Goal: Contribute content: Add original content to the website for others to see

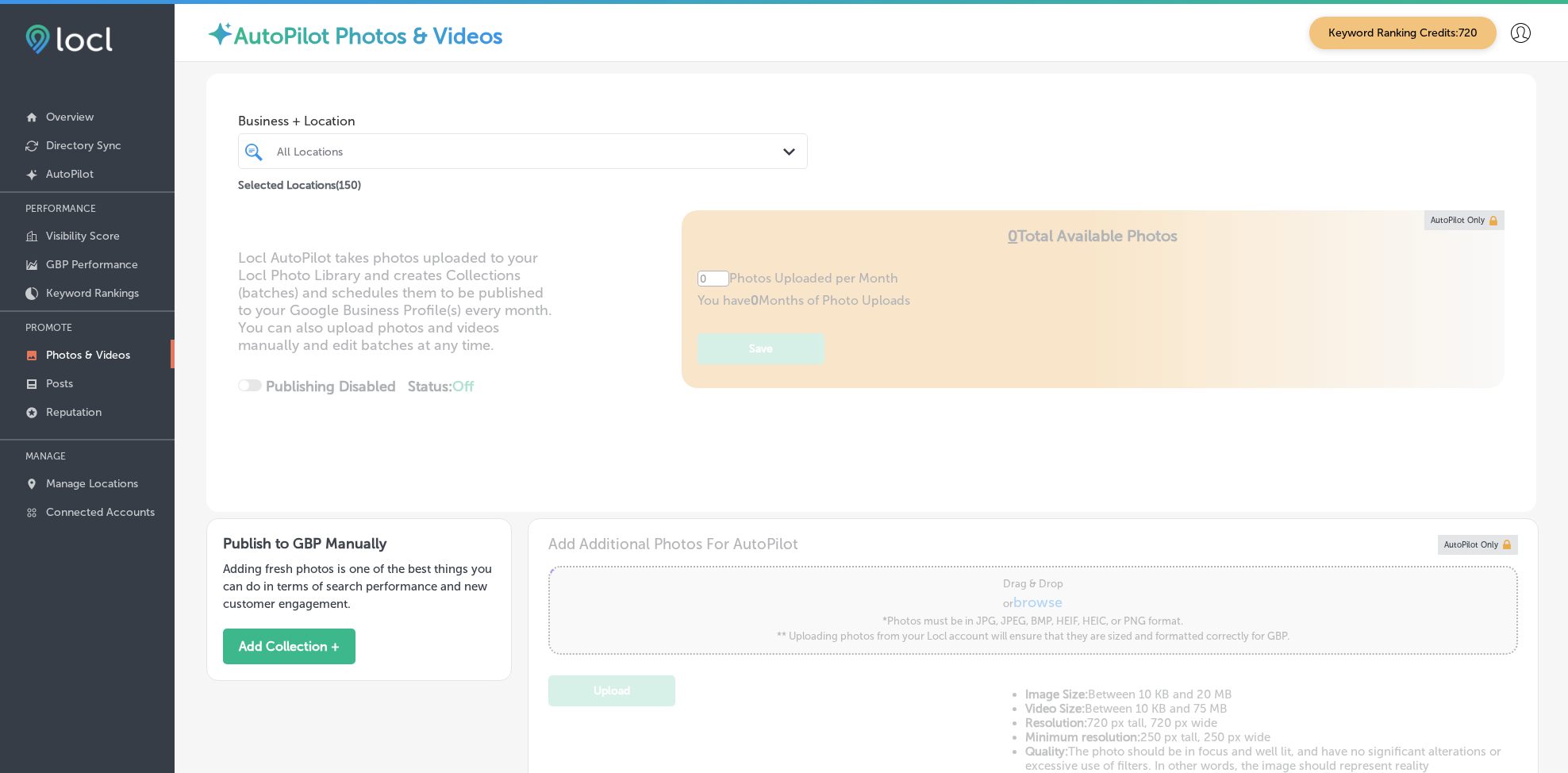
type input "5"
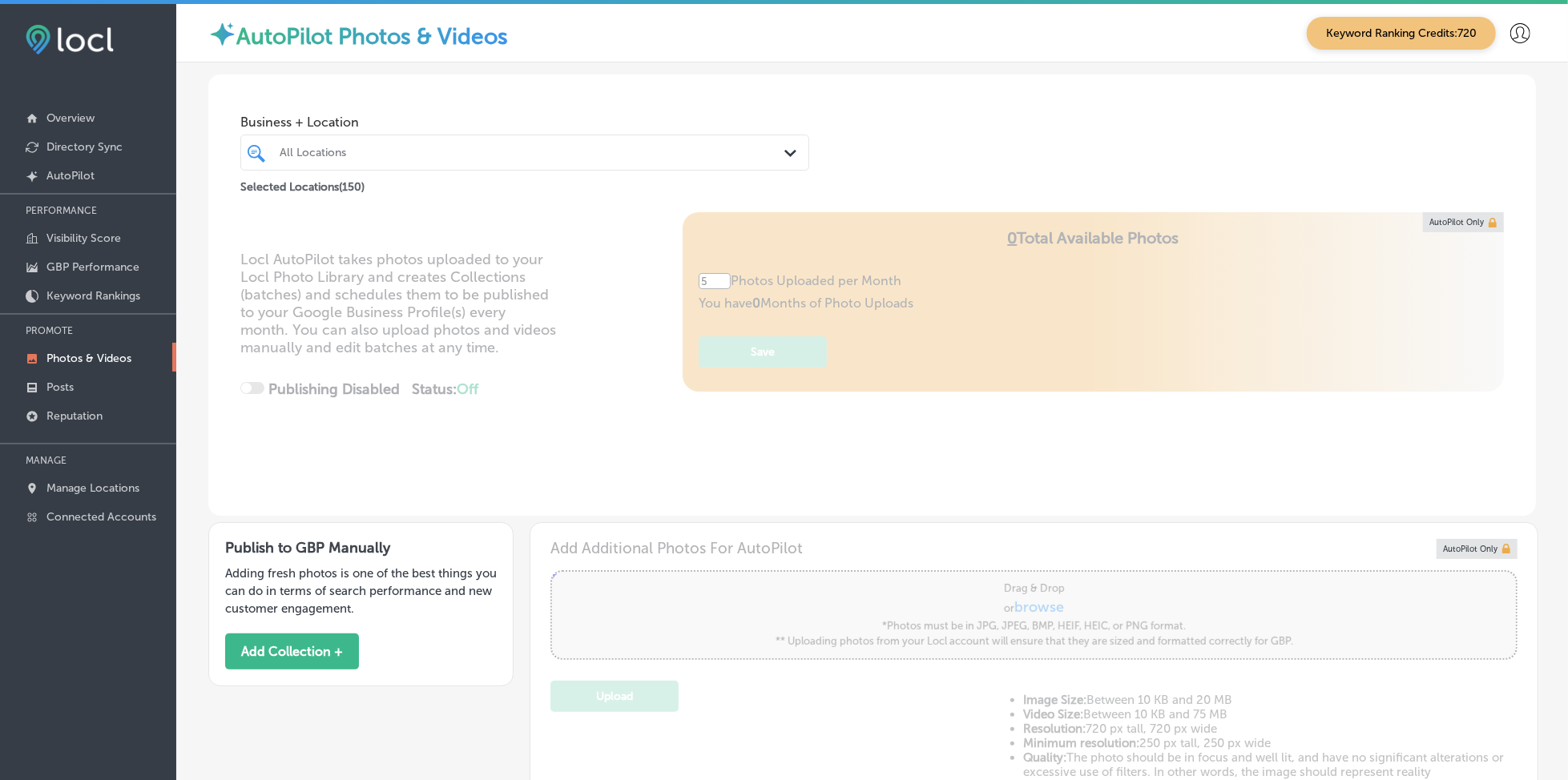
click at [392, 157] on div "All Locations" at bounding box center [532, 152] width 507 height 13
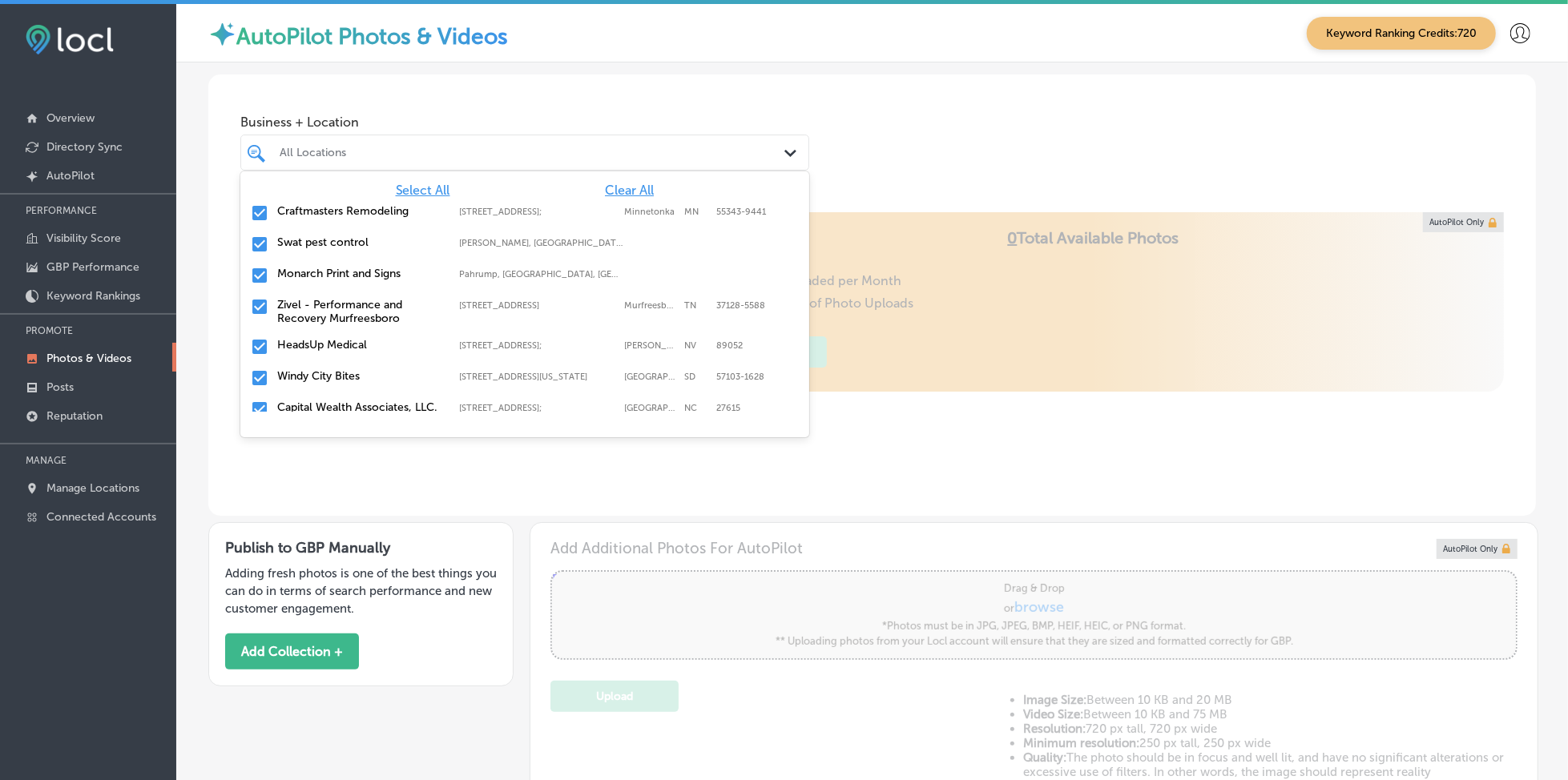
click at [613, 184] on span "Clear All" at bounding box center [628, 189] width 48 height 15
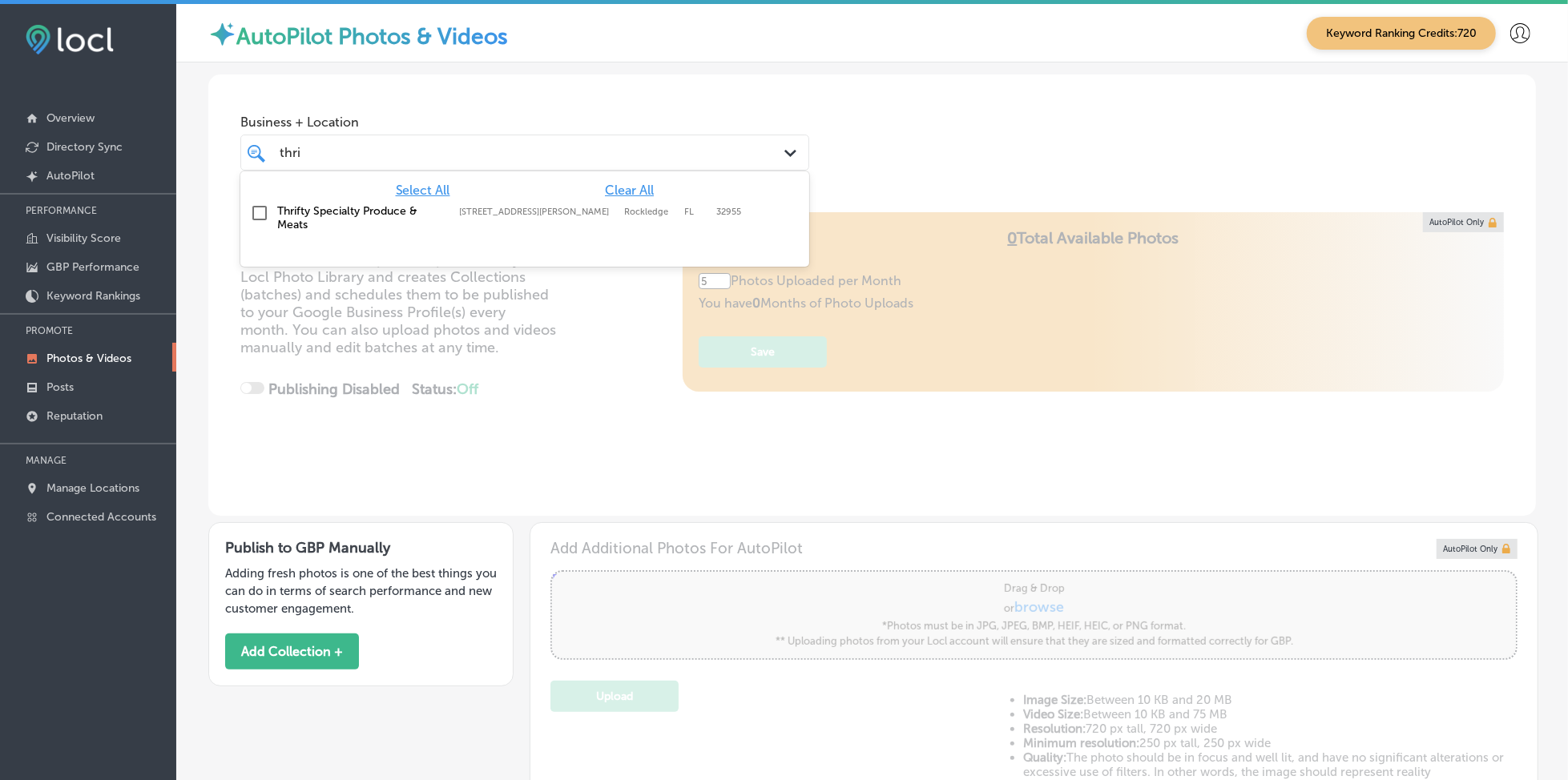
click at [614, 226] on div "Thrifty Specialty Produce & Meats [STREET_ADDRESS][GEOGRAPHIC_DATA][PERSON_NAME…" at bounding box center [485, 218] width 414 height 27
type input "thri"
click at [1127, 144] on div "Business + Location option [STREET_ADDRESS][PERSON_NAME]. option [STREET_ADDRES…" at bounding box center [872, 136] width 1327 height 122
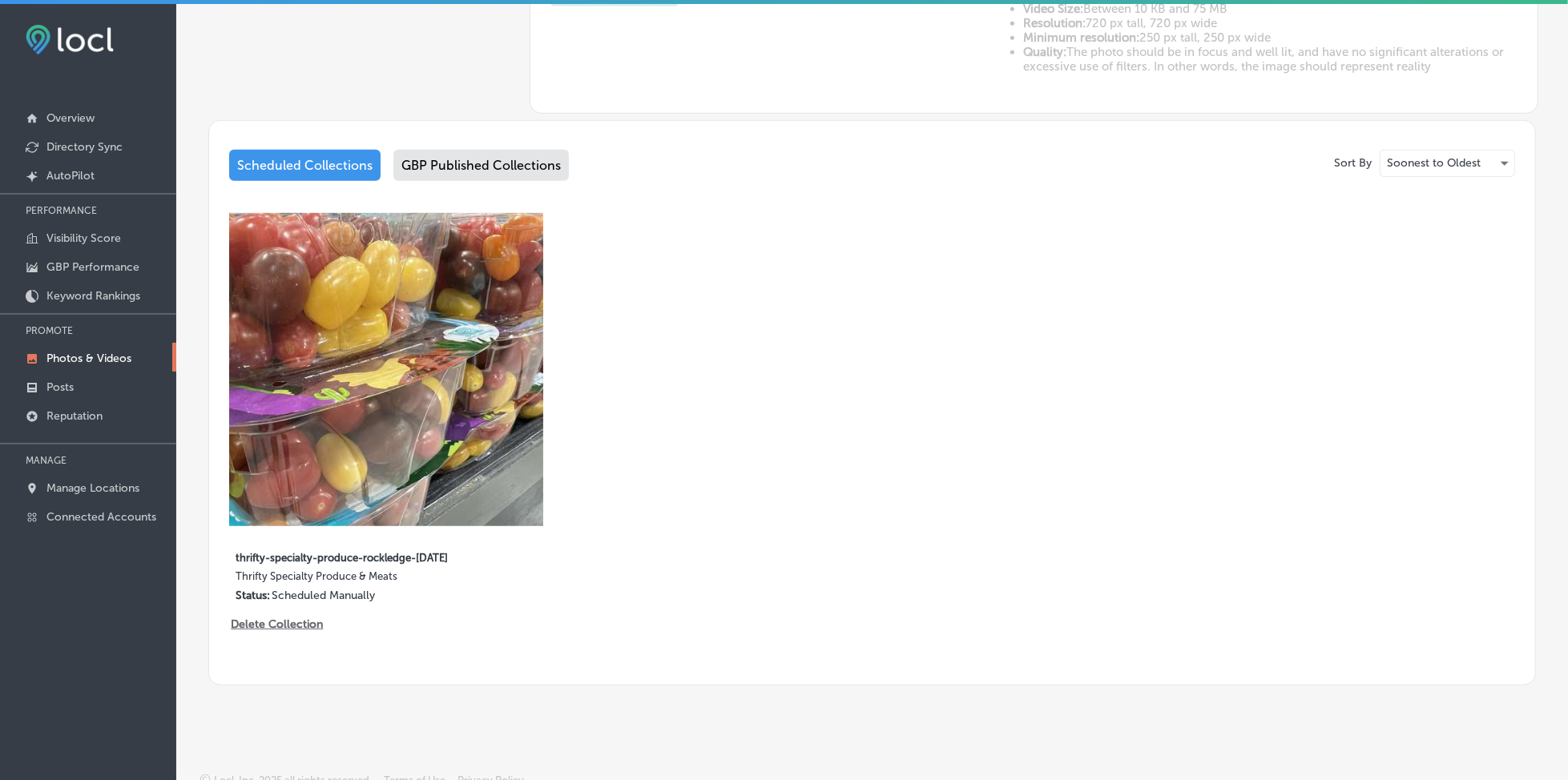
scroll to position [709, 0]
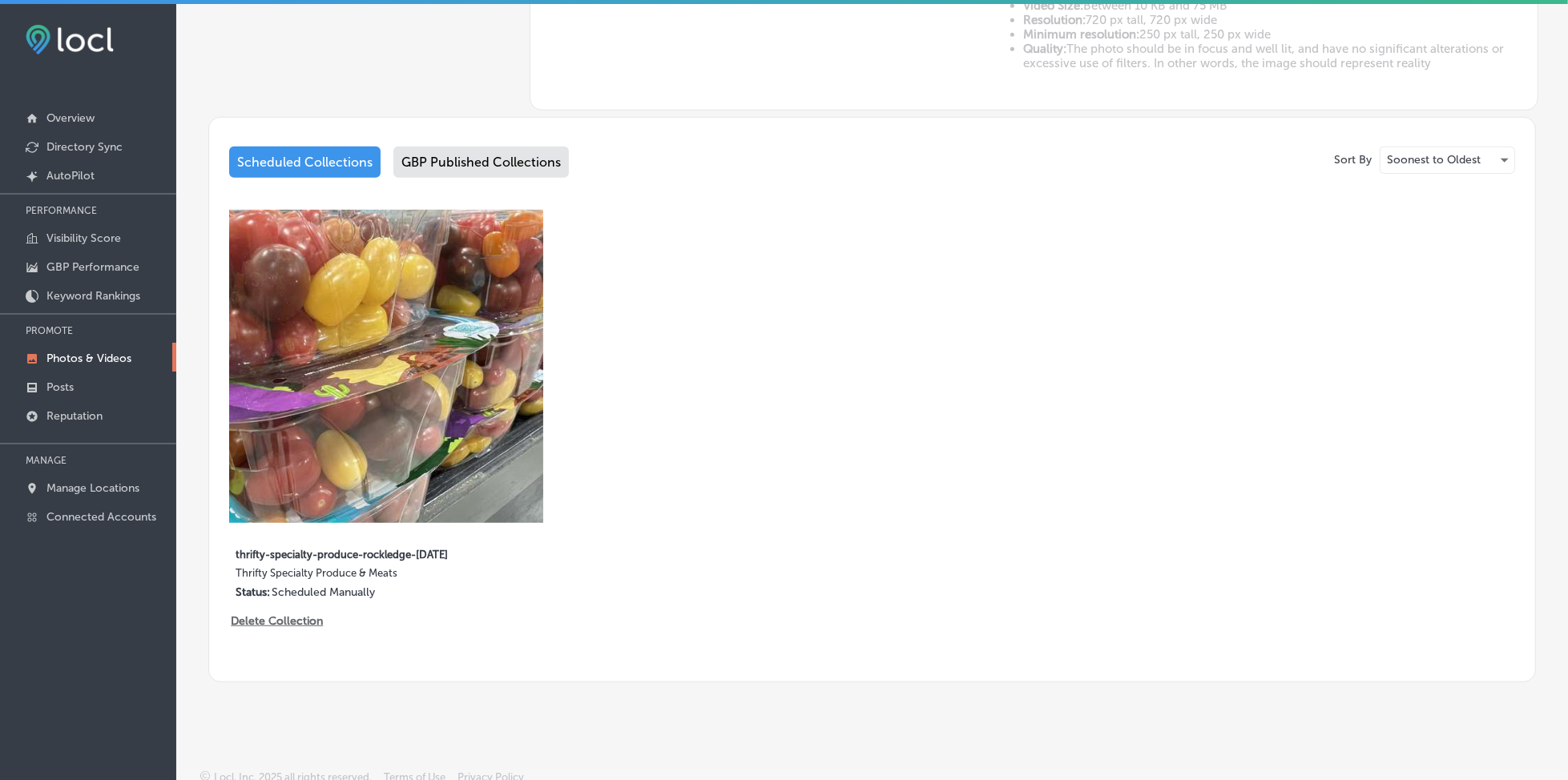
click at [509, 155] on div "GBP Published Collections" at bounding box center [480, 161] width 175 height 31
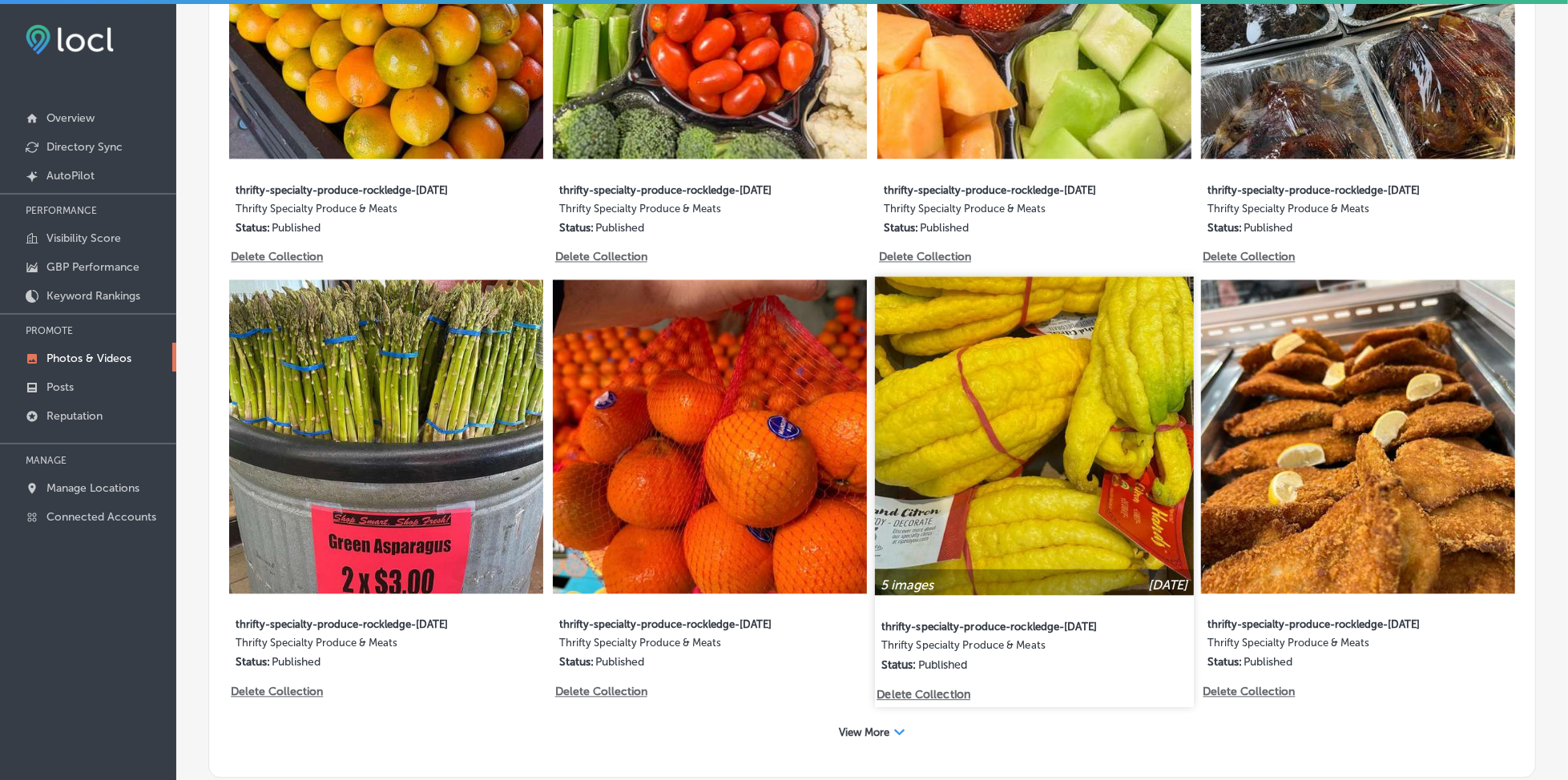
scroll to position [2449, 0]
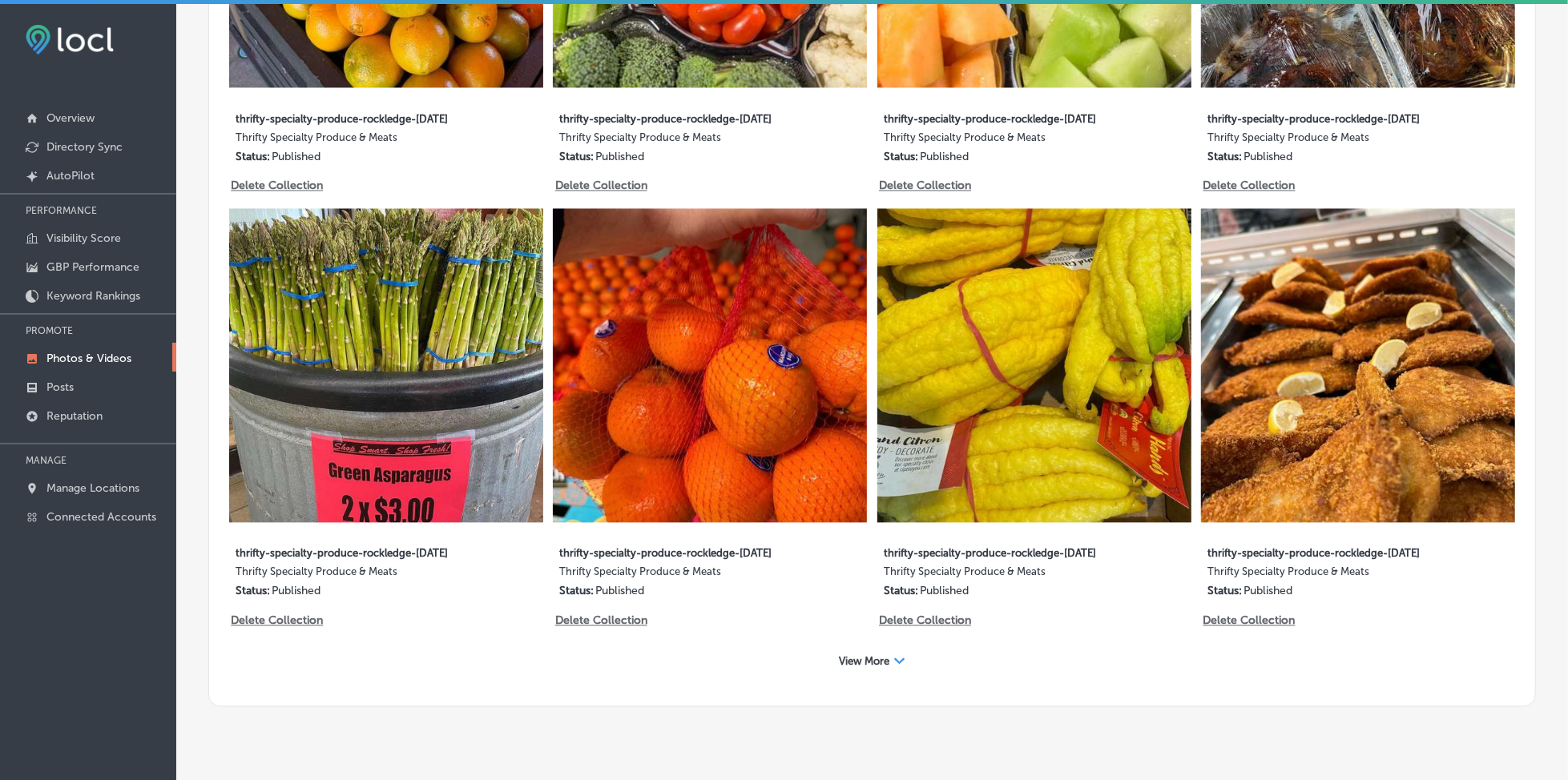
click at [864, 656] on span "View More" at bounding box center [865, 662] width 50 height 12
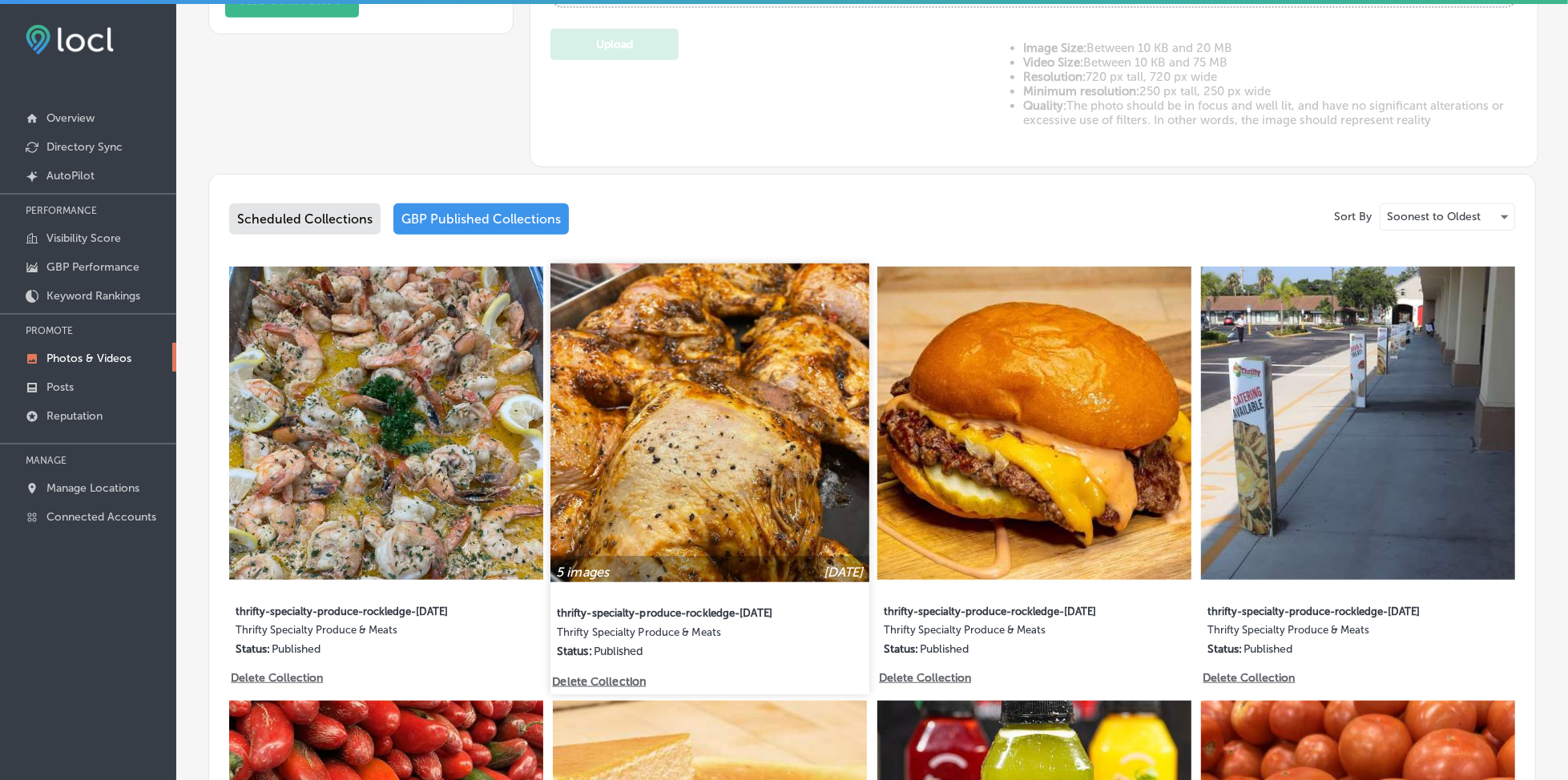
scroll to position [747, 0]
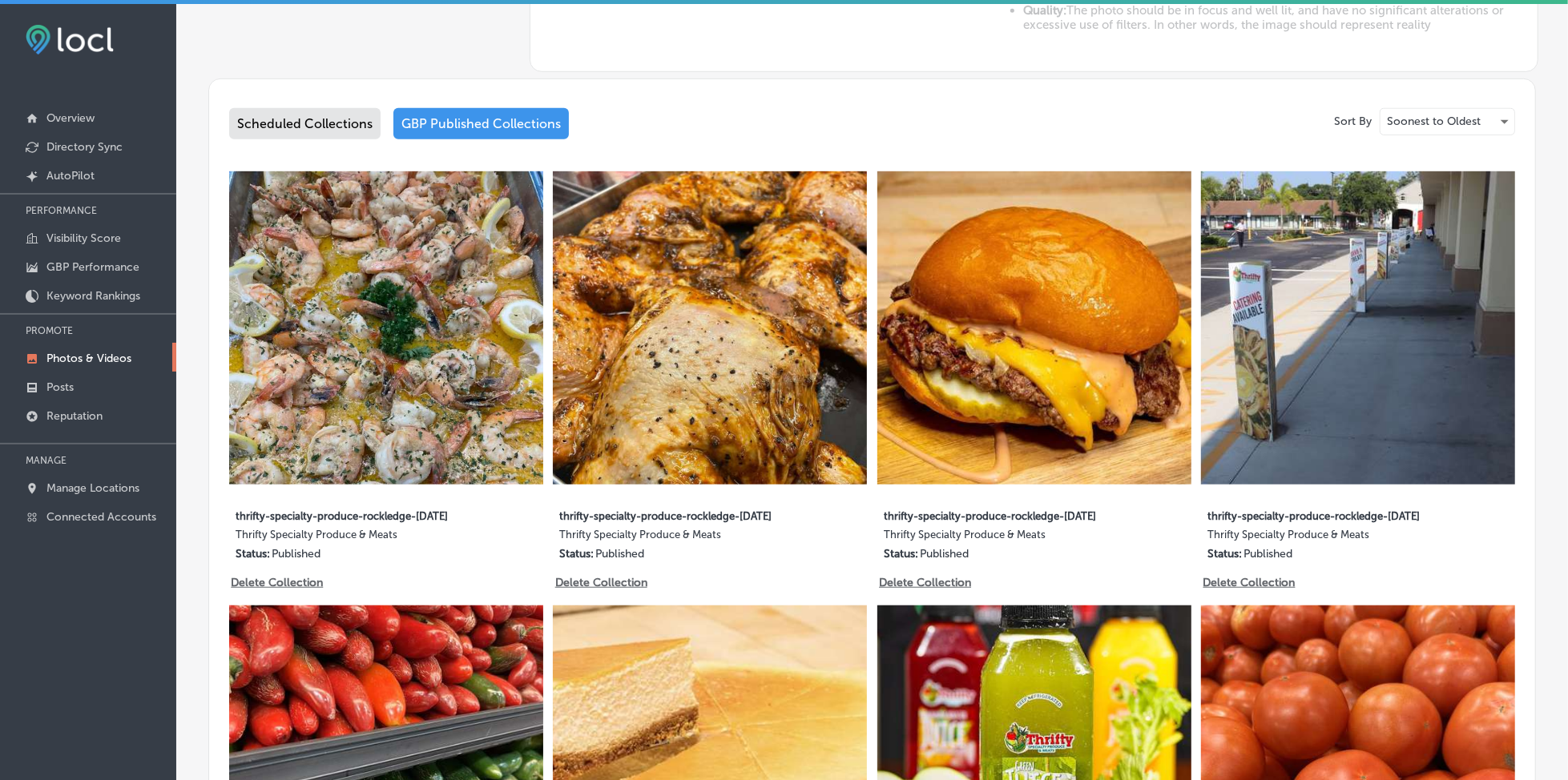
click at [251, 132] on div "Scheduled Collections" at bounding box center [305, 123] width 152 height 31
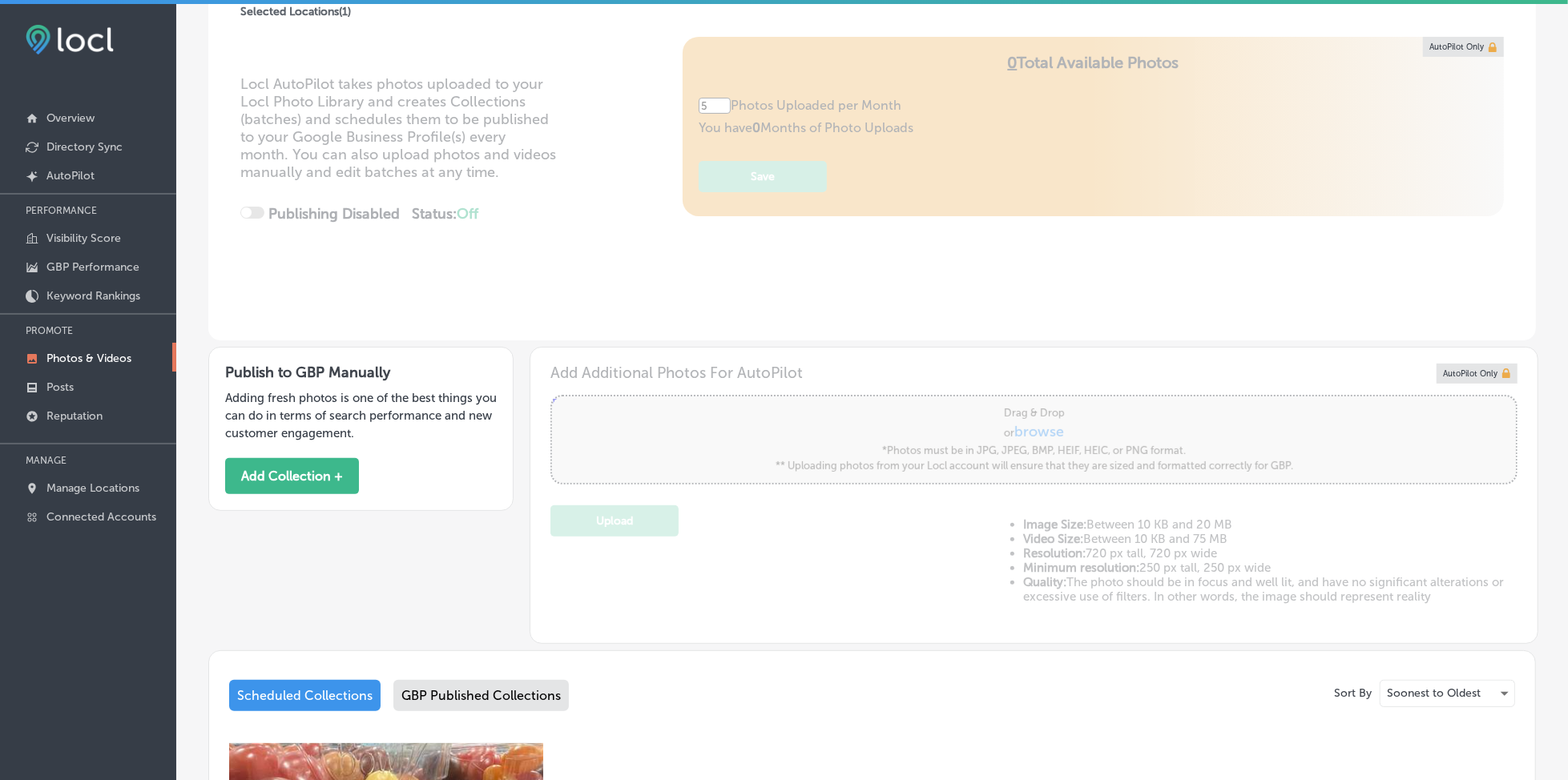
scroll to position [175, 0]
click at [320, 472] on button "Add Collection +" at bounding box center [292, 477] width 134 height 36
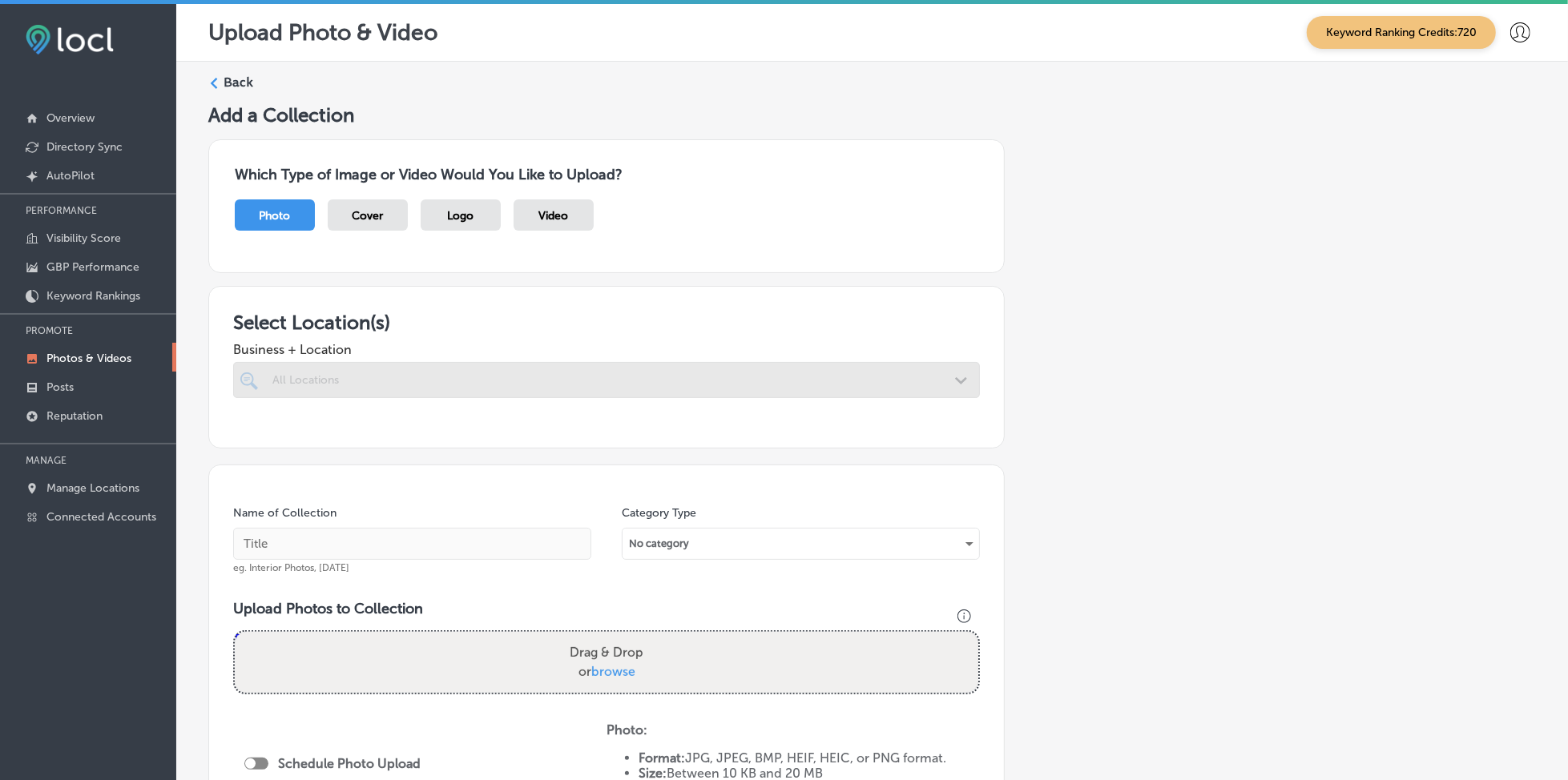
click at [413, 387] on div at bounding box center [606, 380] width 747 height 36
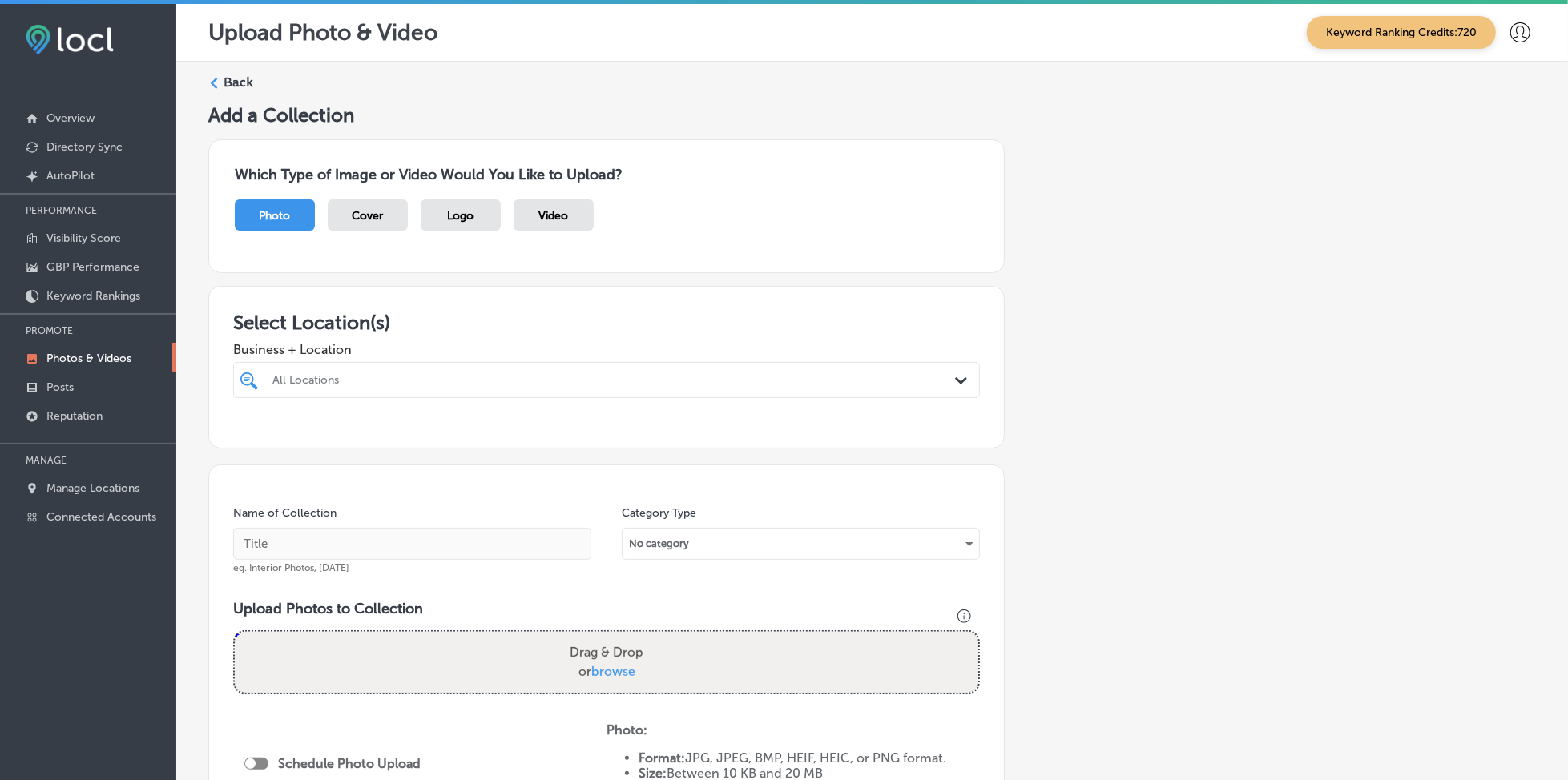
click at [430, 382] on div "All Locations" at bounding box center [614, 380] width 684 height 13
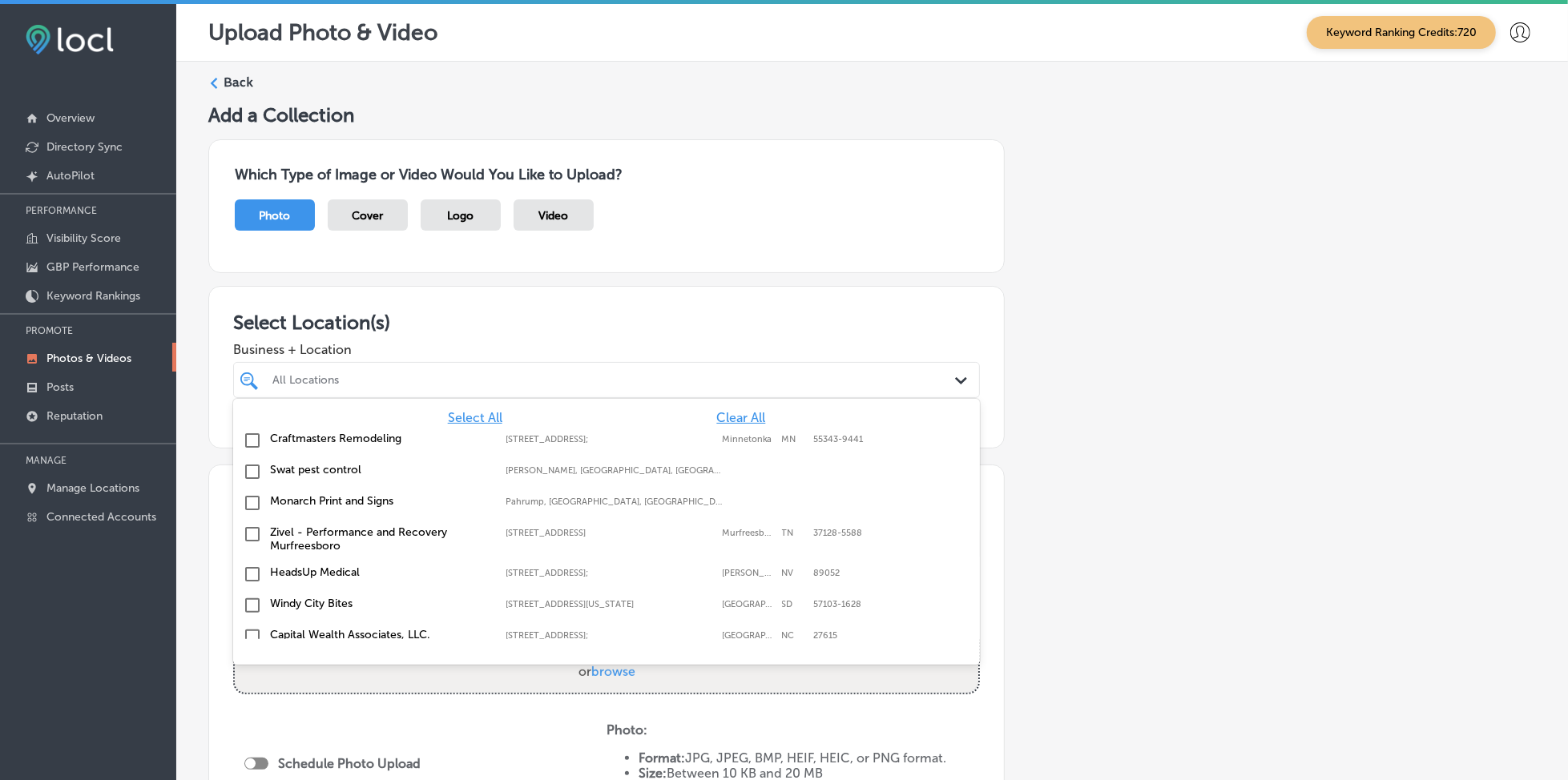
click at [717, 410] on span "Clear All" at bounding box center [740, 417] width 48 height 15
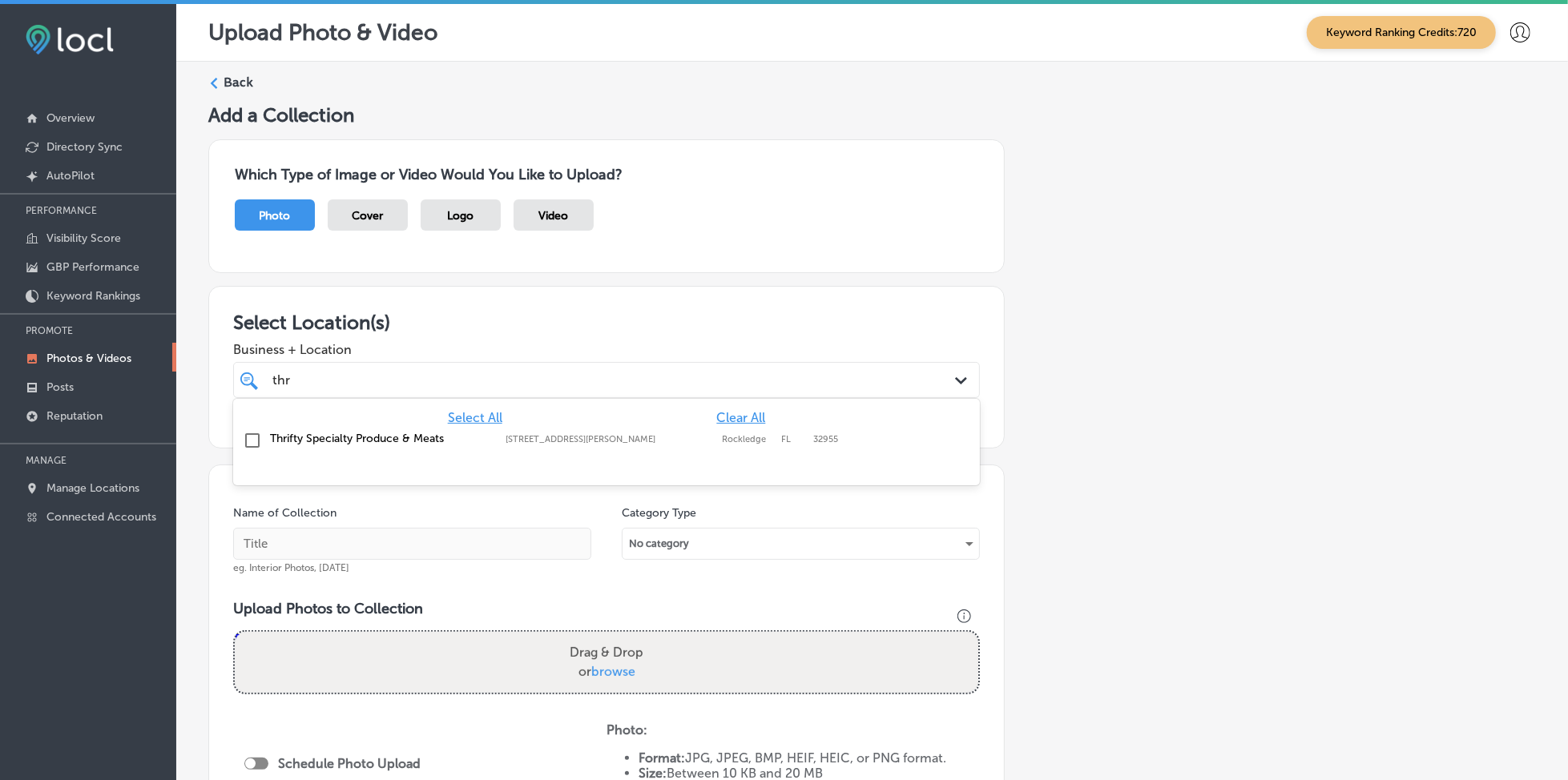
click at [648, 432] on div "Thrifty Specialty Produce & Meats [STREET_ADDRESS][GEOGRAPHIC_DATA][PERSON_NAME…" at bounding box center [544, 438] width 548 height 13
type input "thr"
click at [783, 308] on div "Select Location(s) Business + Location option [STREET_ADDRESS][PERSON_NAME]. op…" at bounding box center [606, 368] width 797 height 163
click at [763, 369] on div "thr thr" at bounding box center [572, 380] width 604 height 22
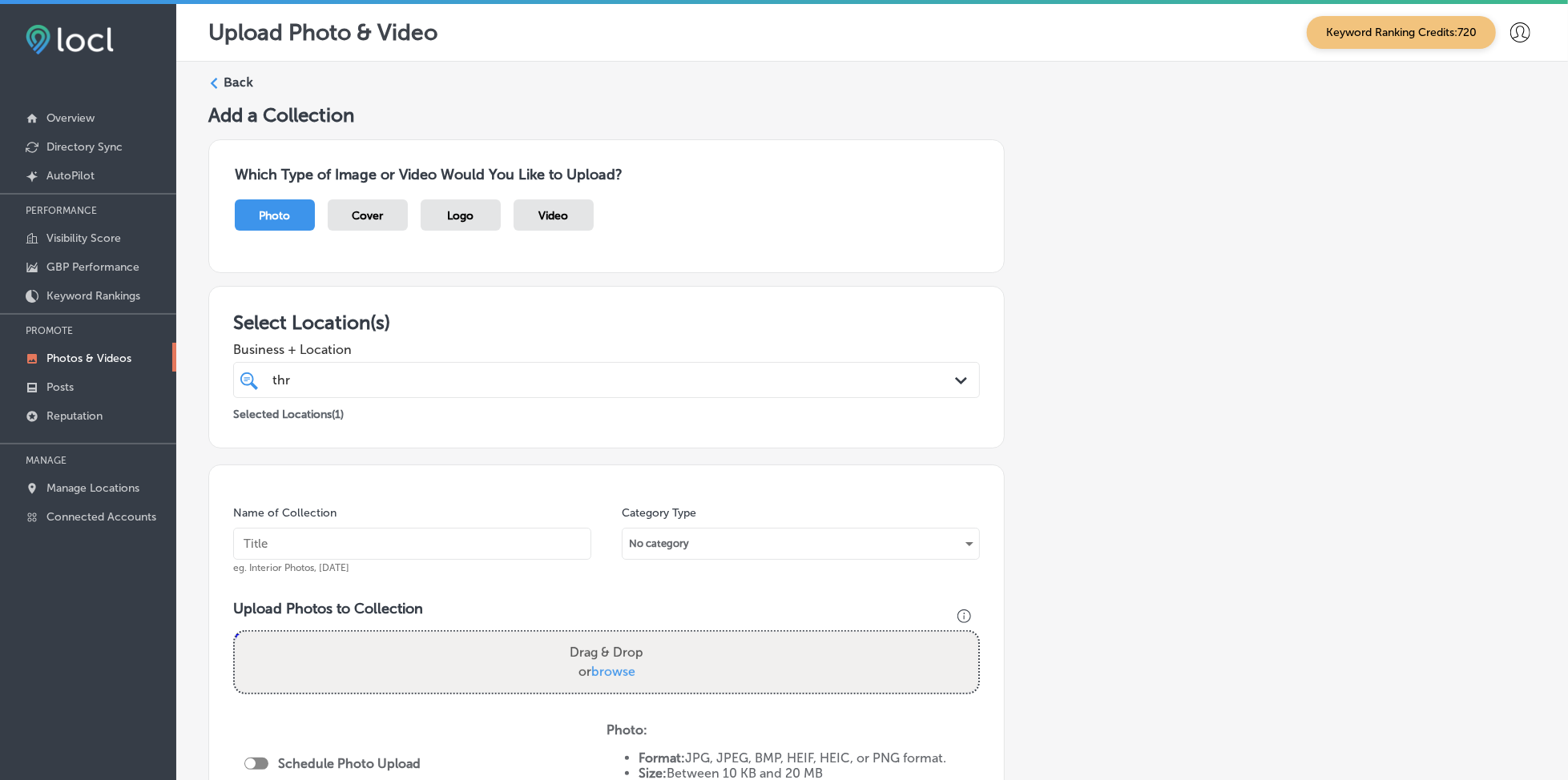
click at [445, 548] on input "text" at bounding box center [412, 544] width 358 height 32
type input "t"
click at [425, 387] on div "thr thr" at bounding box center [572, 380] width 604 height 22
click at [376, 541] on input "thrifty-" at bounding box center [412, 544] width 358 height 32
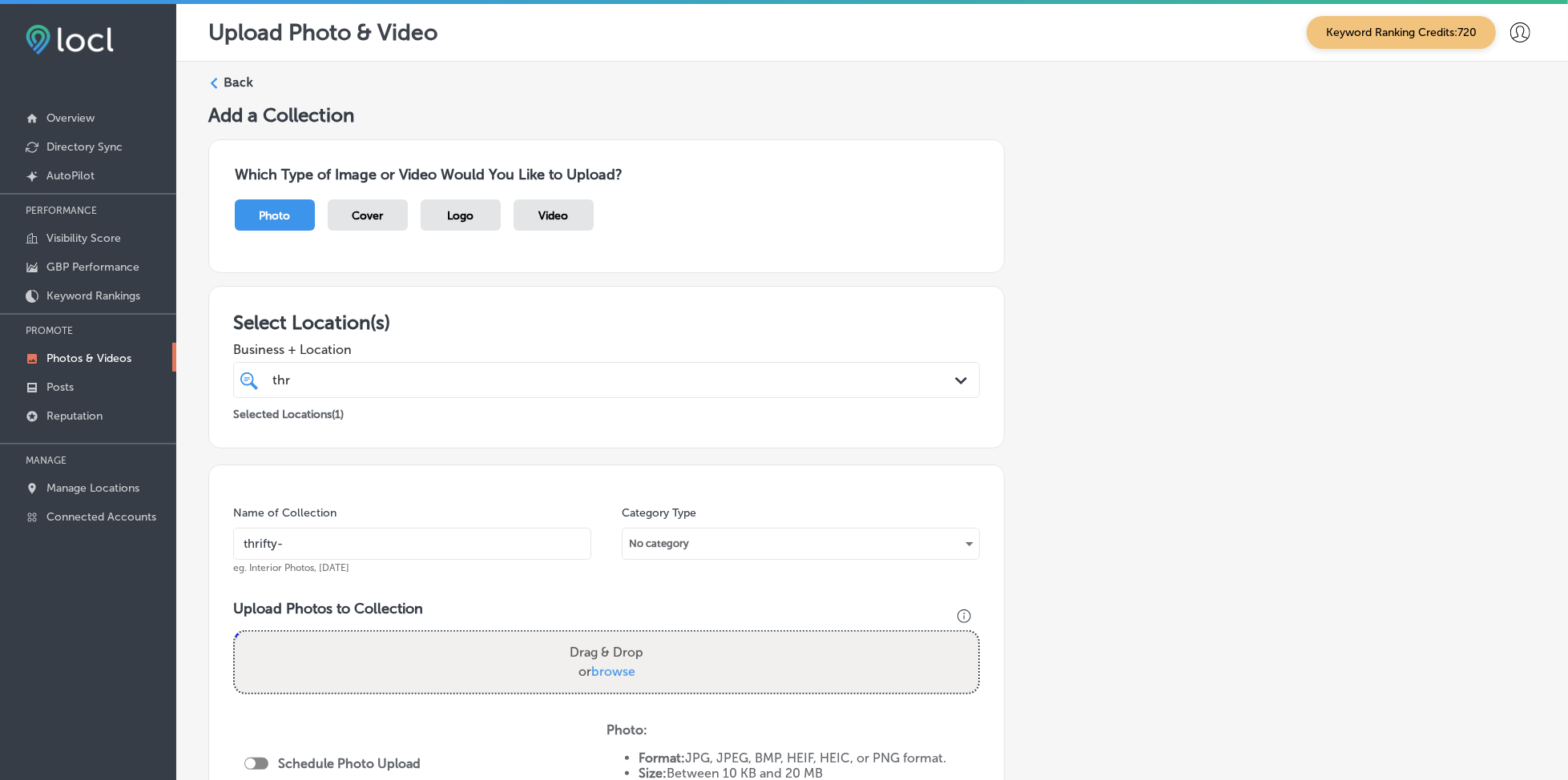
click at [376, 541] on input "thrifty-" at bounding box center [412, 544] width 358 height 32
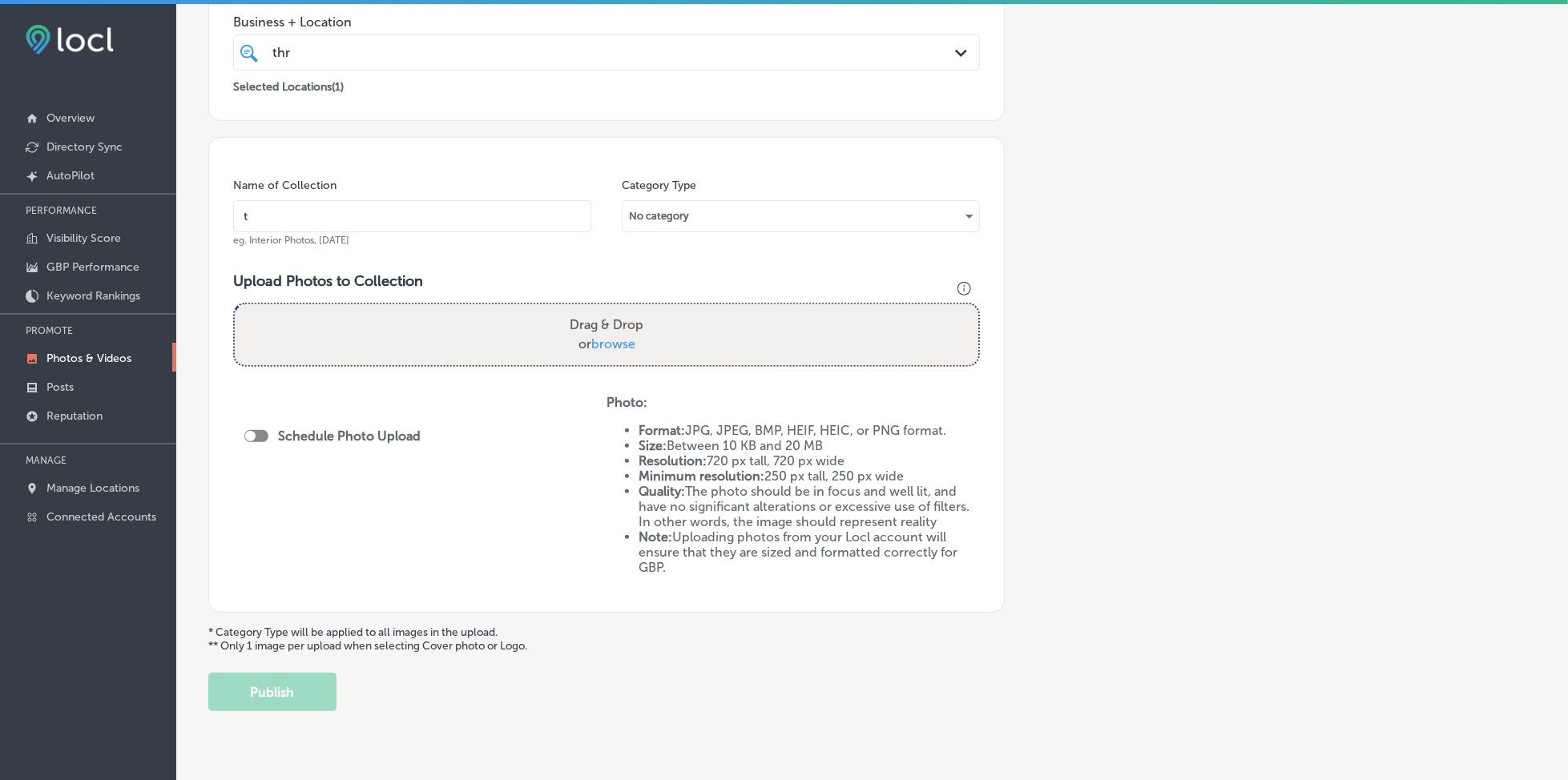
scroll to position [360, 0]
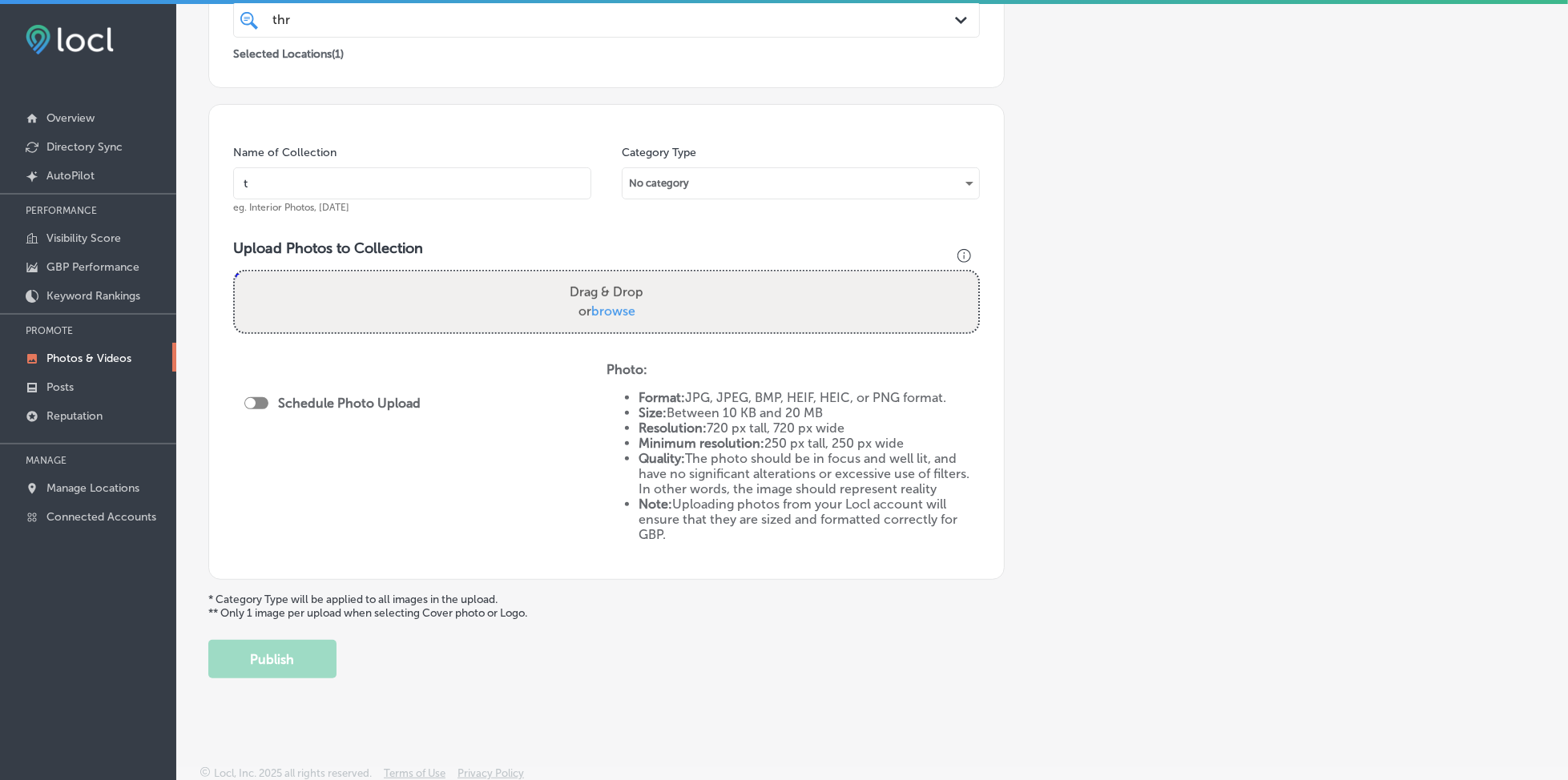
click at [264, 400] on div at bounding box center [256, 404] width 24 height 12
type input "t"
checkbox input "true"
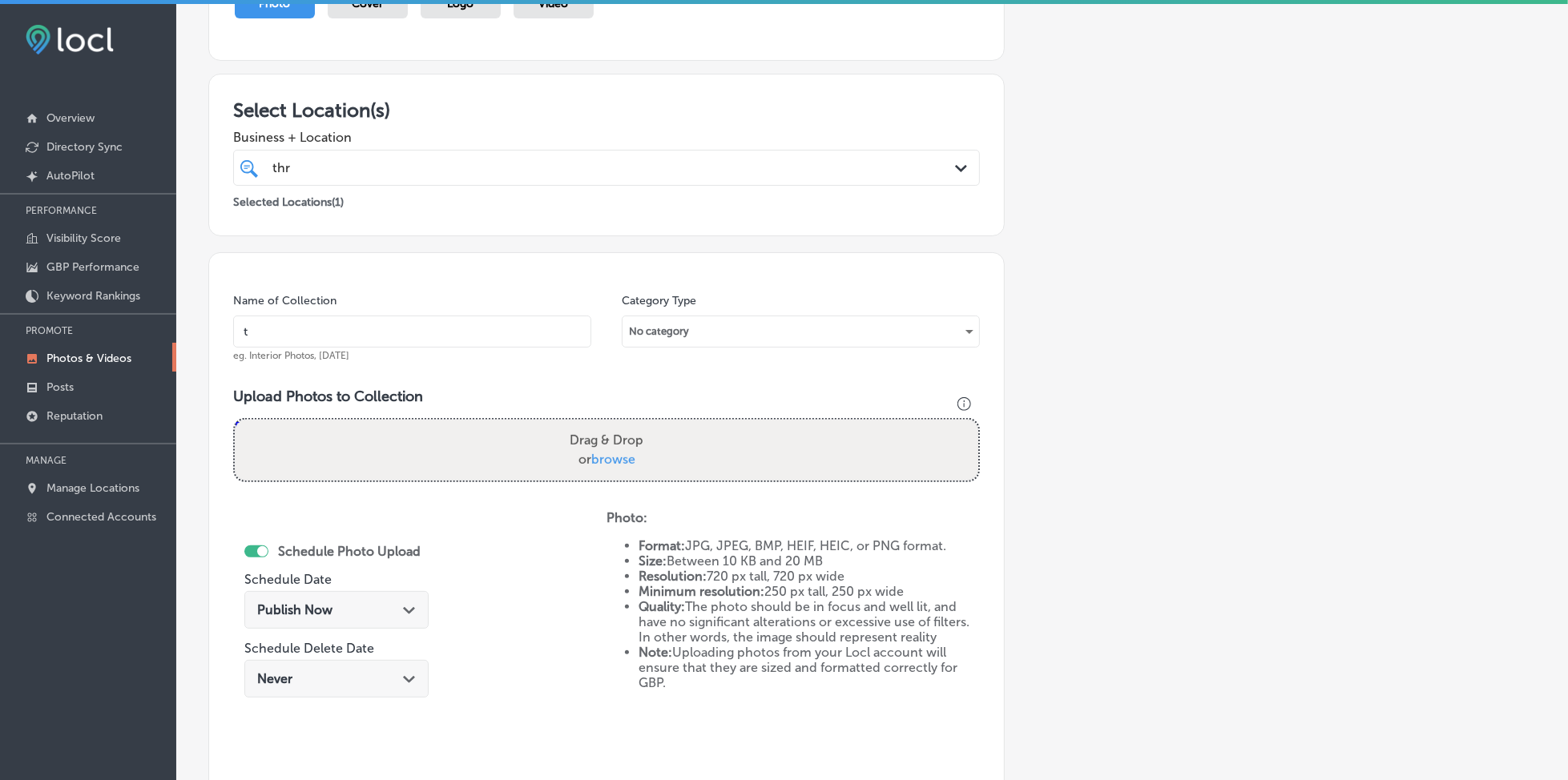
scroll to position [146, 0]
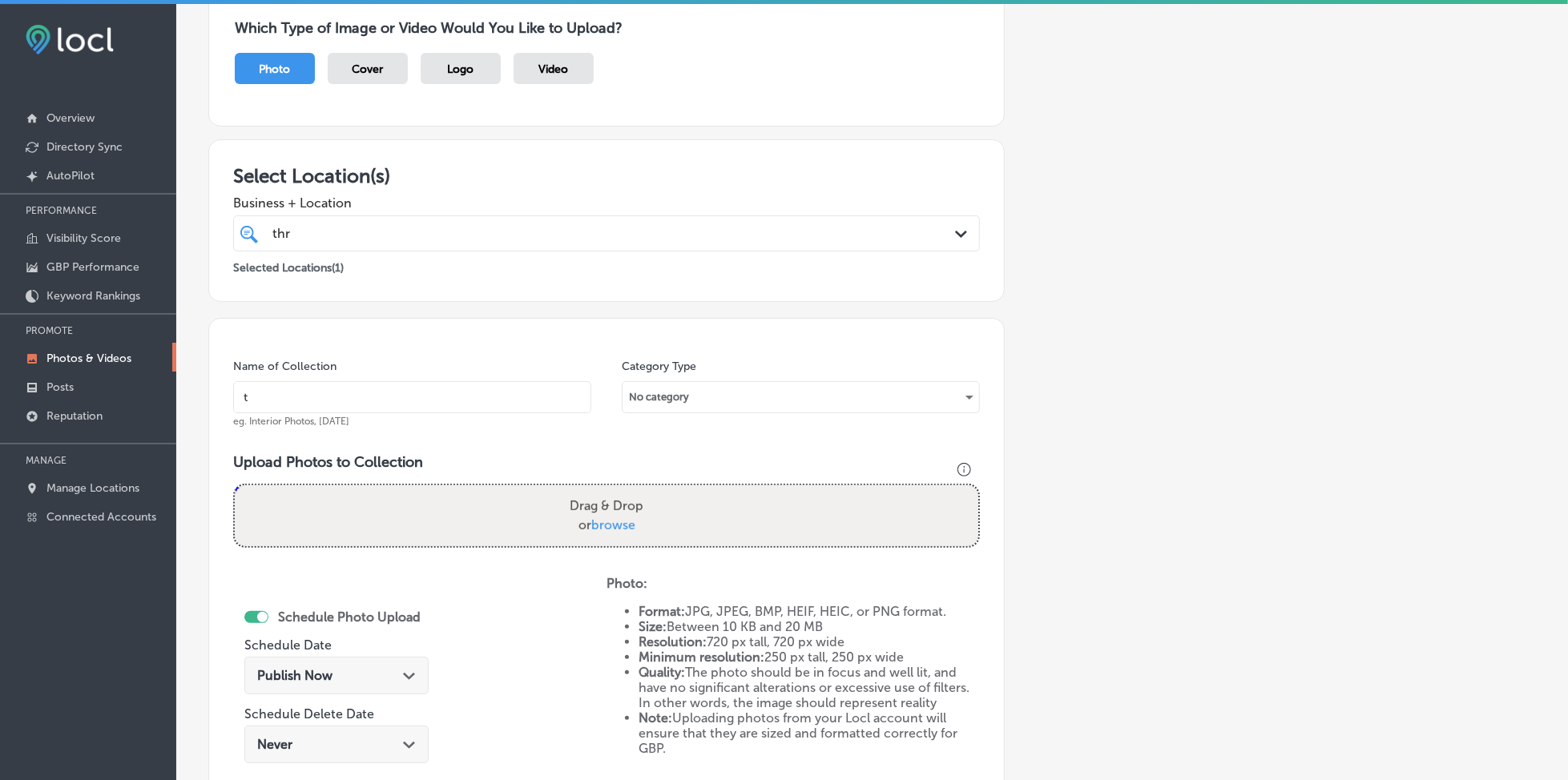
click at [292, 400] on input "t" at bounding box center [412, 397] width 358 height 32
click at [446, 248] on div "thr thr Path Created with Sketch." at bounding box center [606, 234] width 747 height 36
click at [399, 388] on input "thrifty-specialty" at bounding box center [412, 397] width 358 height 32
click at [399, 388] on input "thrifty-specialty-rockledge-[DATE]" at bounding box center [412, 397] width 358 height 32
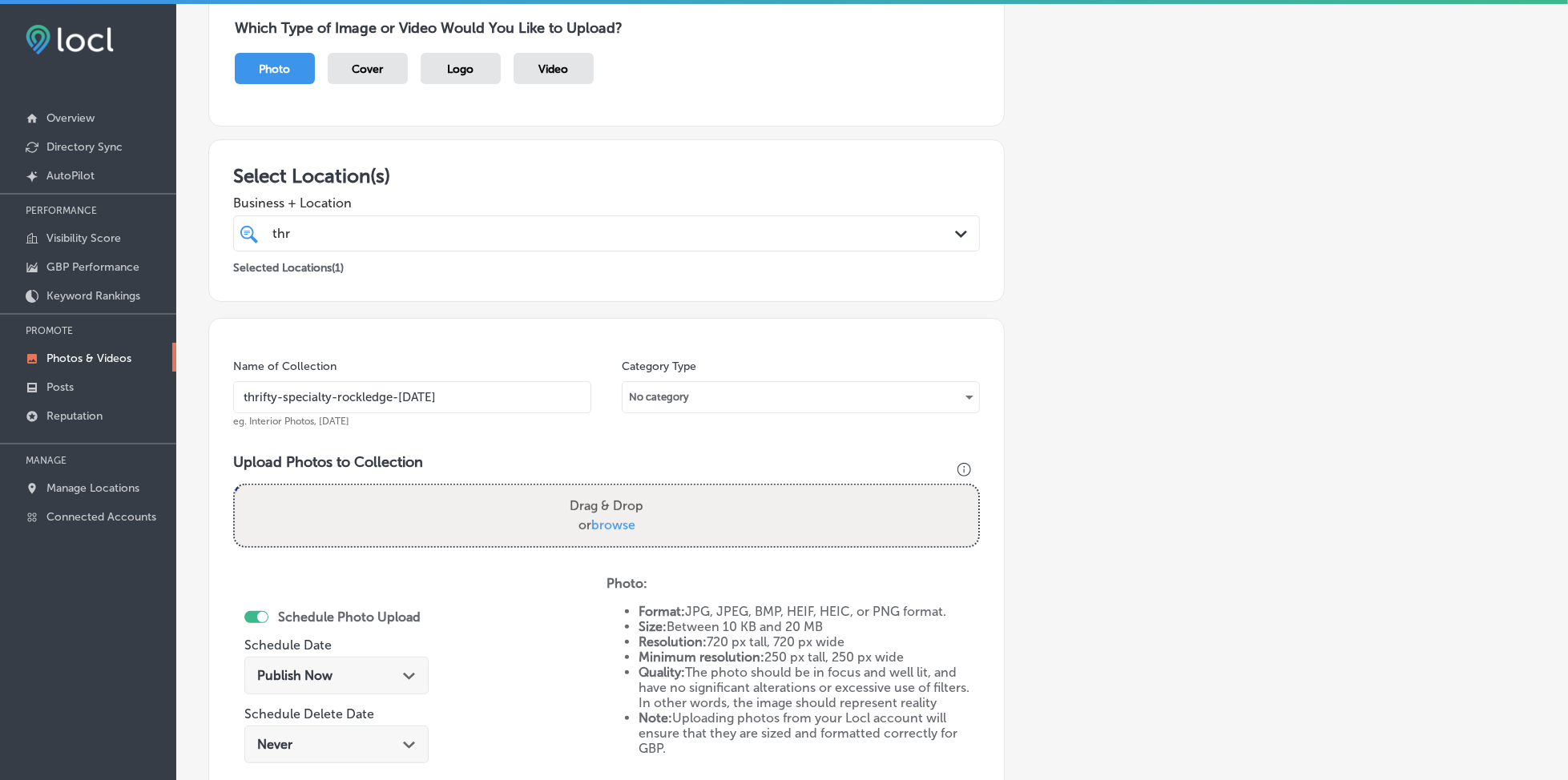
click at [399, 388] on input "thrifty-specialty-rockledge-[DATE]" at bounding box center [412, 397] width 358 height 32
type input "thrifty-specialty-rockledge-[DATE]"
click at [507, 234] on div "thr thr" at bounding box center [572, 234] width 604 height 22
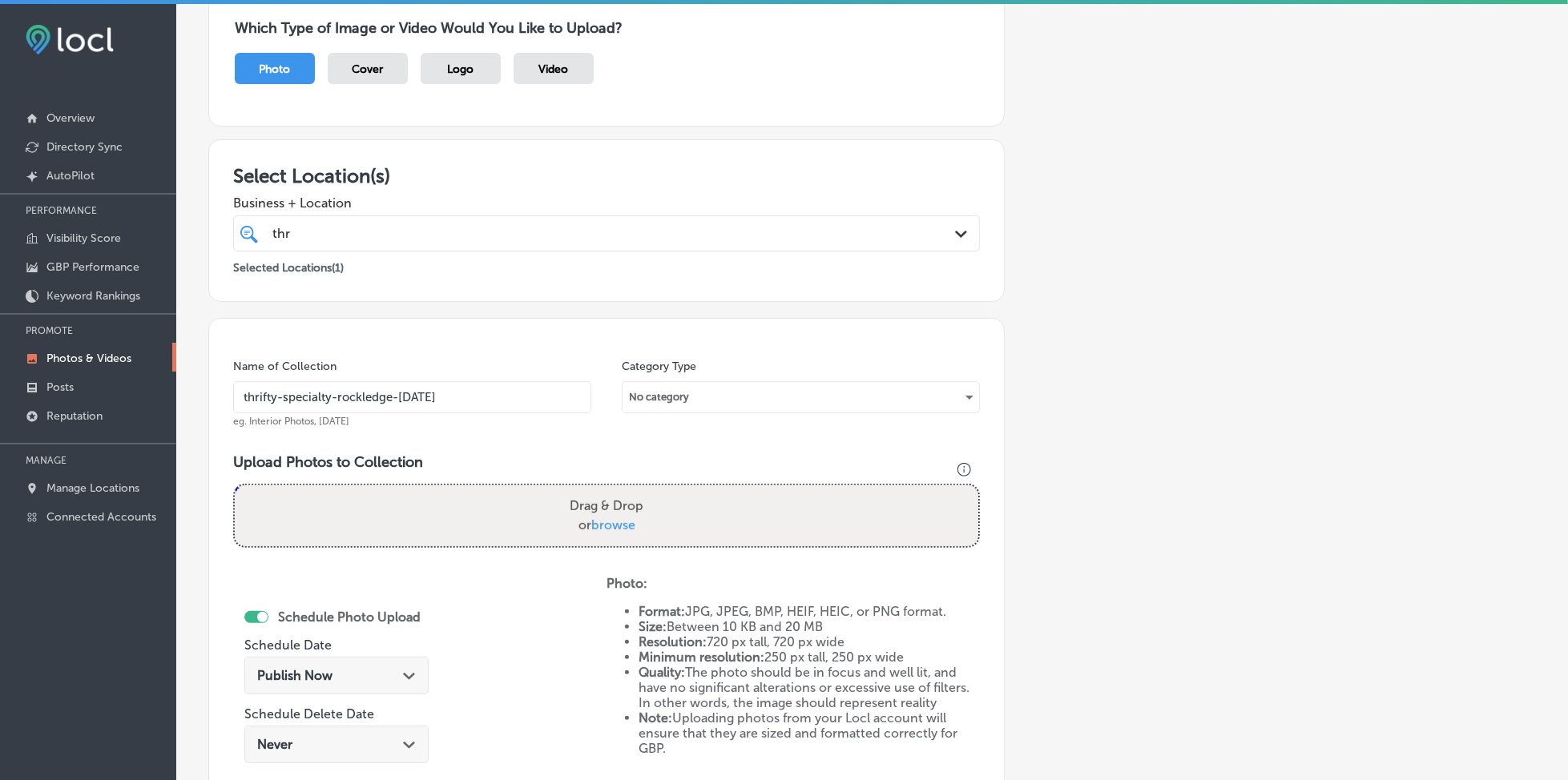
click at [611, 517] on span "browse" at bounding box center [613, 524] width 44 height 15
click at [611, 490] on input "Drag & Drop or browse" at bounding box center [606, 487] width 744 height 4
type input "C:\fakepath\fresh-produce-thrifty-specialty-rockledge-fl (1).jpg"
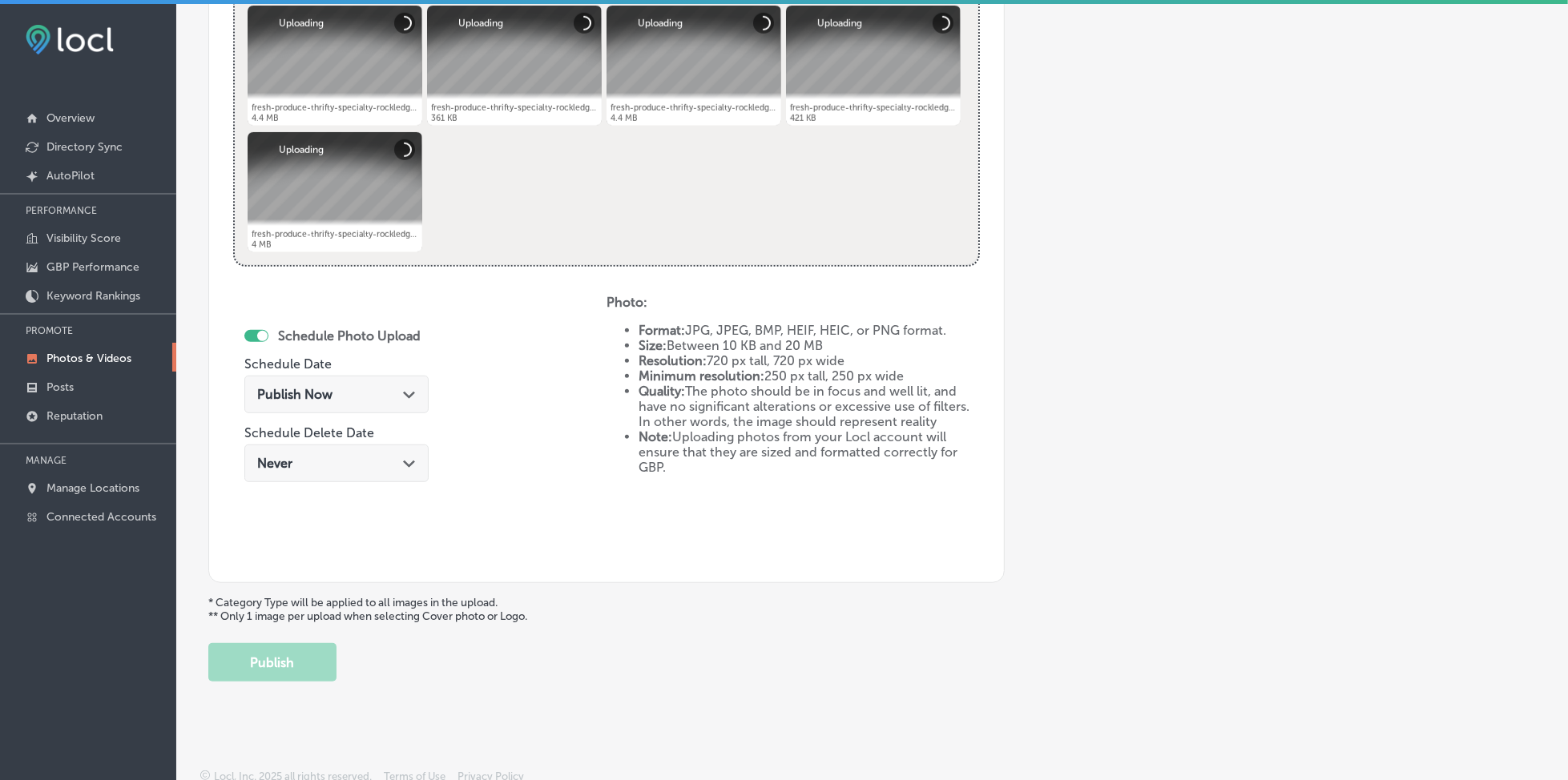
scroll to position [690, 0]
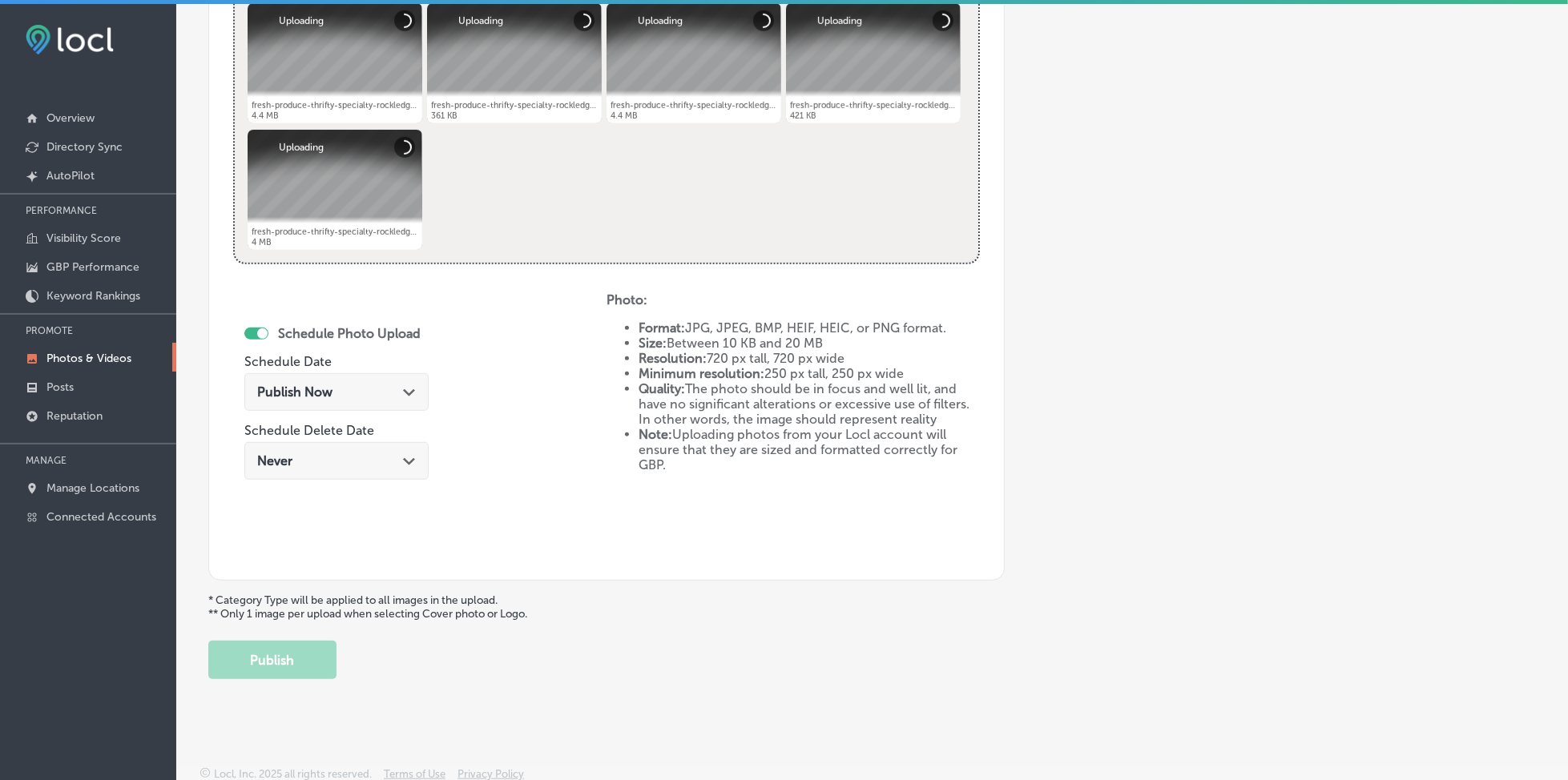
click at [288, 392] on span "Publish Now" at bounding box center [294, 391] width 75 height 15
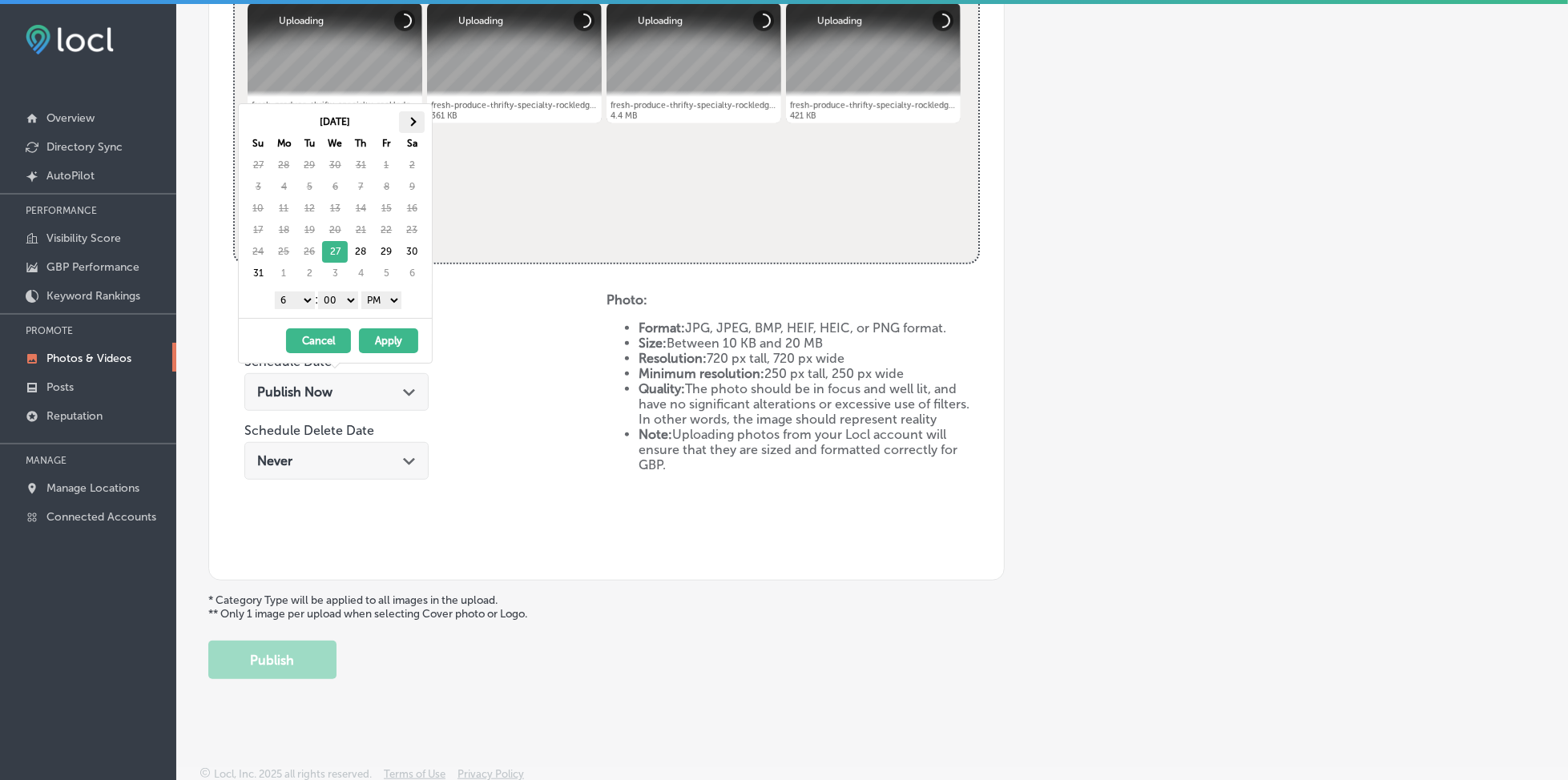
click at [405, 119] on th at bounding box center [412, 122] width 26 height 22
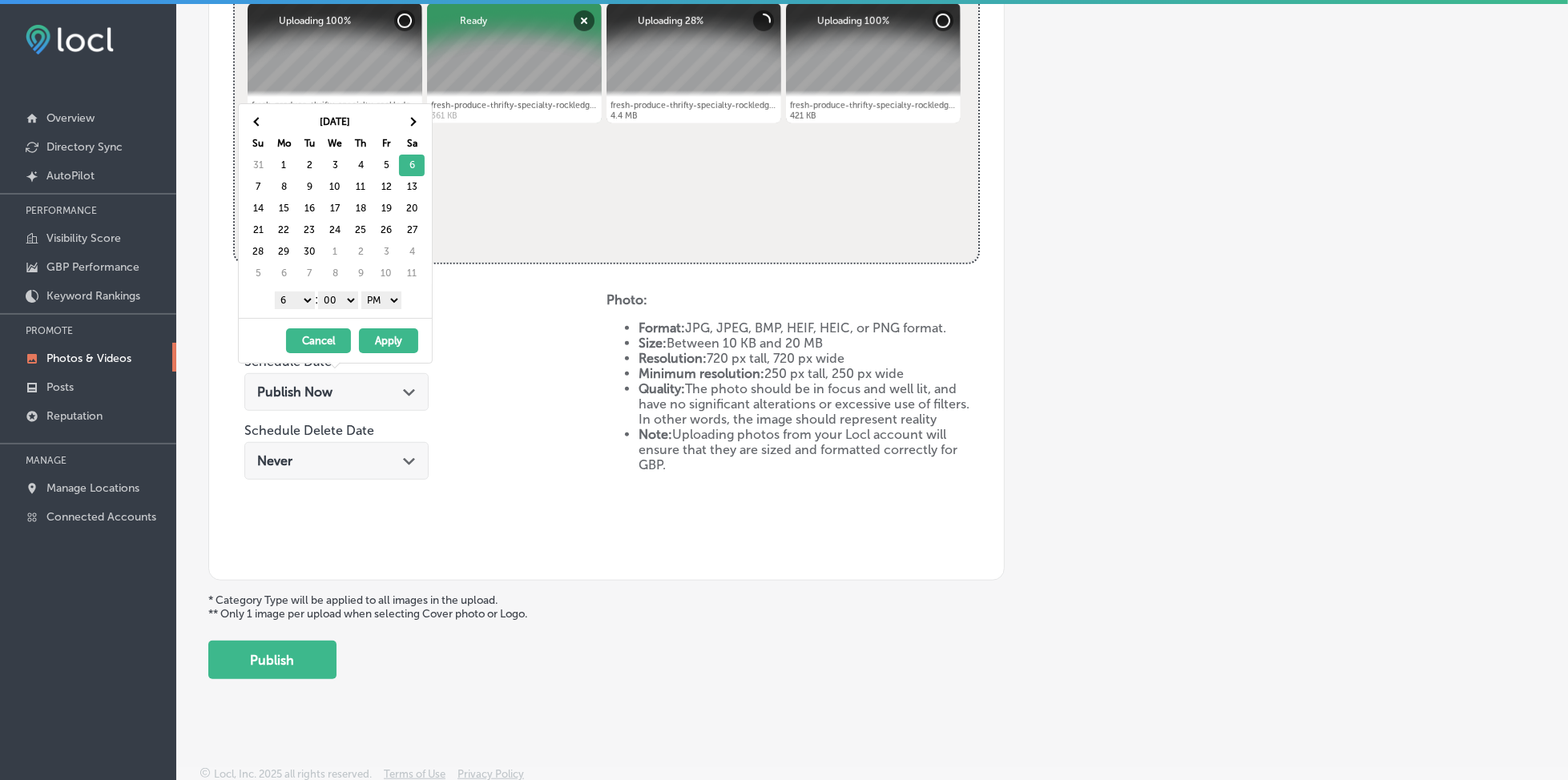
click at [286, 301] on select "1 2 3 4 5 6 7 8 9 10 11 12" at bounding box center [294, 301] width 40 height 18
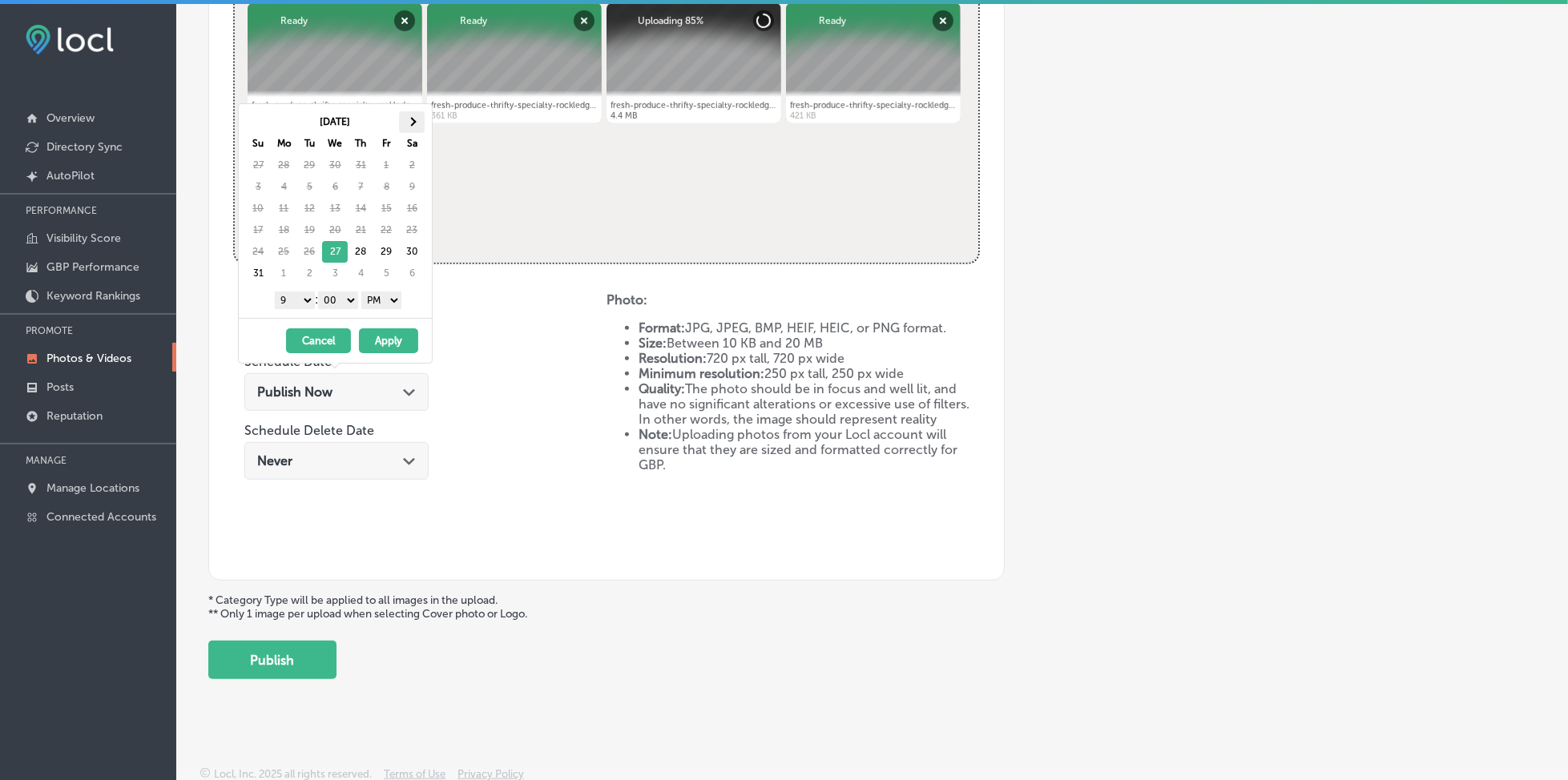
click at [417, 111] on th at bounding box center [412, 122] width 26 height 22
click at [375, 339] on button "Apply" at bounding box center [388, 341] width 59 height 25
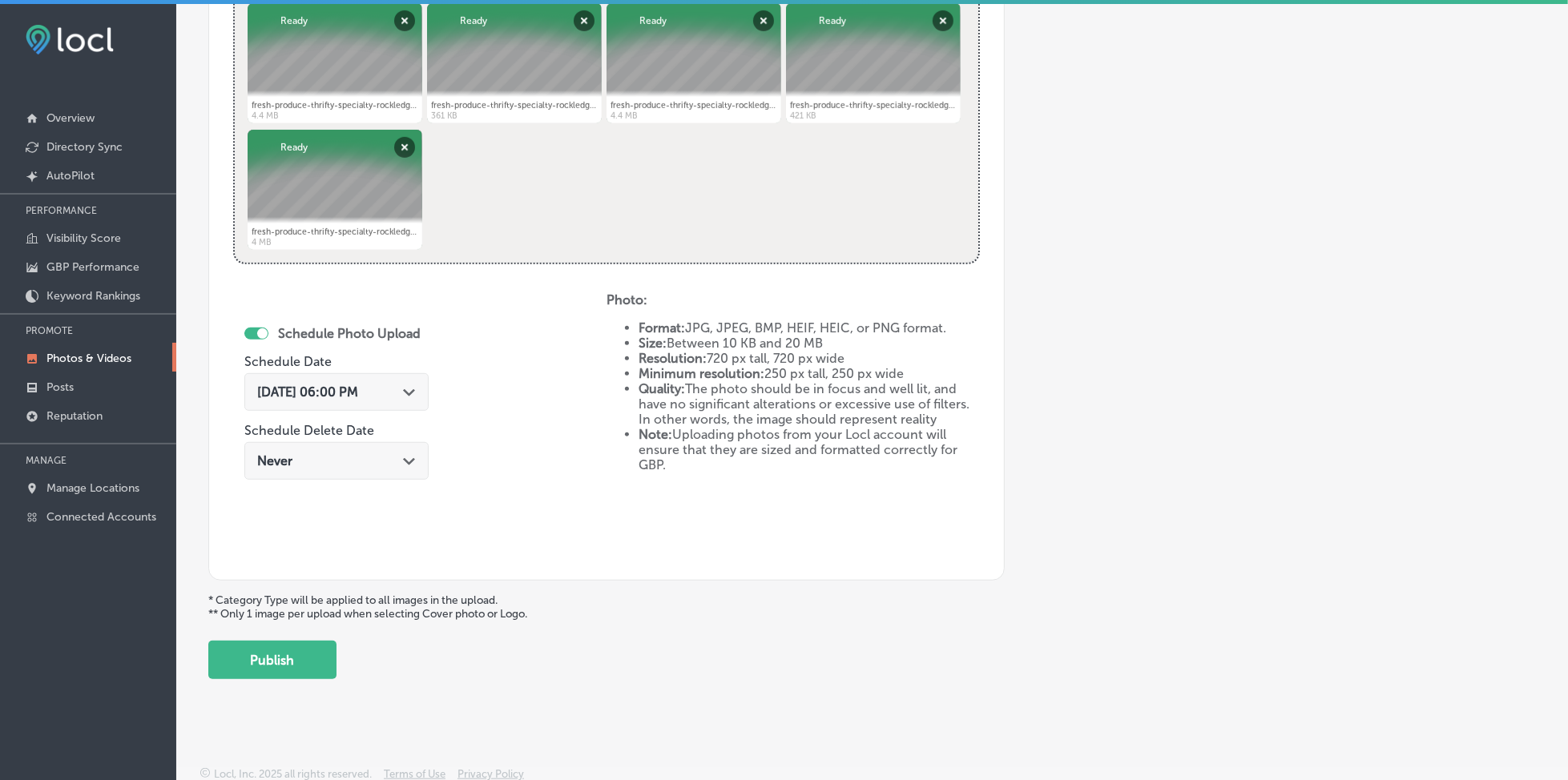
click at [355, 399] on div "[DATE] 06:00 PM Path Created with Sketch." at bounding box center [336, 392] width 184 height 38
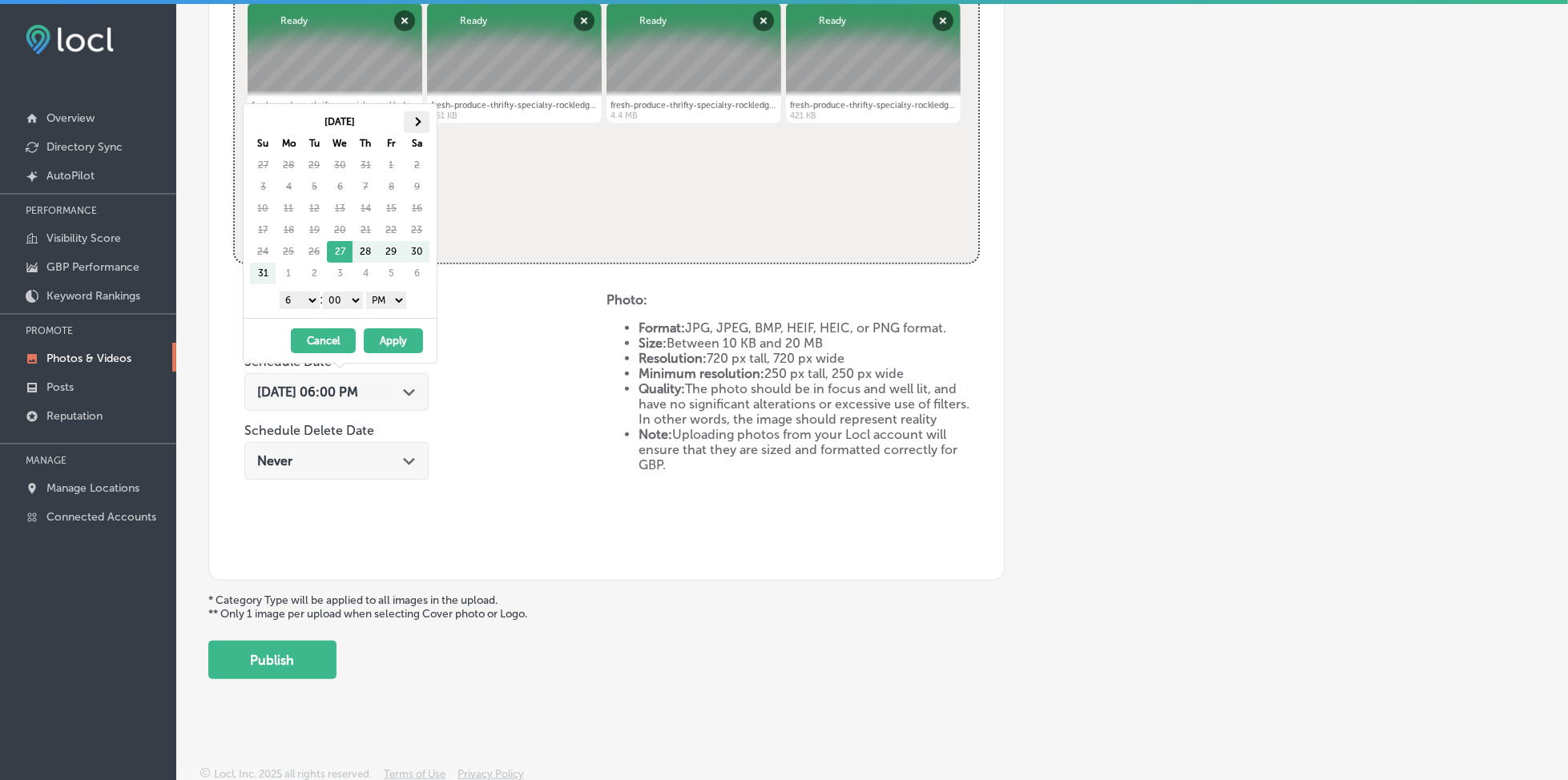
click at [419, 123] on span at bounding box center [417, 123] width 9 height 9
click at [296, 303] on select "1 2 3 4 5 6 7 8 9 10 11 12" at bounding box center [299, 301] width 40 height 18
click at [379, 338] on button "Apply" at bounding box center [393, 341] width 59 height 25
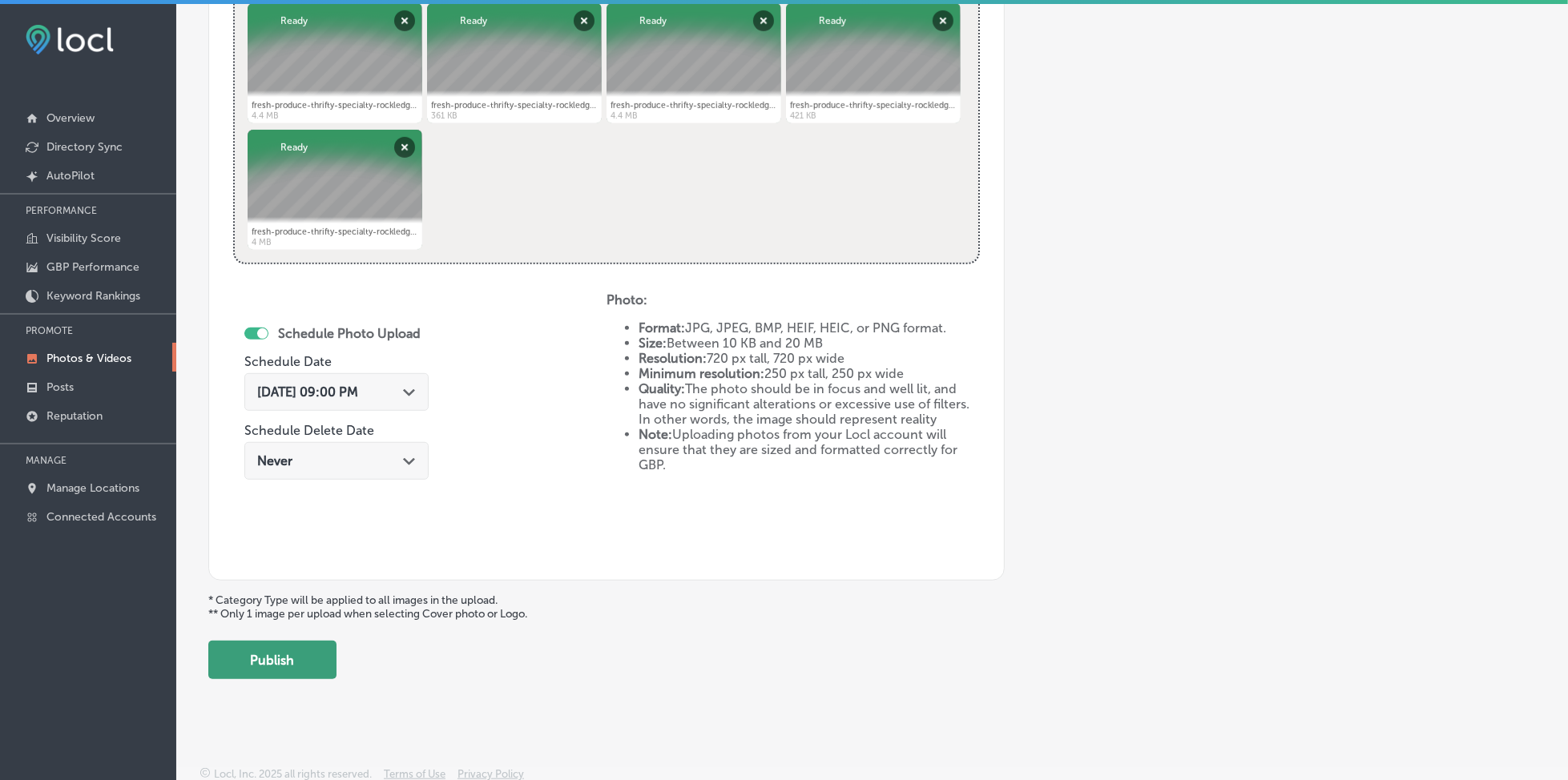
click at [243, 663] on button "Publish" at bounding box center [271, 660] width 128 height 39
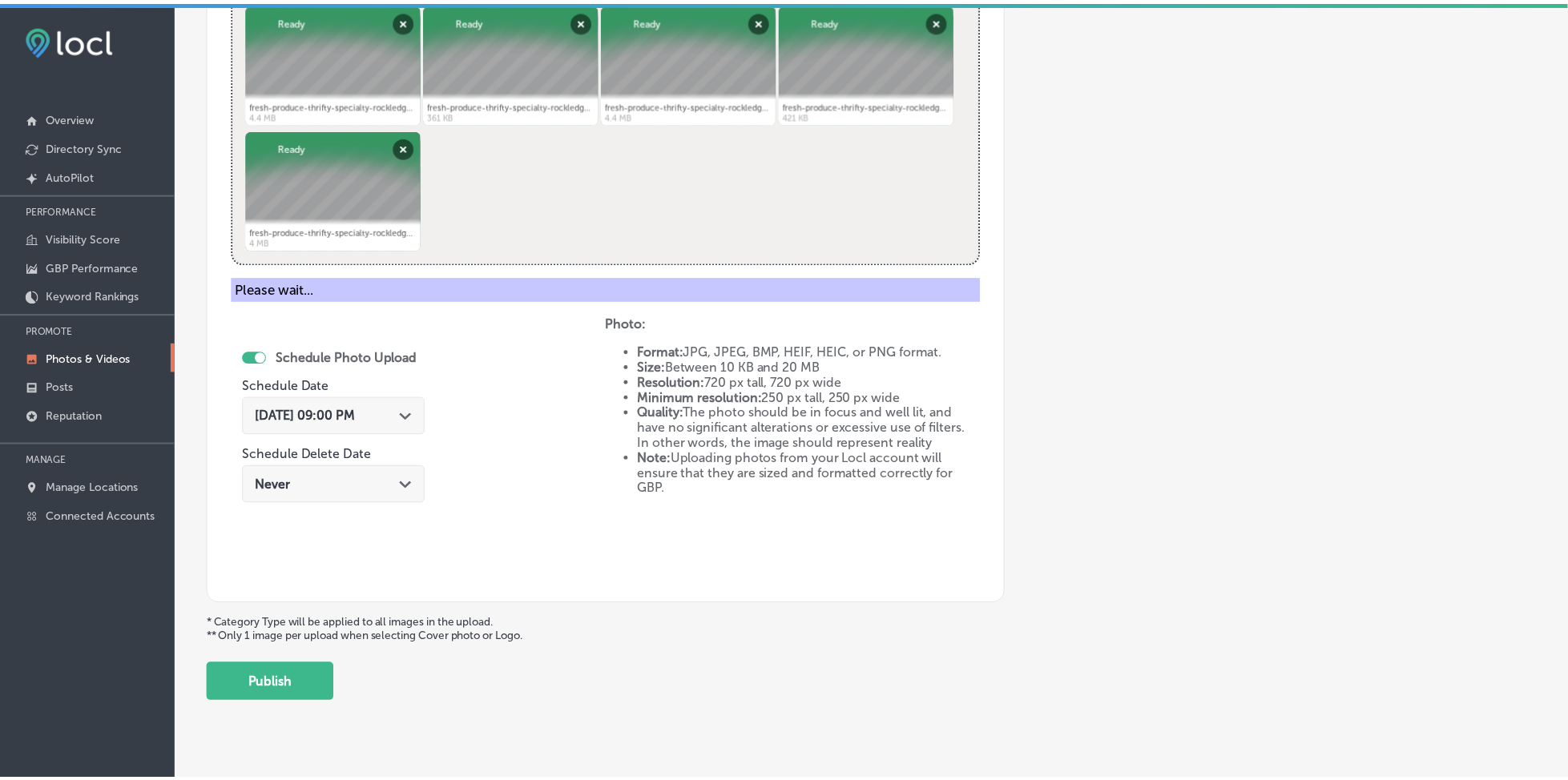
scroll to position [430, 0]
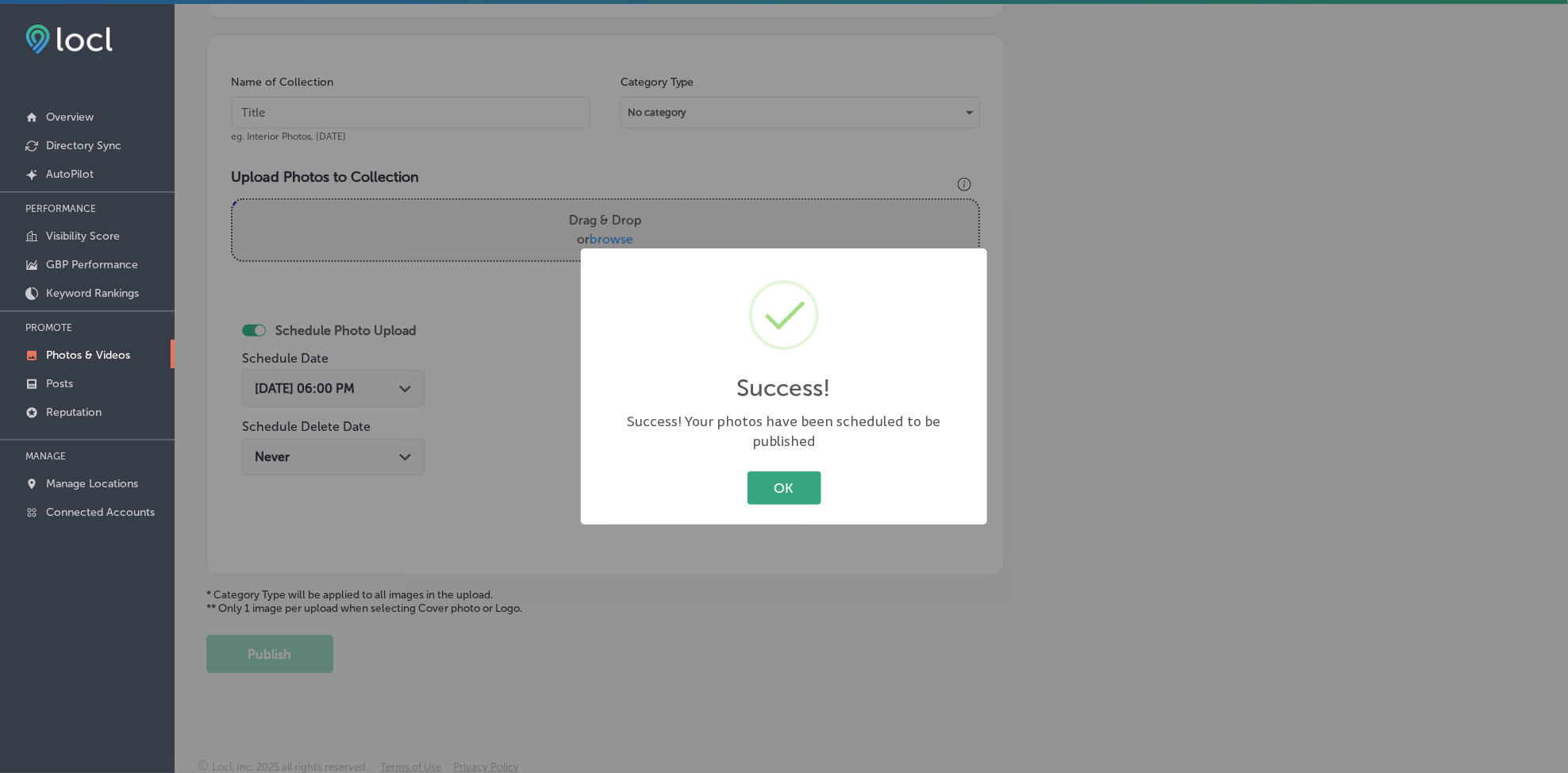
click at [778, 487] on button "OK" at bounding box center [784, 487] width 74 height 32
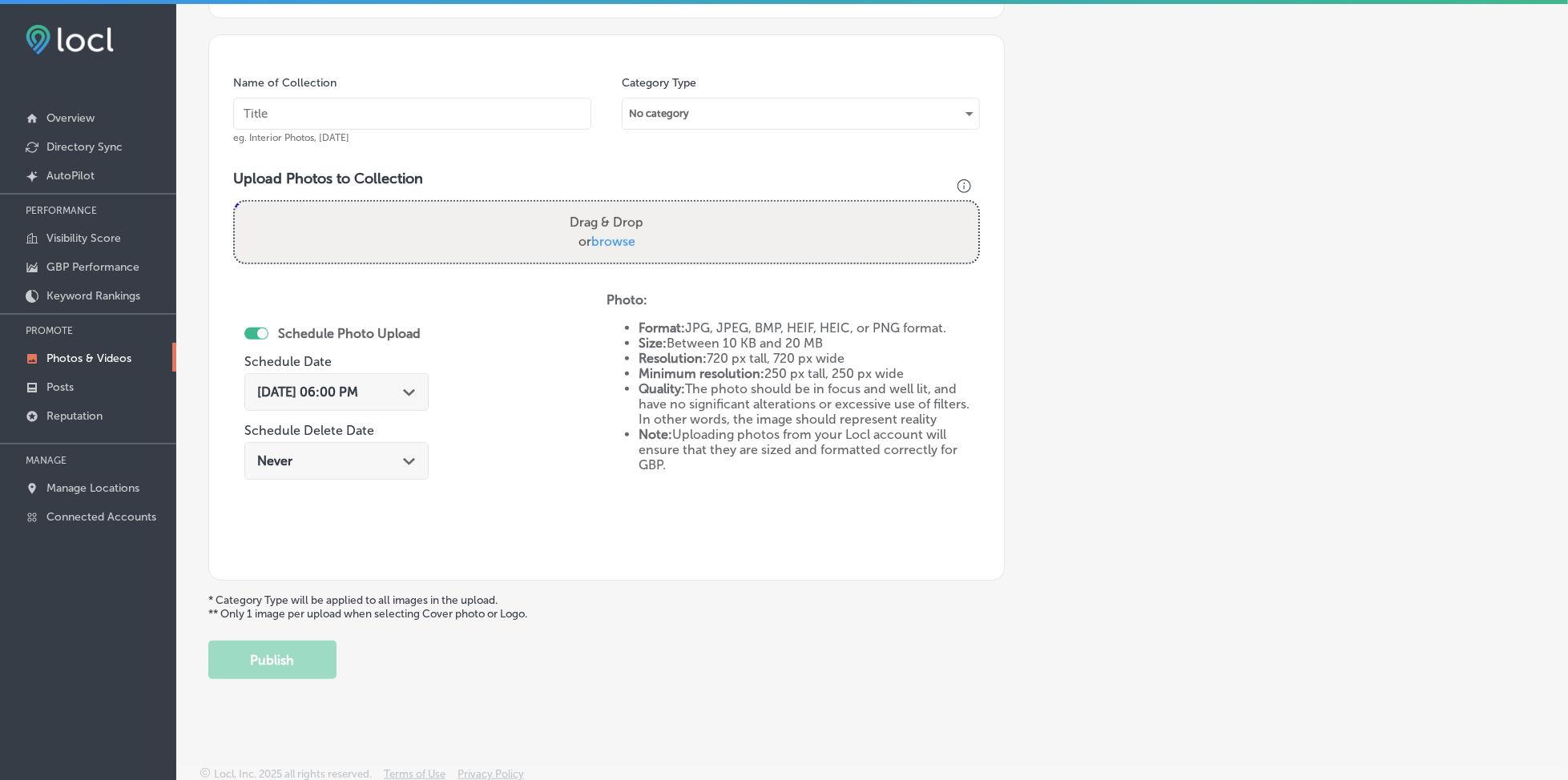
scroll to position [0, 0]
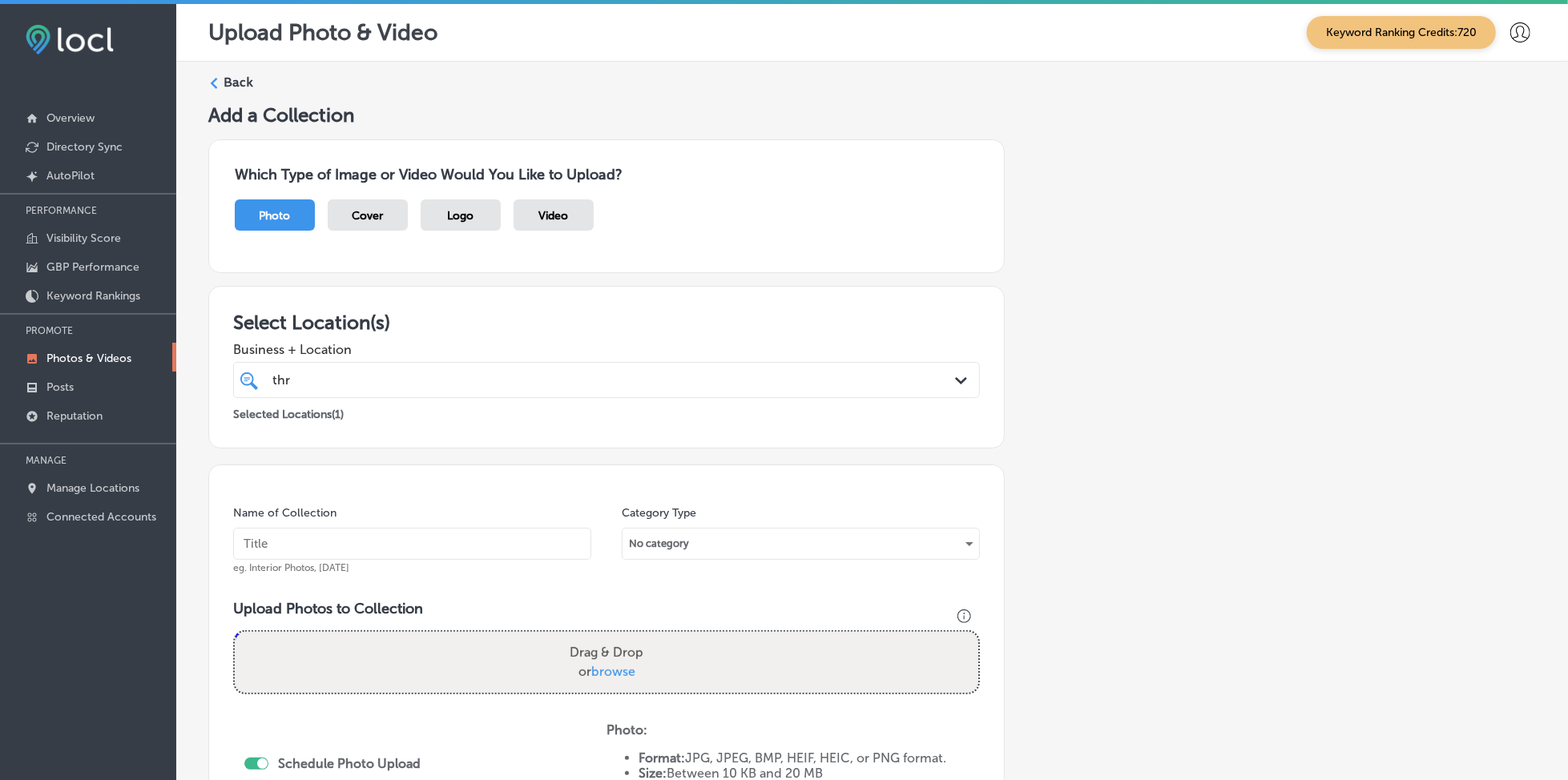
click at [371, 375] on div "thr thr" at bounding box center [572, 380] width 604 height 22
click at [295, 546] on input "text" at bounding box center [412, 544] width 358 height 32
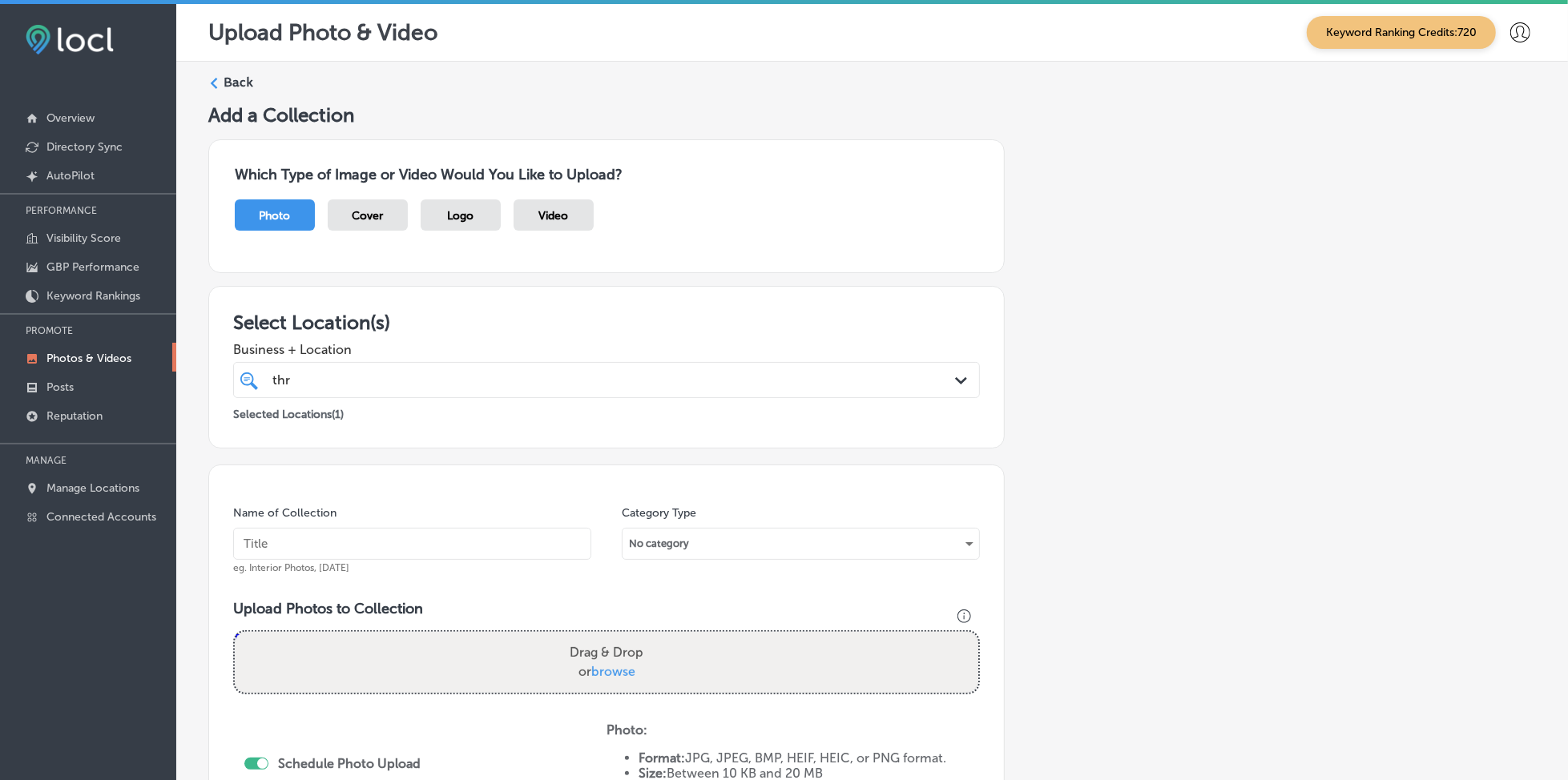
paste input "thrifty-specialty-rockledge-[DATE]"
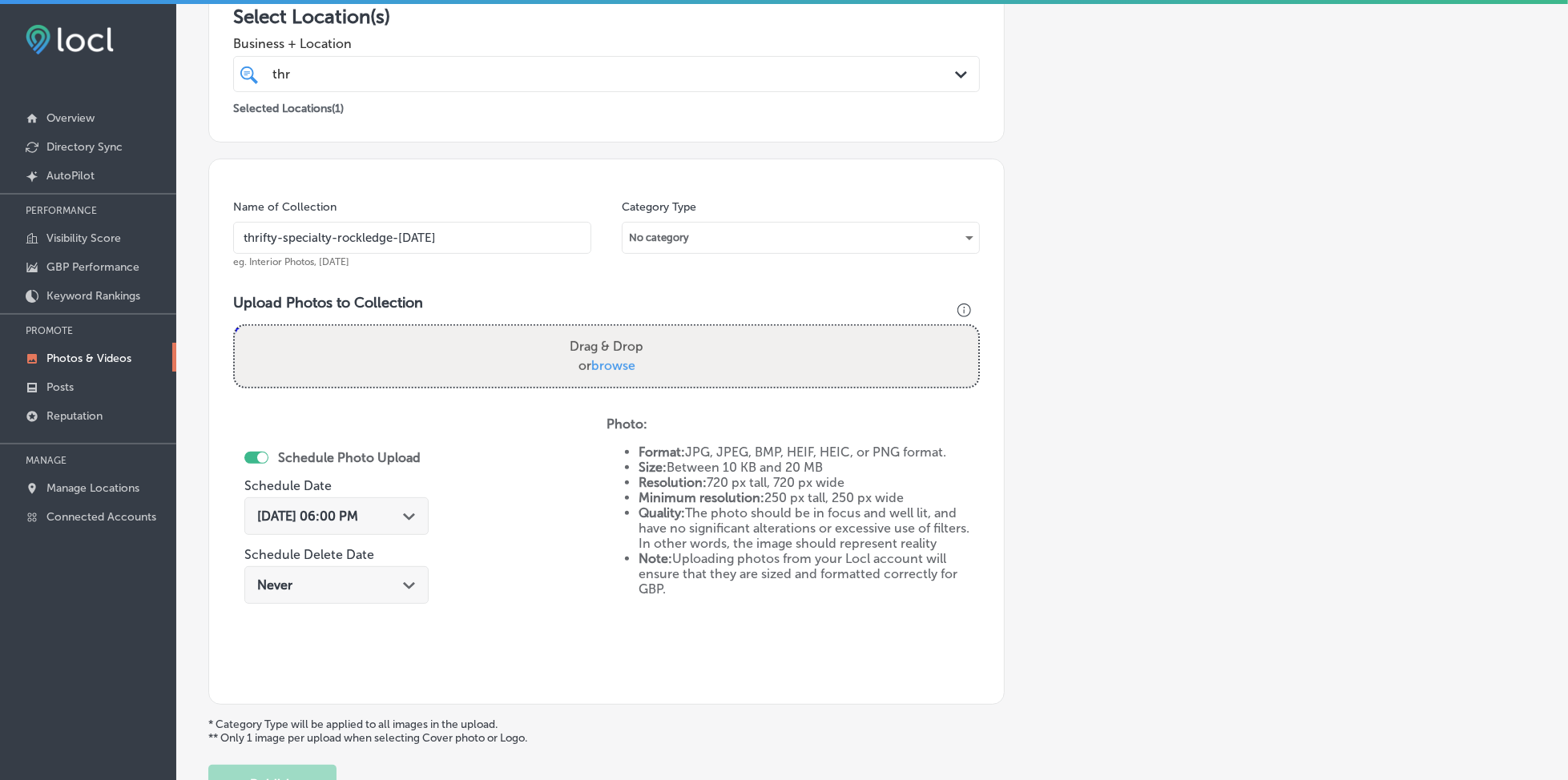
scroll to position [427, 0]
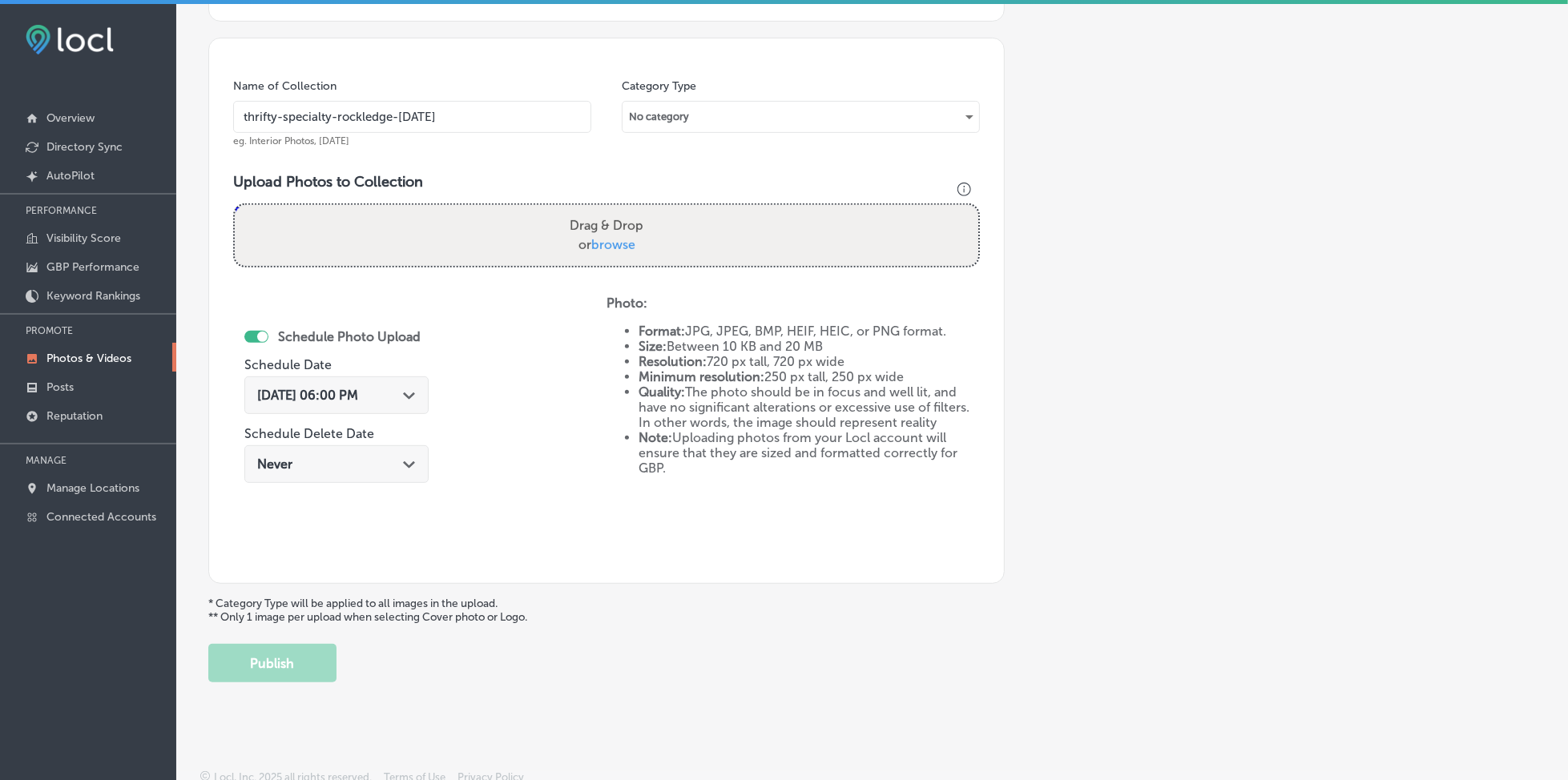
type input "thrifty-specialty-rockledge-[DATE]"
click at [595, 241] on span "browse" at bounding box center [613, 244] width 44 height 15
click at [595, 210] on input "Drag & Drop or browse" at bounding box center [606, 207] width 744 height 4
type input "C:\fakepath\fresh-produce-thrifty-specialty-rockledge-fl (3).png"
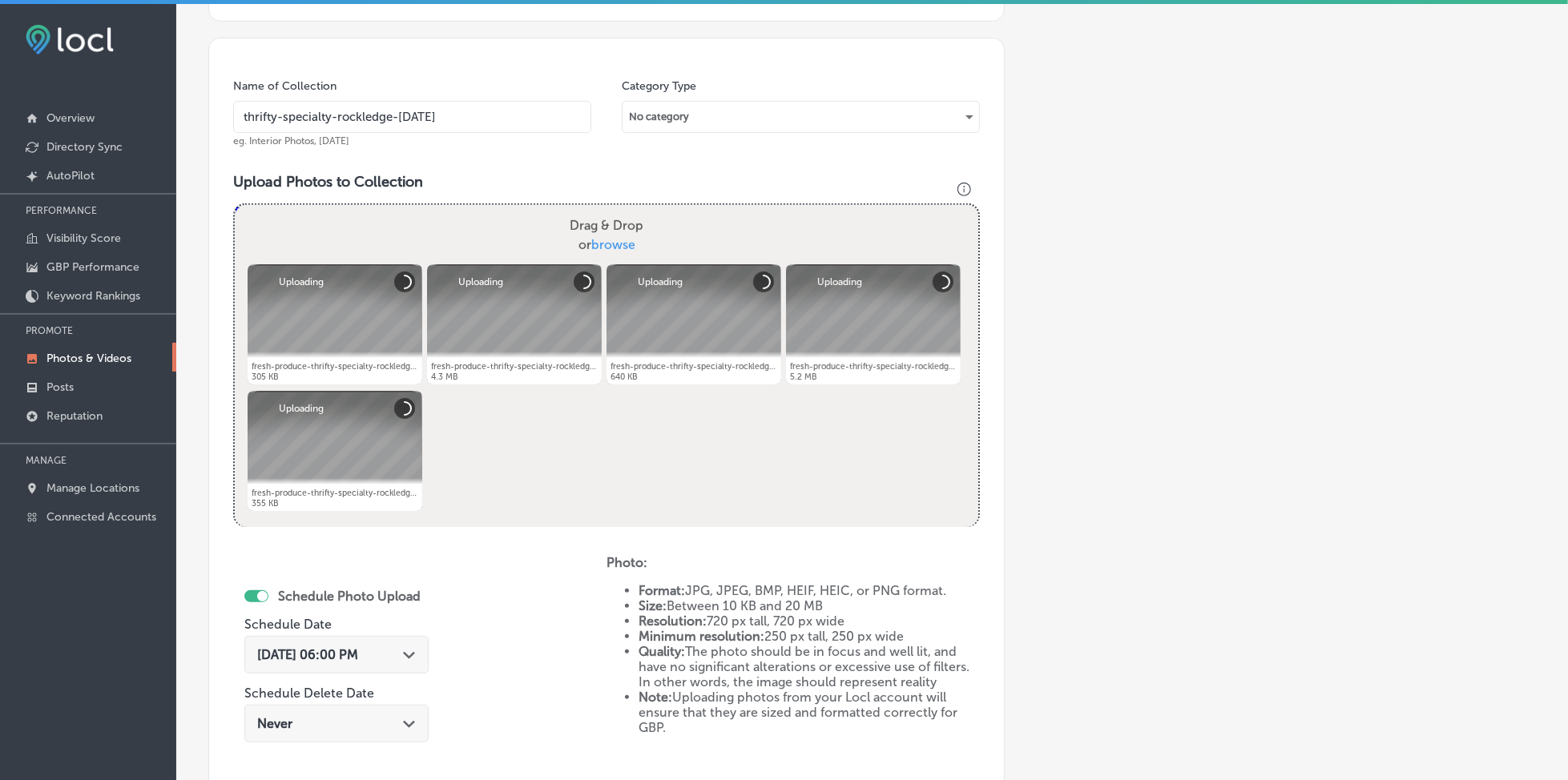
scroll to position [641, 0]
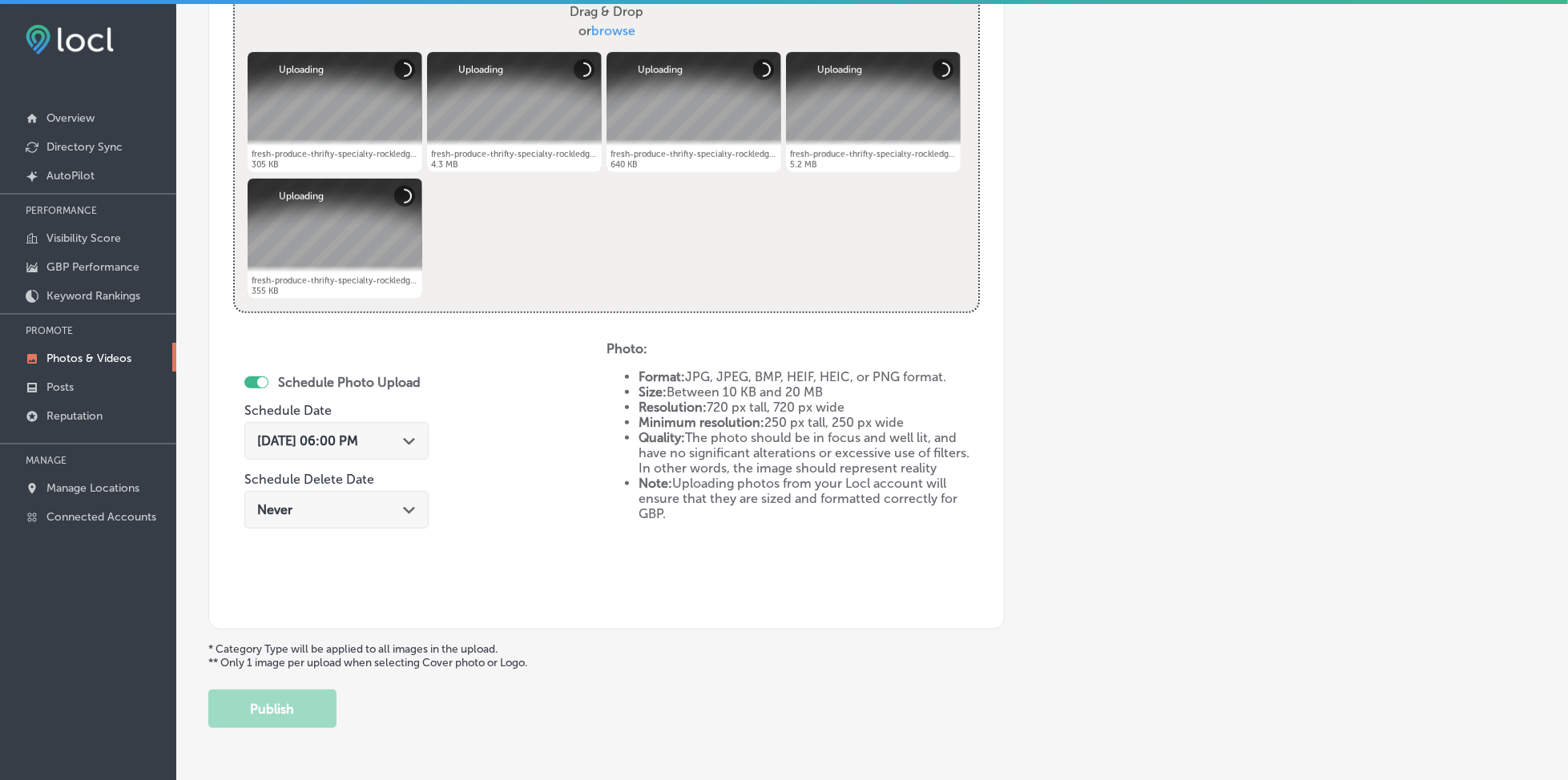
click at [358, 434] on span "[DATE] 06:00 PM" at bounding box center [308, 441] width 101 height 15
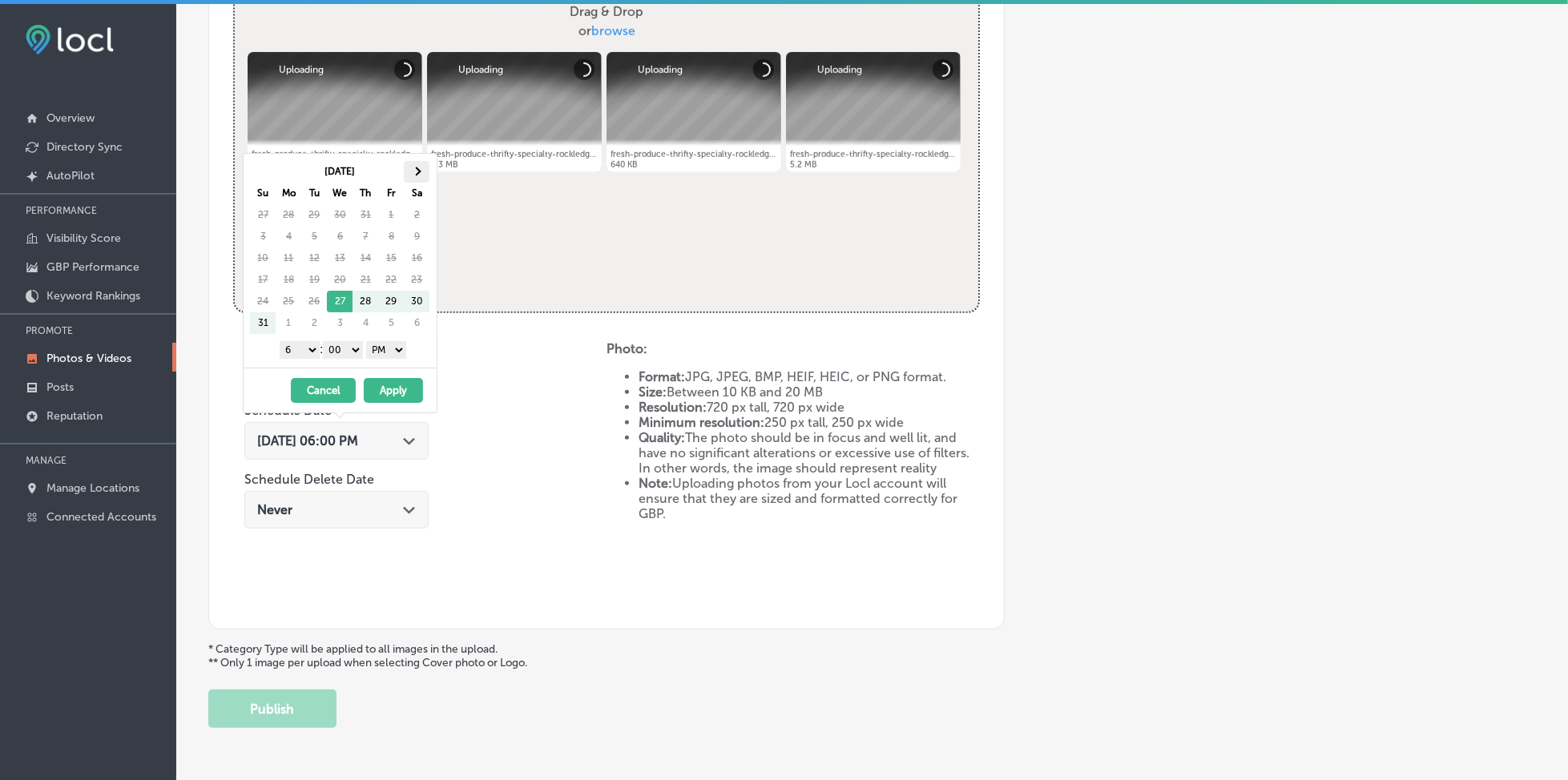
click at [422, 167] on th at bounding box center [416, 172] width 26 height 22
click at [300, 351] on select "1 2 3 4 5 6 7 8 9 10 11 12" at bounding box center [299, 350] width 40 height 18
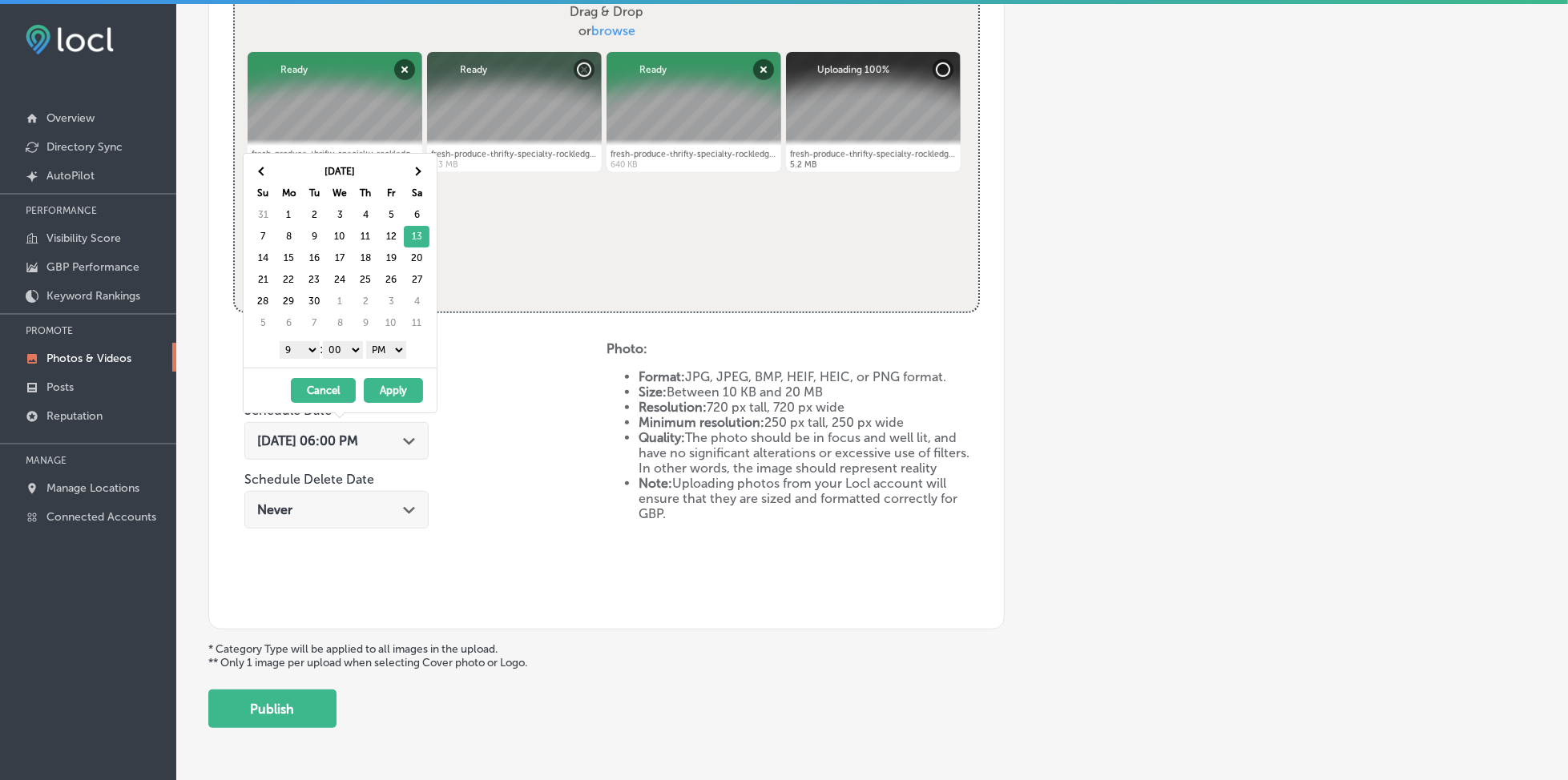
click at [379, 390] on button "Apply" at bounding box center [393, 390] width 59 height 25
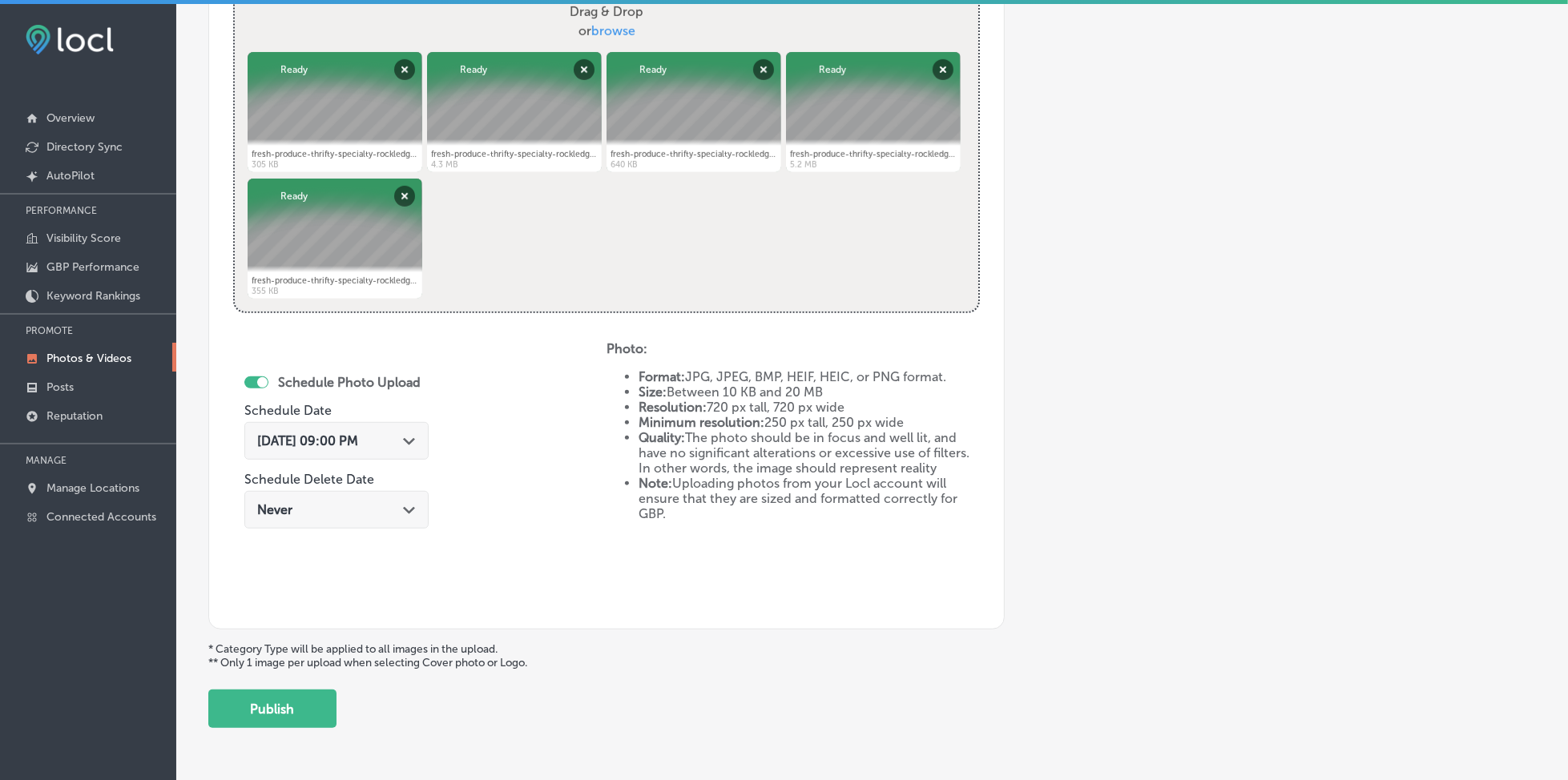
scroll to position [690, 0]
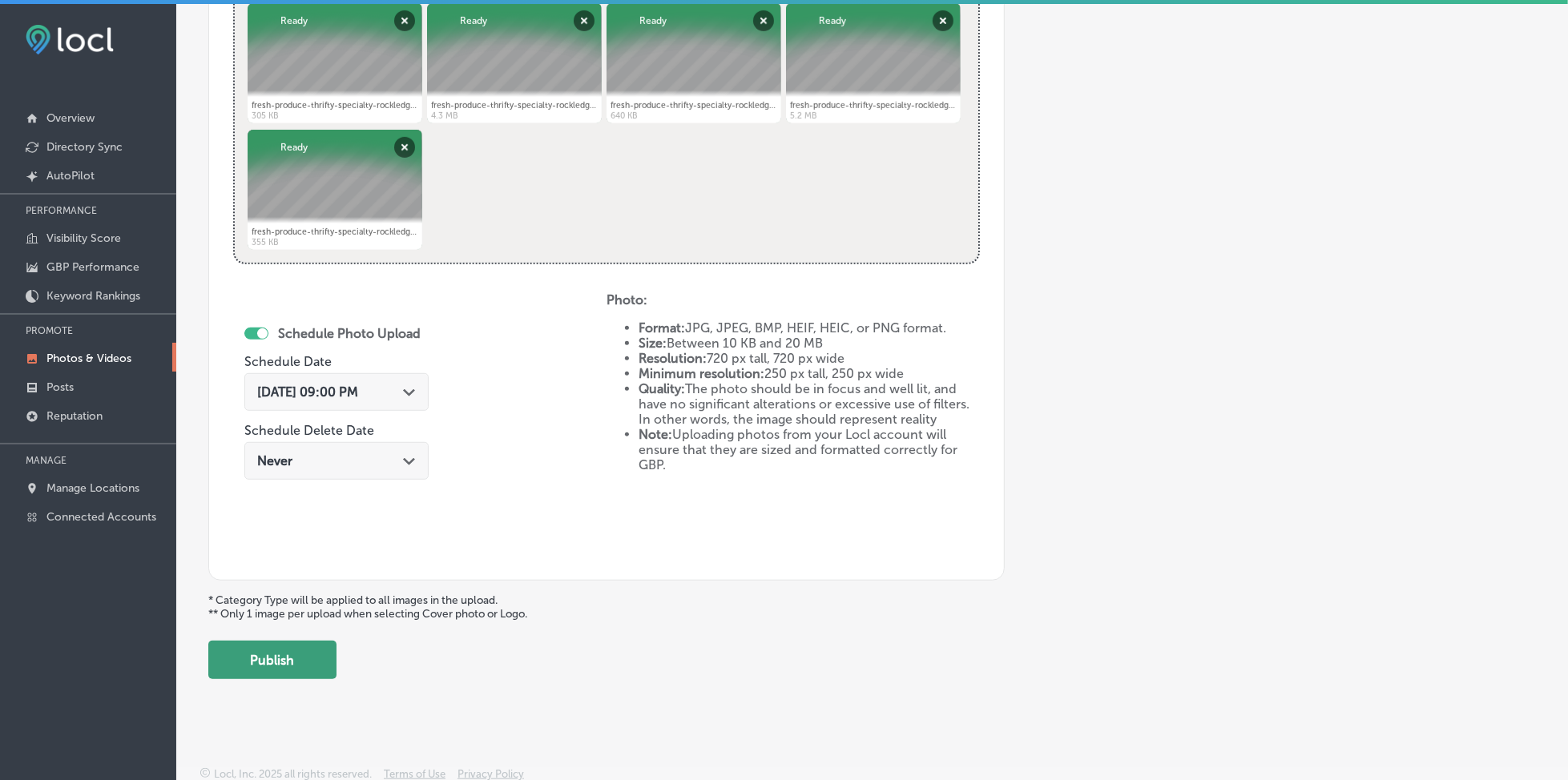
click at [255, 656] on button "Publish" at bounding box center [271, 660] width 128 height 39
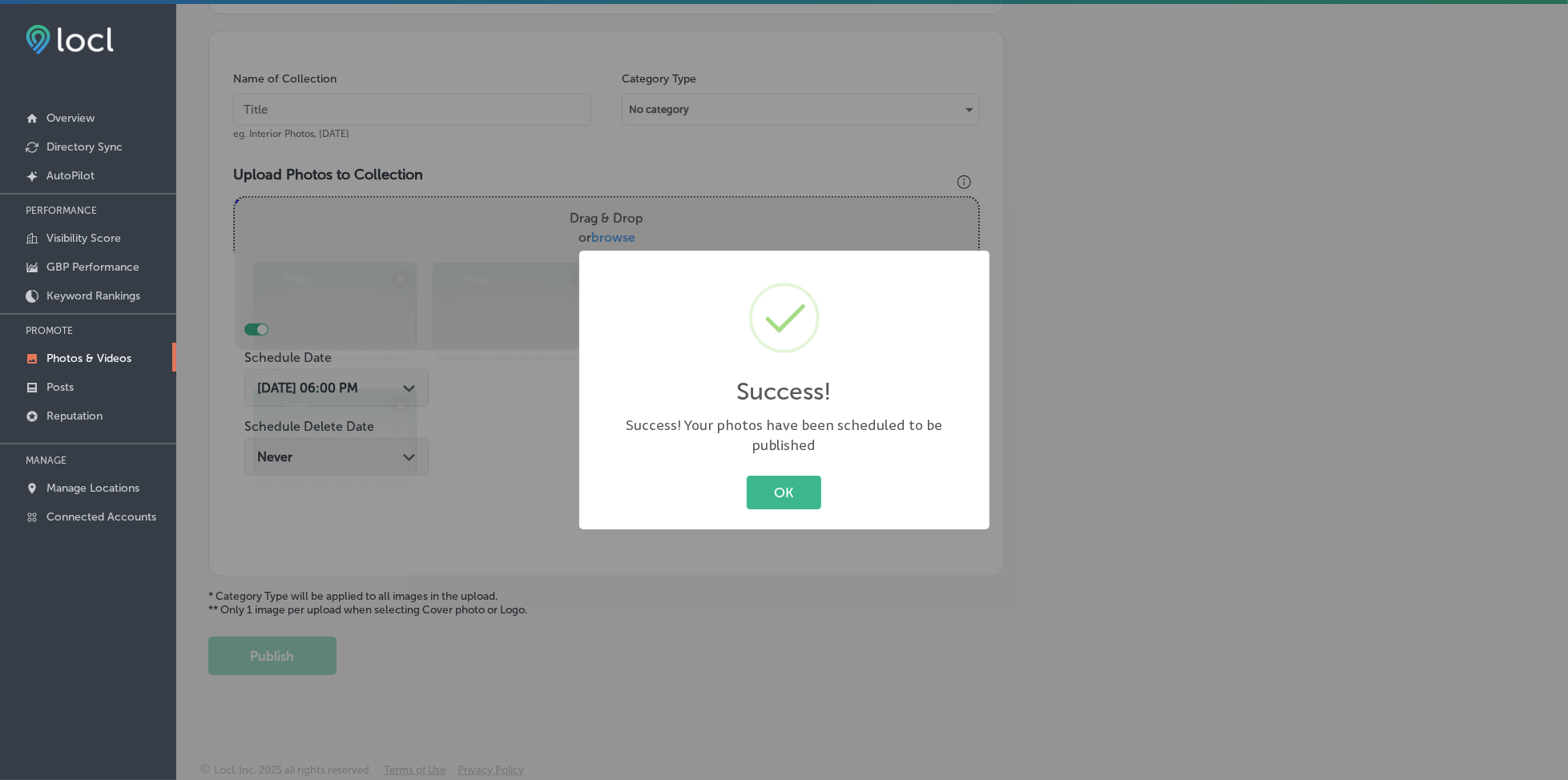
scroll to position [430, 0]
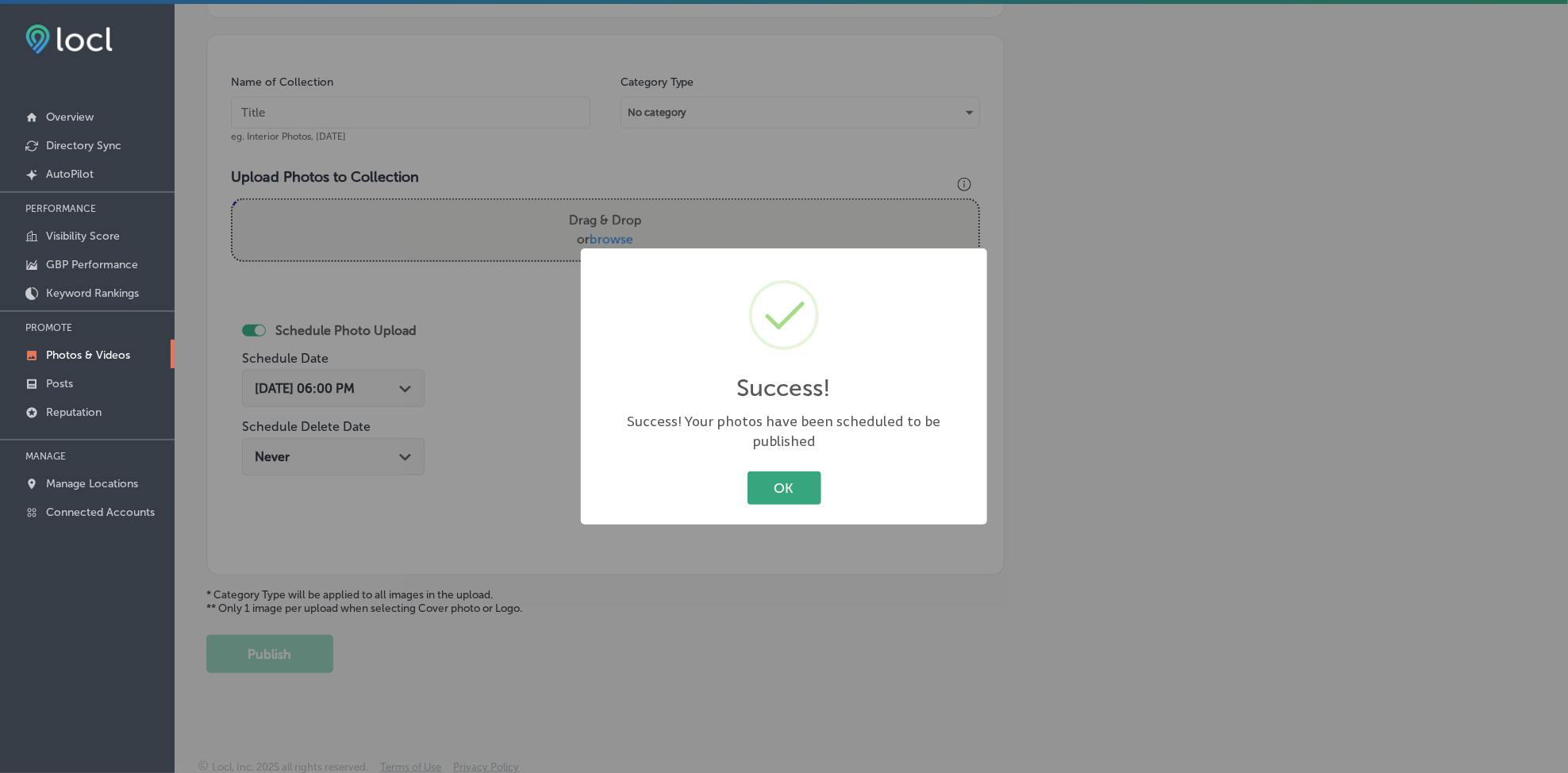
click at [794, 476] on button "OK" at bounding box center [784, 487] width 74 height 32
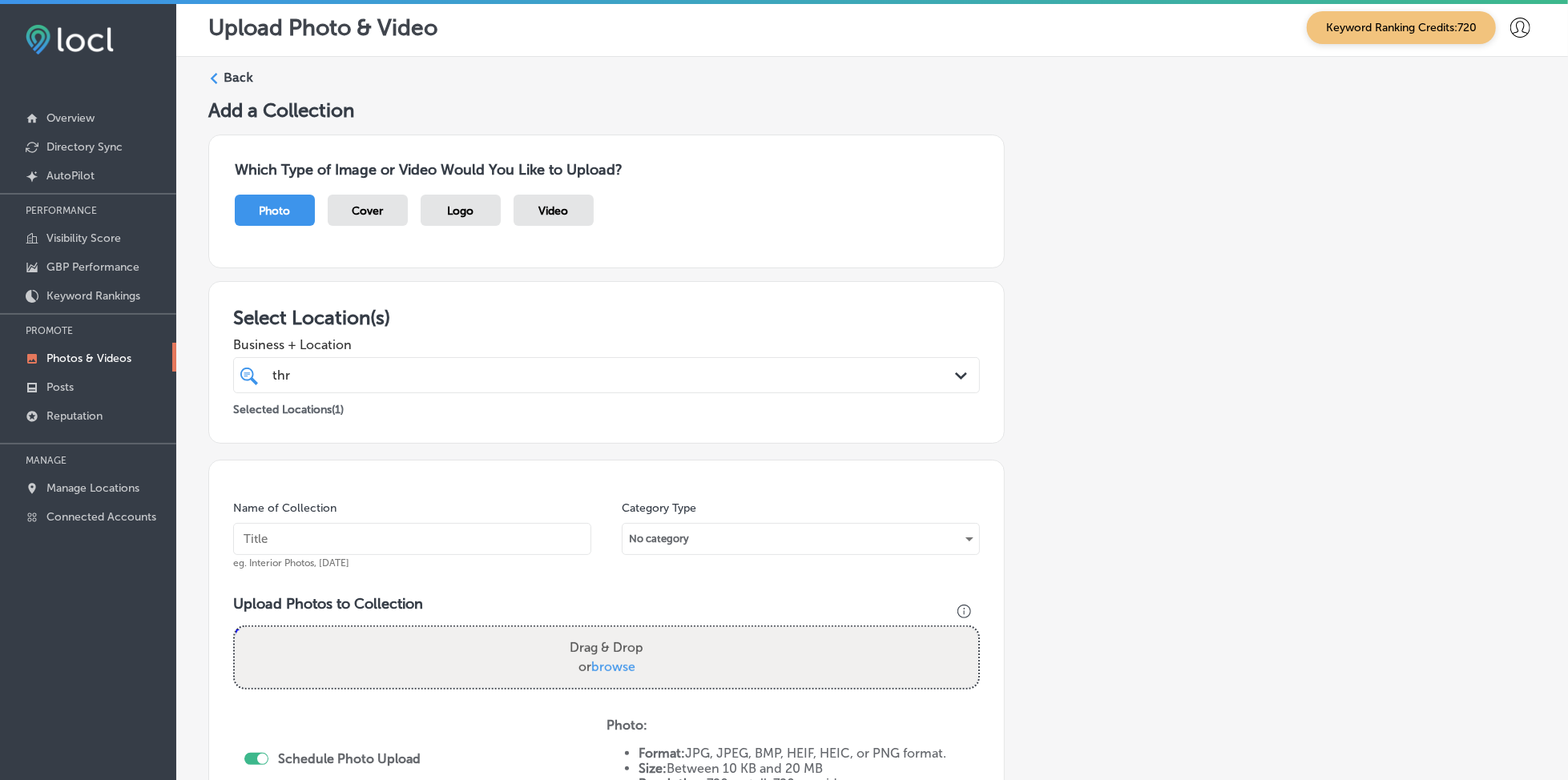
scroll to position [4, 0]
click at [383, 366] on div "thr thr" at bounding box center [572, 376] width 604 height 22
click at [303, 532] on input "text" at bounding box center [412, 540] width 358 height 32
paste input "thrifty-specialty-rockledge-[DATE]"
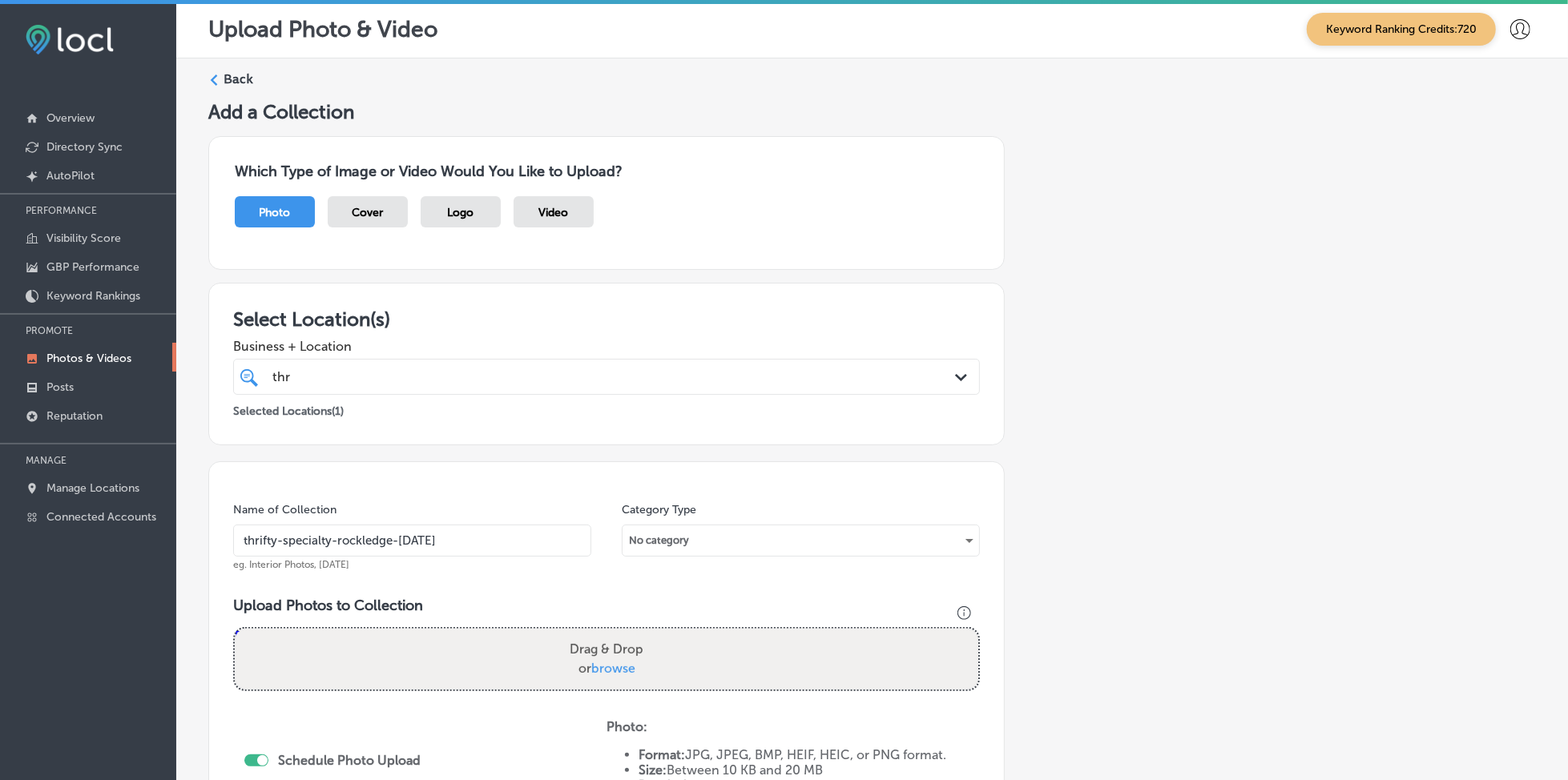
type input "thrifty-specialty-rockledge-[DATE]"
click at [593, 661] on span "browse" at bounding box center [613, 668] width 44 height 15
click at [593, 634] on input "Drag & Drop or browse" at bounding box center [606, 631] width 744 height 4
type input "C:\fakepath\fresh-produce-thrifty-specialty-rockledge-fl (6).jpg"
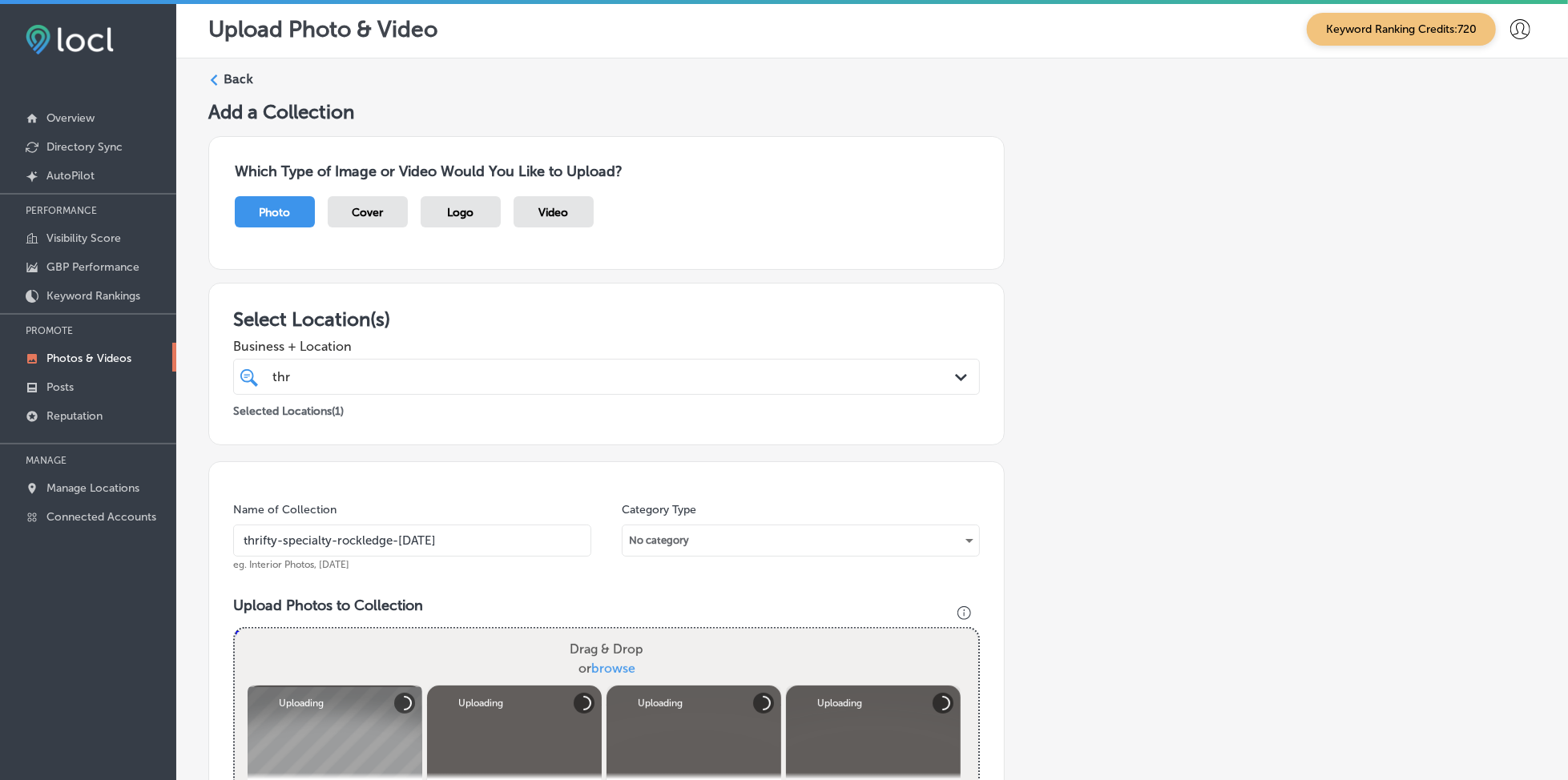
scroll to position [537, 0]
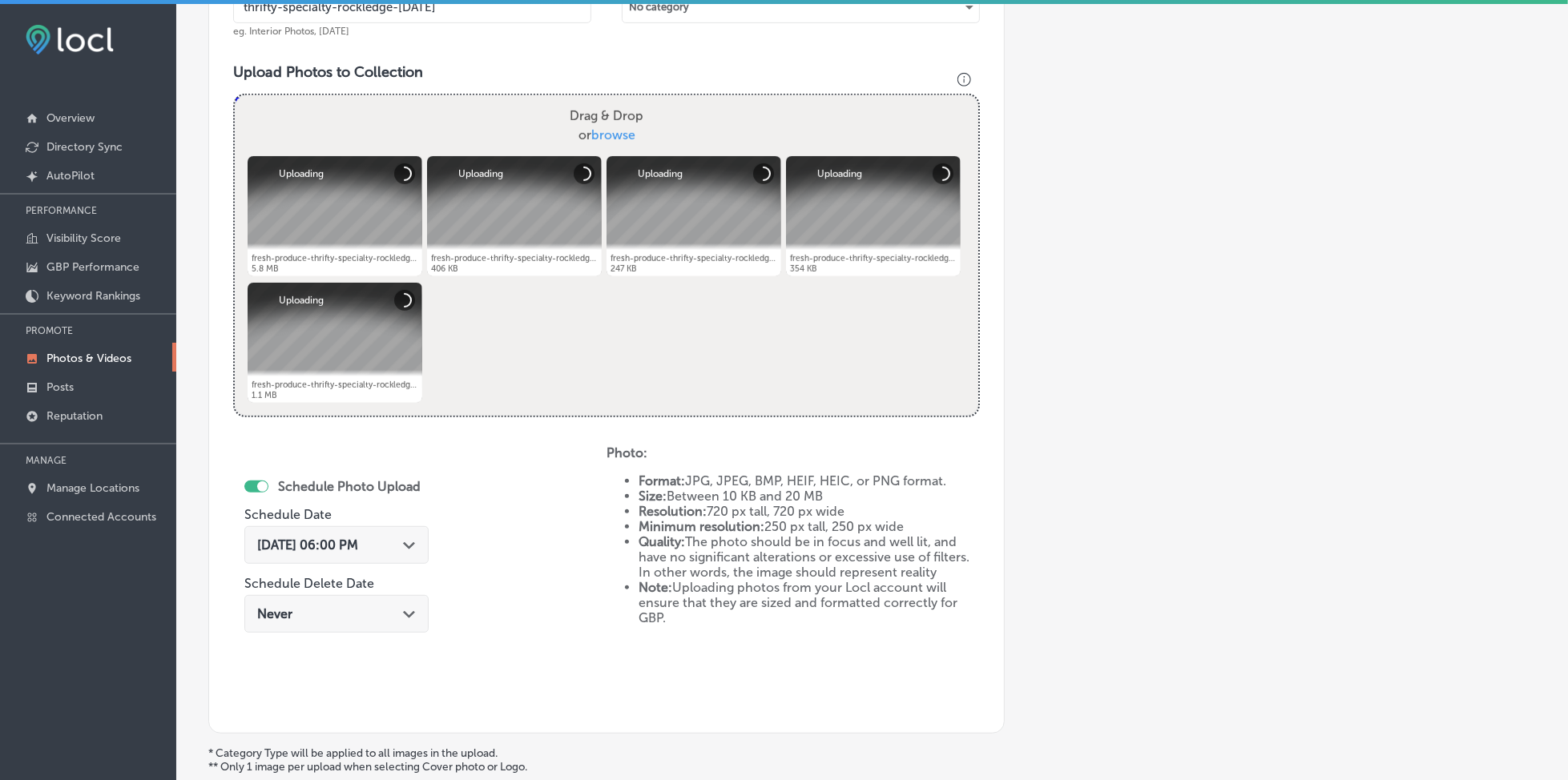
click at [350, 547] on span "[DATE] 06:00 PM" at bounding box center [308, 545] width 101 height 15
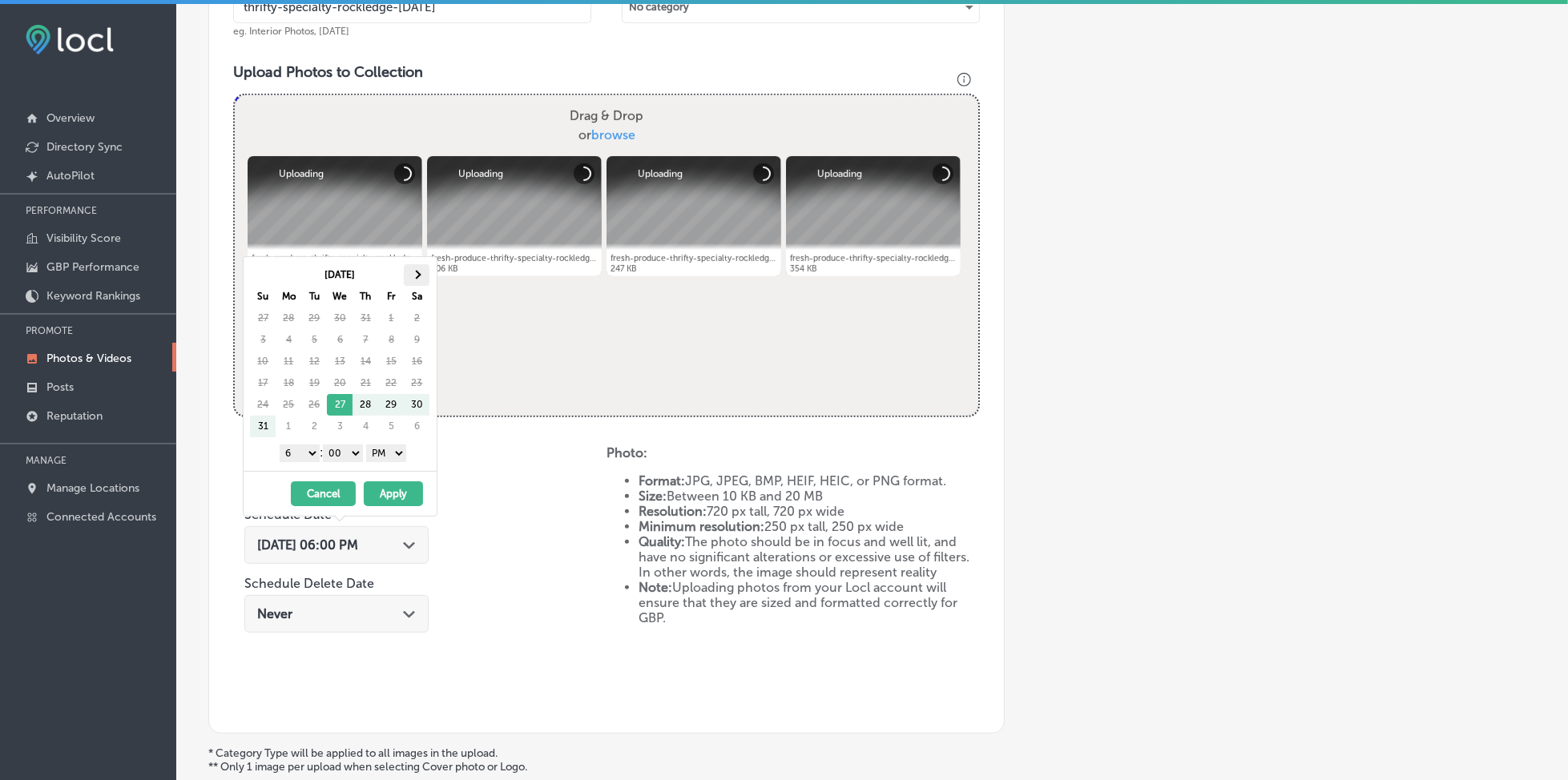
click at [420, 278] on th at bounding box center [416, 275] width 26 height 22
click at [299, 449] on select "1 2 3 4 5 6 7 8 9 10 11 12" at bounding box center [299, 454] width 40 height 18
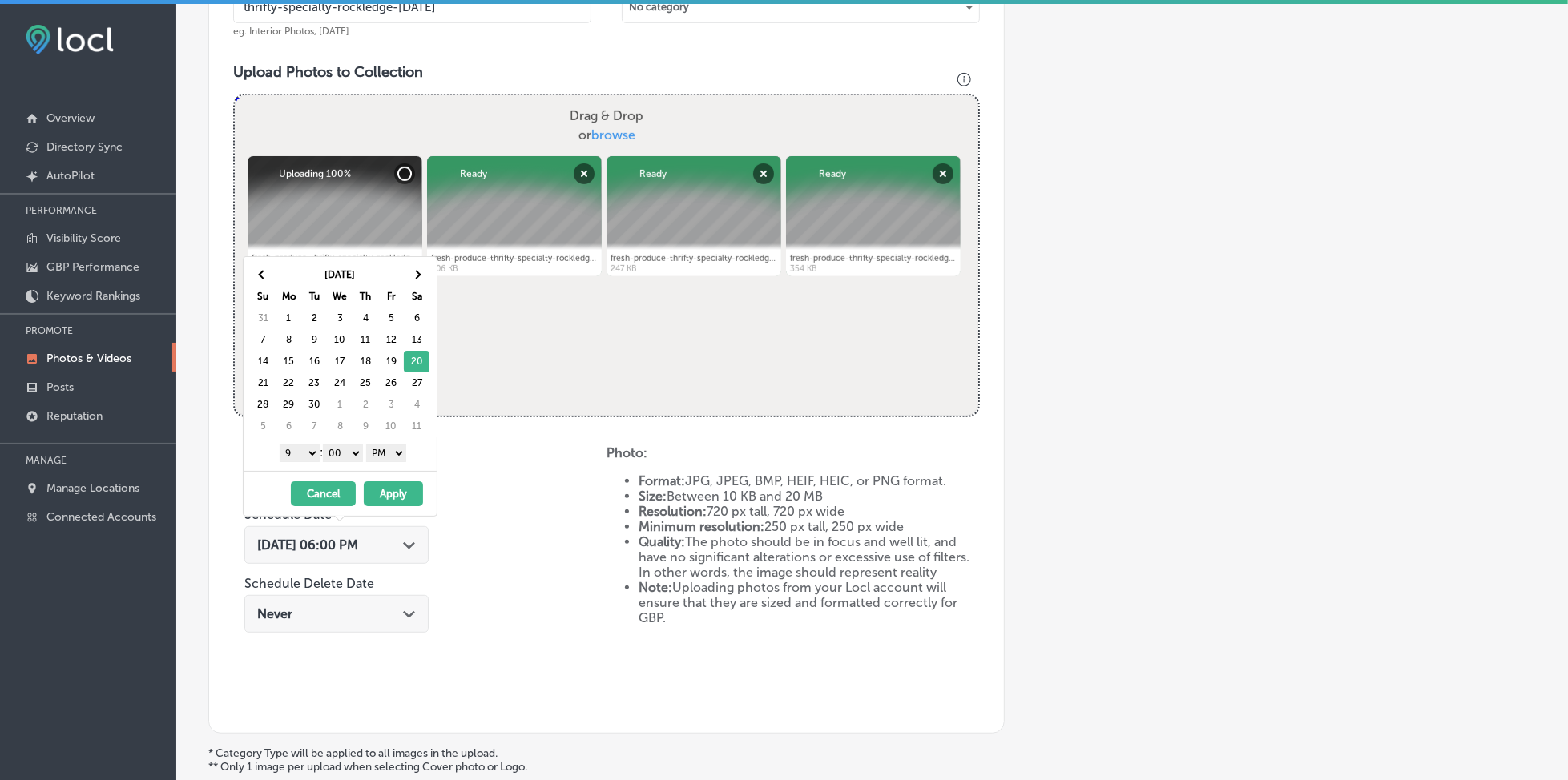
click at [385, 492] on button "Apply" at bounding box center [393, 494] width 59 height 25
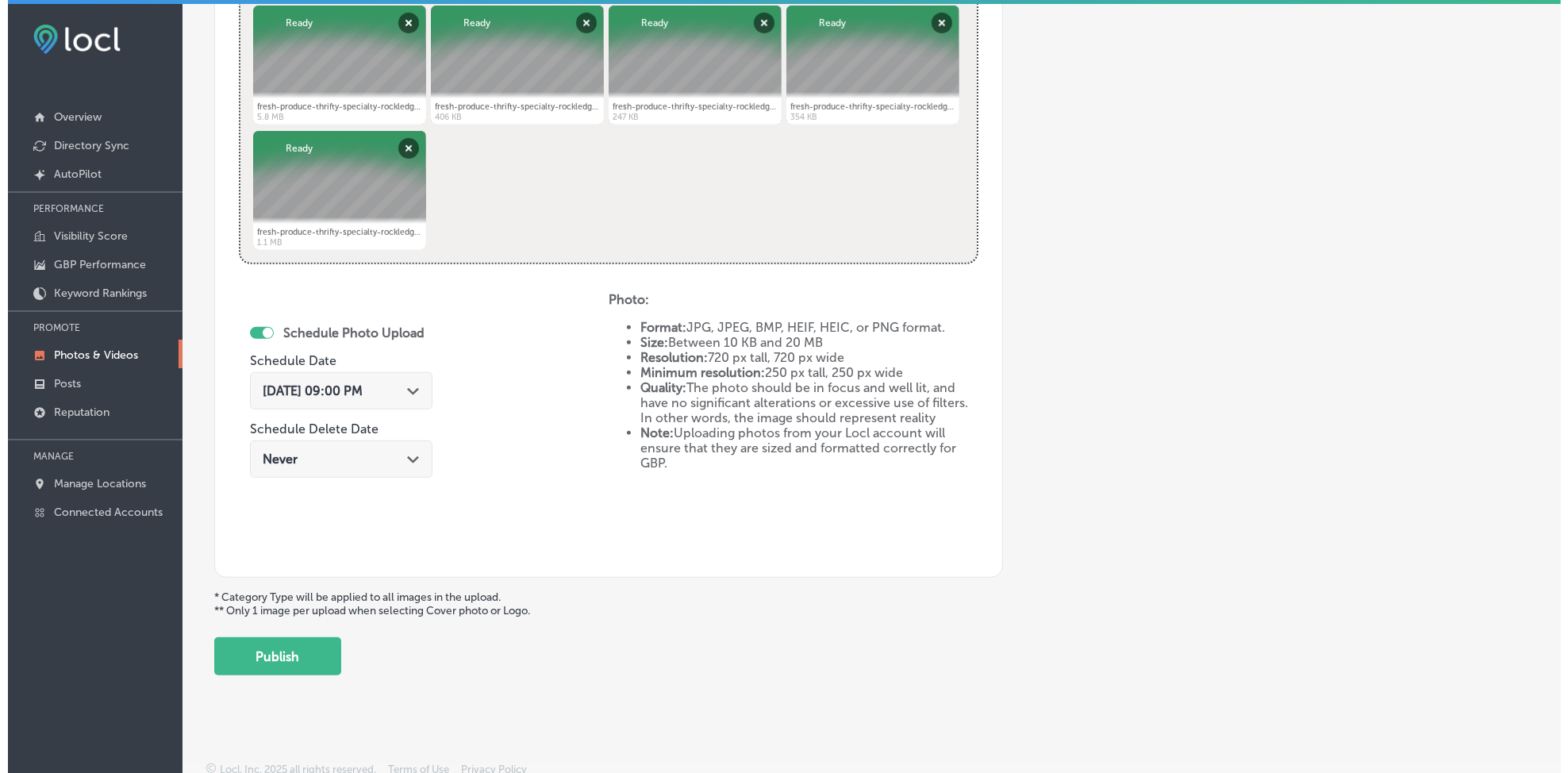
scroll to position [684, 0]
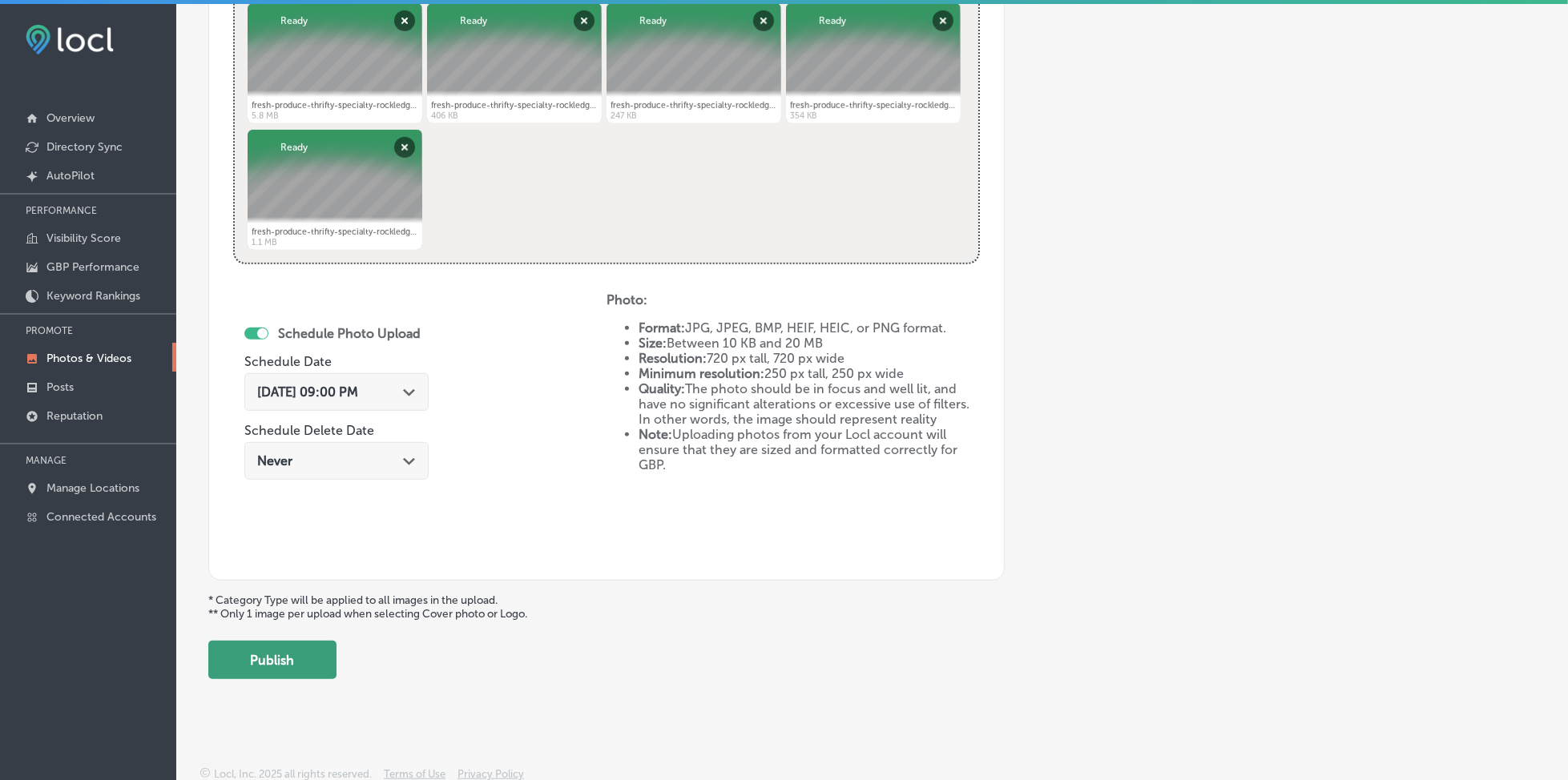
click at [265, 657] on button "Publish" at bounding box center [271, 660] width 128 height 39
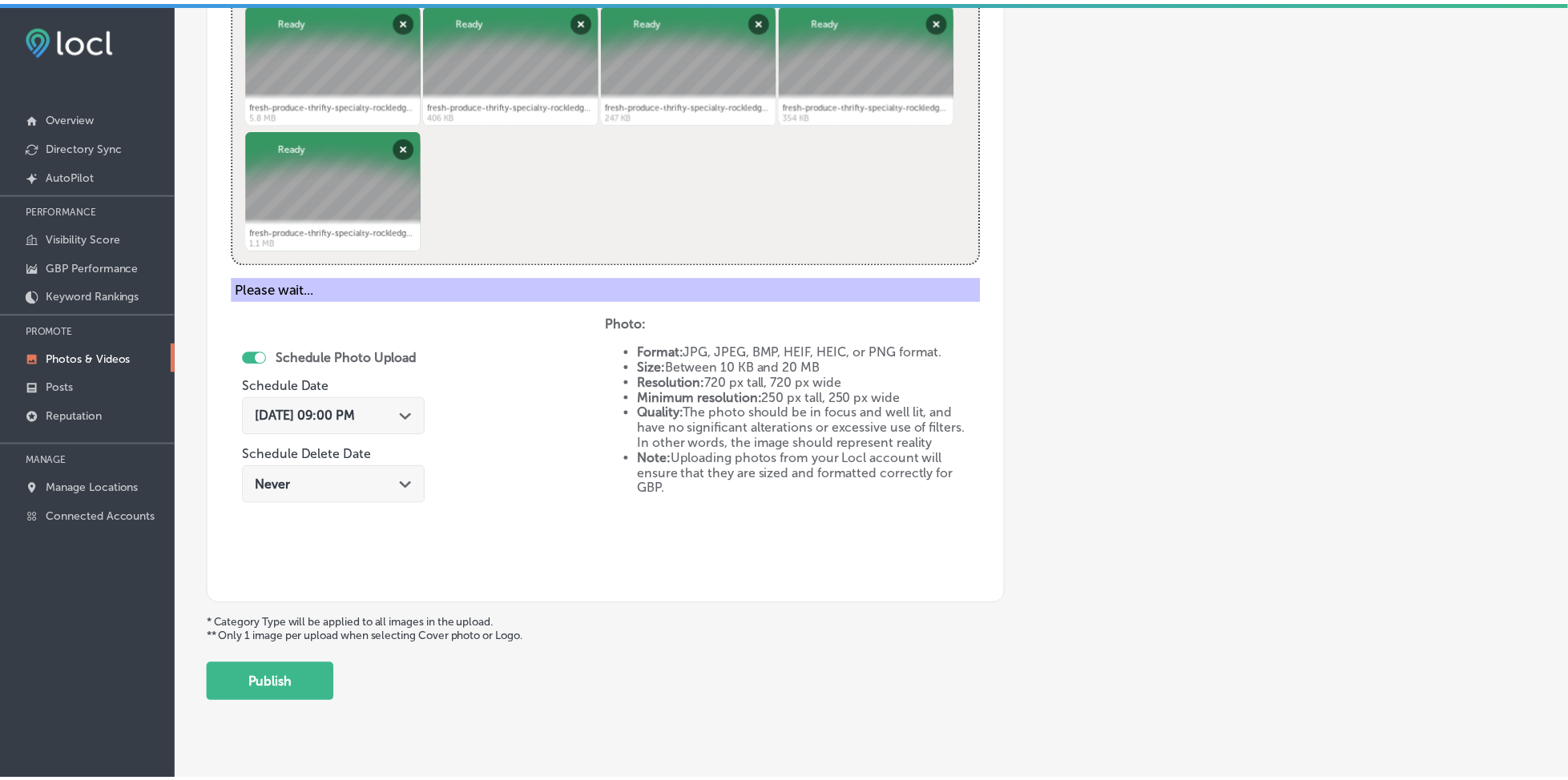
scroll to position [430, 0]
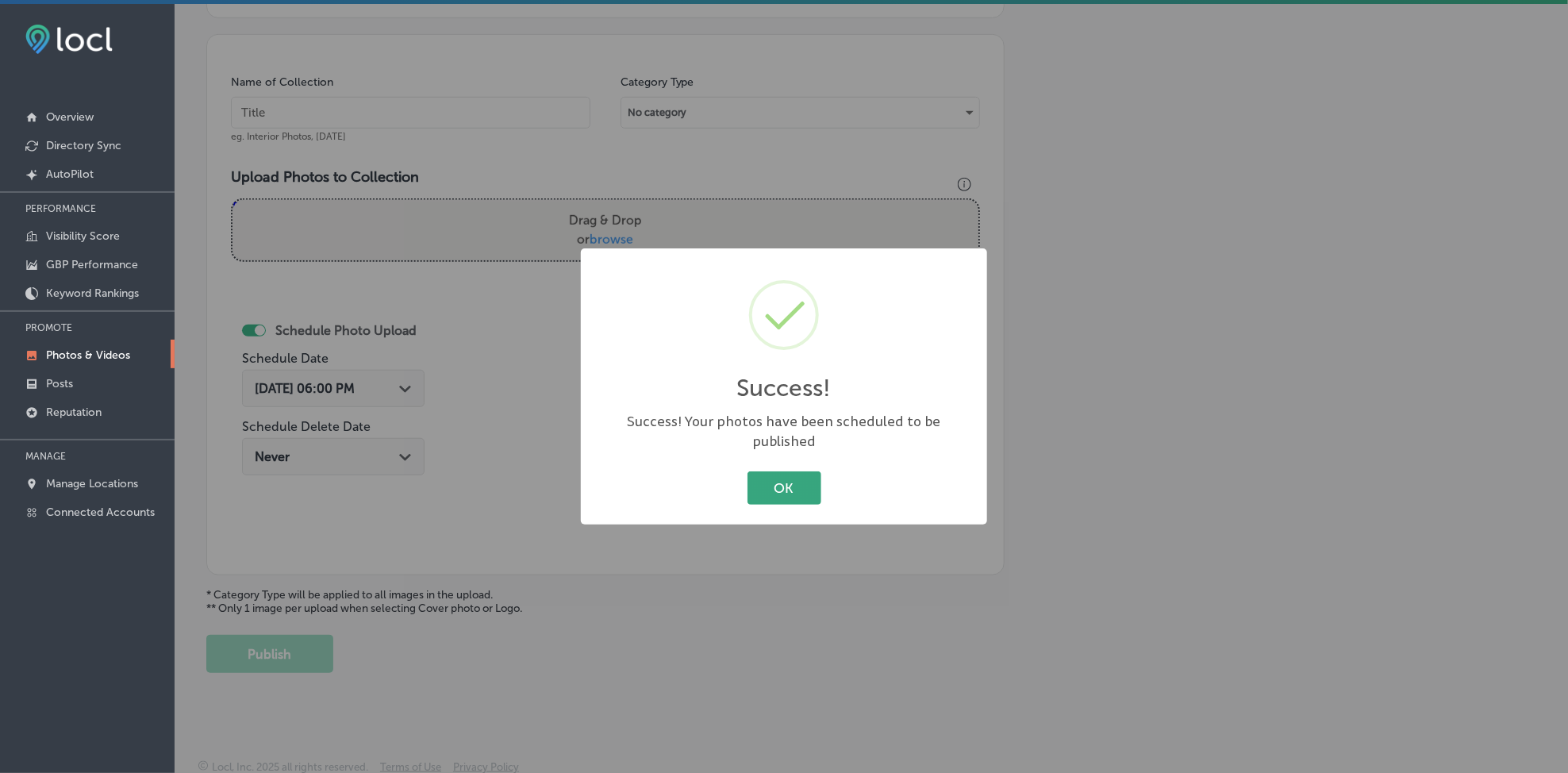
click at [779, 473] on button "OK" at bounding box center [784, 487] width 74 height 32
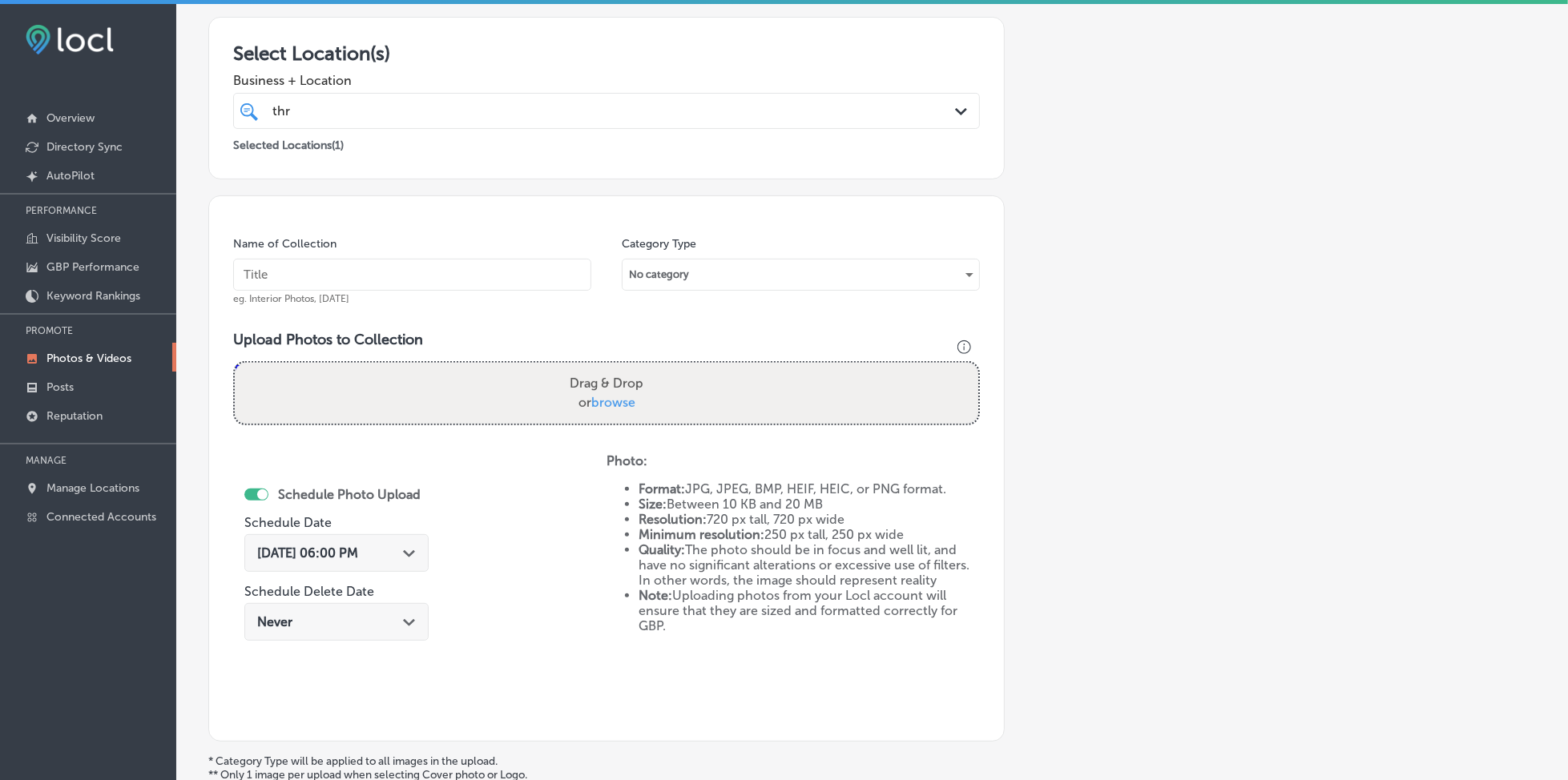
scroll to position [4, 0]
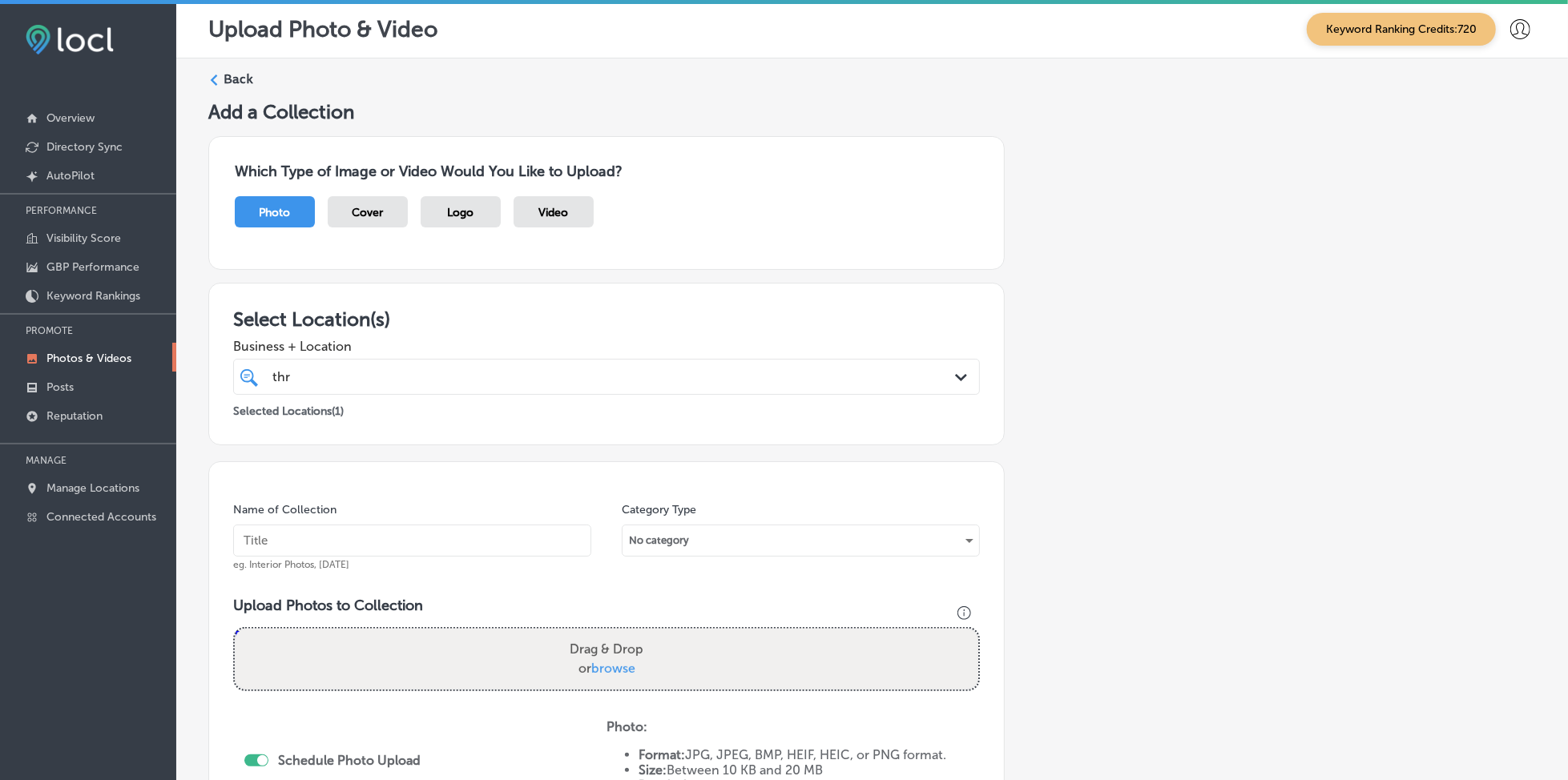
click at [399, 379] on div "thr thr" at bounding box center [572, 376] width 604 height 22
click at [333, 543] on input "text" at bounding box center [412, 540] width 358 height 32
paste input "thrifty-specialty-rockledge-[DATE]"
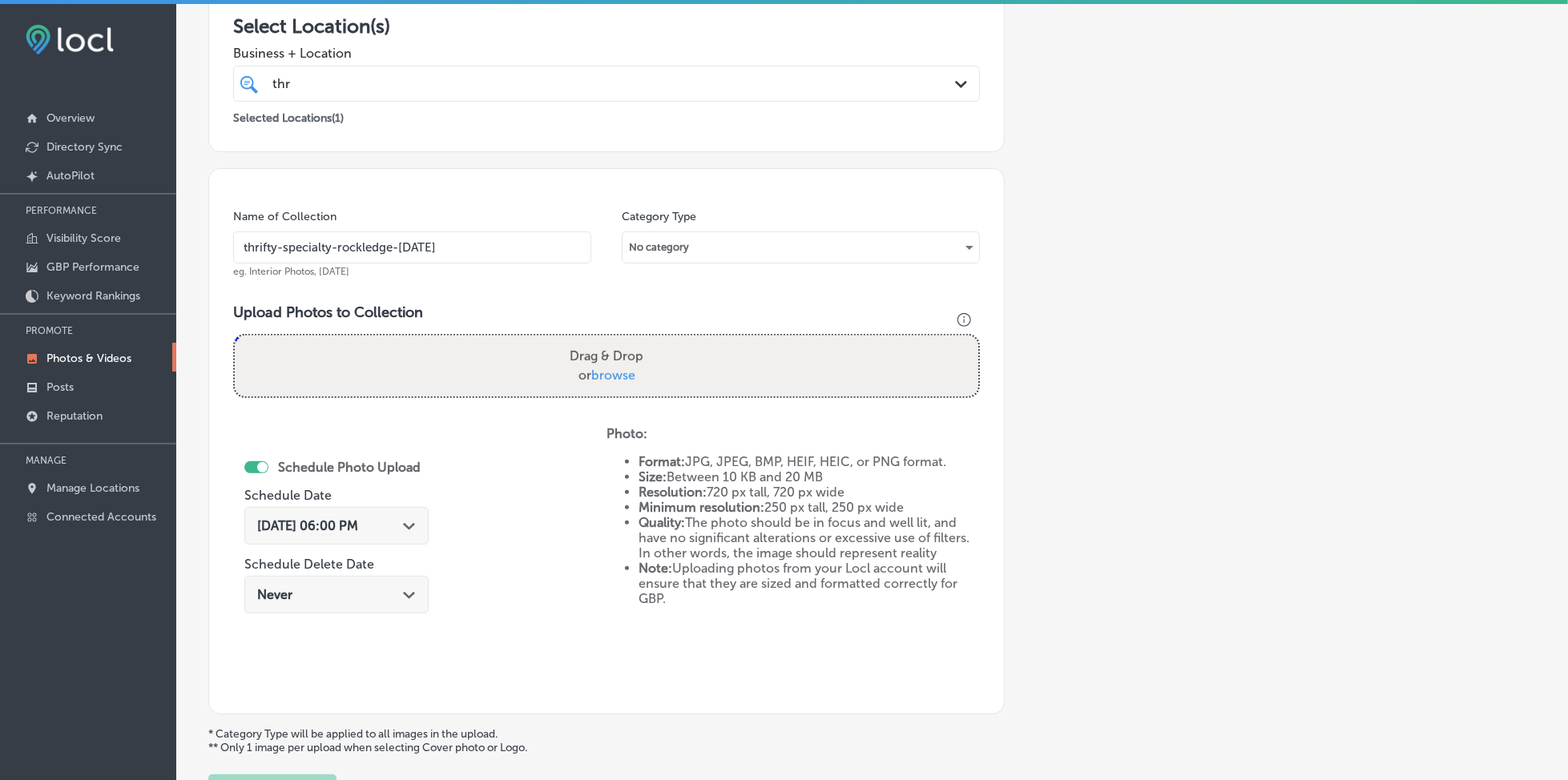
scroll to position [430, 0]
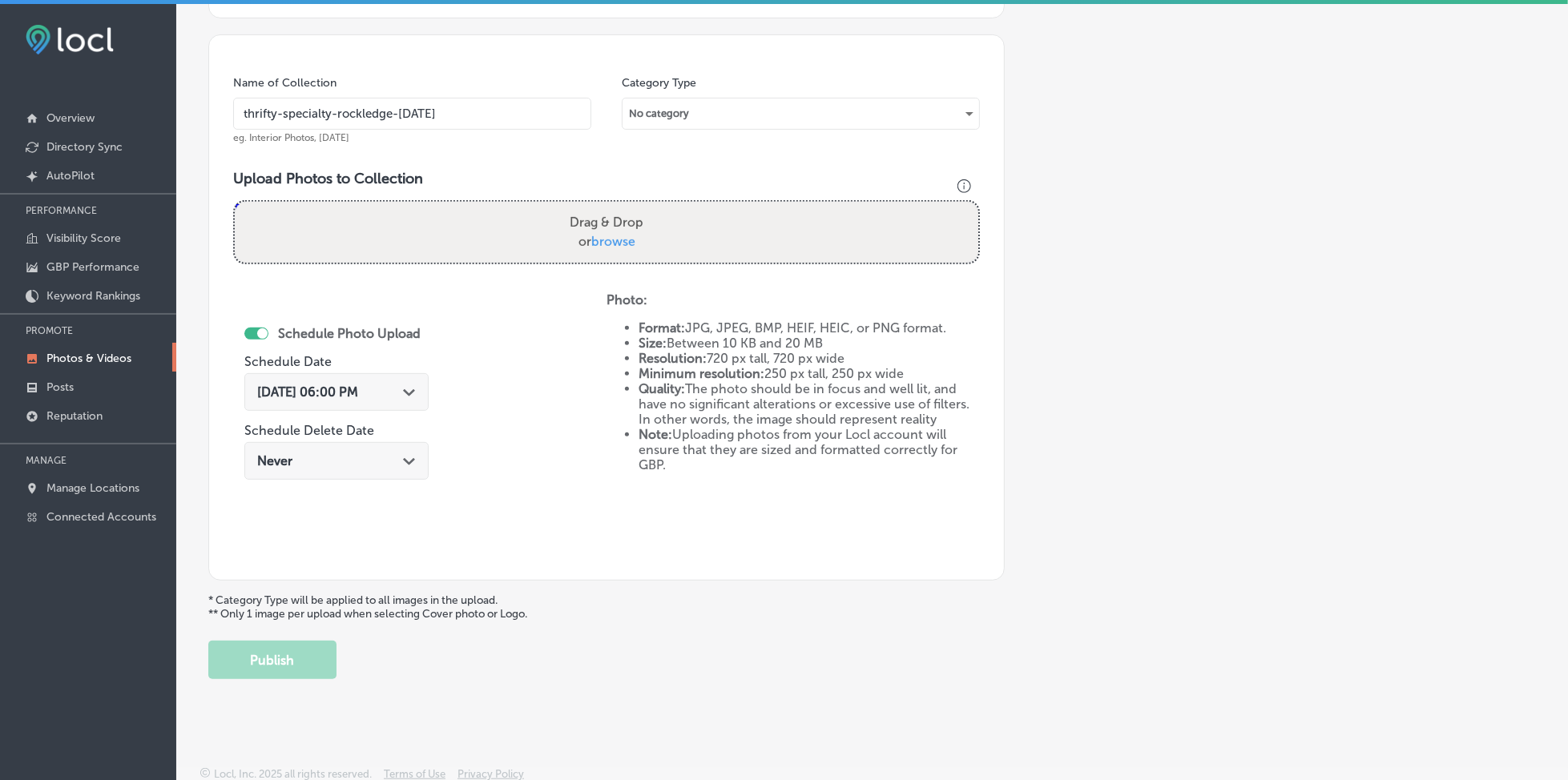
type input "thrifty-specialty-rockledge-[DATE]"
click at [604, 234] on span "browse" at bounding box center [613, 241] width 44 height 15
click at [604, 207] on input "Drag & Drop or browse" at bounding box center [606, 204] width 744 height 4
type input "C:\fakepath\fresh-produce-thrifty-specialty-rockledge-fl (9).jpg"
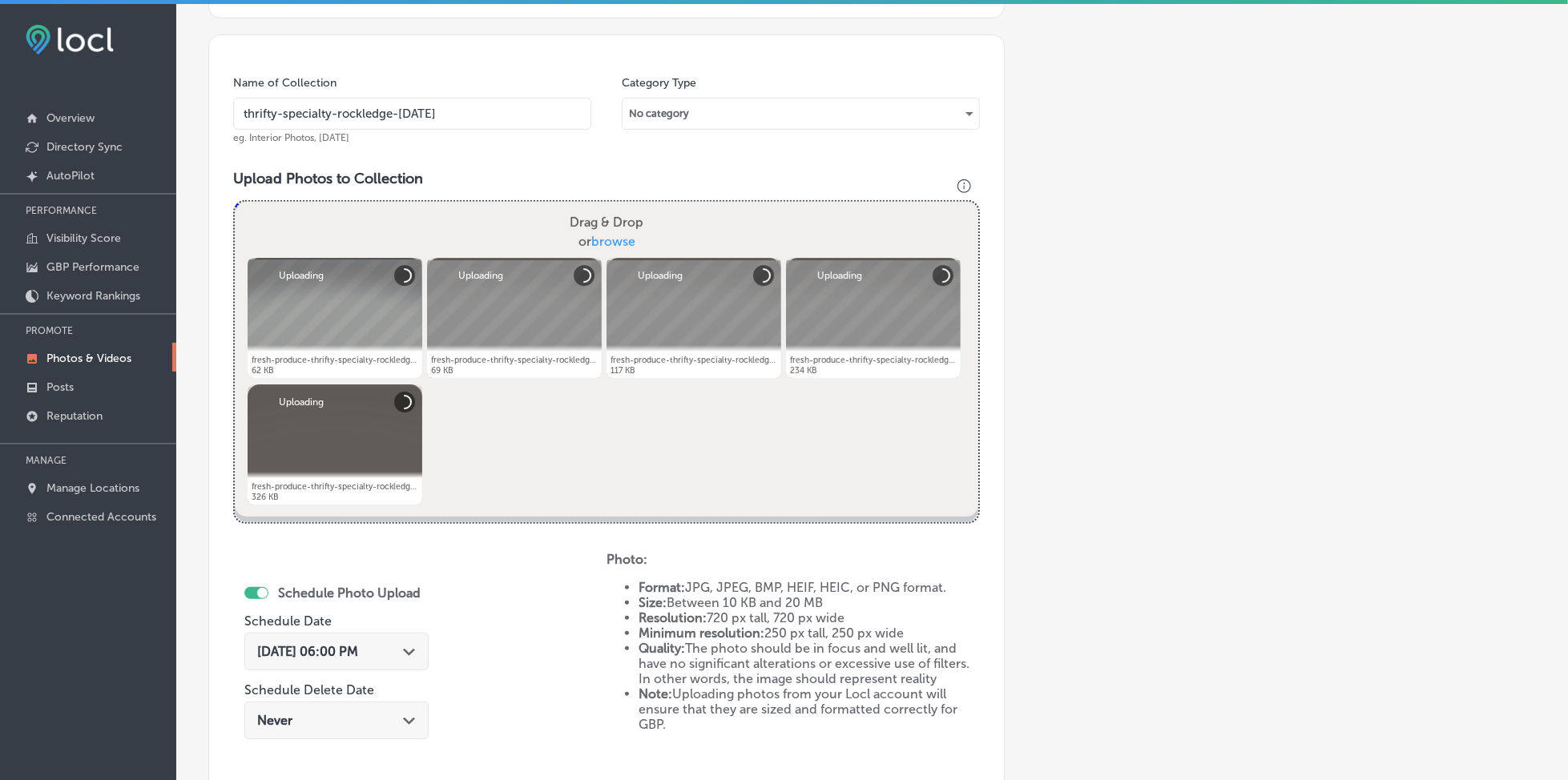
scroll to position [690, 0]
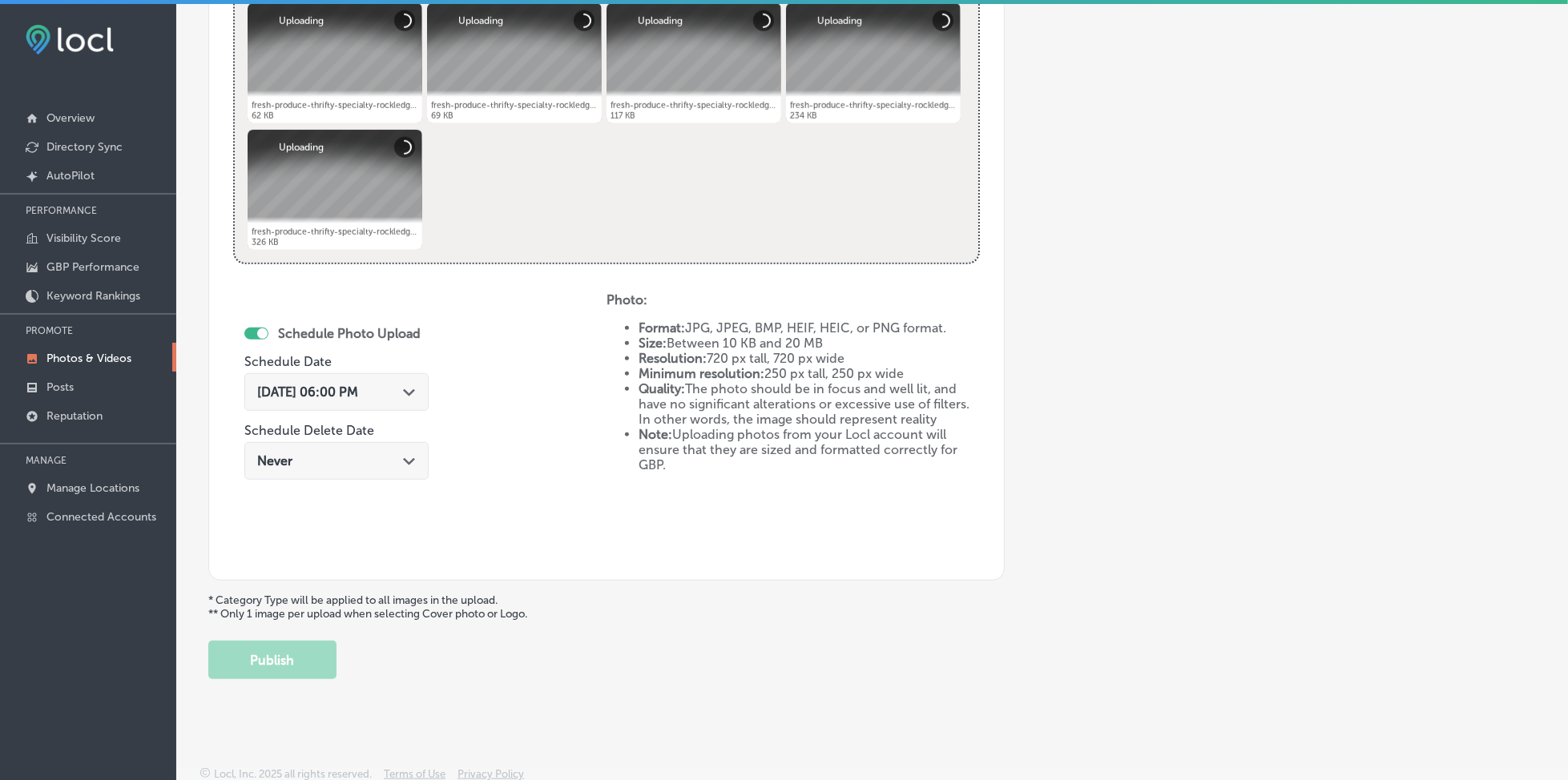
click at [313, 369] on div "[DATE] 06:00 PM Path Created with Sketch." at bounding box center [336, 396] width 184 height 54
click at [316, 388] on span "[DATE] 06:00 PM" at bounding box center [308, 391] width 101 height 15
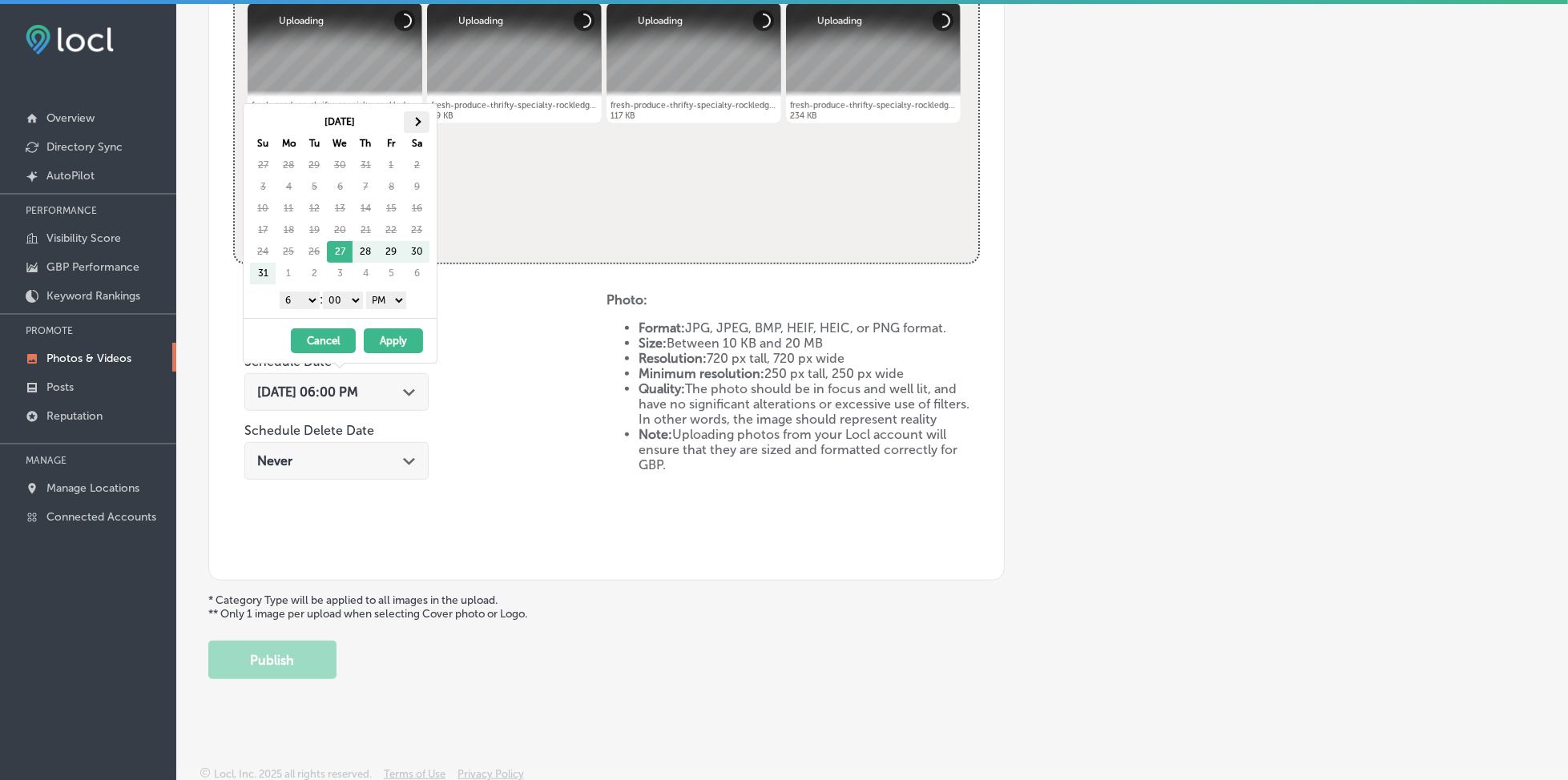
click at [414, 115] on th at bounding box center [416, 122] width 26 height 22
click at [293, 301] on select "1 2 3 4 5 6 7 8 9 10 11 12" at bounding box center [299, 301] width 40 height 18
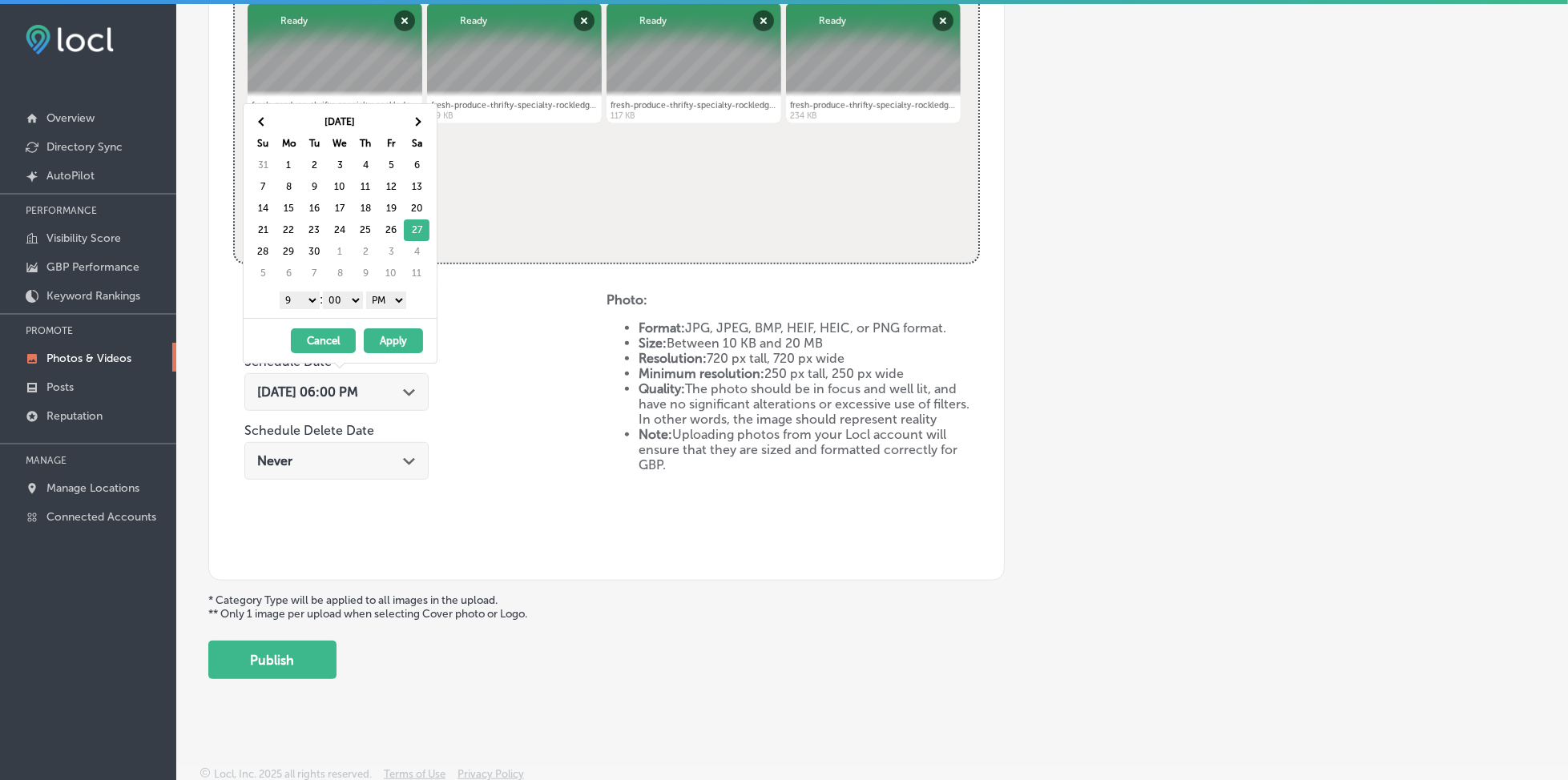
click at [409, 351] on button "Apply" at bounding box center [393, 341] width 59 height 25
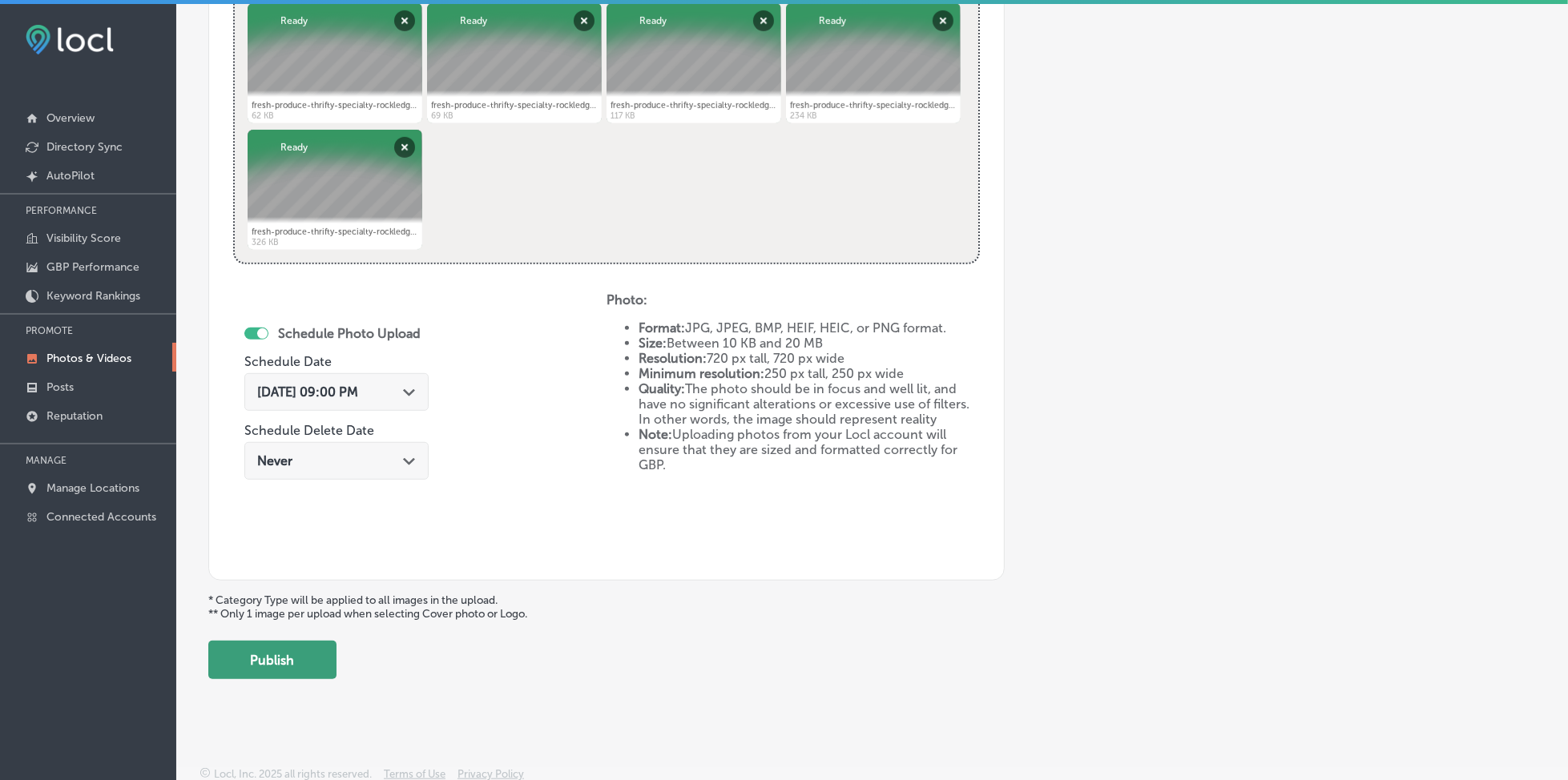
click at [269, 648] on button "Publish" at bounding box center [271, 660] width 128 height 39
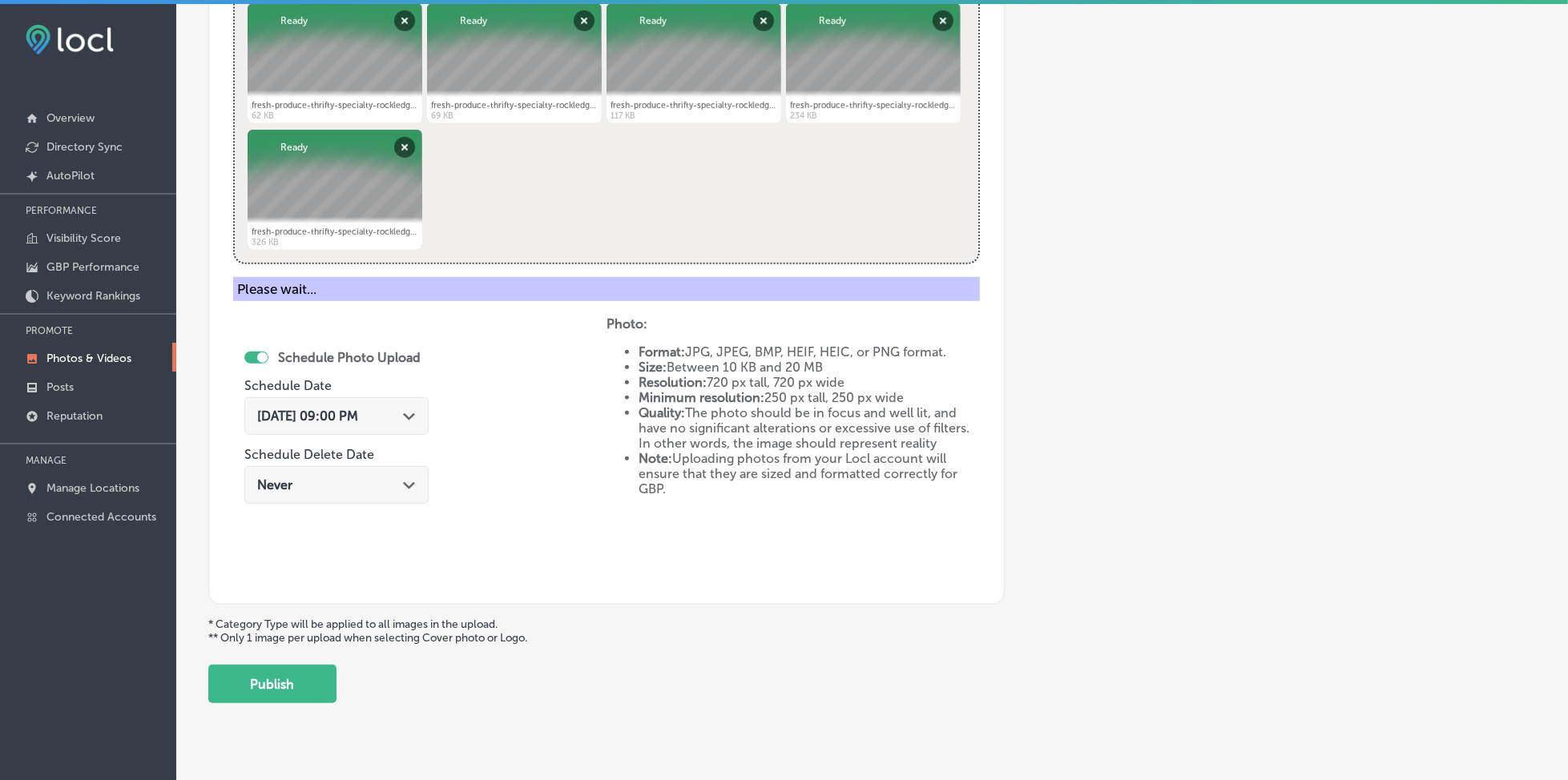
scroll to position [430, 0]
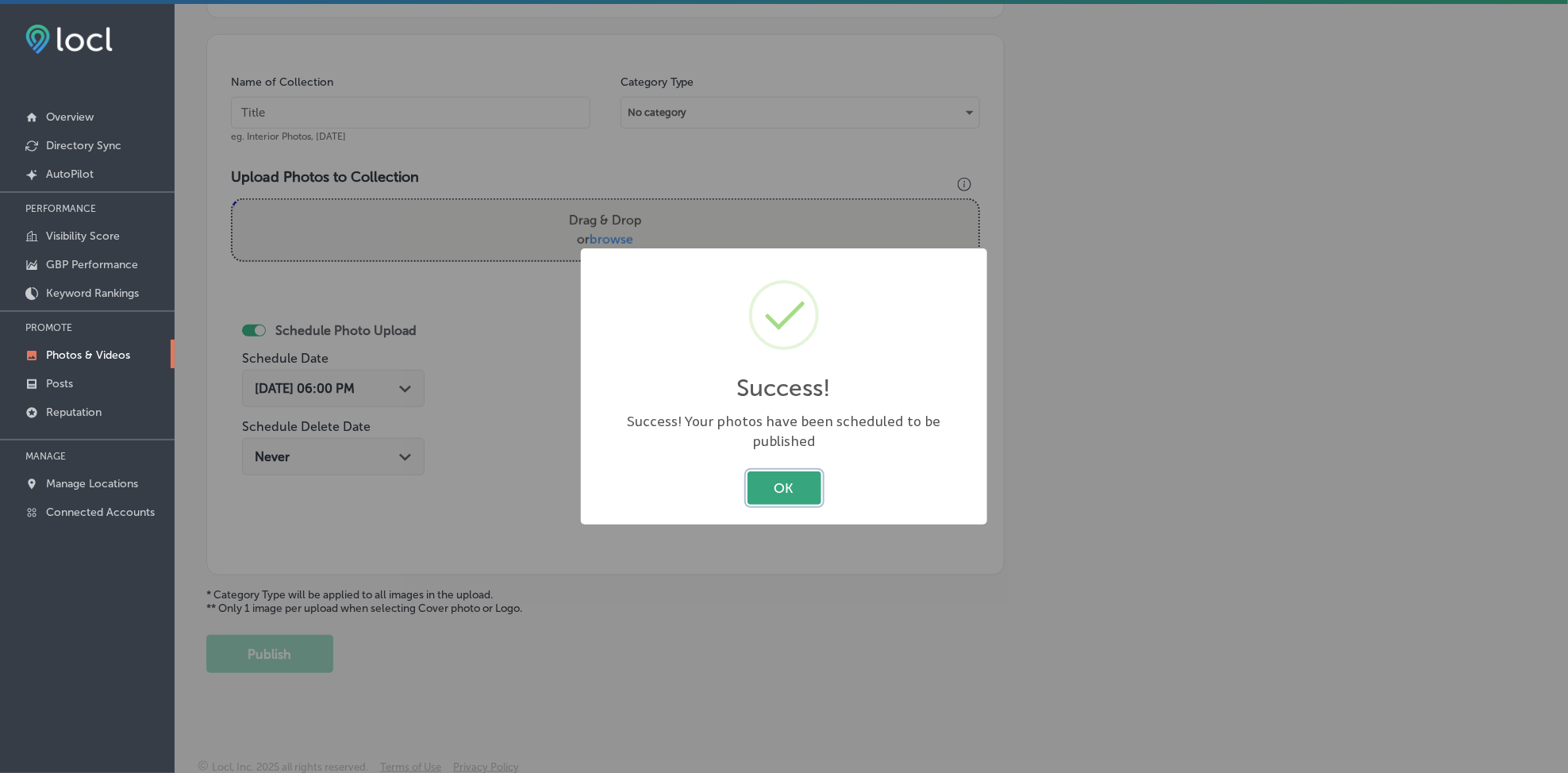
click at [795, 477] on button "OK" at bounding box center [784, 487] width 74 height 32
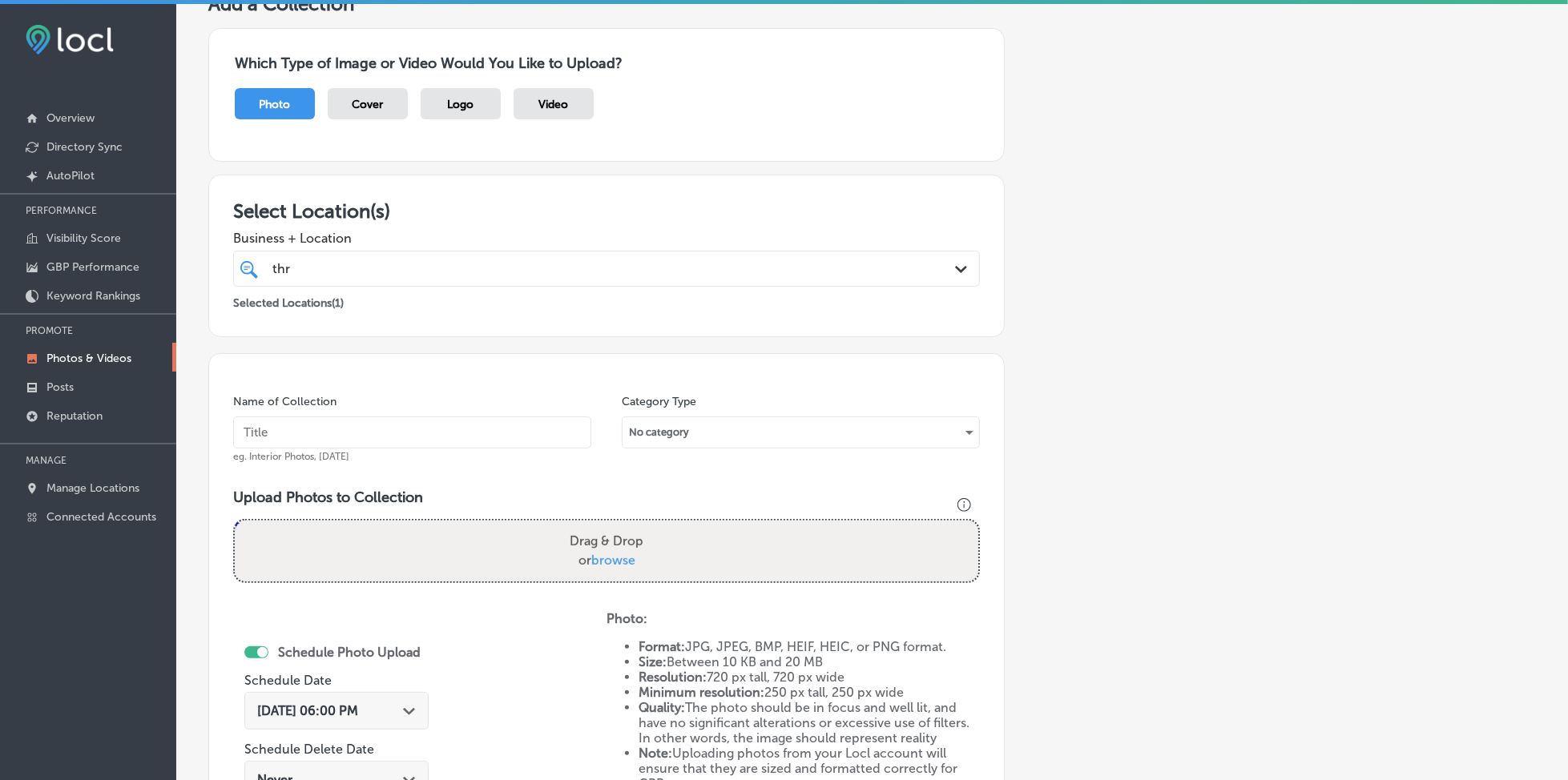
scroll to position [110, 0]
click at [323, 433] on input "text" at bounding box center [412, 435] width 358 height 32
paste input "thrifty-specialty-rockledge-[DATE]"
type input "thrifty-specialty-rockledge-[DATE]"
click at [598, 557] on span "browse" at bounding box center [613, 561] width 44 height 15
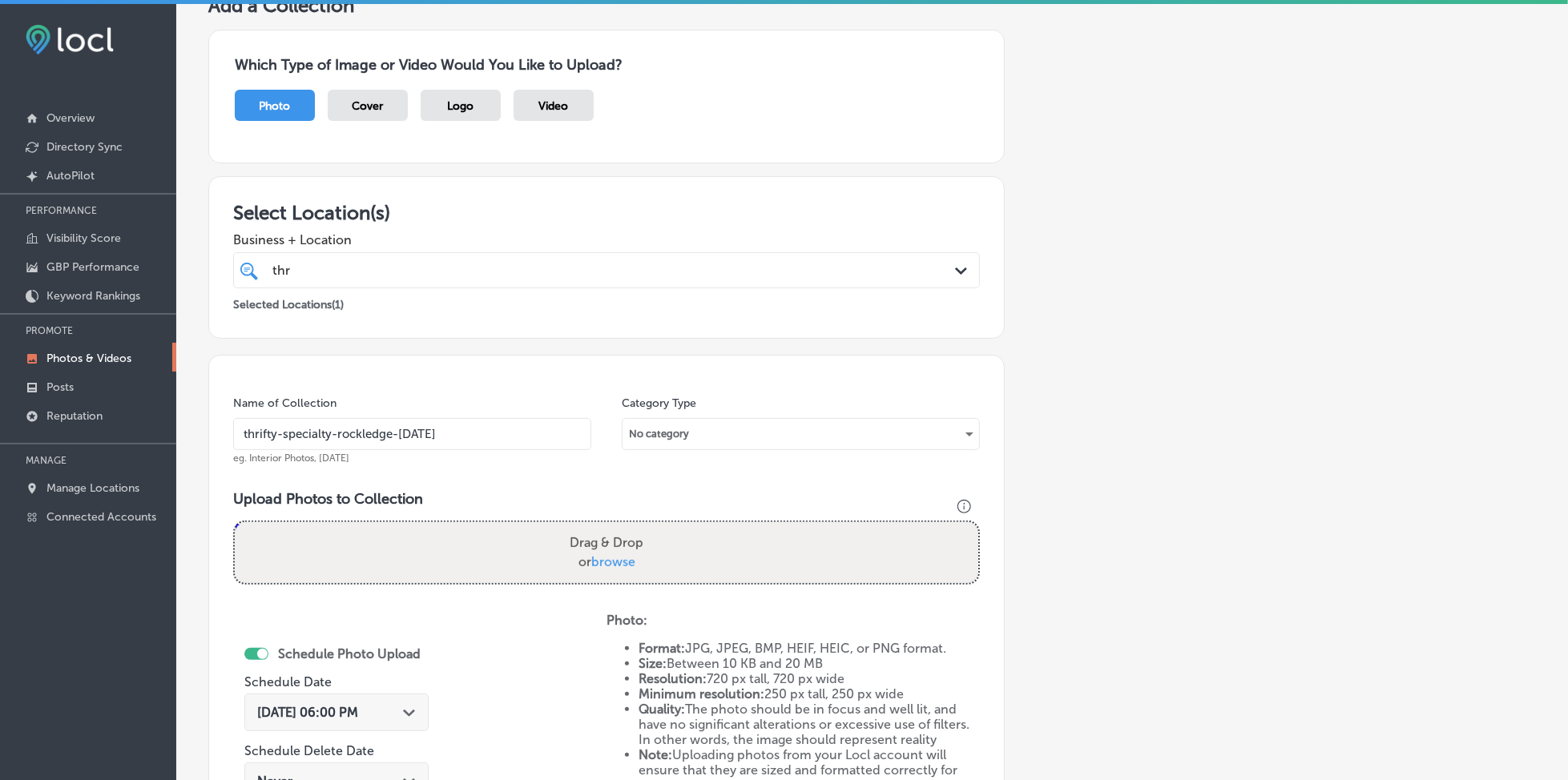
click at [598, 527] on input "Drag & Drop or browse" at bounding box center [606, 524] width 744 height 4
type input "C:\fakepath\specialty-meats-thrifty-[GEOGRAPHIC_DATA]-[US_STATE] (1).jpg"
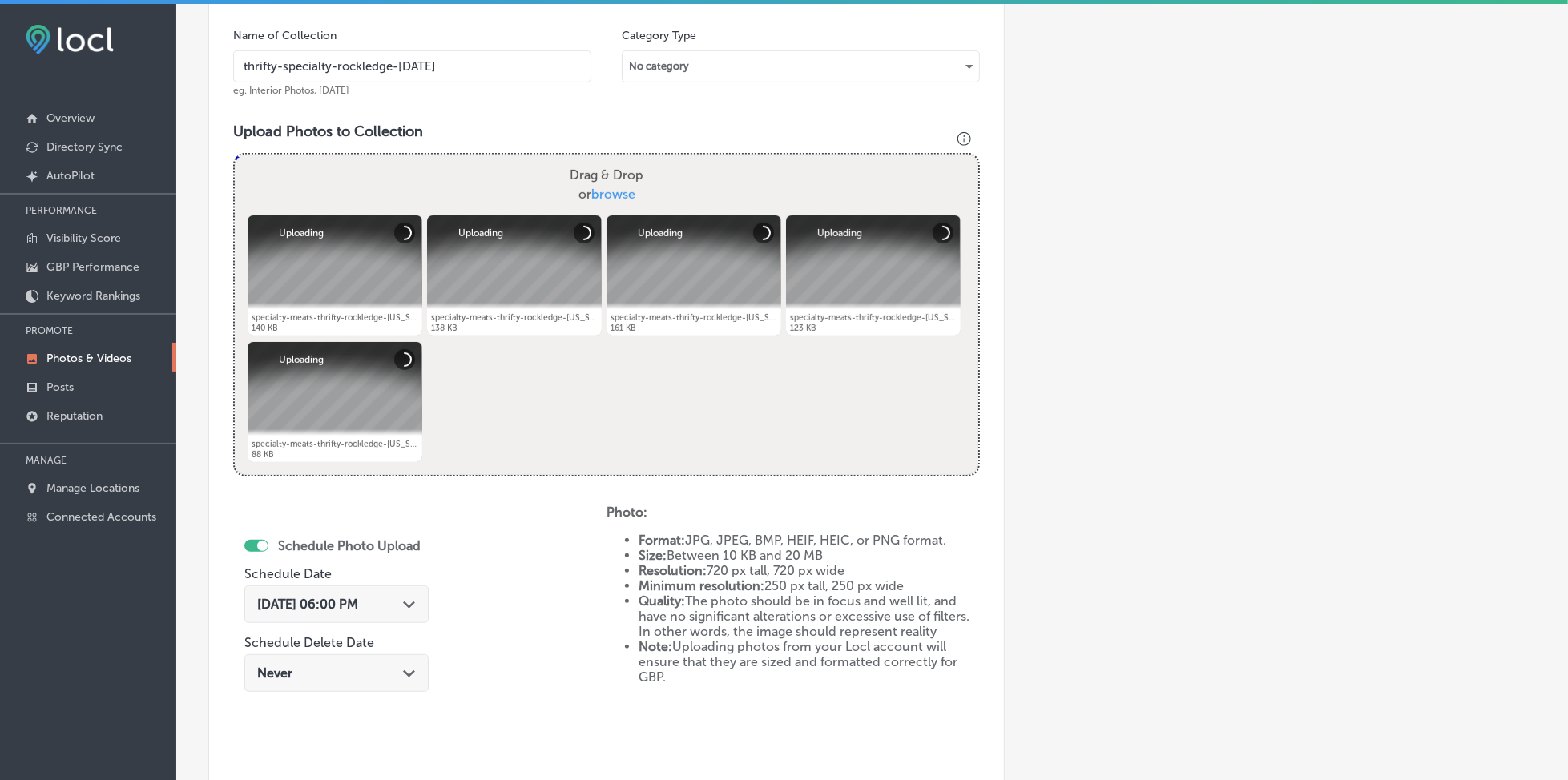
scroll to position [644, 0]
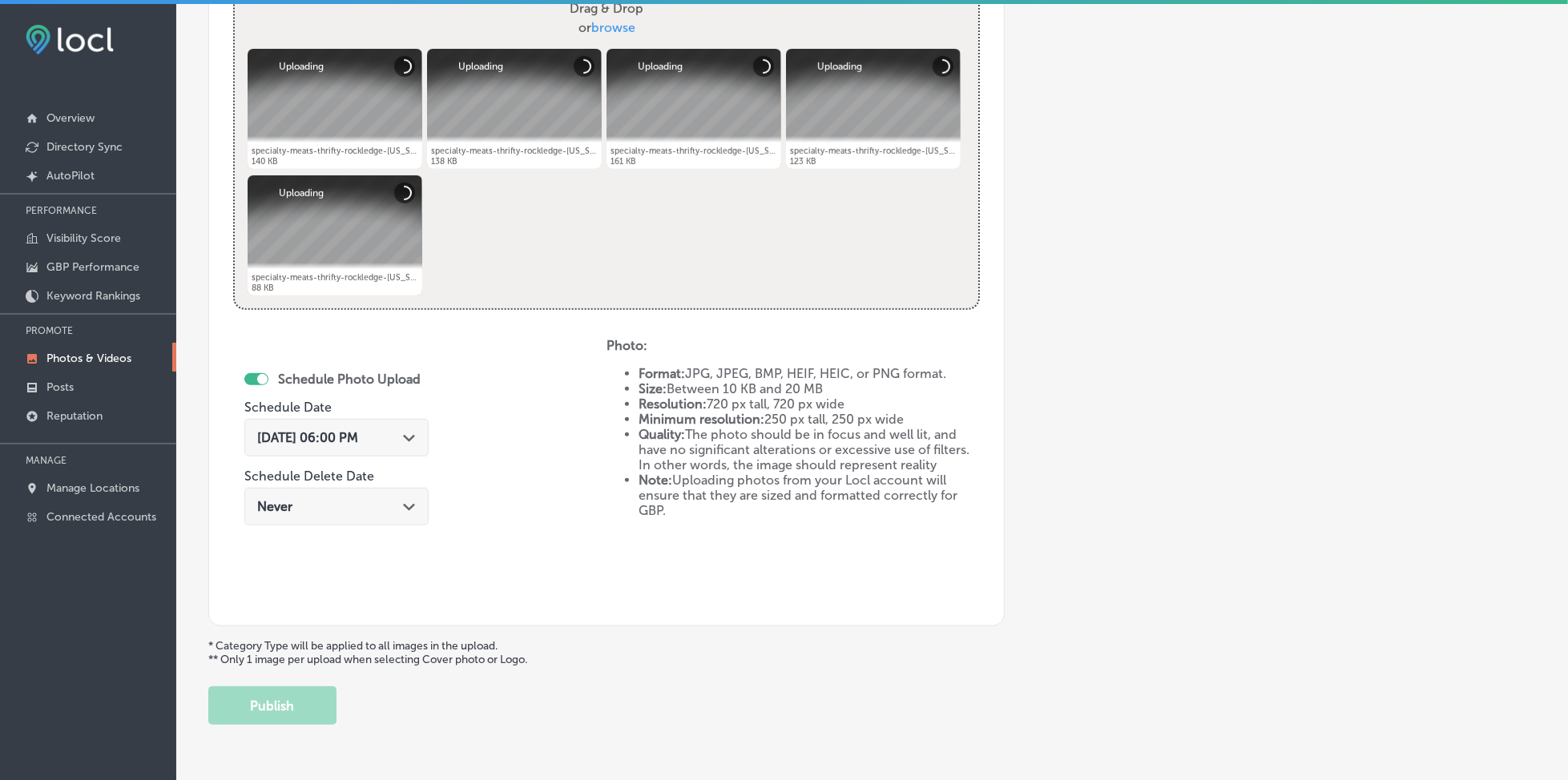
click at [286, 432] on span "[DATE] 06:00 PM" at bounding box center [308, 437] width 101 height 15
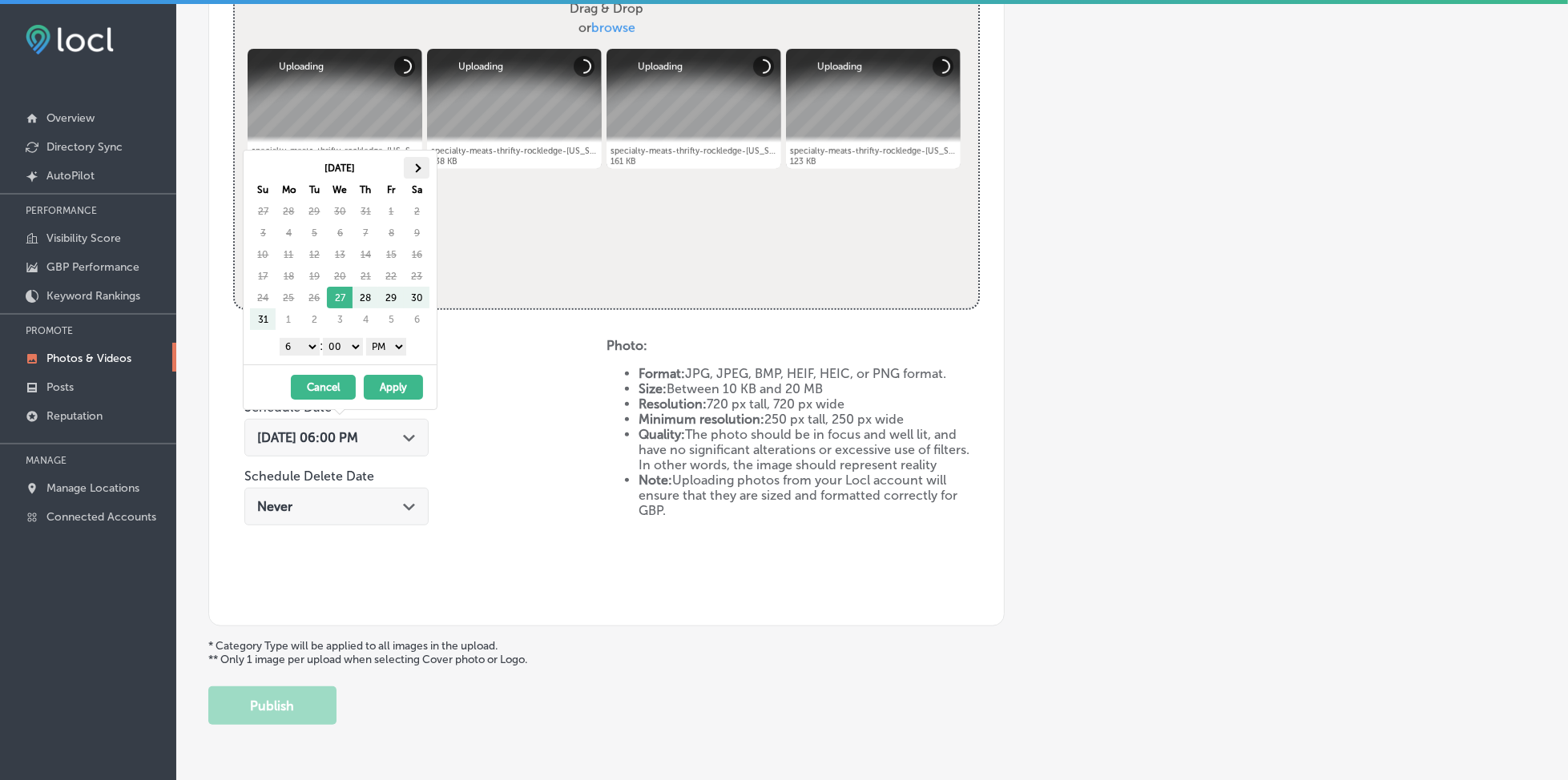
click at [416, 160] on th at bounding box center [416, 167] width 26 height 22
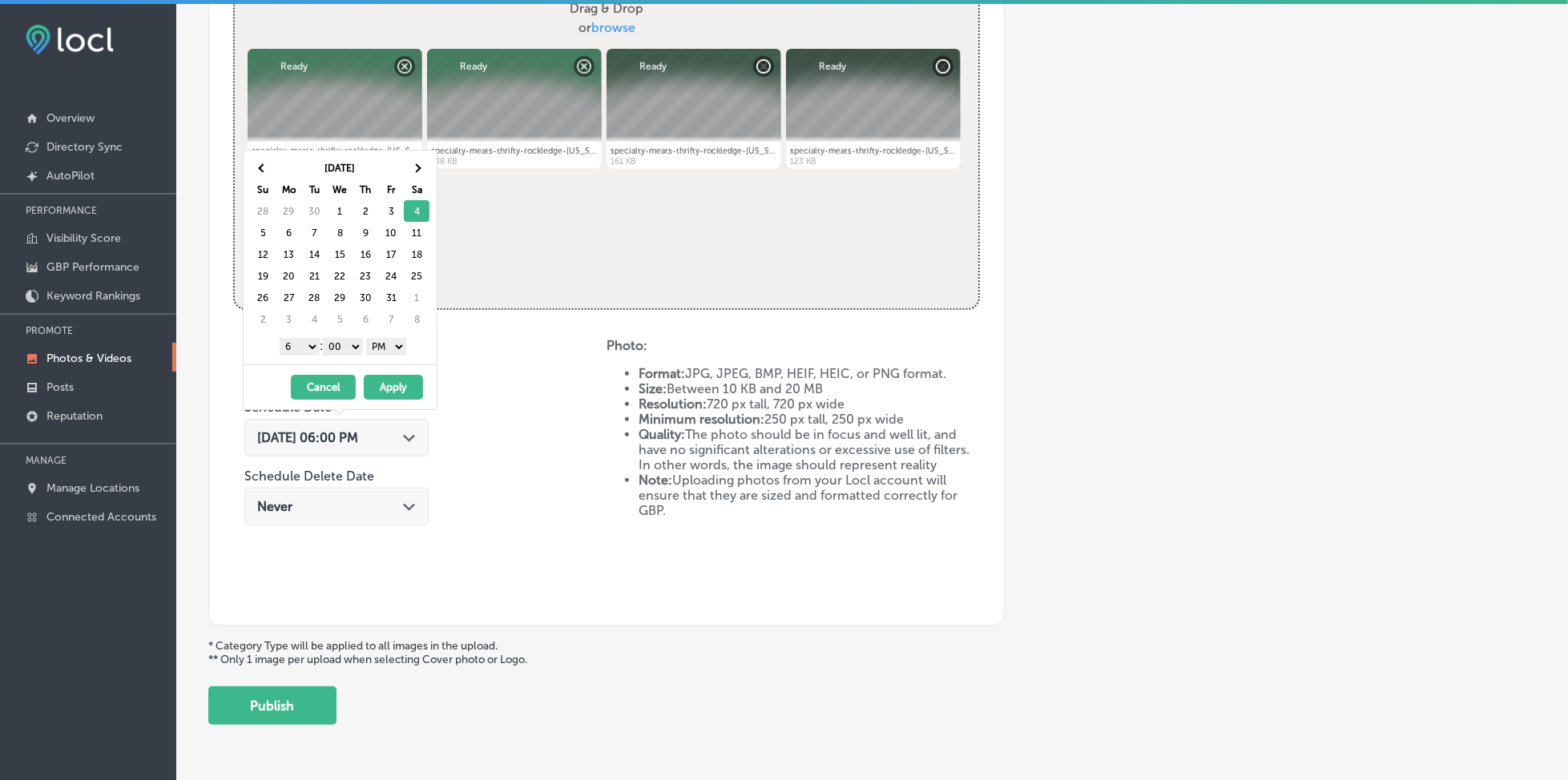
click at [286, 353] on select "1 2 3 4 5 6 7 8 9 10 11 12" at bounding box center [299, 347] width 40 height 18
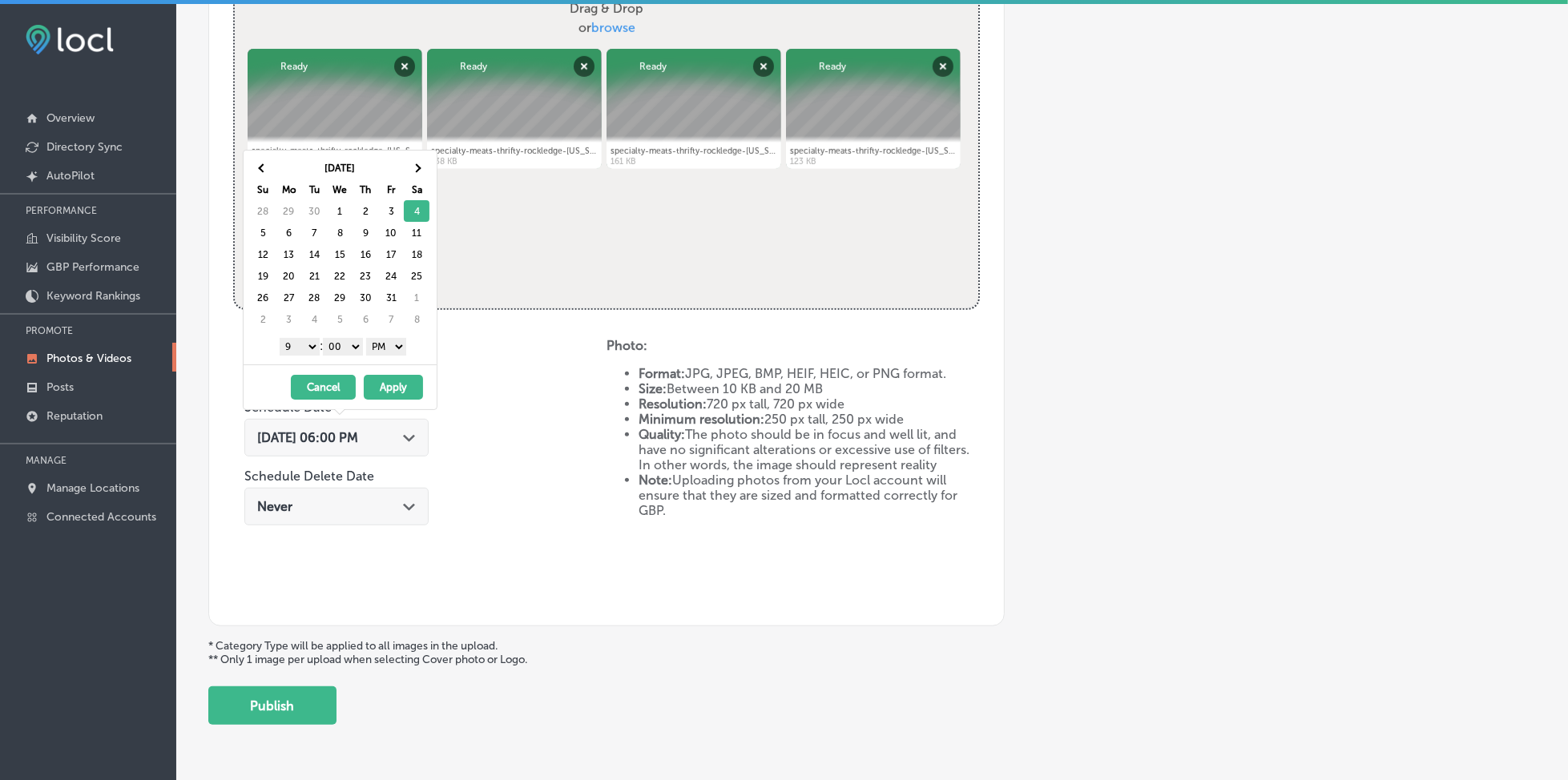
click at [383, 383] on button "Apply" at bounding box center [393, 387] width 59 height 25
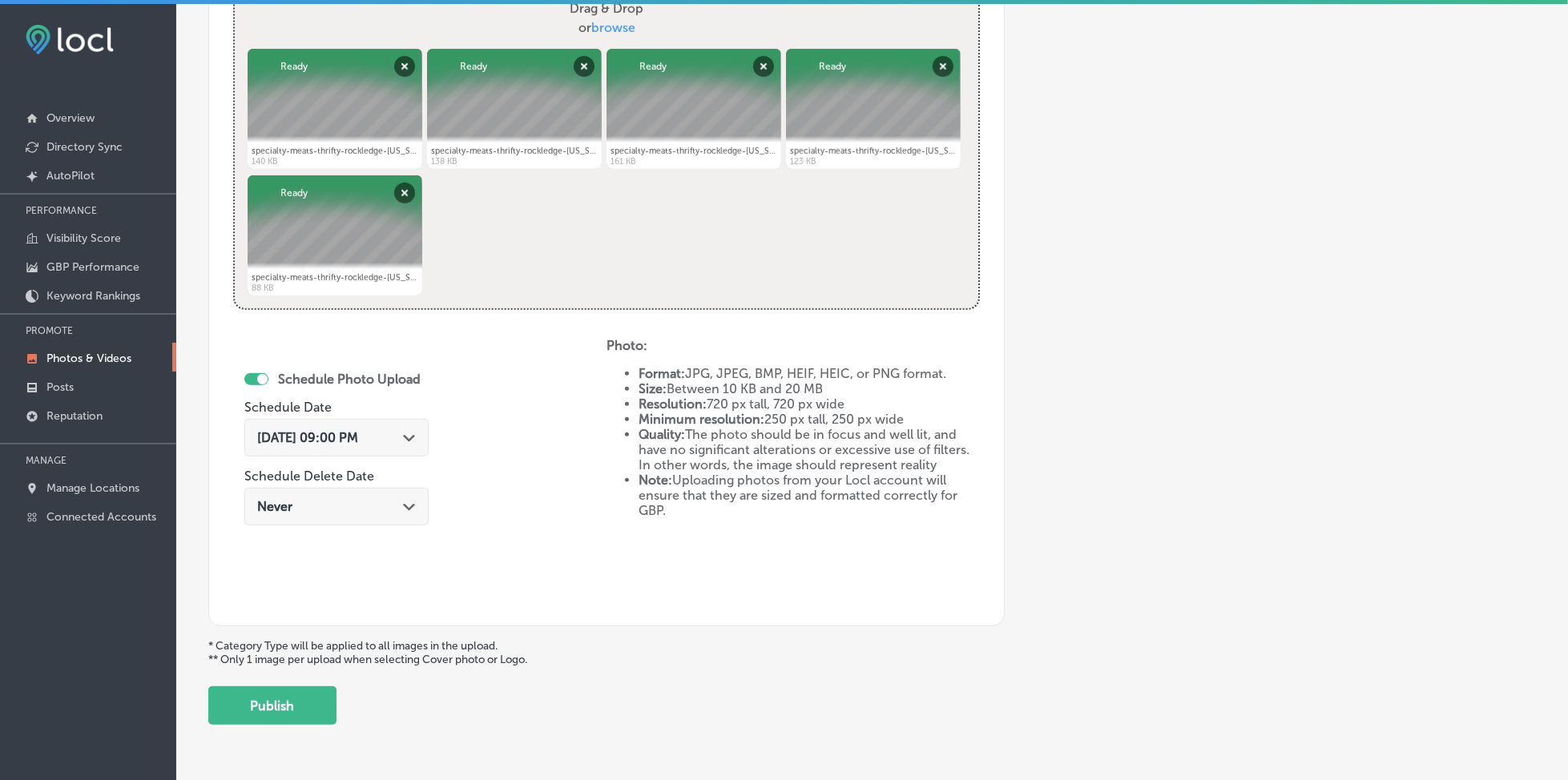
scroll to position [690, 0]
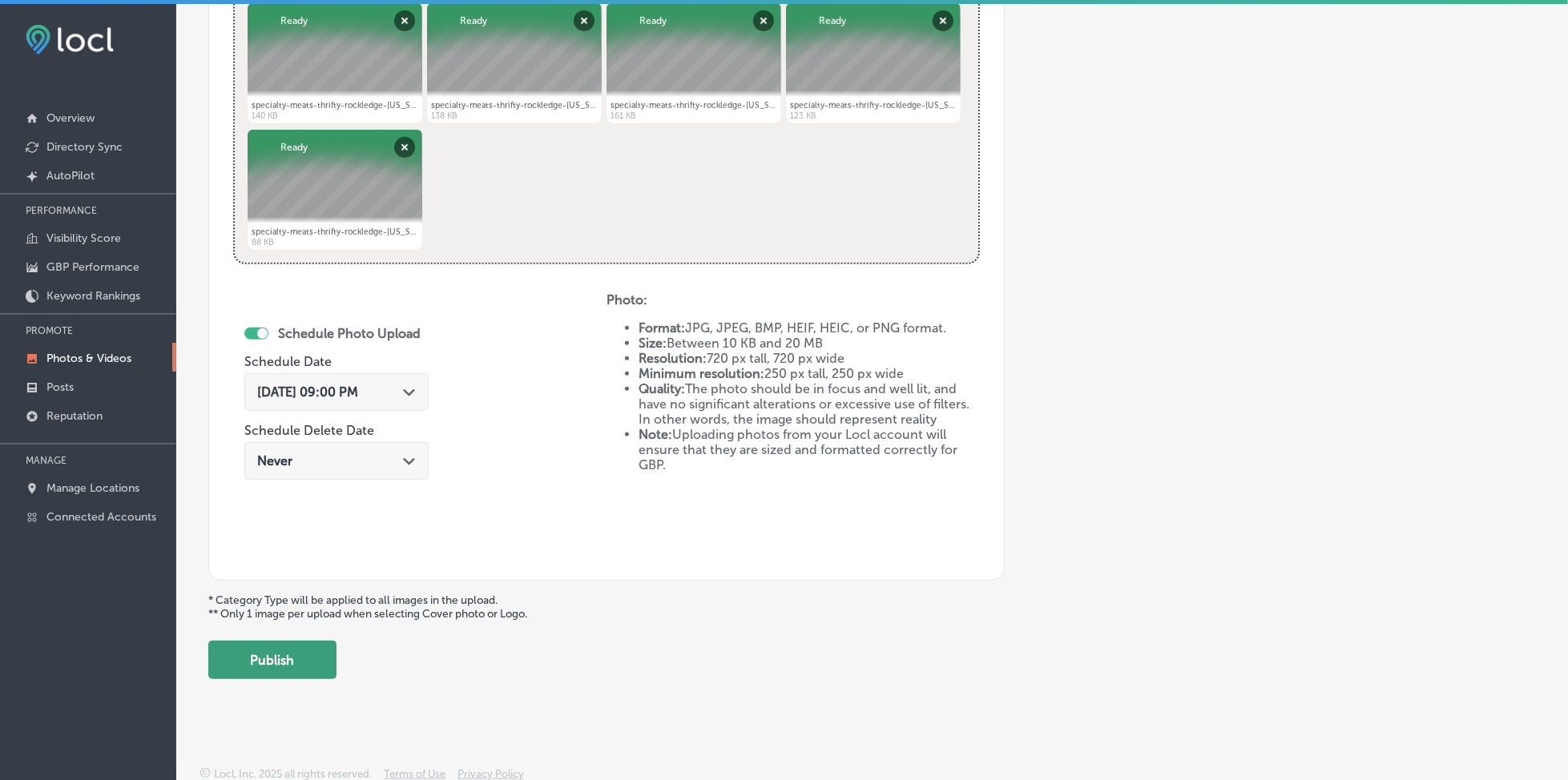
click at [319, 665] on button "Publish" at bounding box center [271, 660] width 128 height 39
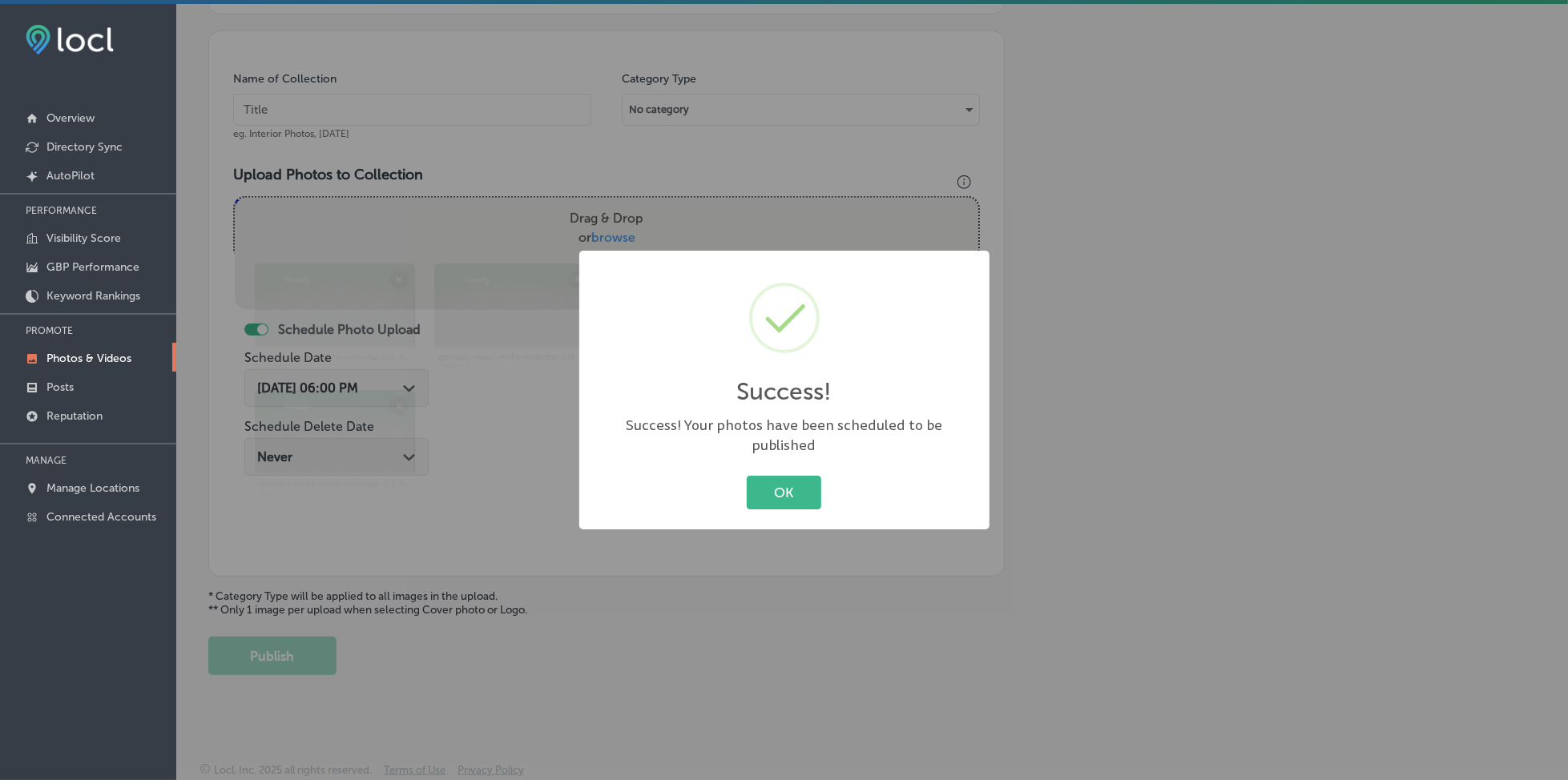
scroll to position [430, 0]
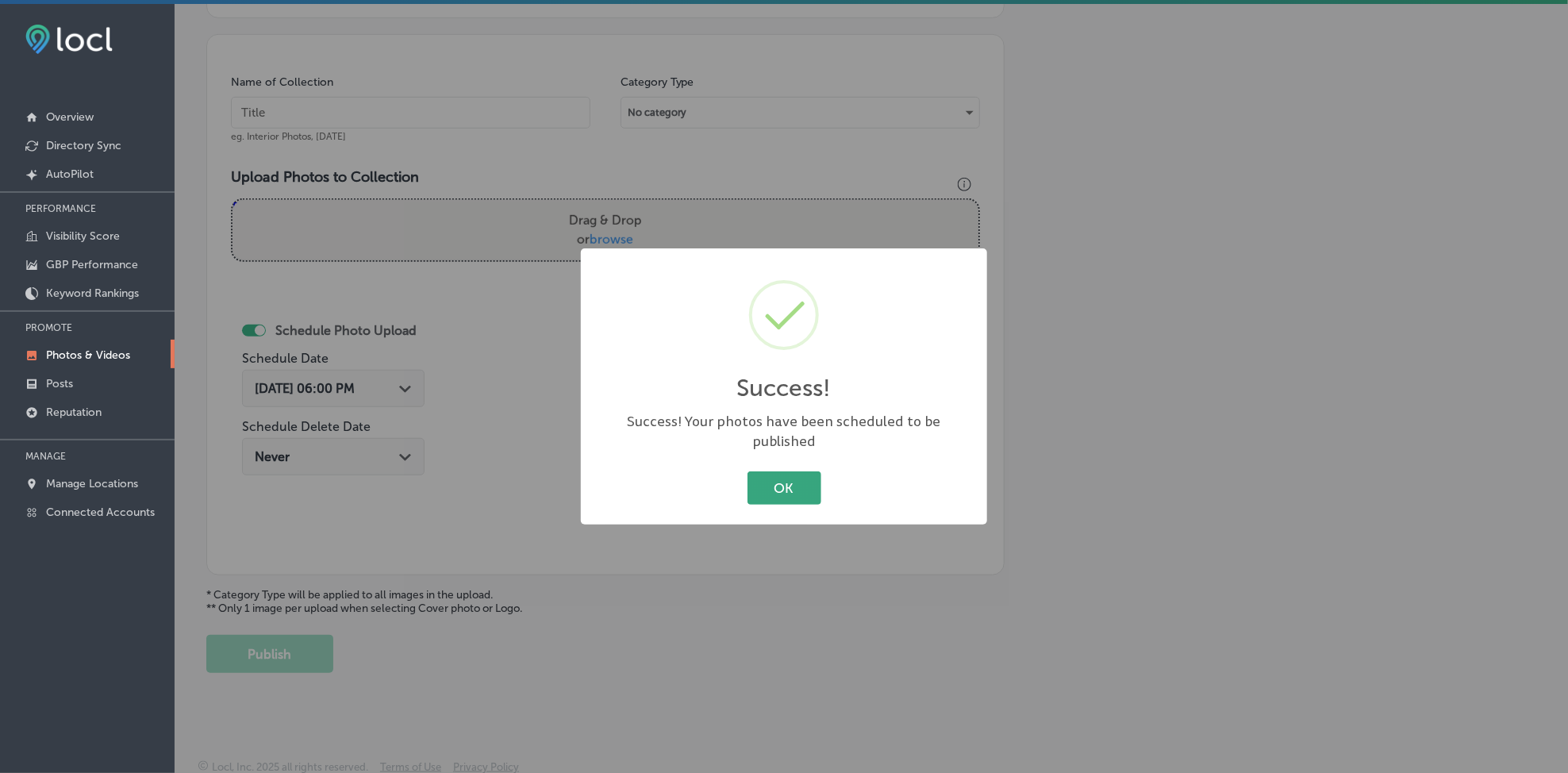
click at [794, 481] on button "OK" at bounding box center [784, 487] width 74 height 32
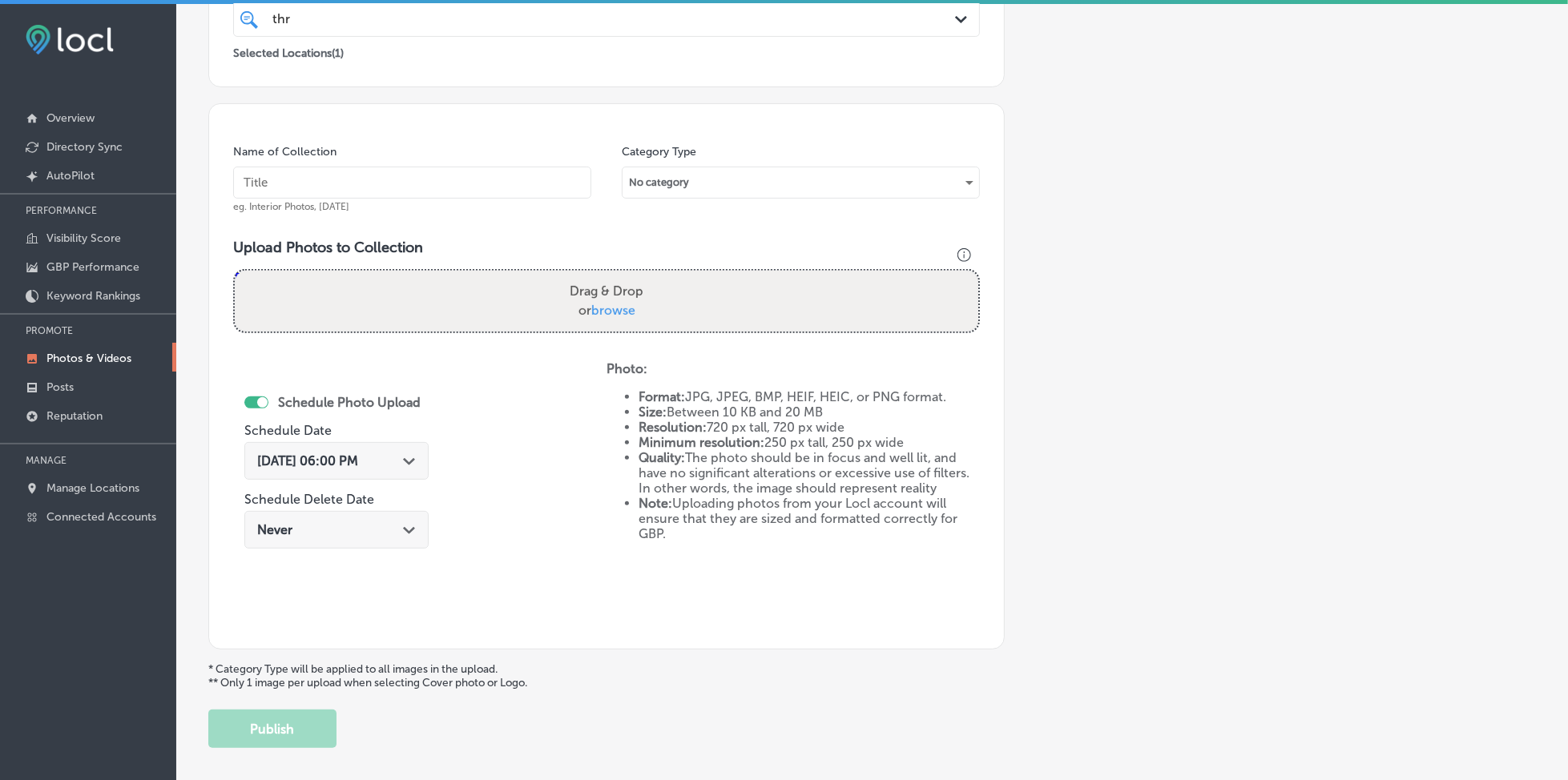
scroll to position [323, 0]
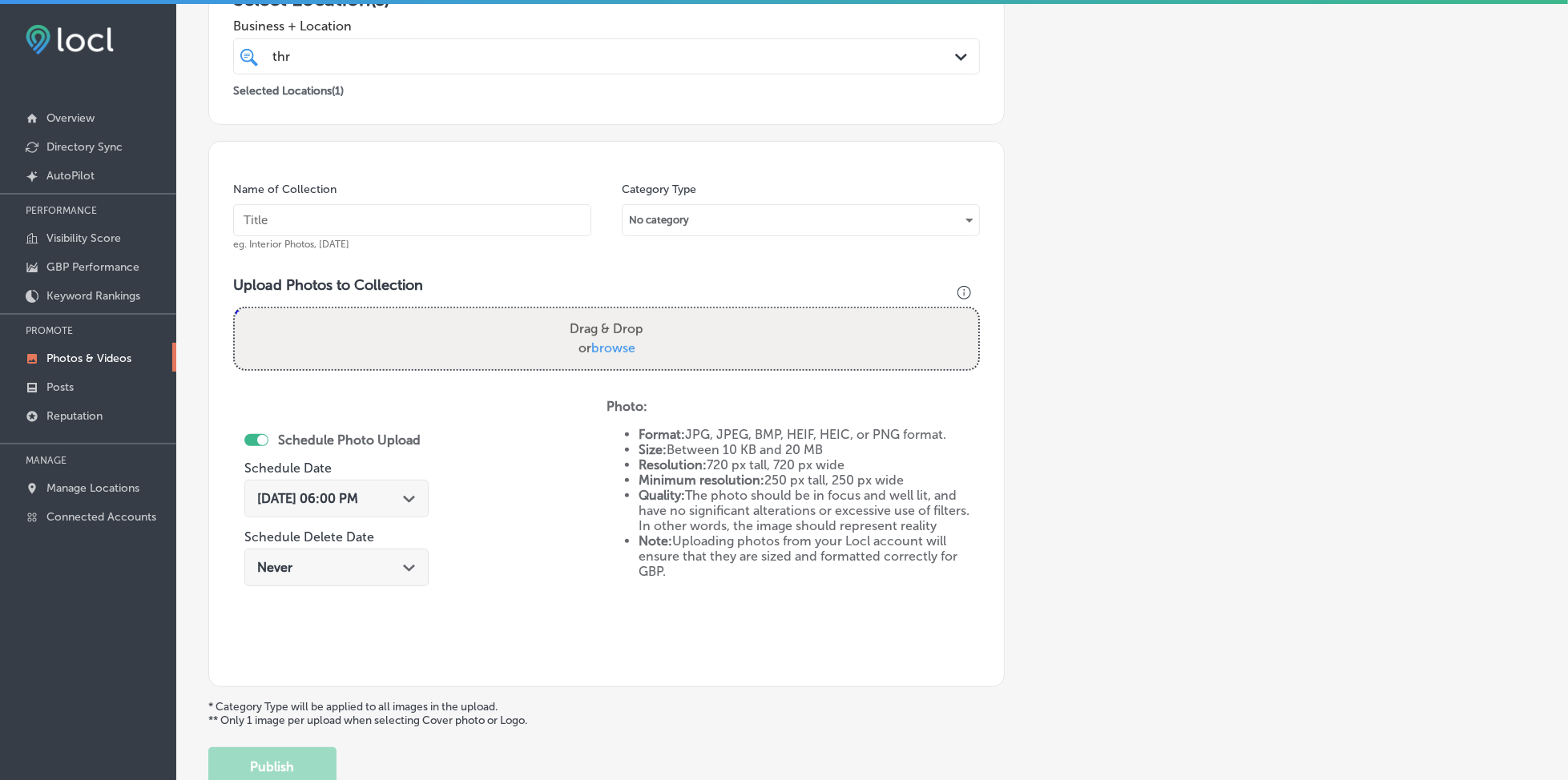
click at [436, 234] on input "text" at bounding box center [412, 220] width 358 height 32
paste input "thrifty-specialty-rockledge-[DATE]"
click at [436, 234] on input "thrifty-specialty-rockledge-[DATE]" at bounding box center [412, 220] width 358 height 32
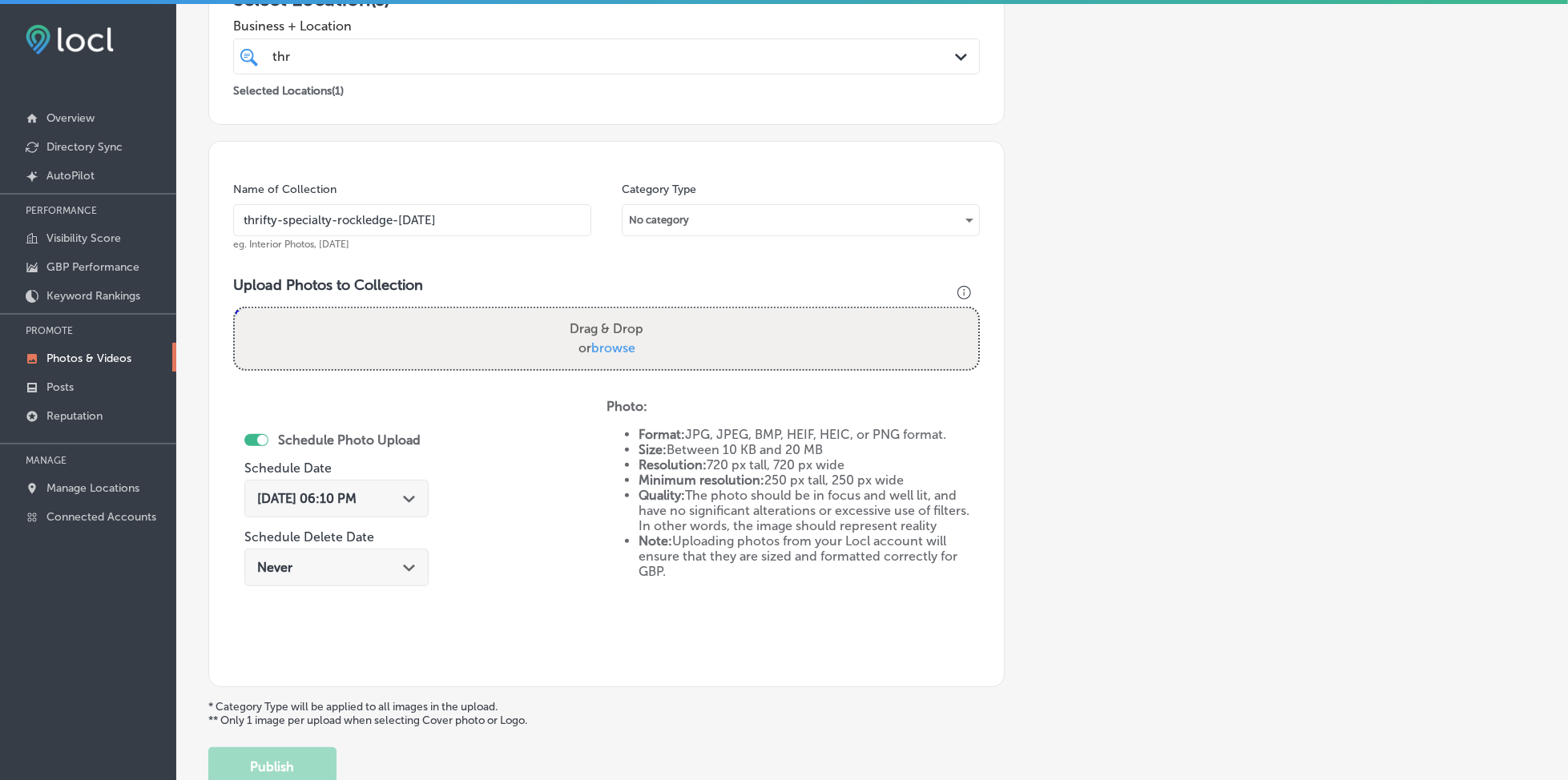
click at [436, 234] on input "thrifty-specialty-rockledge-[DATE]" at bounding box center [412, 220] width 358 height 32
type input "thrifty-specialty-rockledge-[DATE]"
click at [595, 346] on span "browse" at bounding box center [613, 347] width 44 height 15
click at [595, 313] on input "Drag & Drop or browse" at bounding box center [606, 310] width 744 height 4
type input "C:\fakepath\specialty-meats-thrifty-rockledge-[US_STATE] (6).jpg"
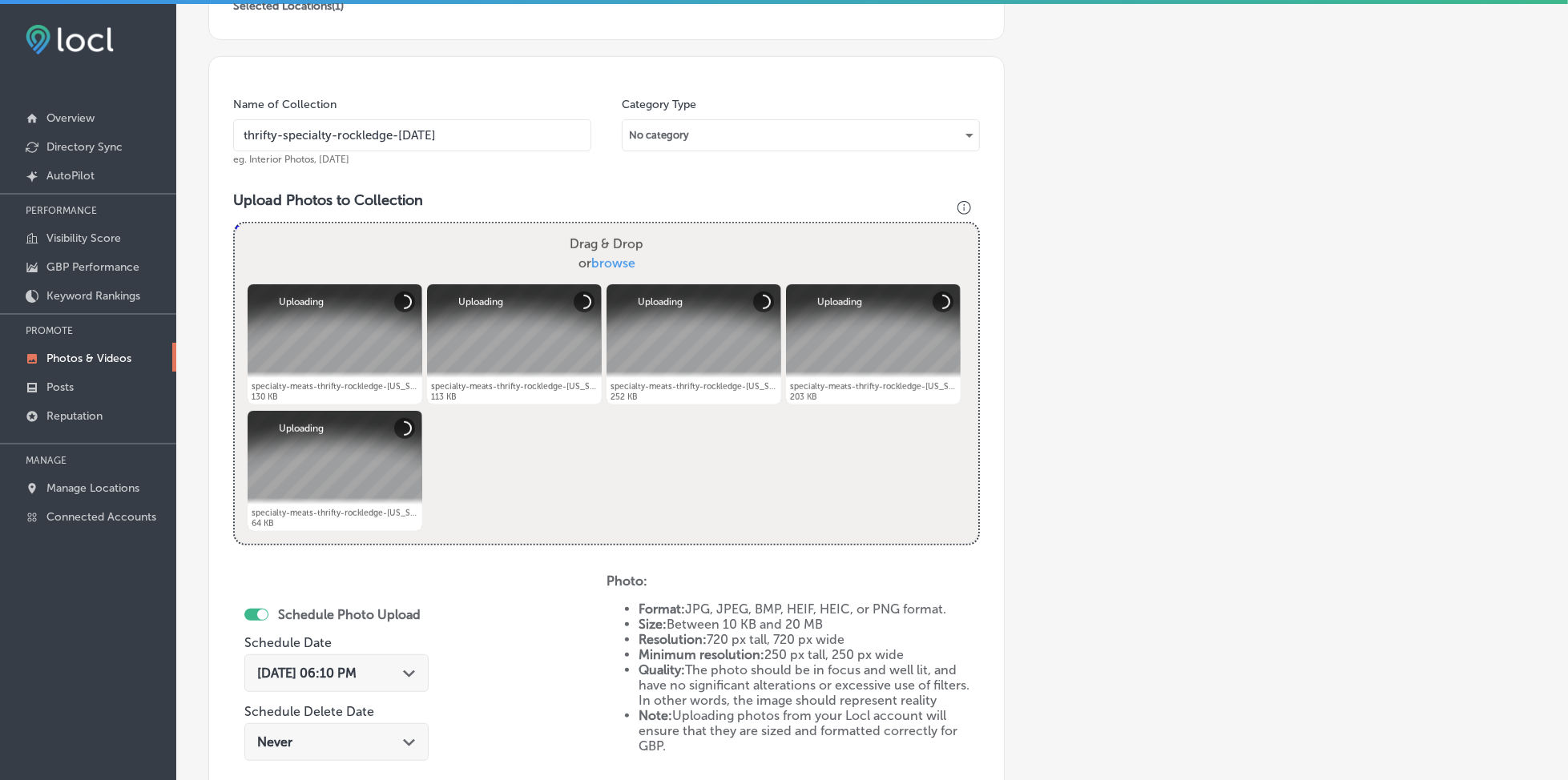
scroll to position [537, 0]
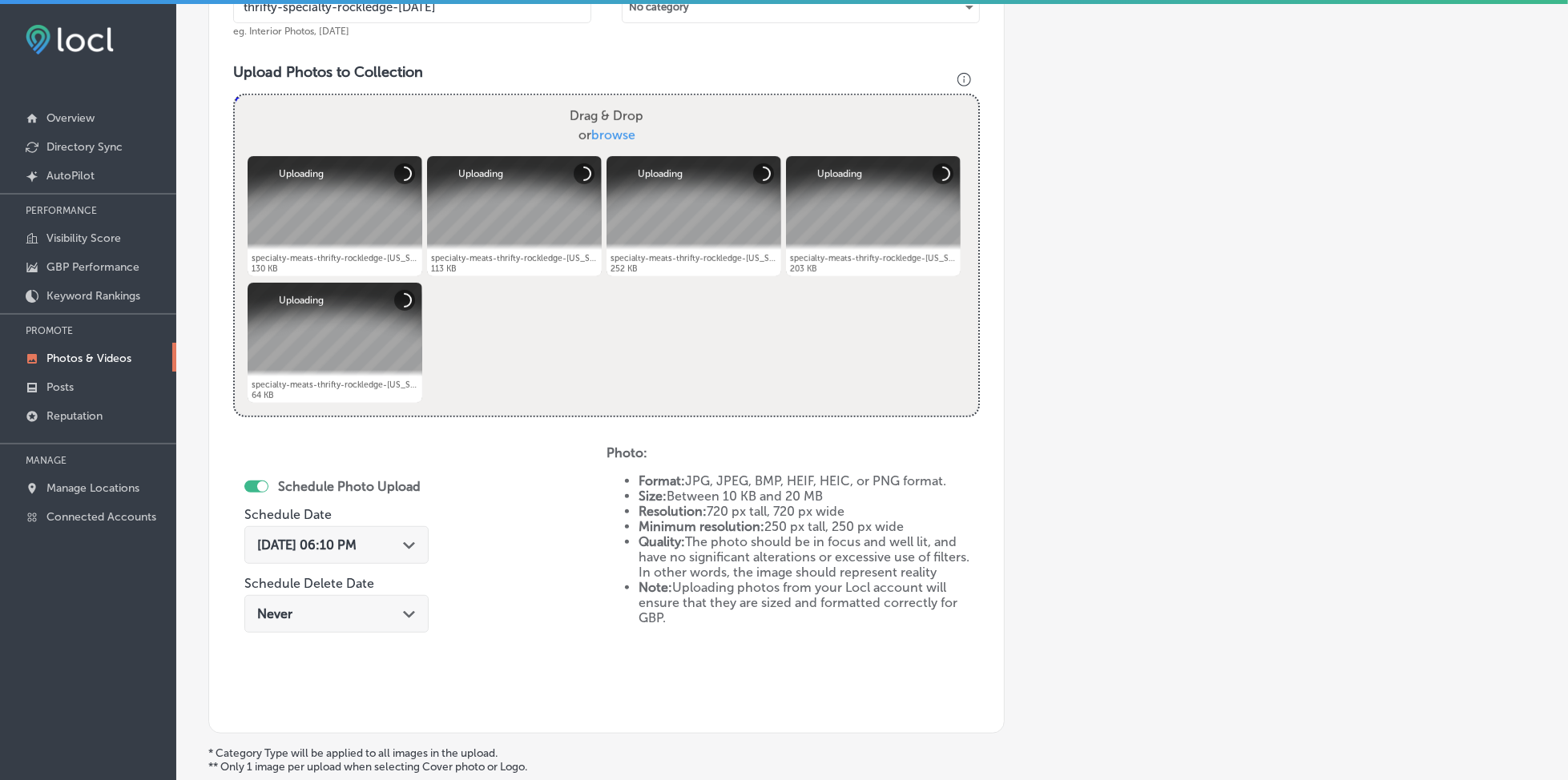
click at [390, 528] on div "[DATE] 06:10 PM Path Created with Sketch." at bounding box center [336, 545] width 184 height 38
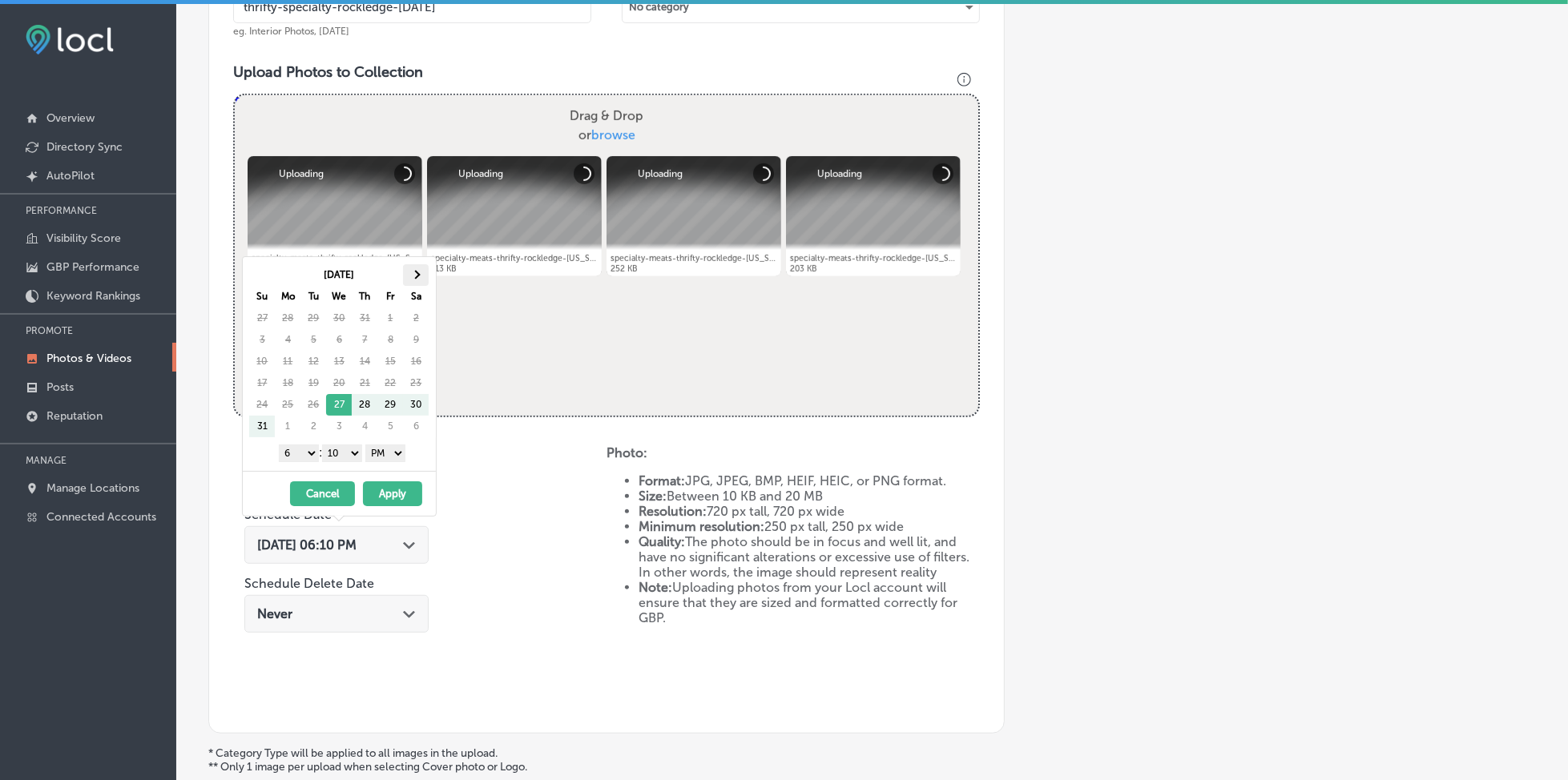
click at [421, 282] on th at bounding box center [415, 275] width 26 height 22
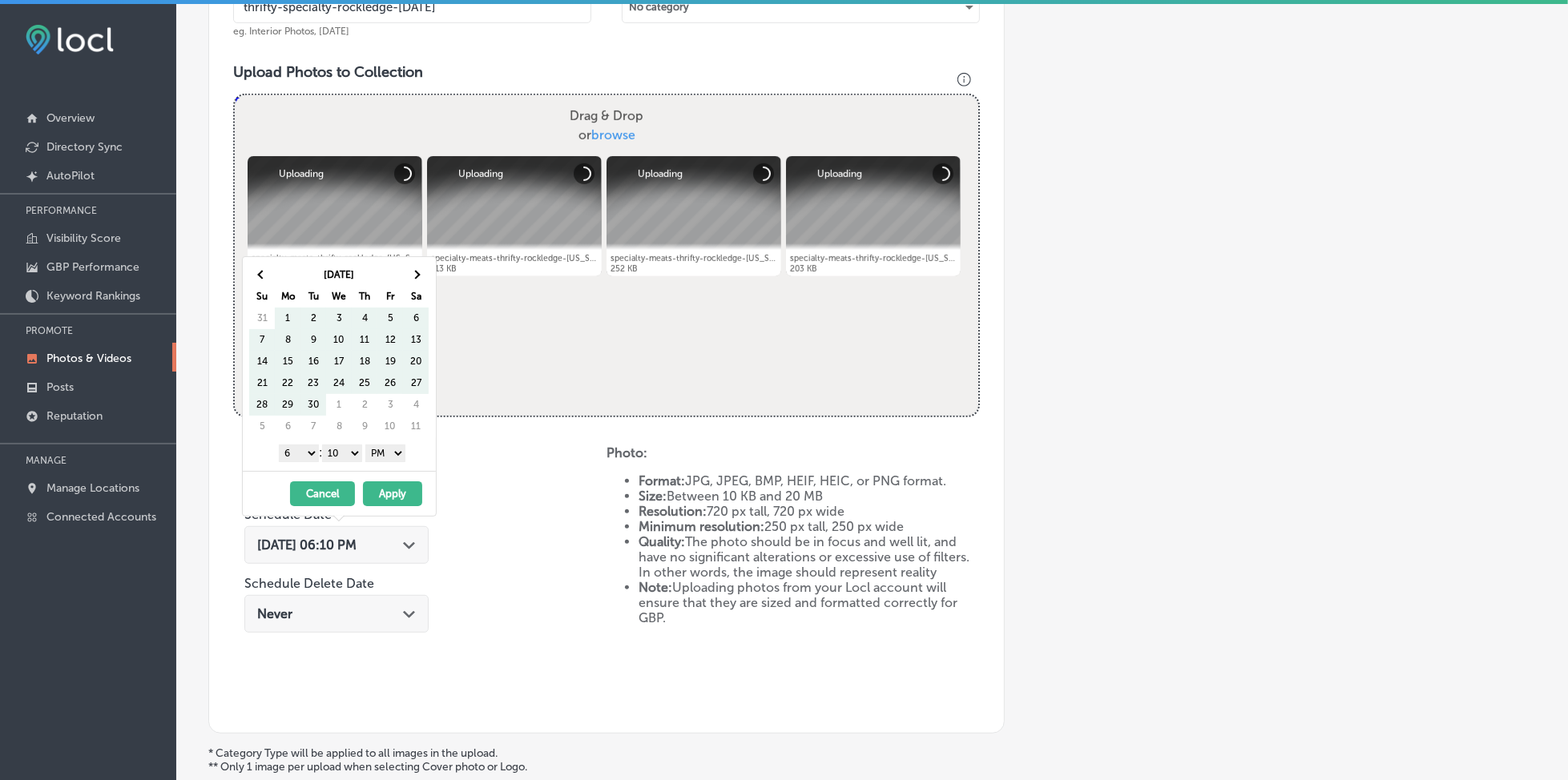
click at [421, 282] on th at bounding box center [415, 275] width 26 height 22
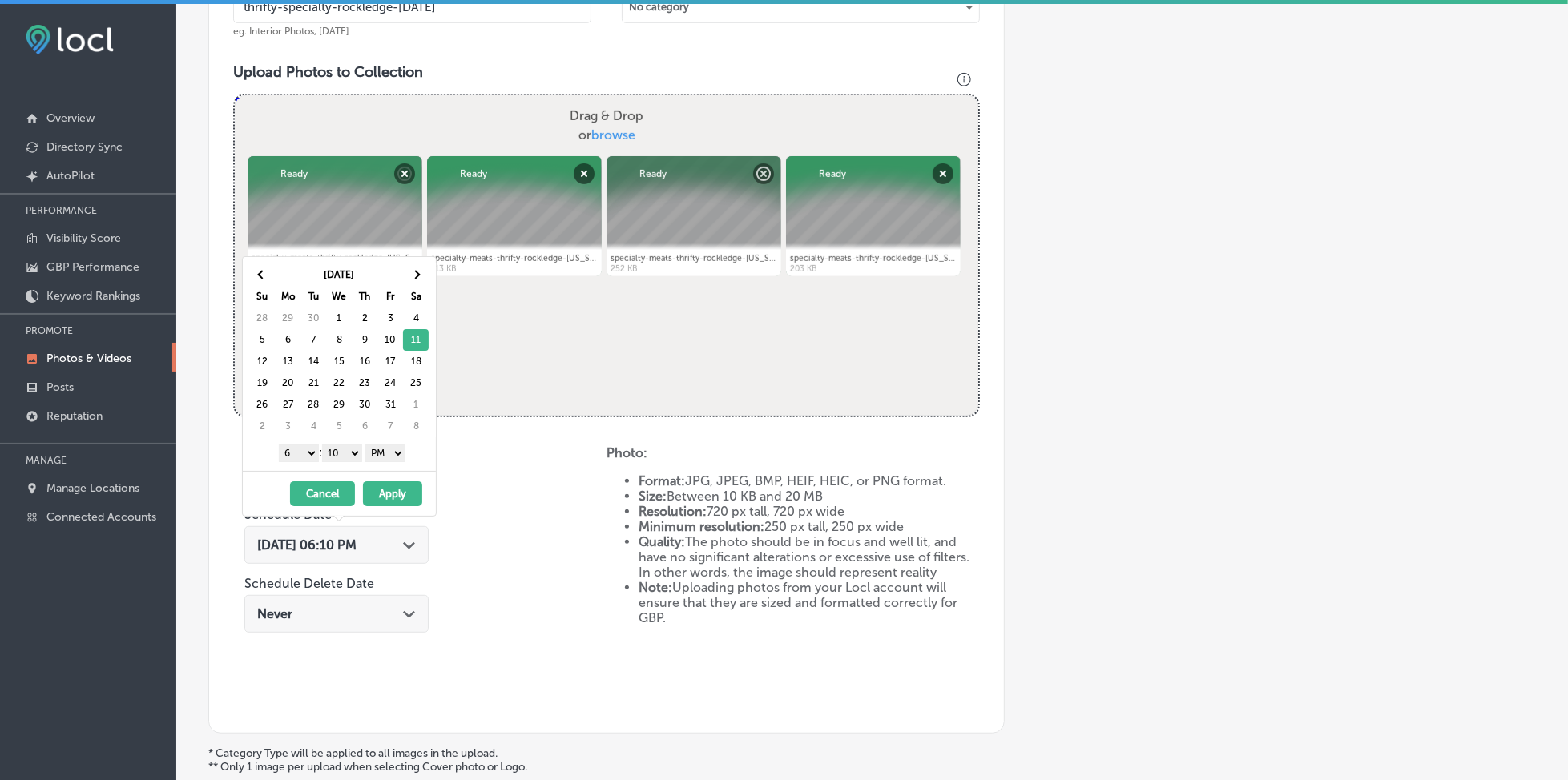
click at [294, 454] on select "1 2 3 4 5 6 7 8 9 10 11 12" at bounding box center [298, 454] width 40 height 18
click at [348, 454] on select "00 10 20 30 40 50" at bounding box center [341, 454] width 40 height 18
click at [383, 491] on button "Apply" at bounding box center [392, 494] width 59 height 25
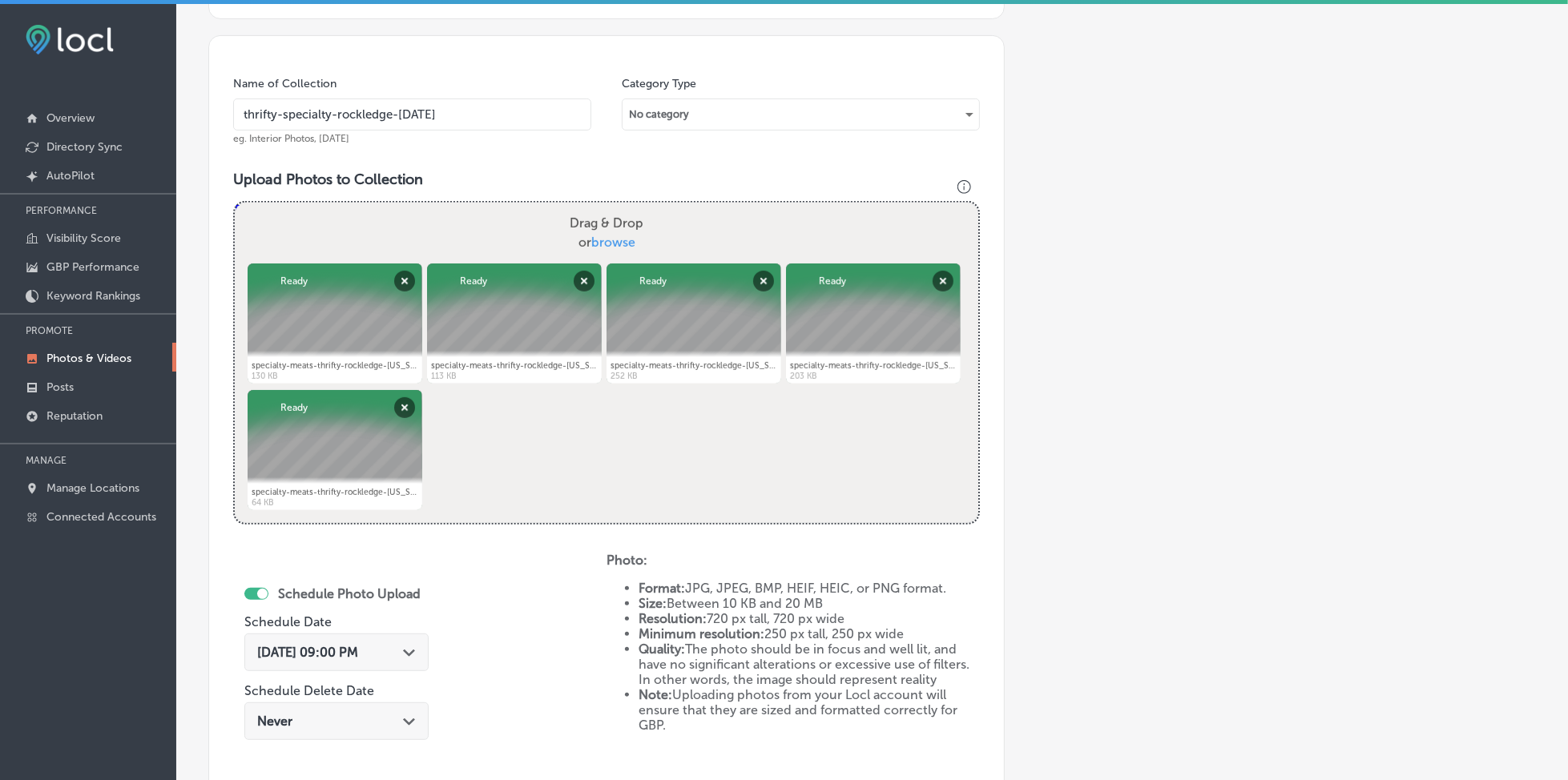
scroll to position [323, 0]
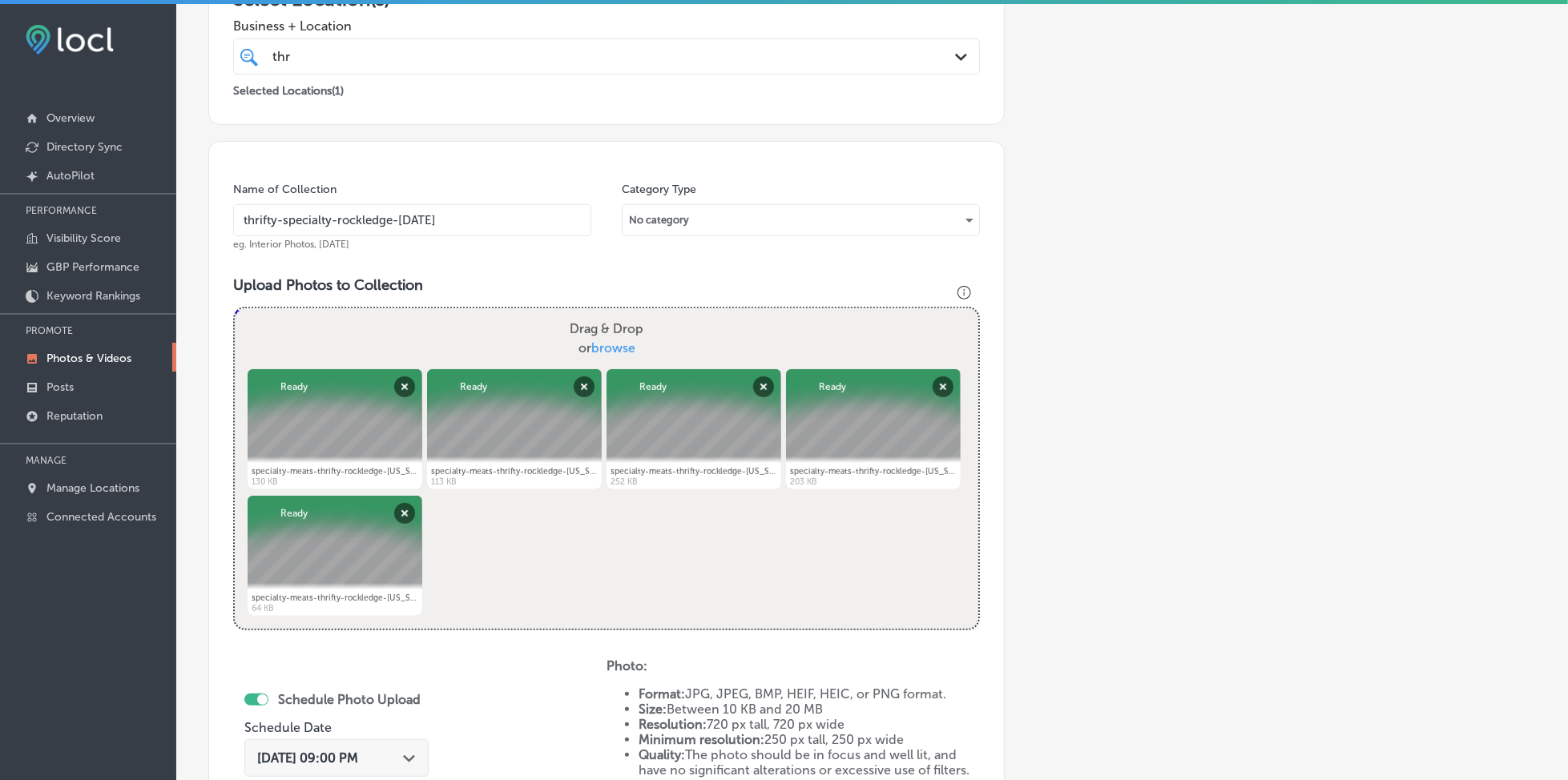
click at [408, 56] on div "thr thr" at bounding box center [572, 56] width 604 height 22
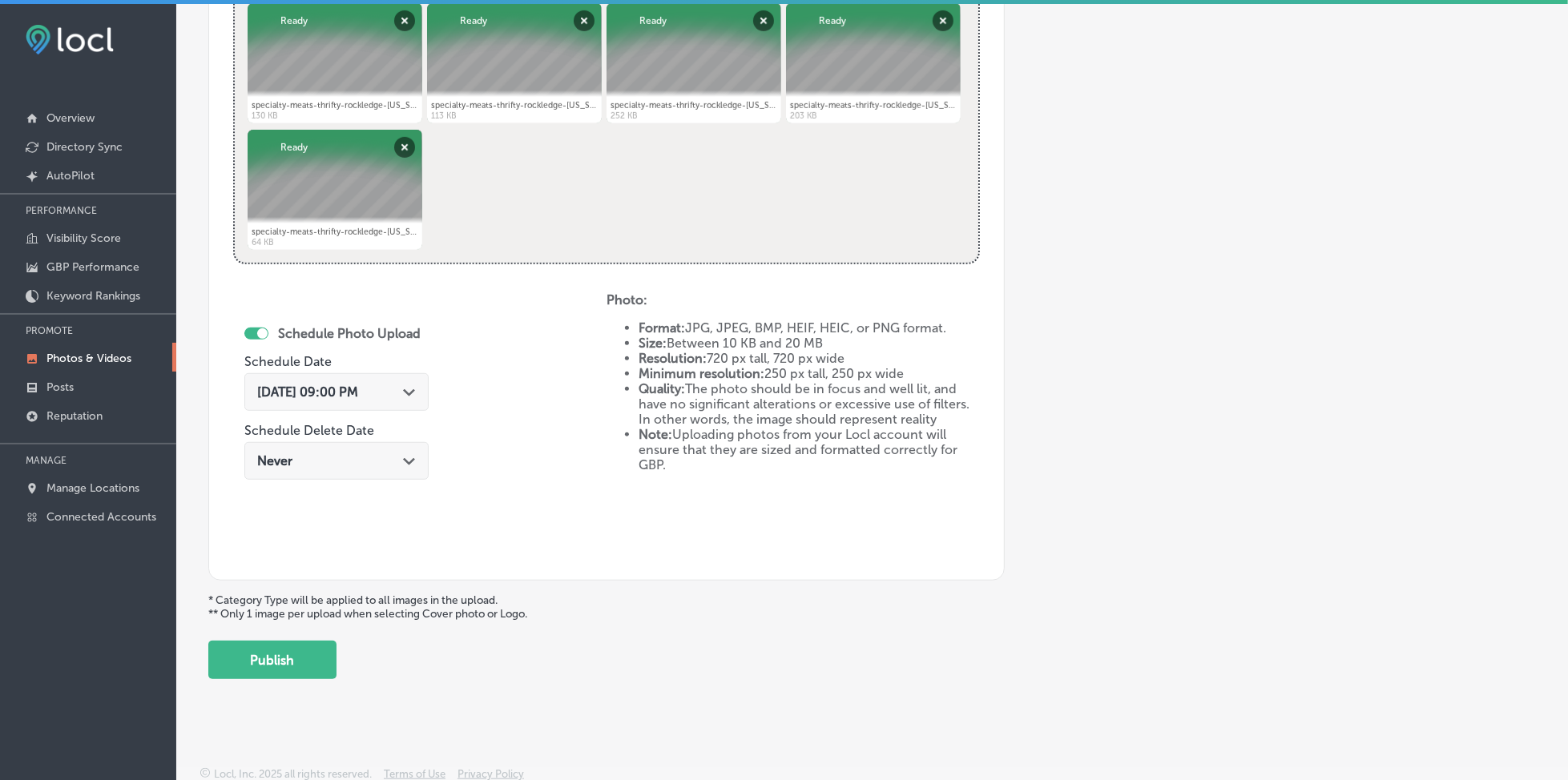
scroll to position [4, 0]
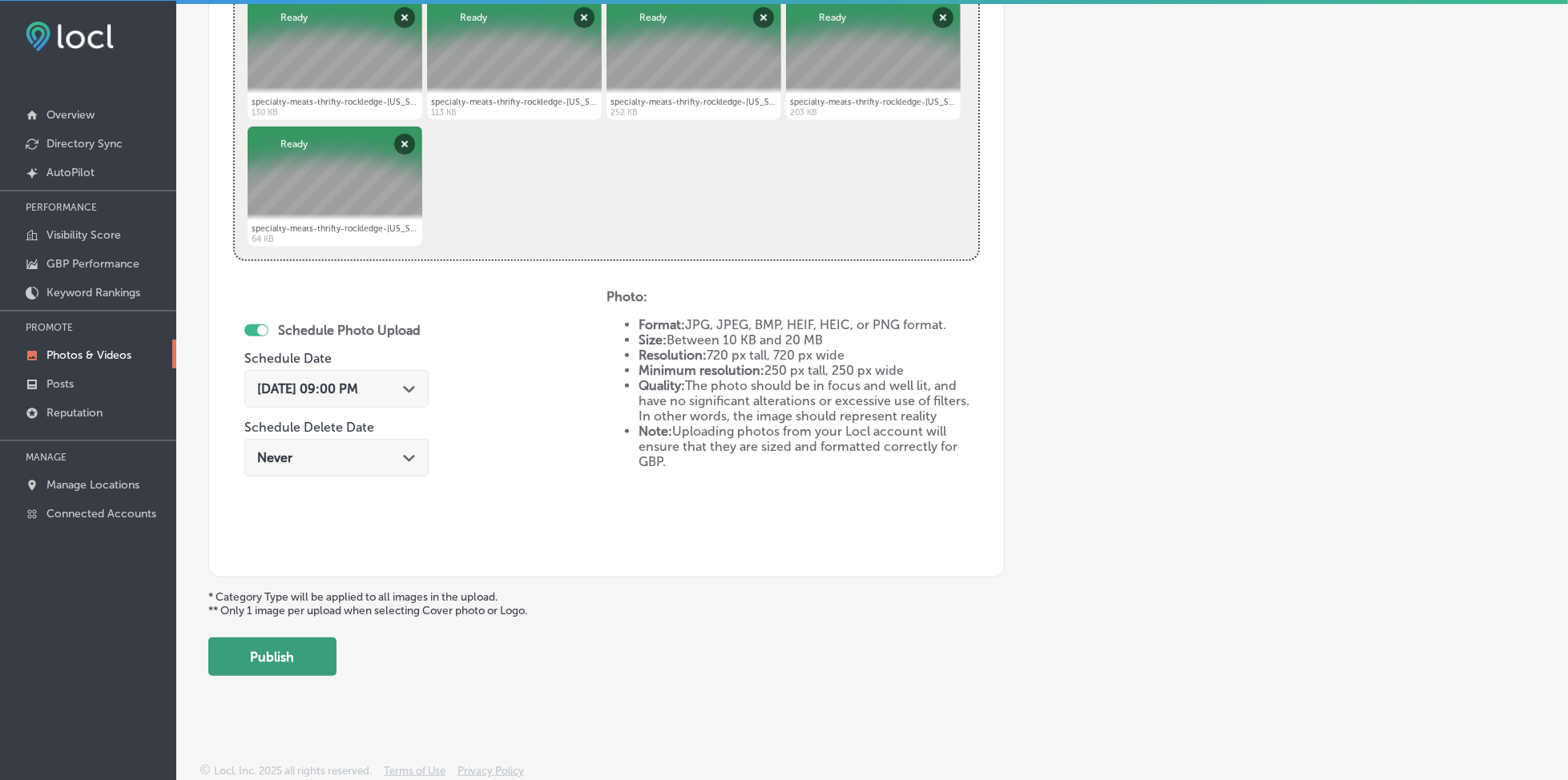
click at [269, 659] on button "Publish" at bounding box center [271, 657] width 128 height 39
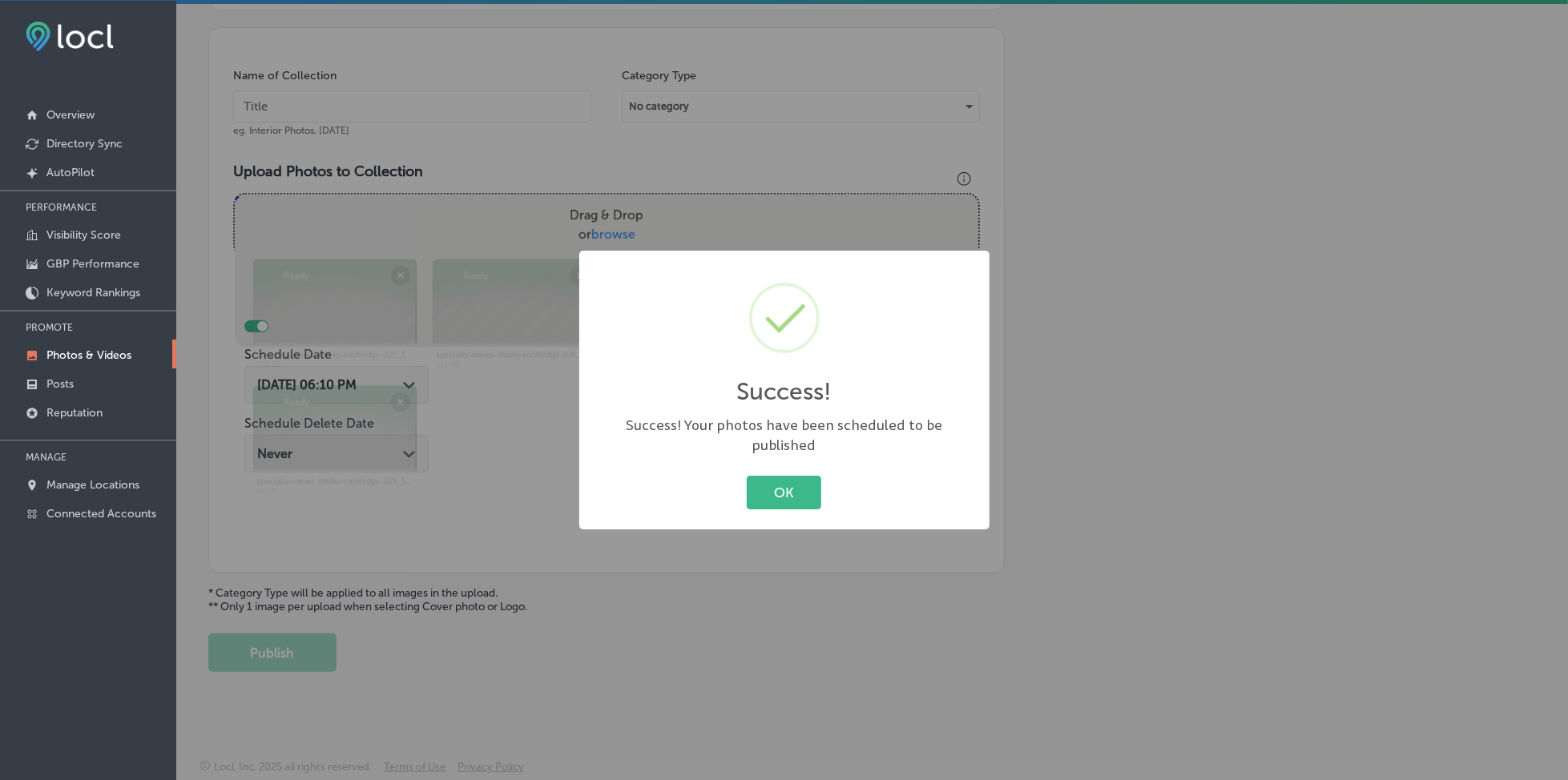
scroll to position [430, 0]
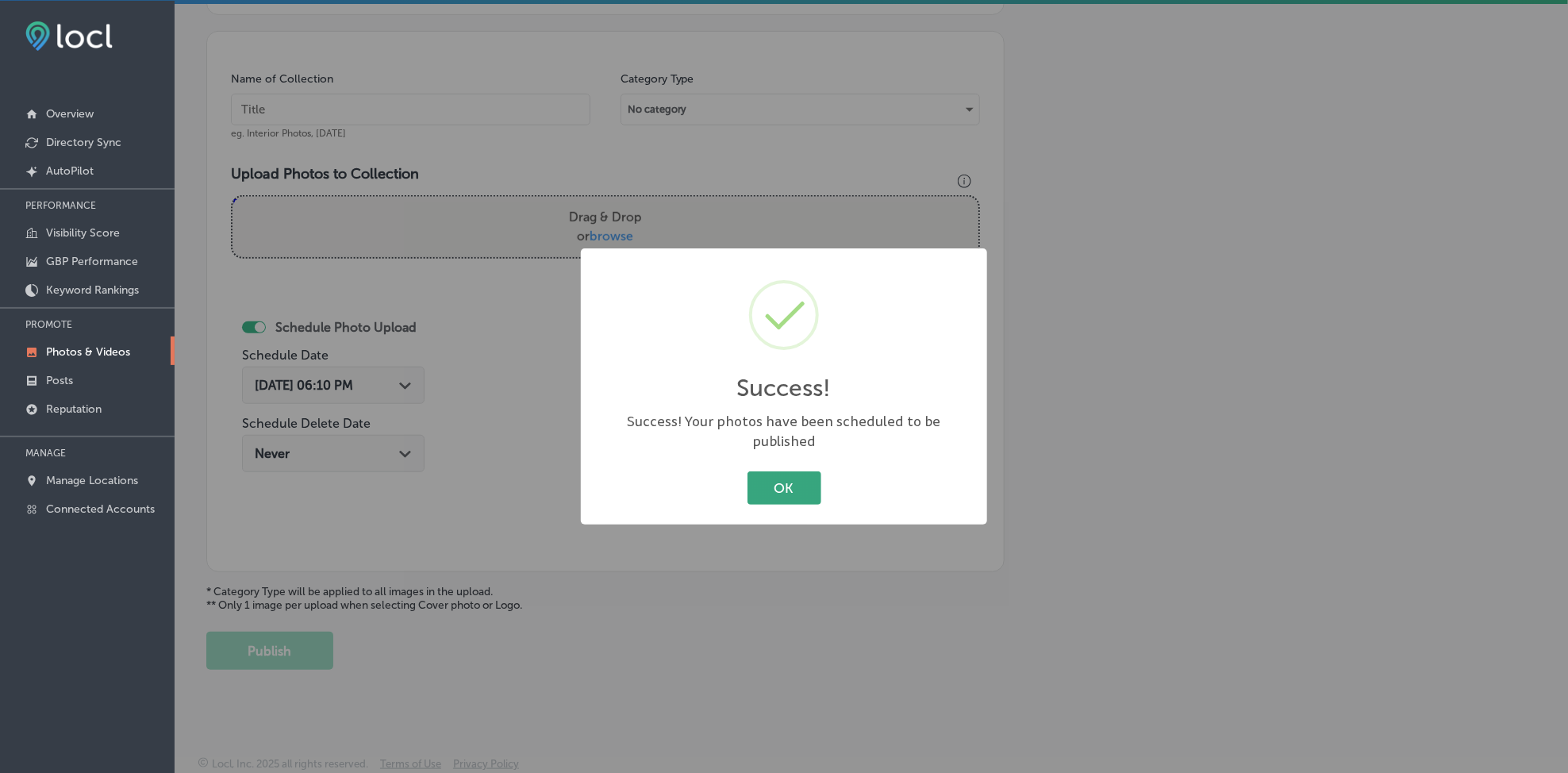
click at [799, 472] on button "OK" at bounding box center [784, 487] width 74 height 32
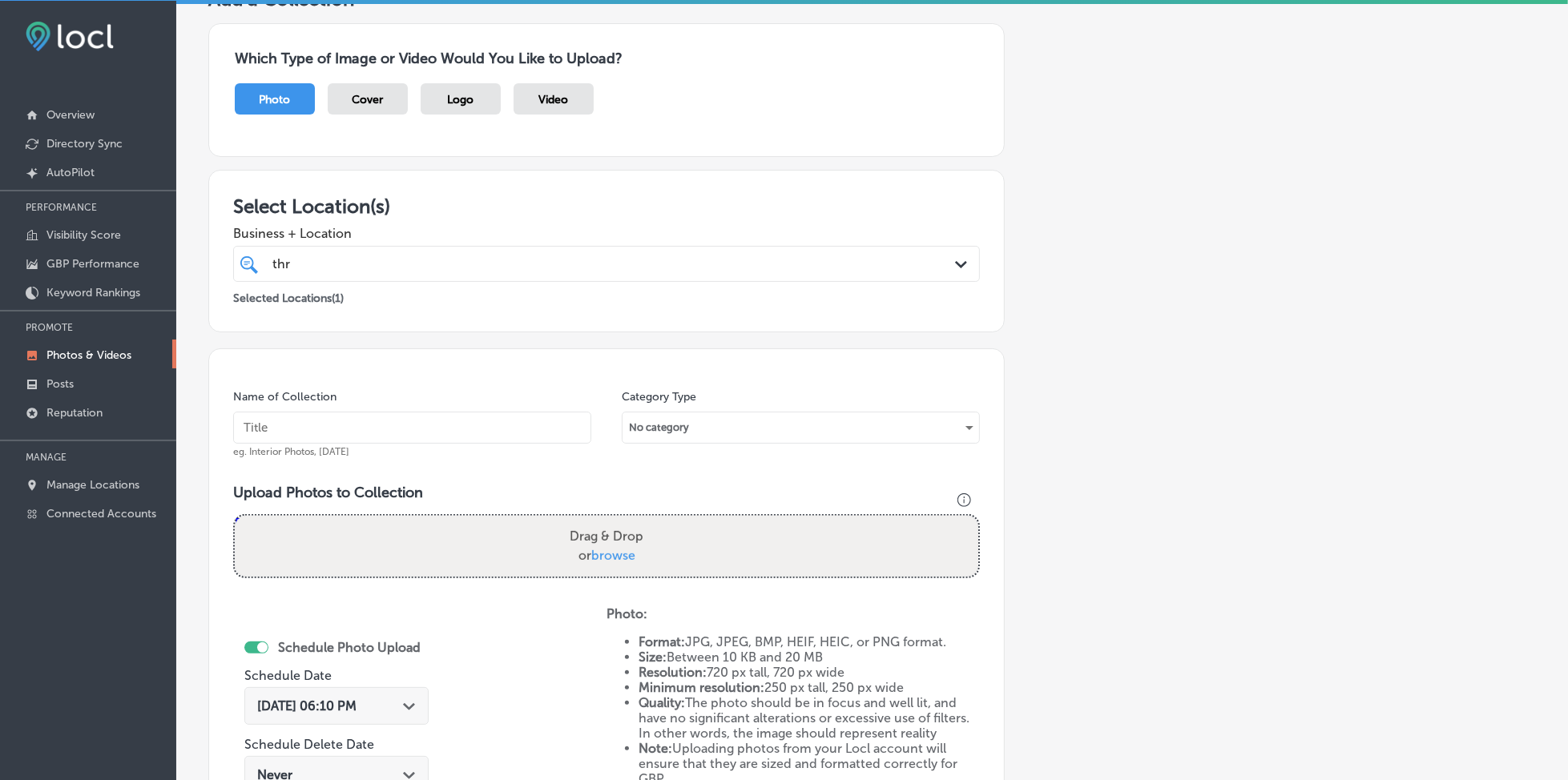
scroll to position [110, 0]
click at [366, 275] on div "thr thr" at bounding box center [572, 267] width 604 height 22
click at [338, 431] on input "text" at bounding box center [412, 431] width 358 height 32
paste input "thrifty-specialty-rockledge-[DATE]"
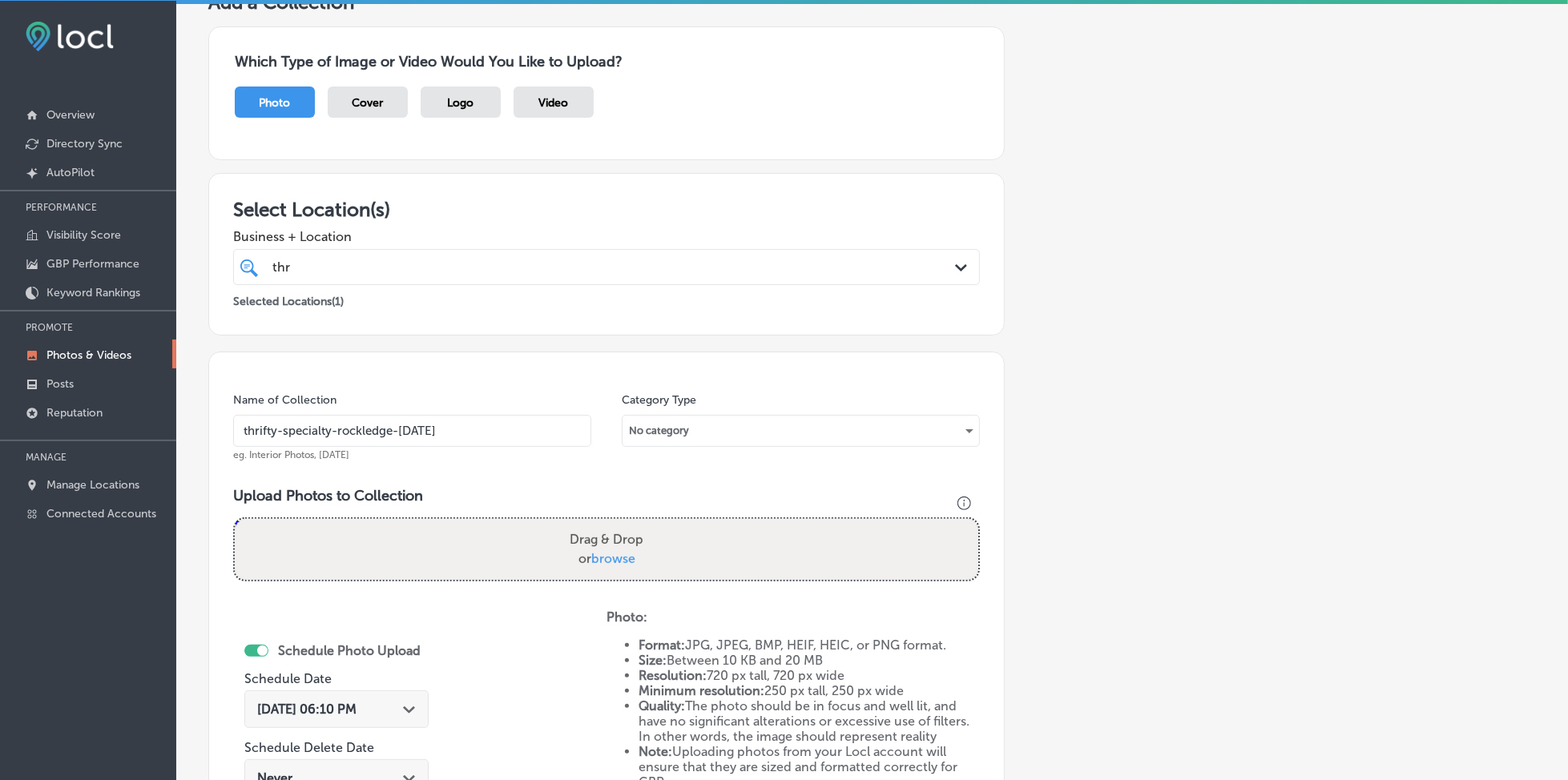
type input "thrifty-specialty-rockledge-[DATE]"
click at [615, 560] on span "browse" at bounding box center [613, 558] width 44 height 15
click at [615, 524] on input "Drag & Drop or browse" at bounding box center [606, 521] width 744 height 4
type input "C:\fakepath\specialty-meats-thrifty-[GEOGRAPHIC_DATA]-[US_STATE] (11).jpg"
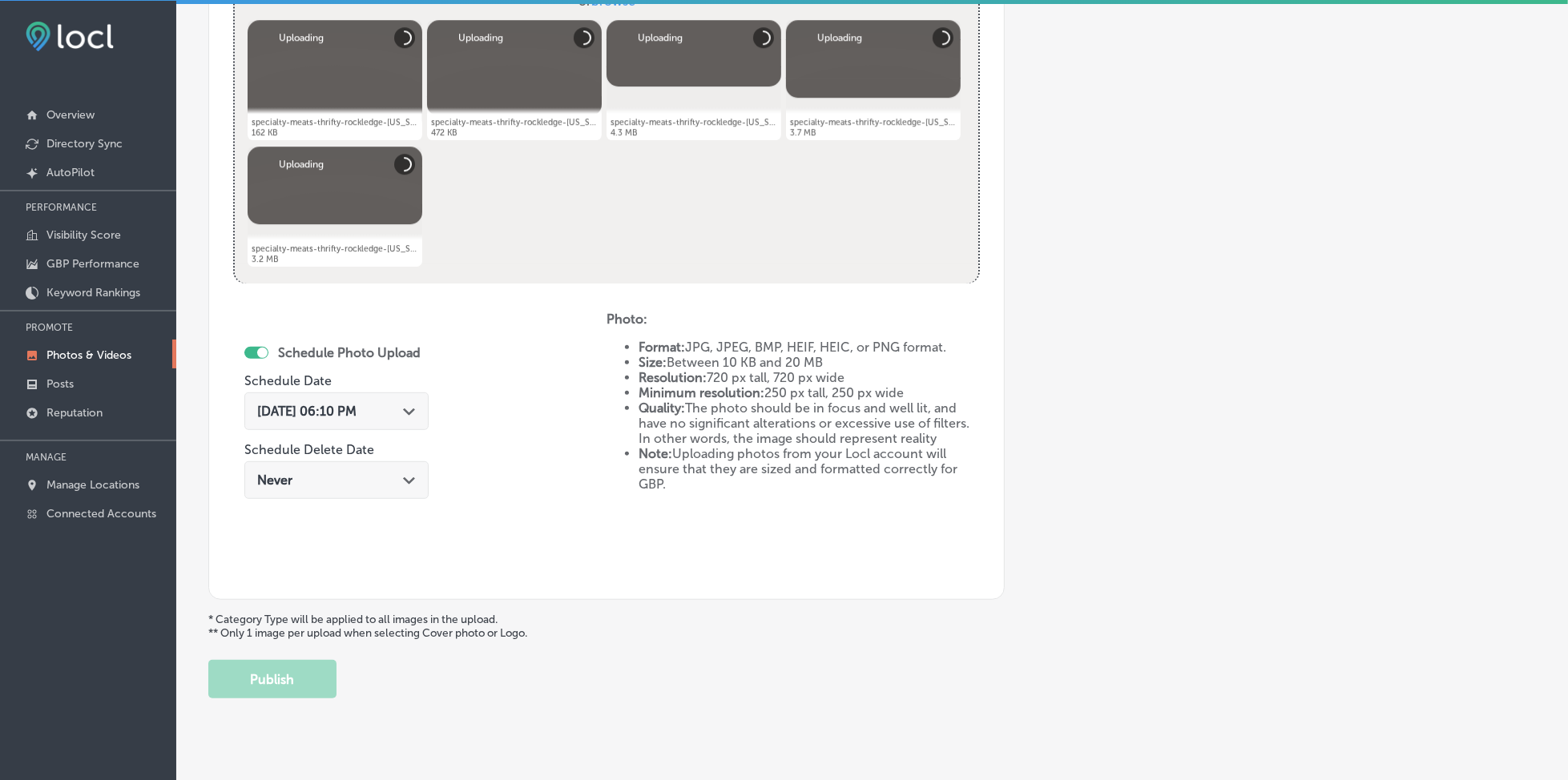
scroll to position [690, 0]
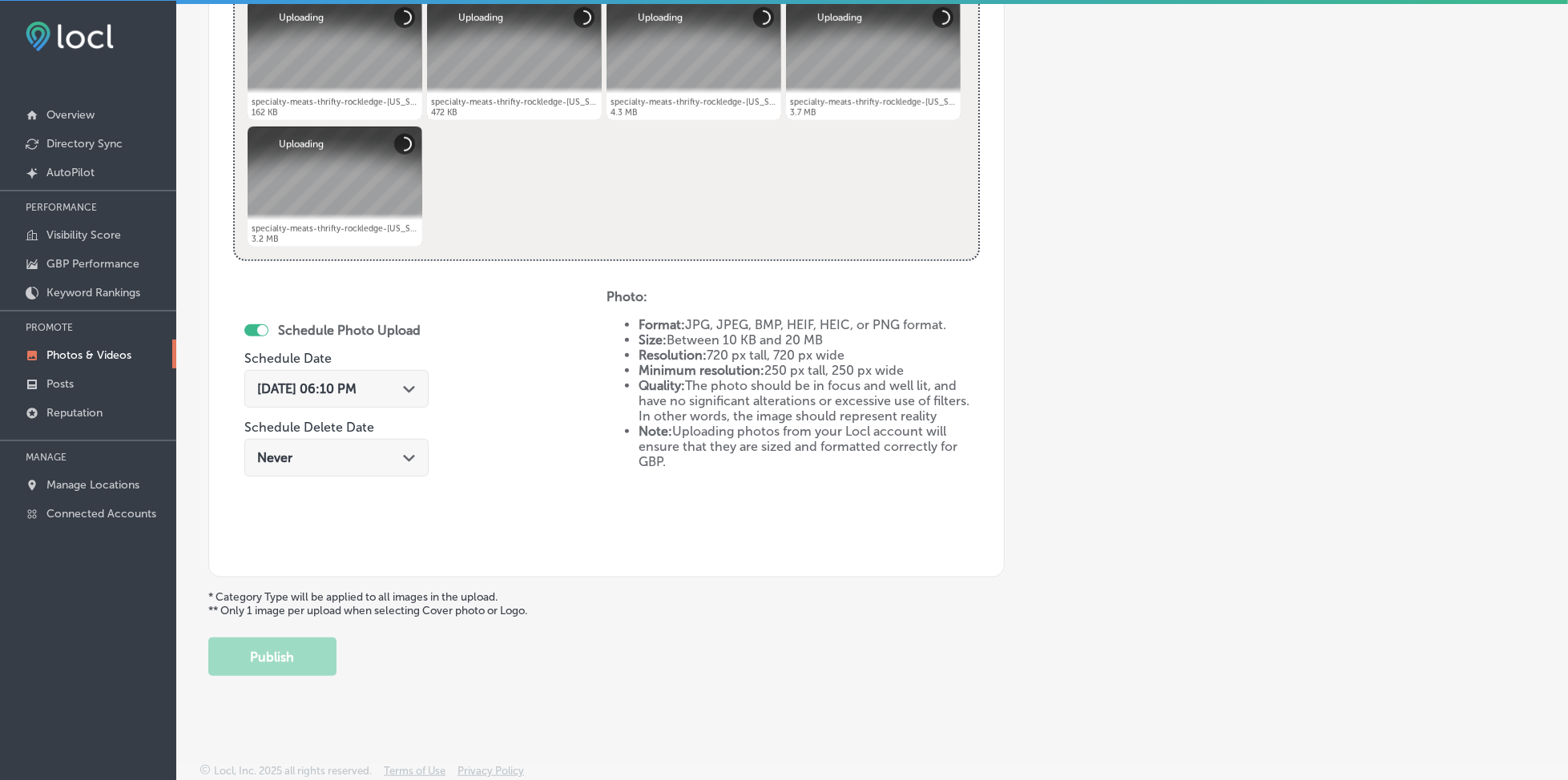
click at [357, 383] on span "[DATE] 06:10 PM" at bounding box center [307, 389] width 100 height 15
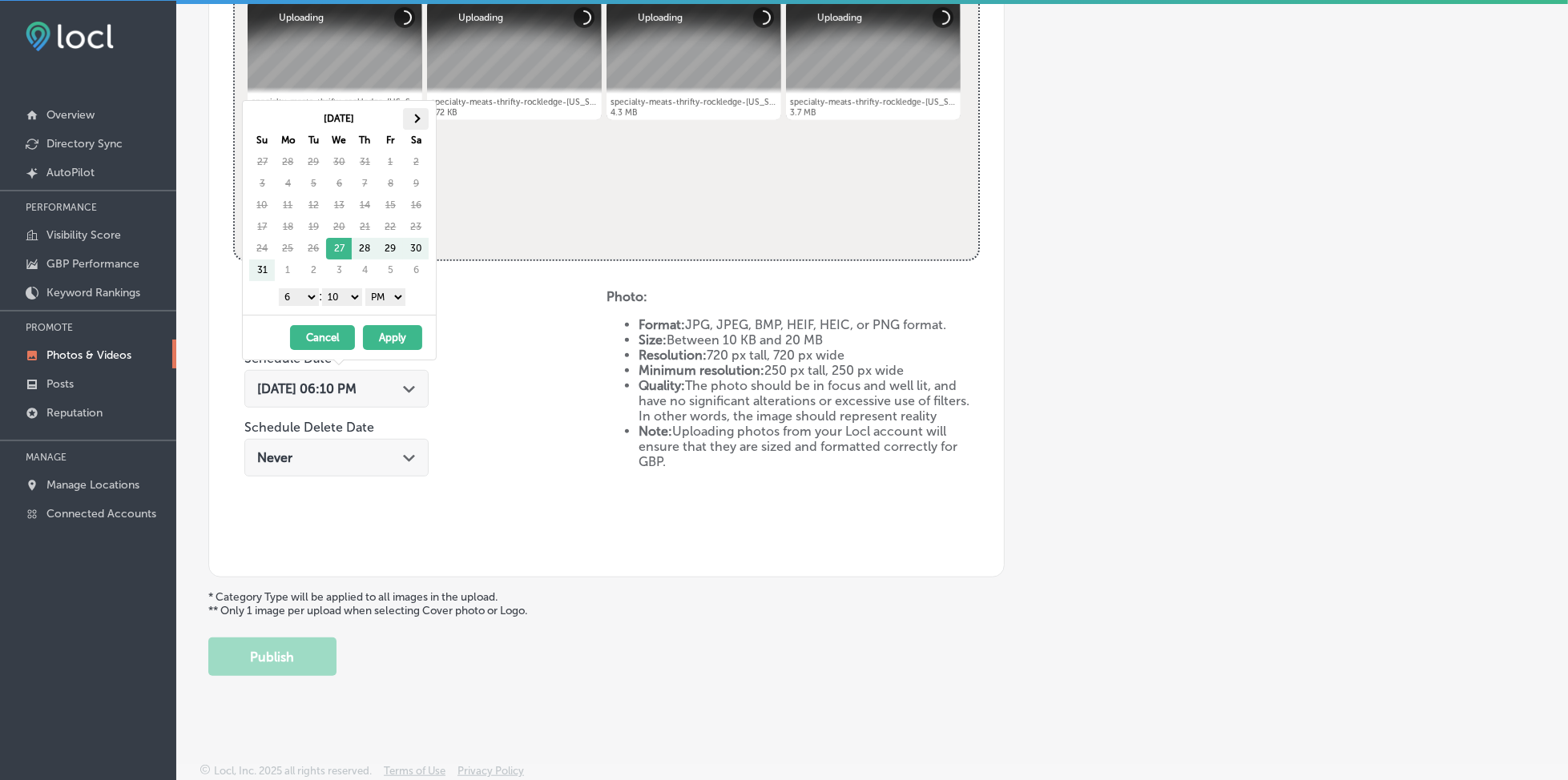
click at [417, 120] on span at bounding box center [416, 119] width 9 height 9
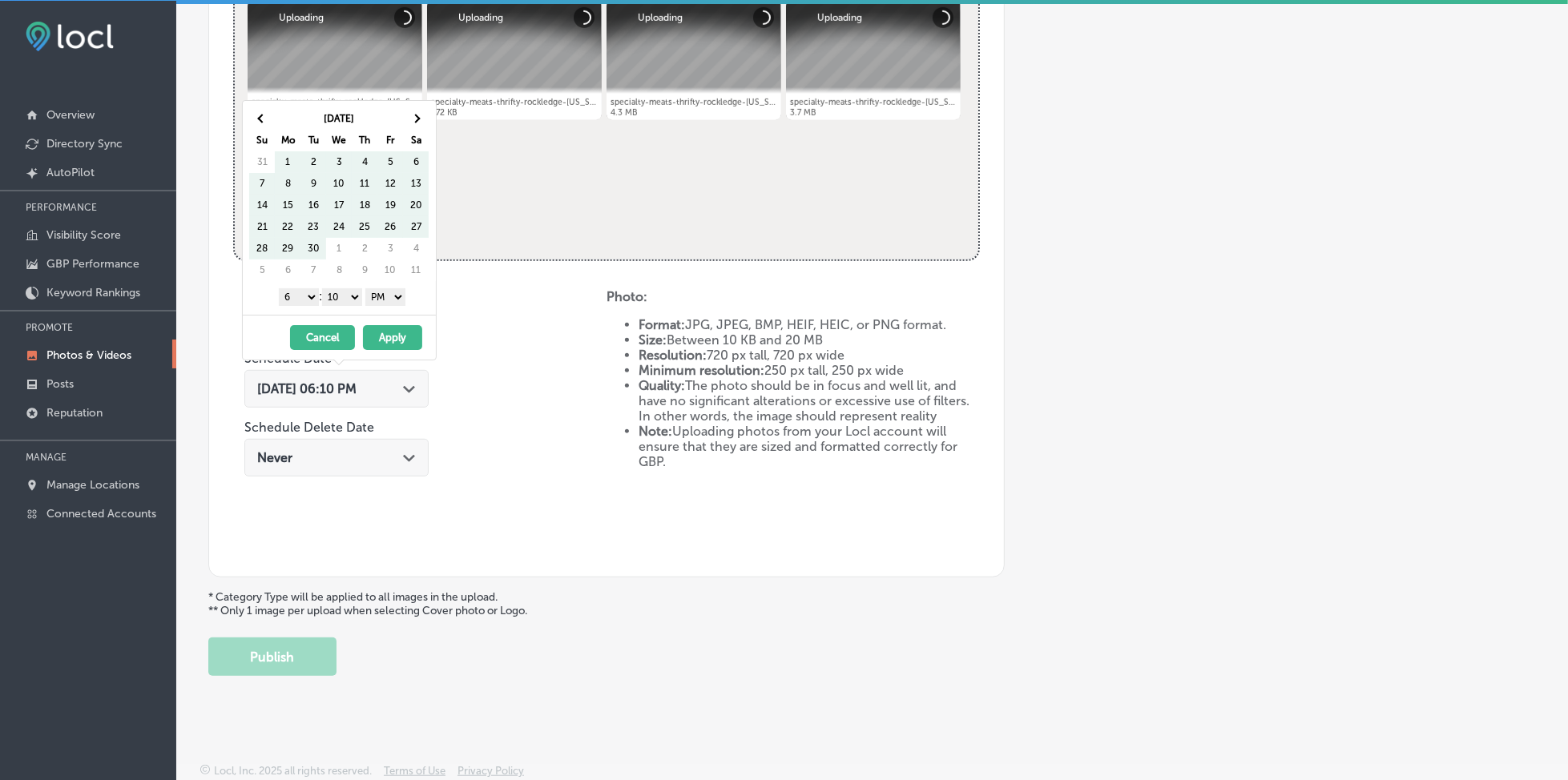
click at [417, 120] on span at bounding box center [416, 119] width 9 height 9
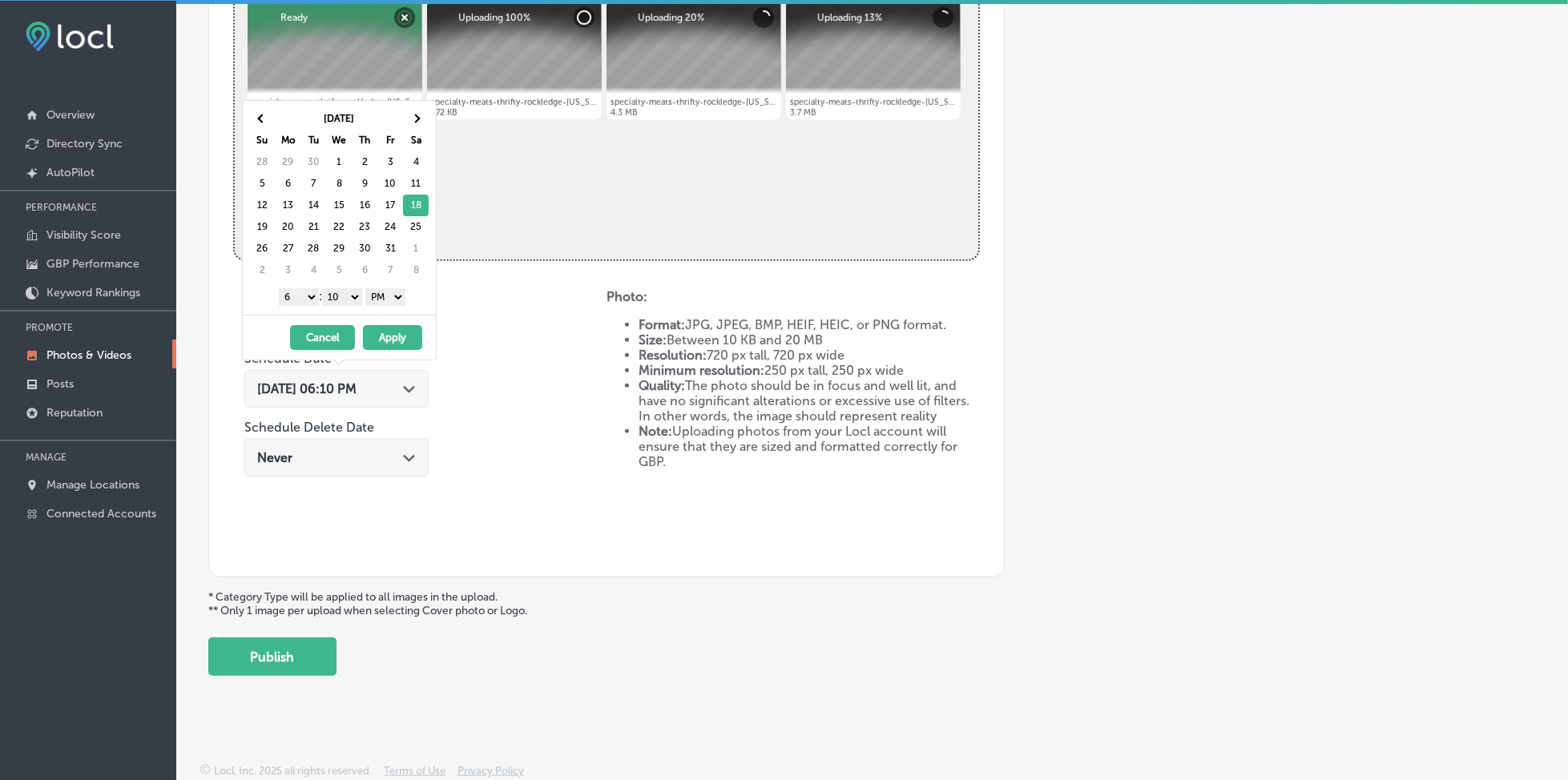
click at [296, 301] on select "1 2 3 4 5 6 7 8 9 10 11 12" at bounding box center [298, 297] width 40 height 18
click at [350, 293] on select "00 10 20 30 40 50" at bounding box center [341, 297] width 40 height 18
click at [393, 342] on button "Apply" at bounding box center [392, 338] width 59 height 25
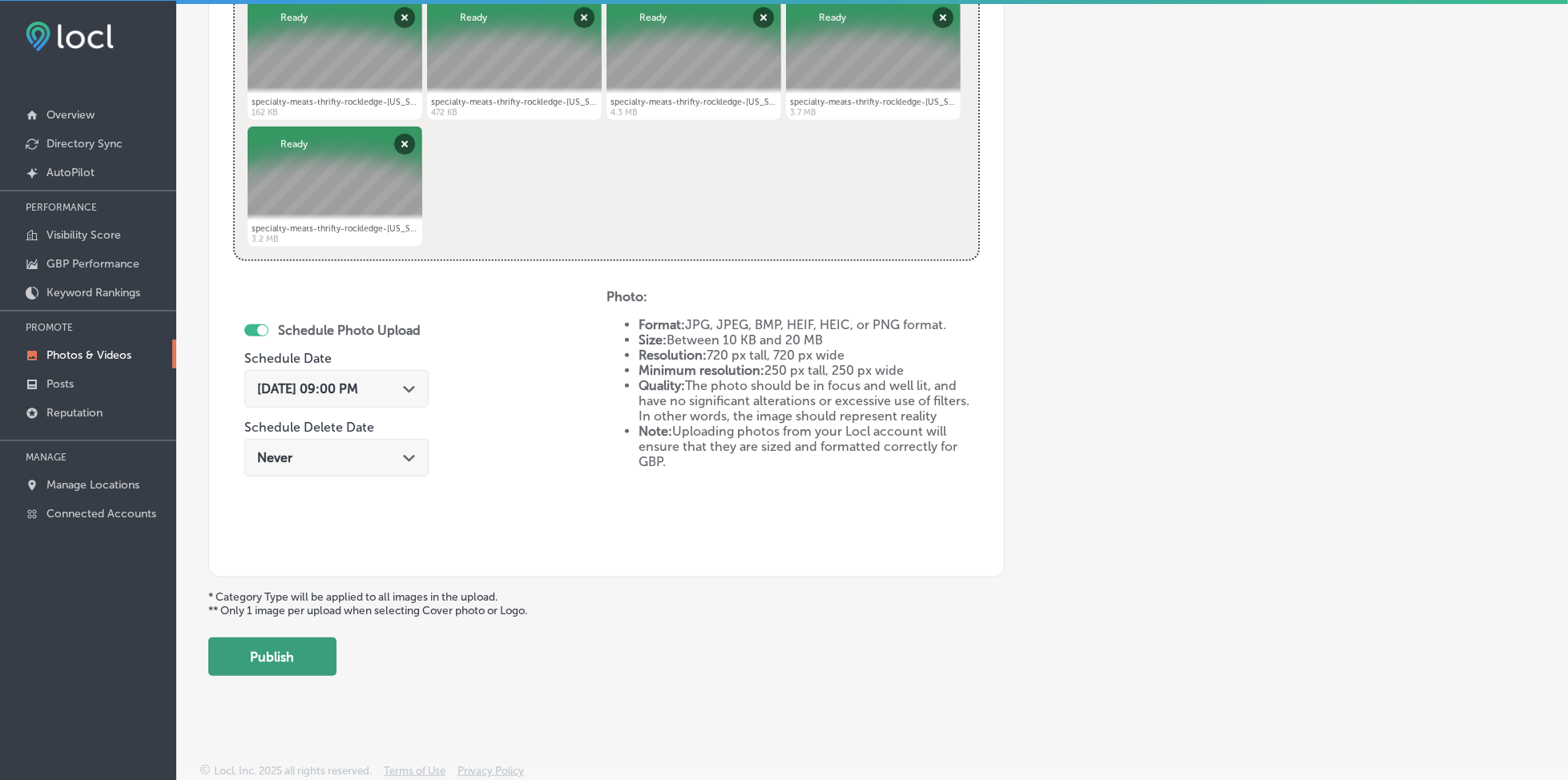
click at [321, 650] on button "Publish" at bounding box center [271, 657] width 128 height 39
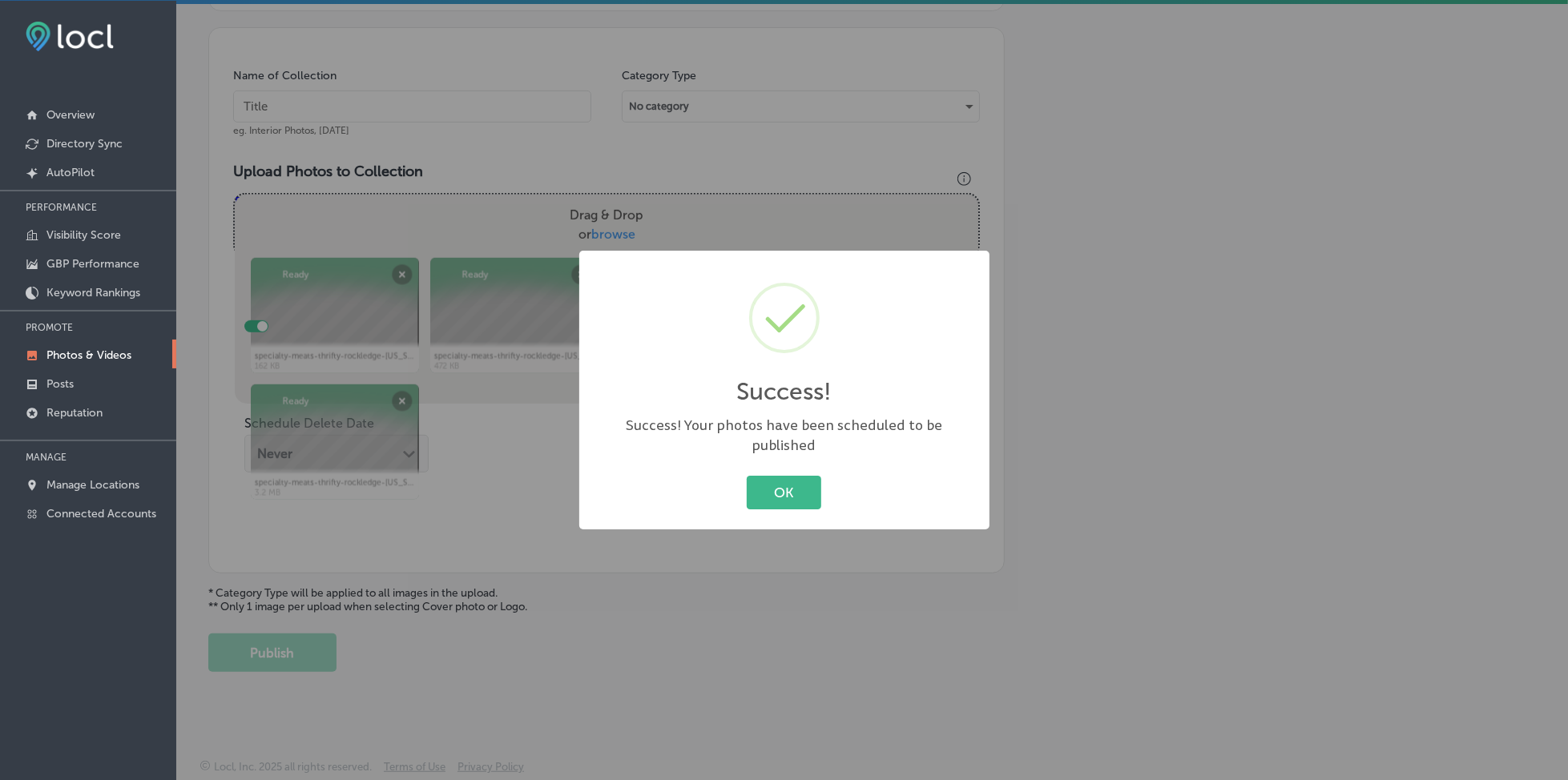
scroll to position [430, 0]
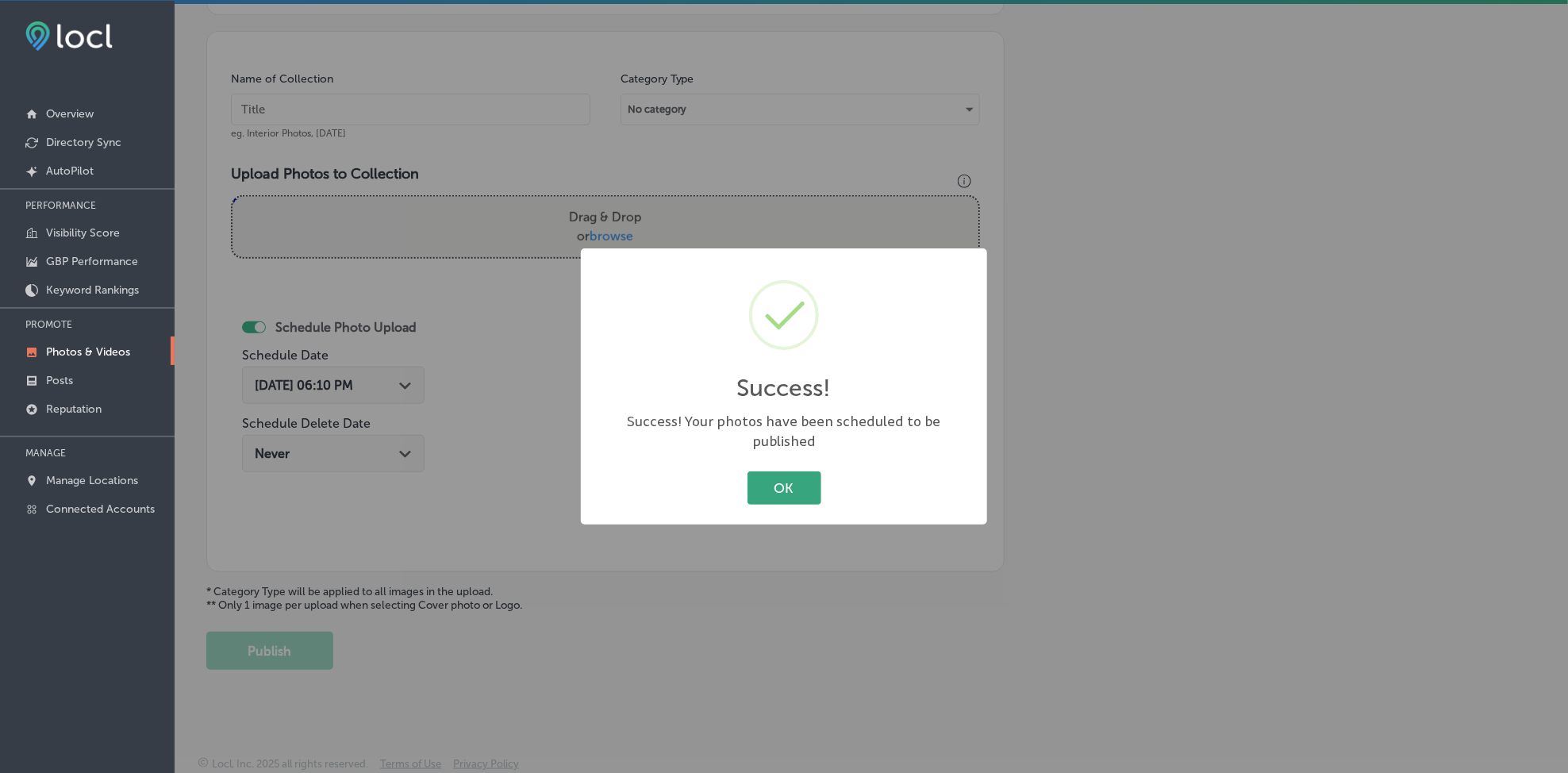
click at [760, 472] on button "OK" at bounding box center [784, 487] width 74 height 32
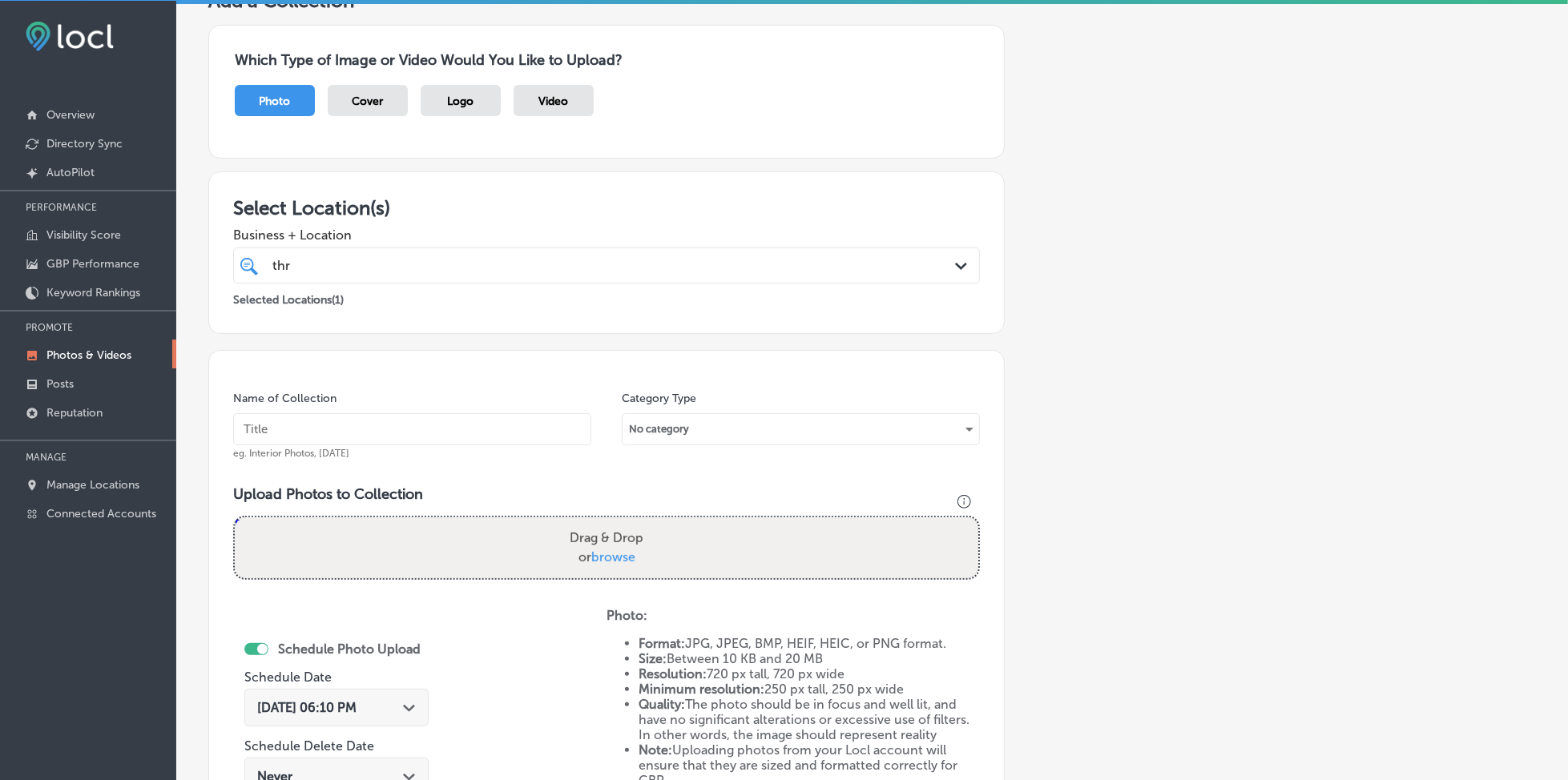
scroll to position [4, 0]
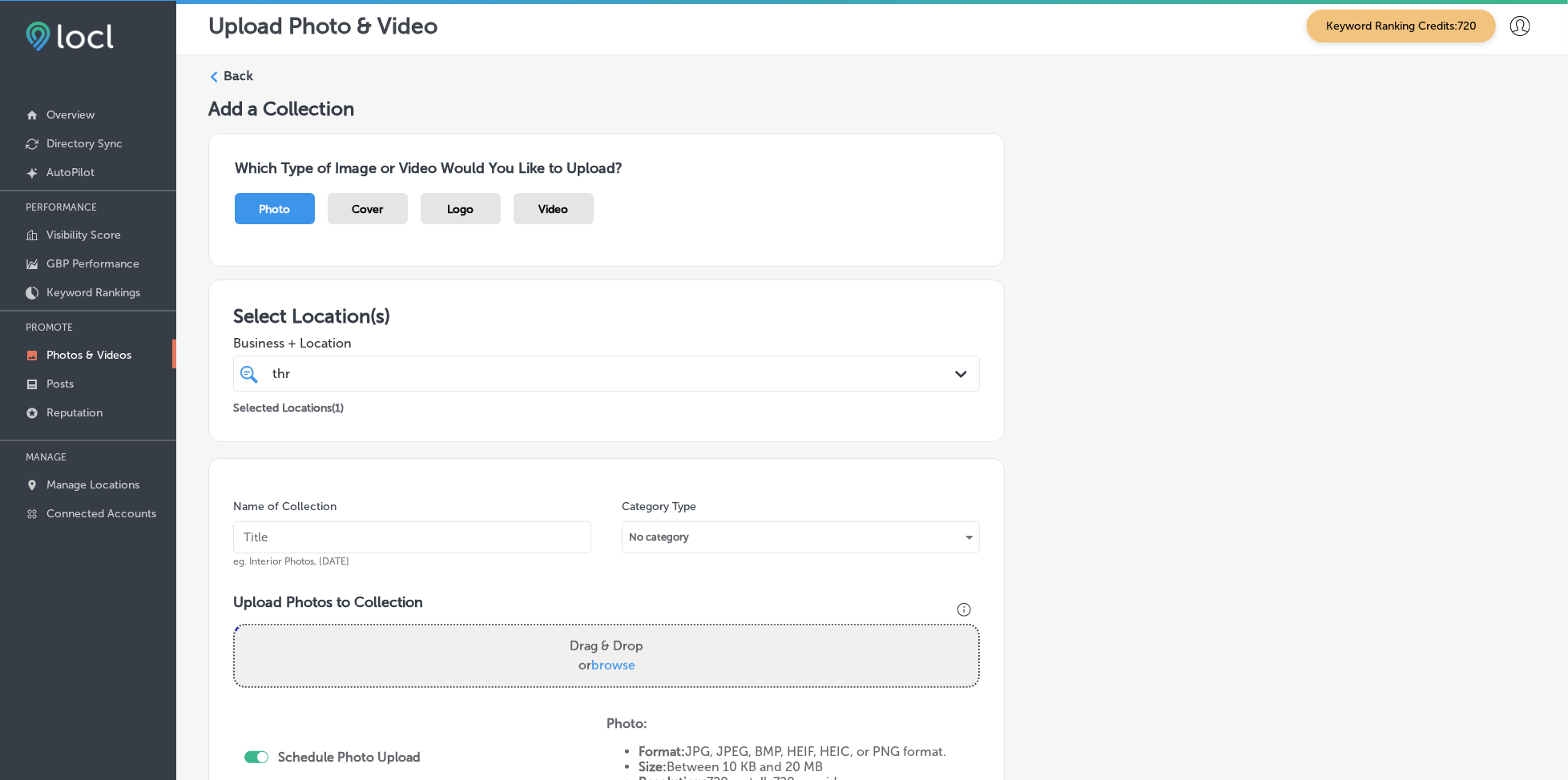
click at [454, 364] on div "thr thr" at bounding box center [572, 374] width 604 height 22
click at [384, 546] on input "text" at bounding box center [412, 538] width 358 height 32
paste input "thrifty-specialty-rockledge-[DATE]"
type input "thrifty-specialty-rockledge-[DATE]"
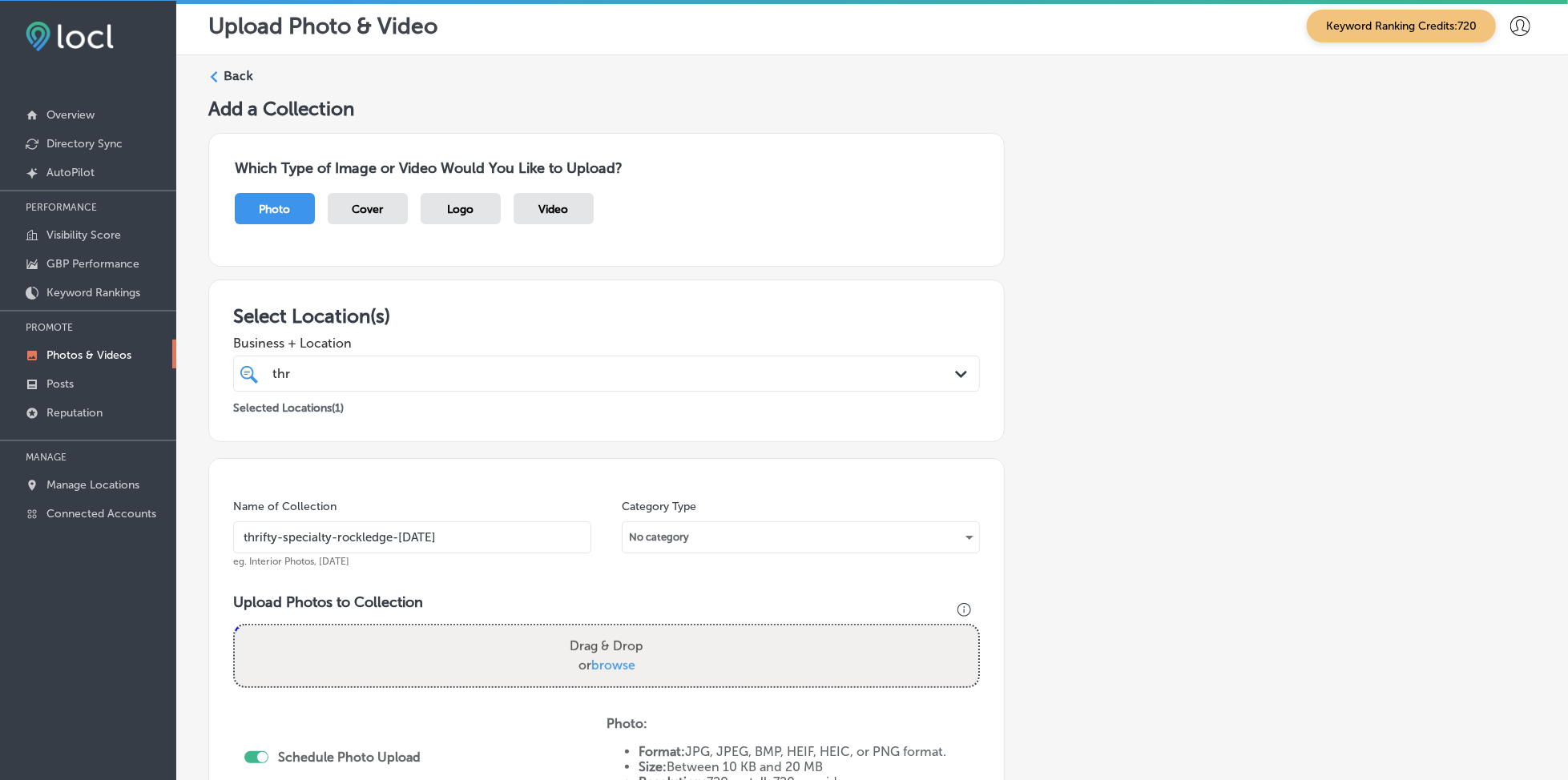
click at [628, 664] on span "browse" at bounding box center [613, 665] width 44 height 15
click at [628, 630] on input "Drag & Drop or browse" at bounding box center [606, 628] width 744 height 4
type input "C:\fakepath\specialty-meats-thrifty-[GEOGRAPHIC_DATA]-[US_STATE] (16).jpg"
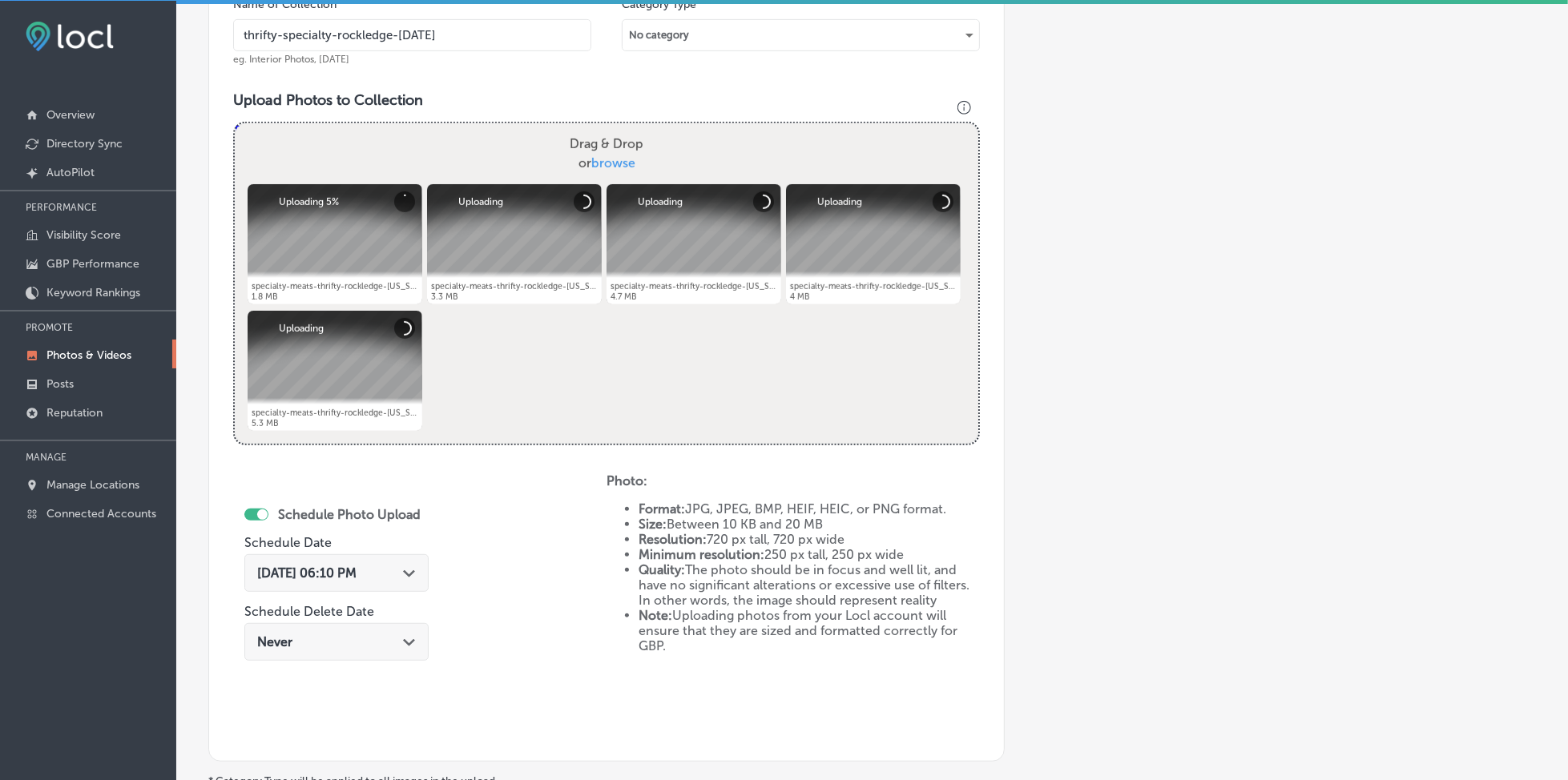
scroll to position [537, 0]
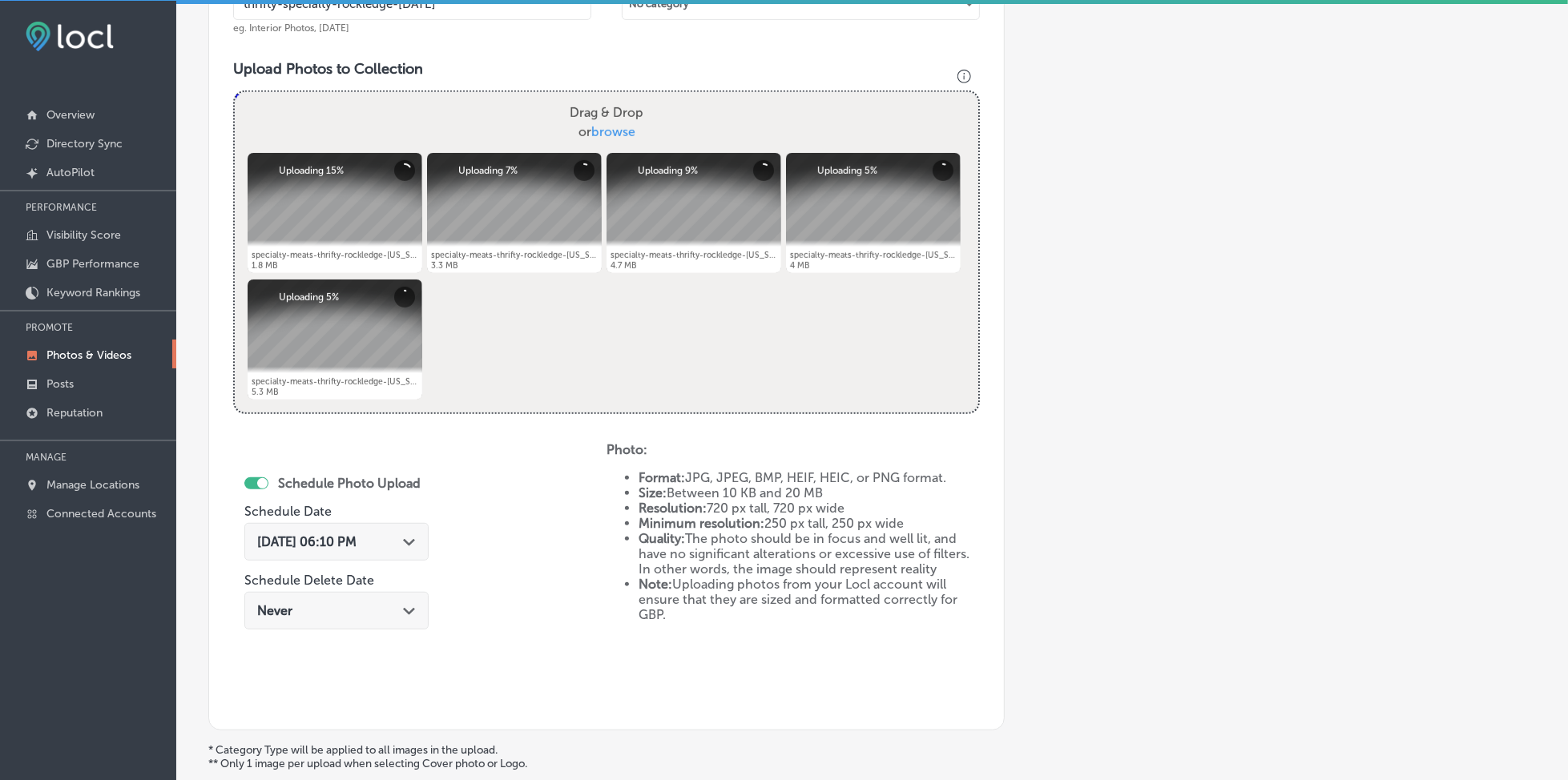
click at [324, 548] on div "[DATE] 06:10 PM Path Created with Sketch." at bounding box center [336, 542] width 184 height 38
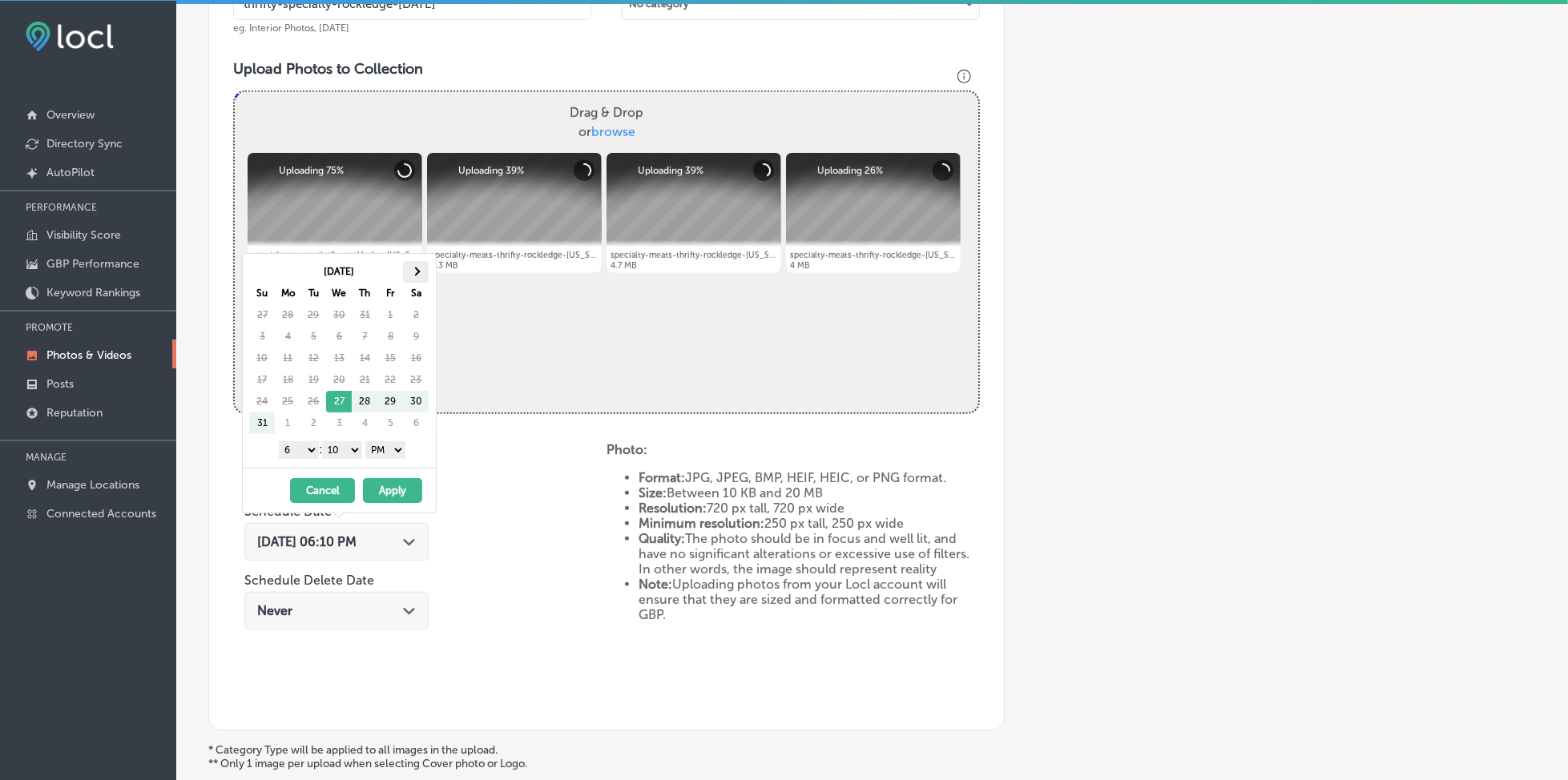
click at [422, 267] on th at bounding box center [415, 271] width 26 height 22
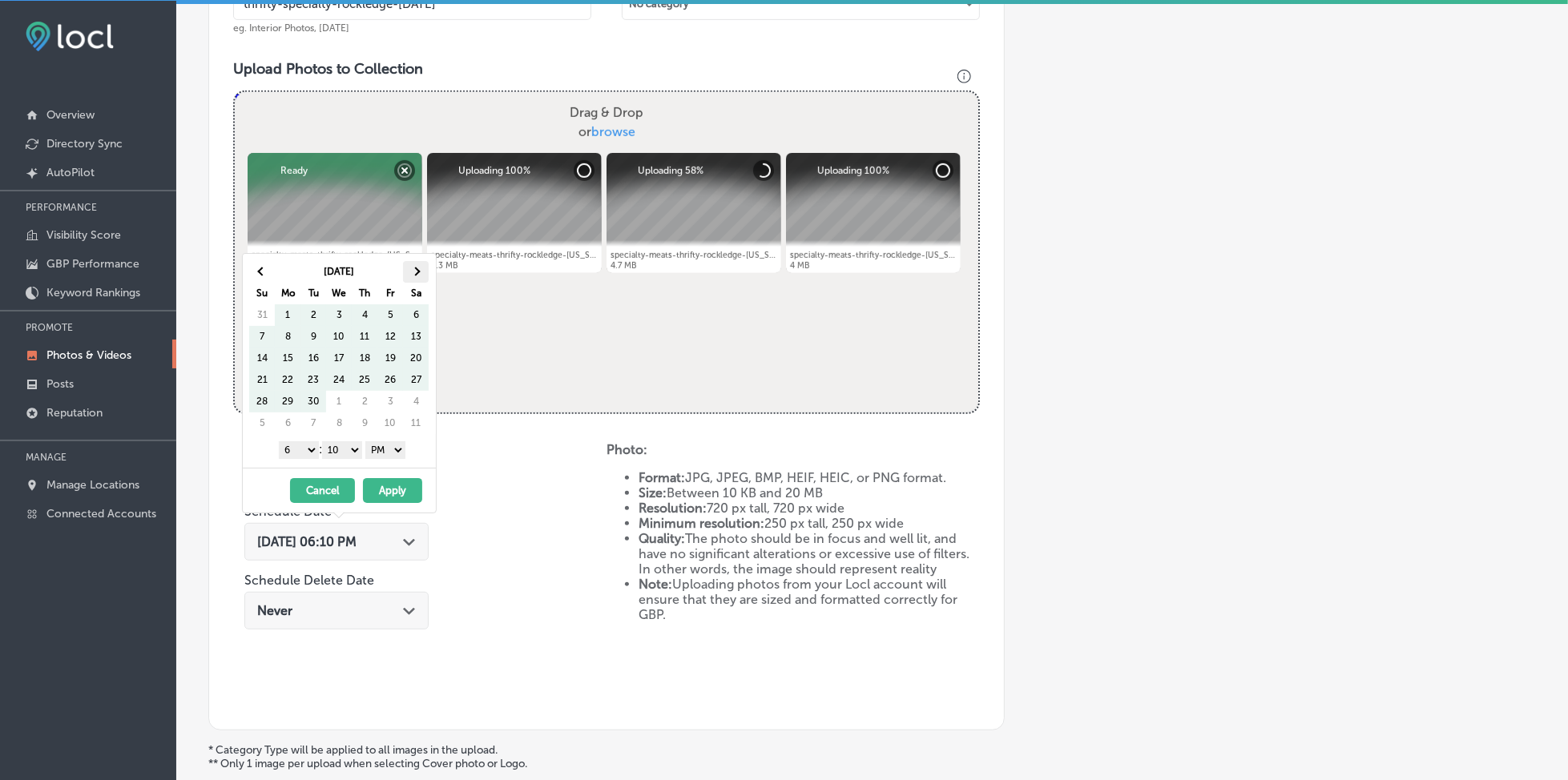
click at [415, 278] on th at bounding box center [415, 271] width 26 height 22
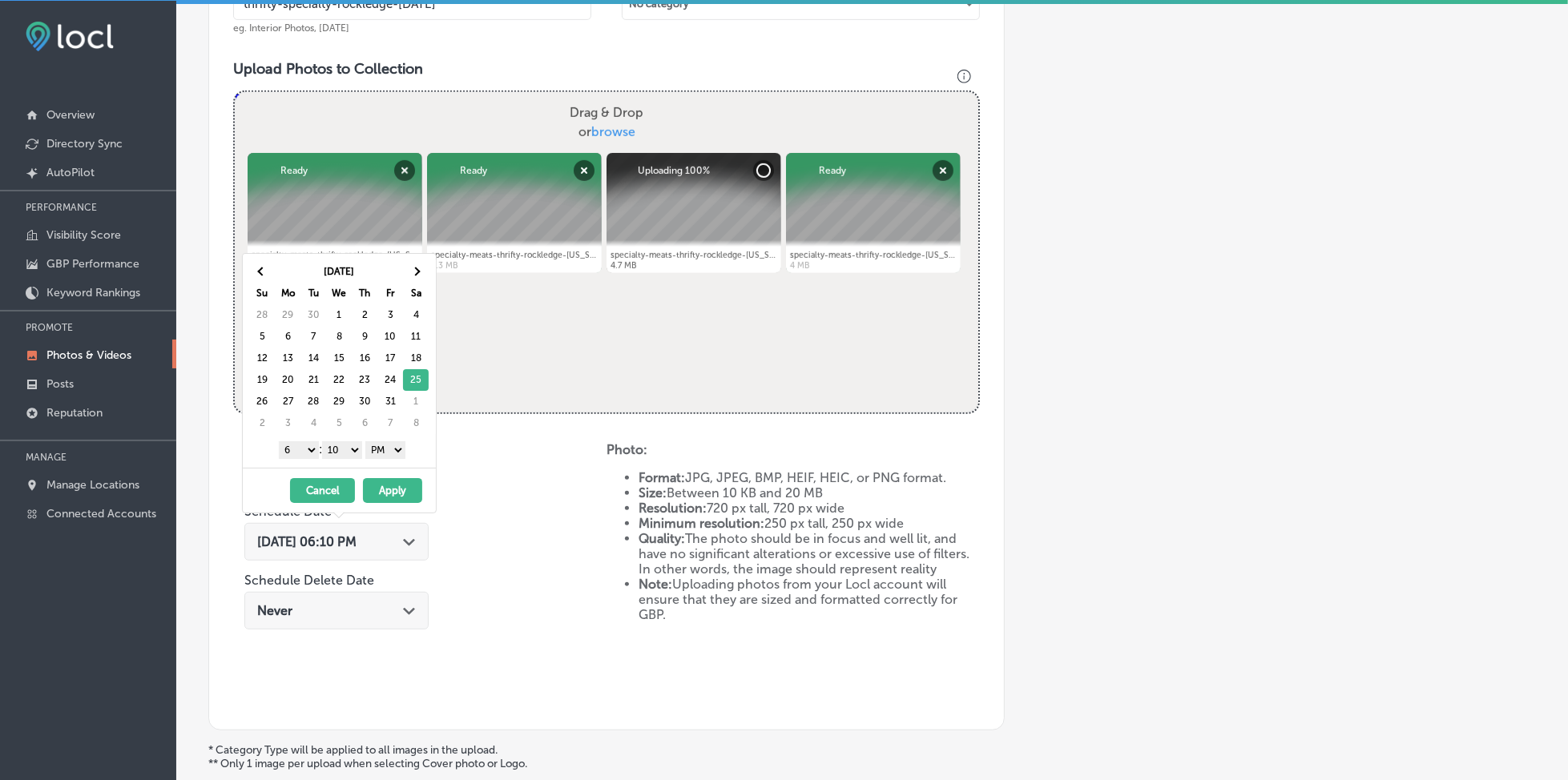
click at [301, 449] on select "1 2 3 4 5 6 7 8 9 10 11 12" at bounding box center [298, 450] width 40 height 18
click at [349, 445] on select "00 10 20 30 40 50" at bounding box center [341, 450] width 40 height 18
click at [389, 488] on button "Apply" at bounding box center [392, 491] width 59 height 25
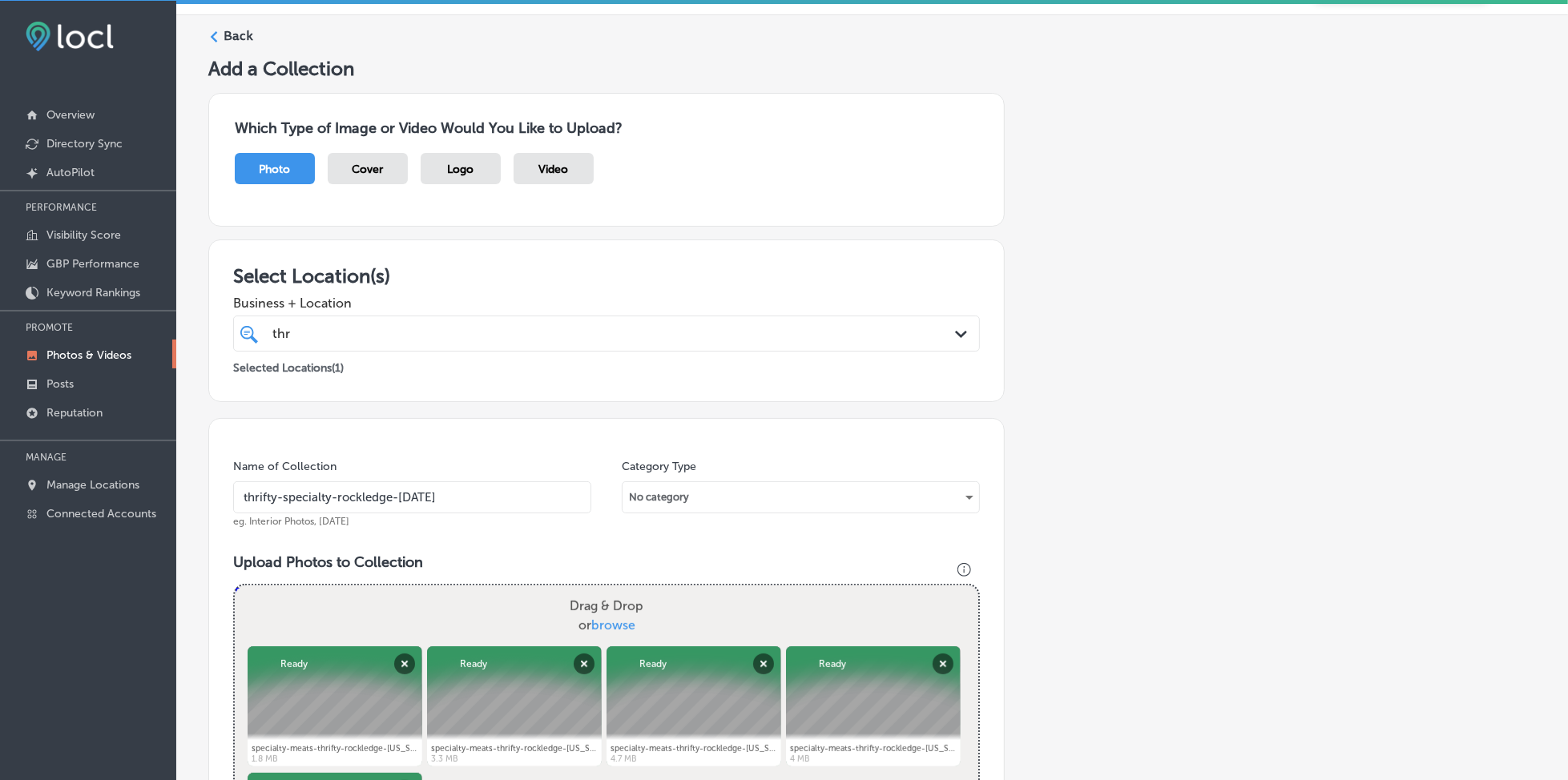
scroll to position [4, 0]
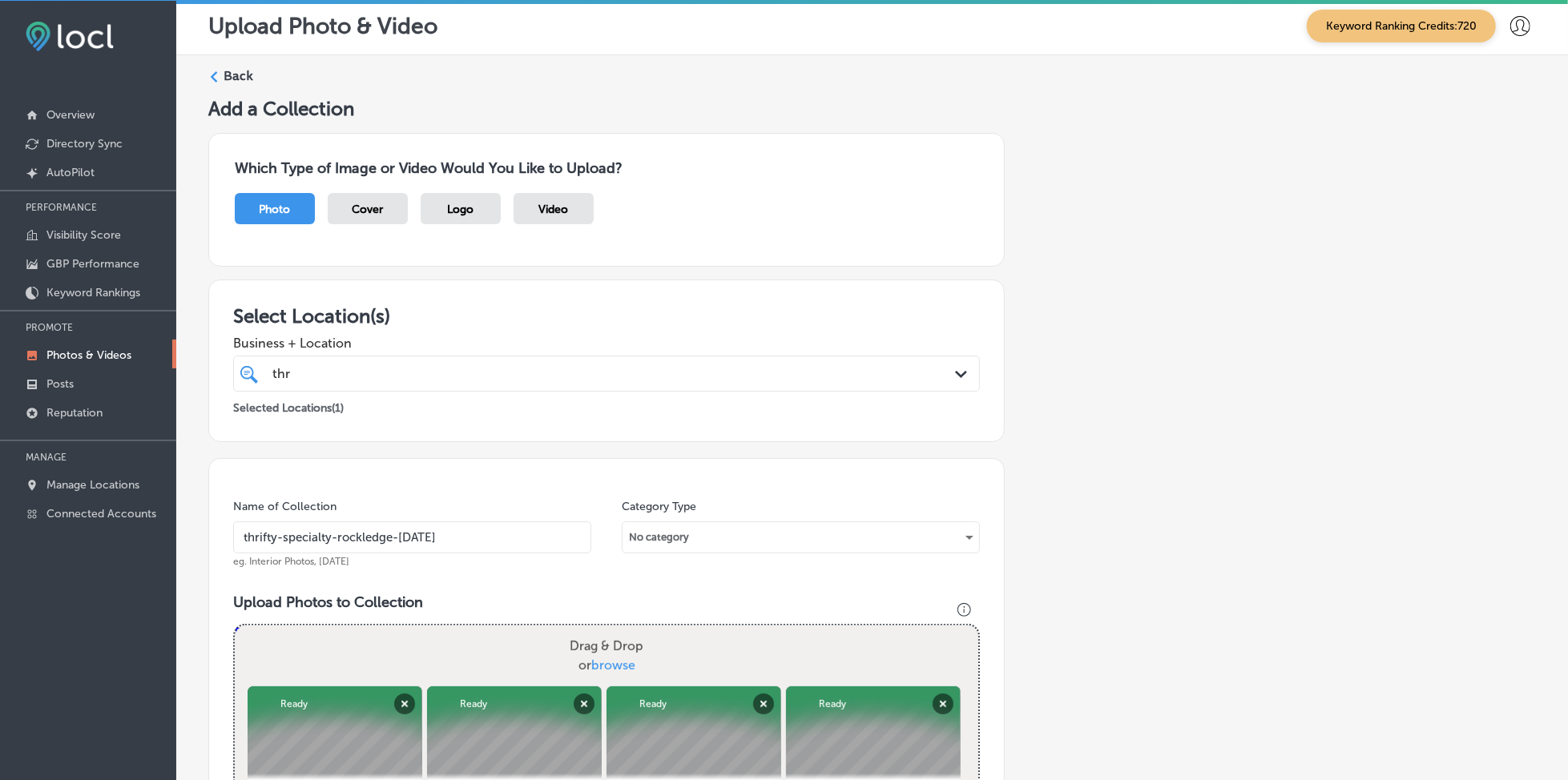
click at [403, 357] on div "thr thr Path Created with Sketch." at bounding box center [606, 374] width 747 height 36
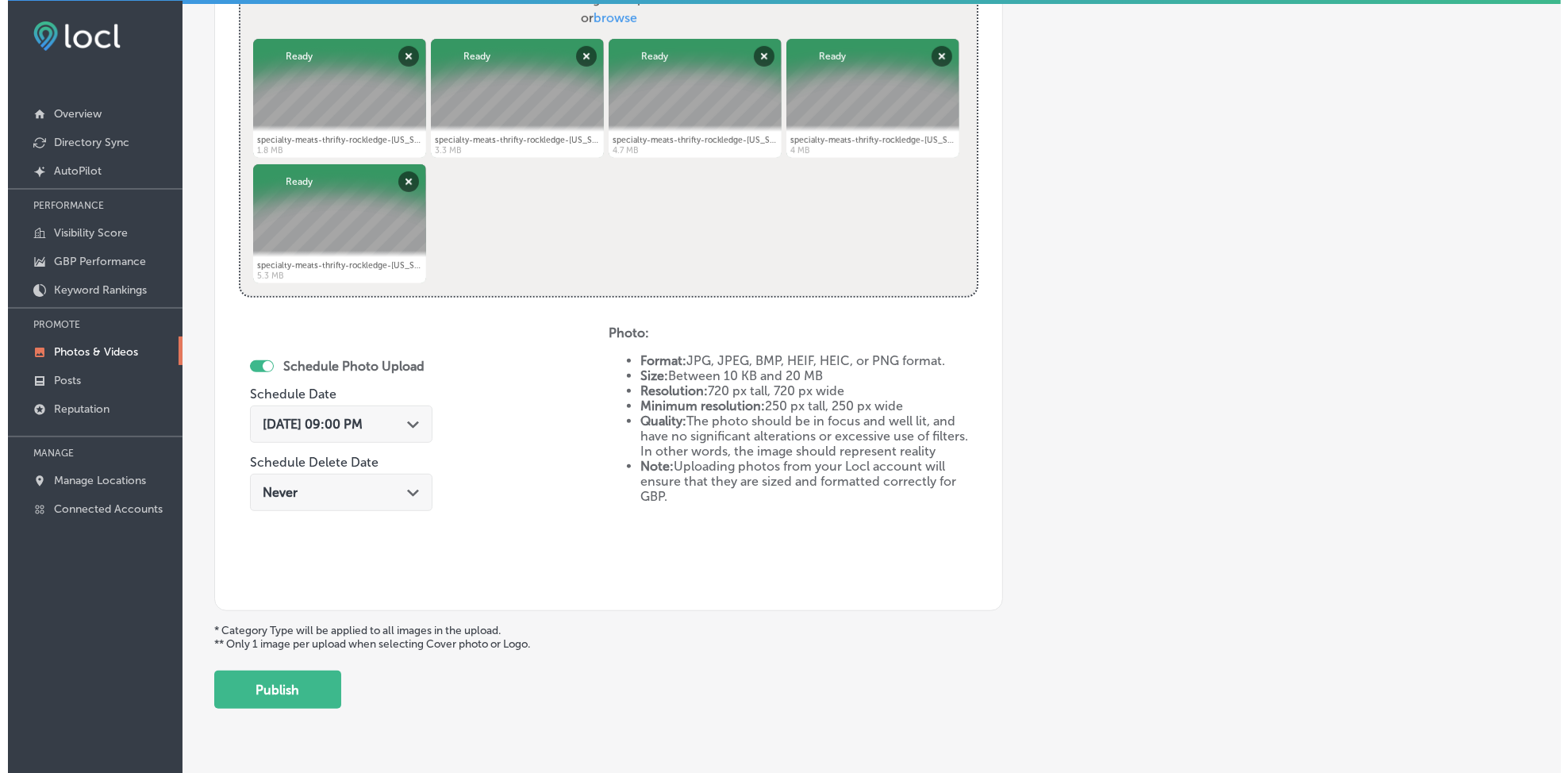
scroll to position [684, 0]
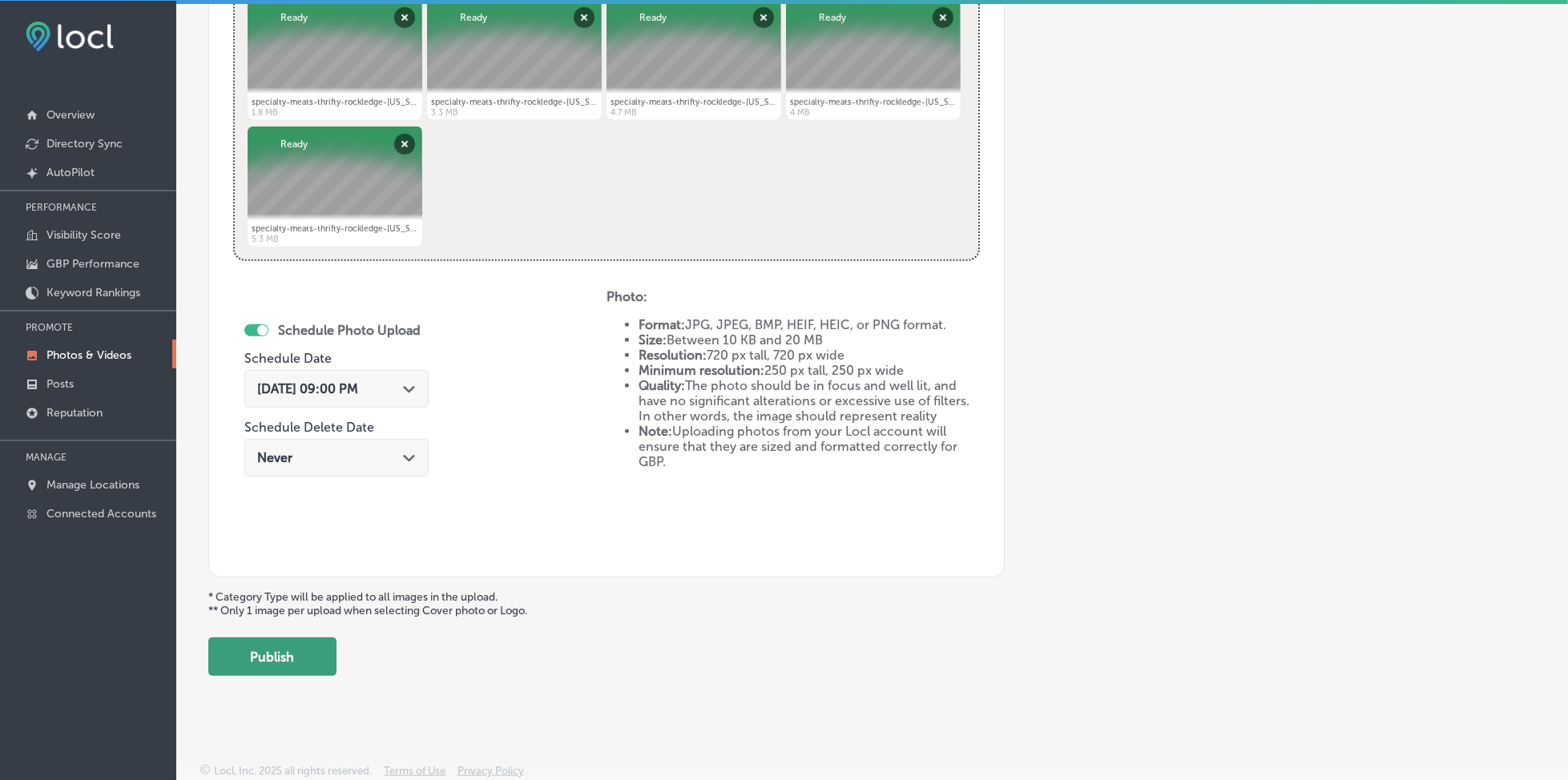
click at [280, 641] on button "Publish" at bounding box center [271, 657] width 128 height 39
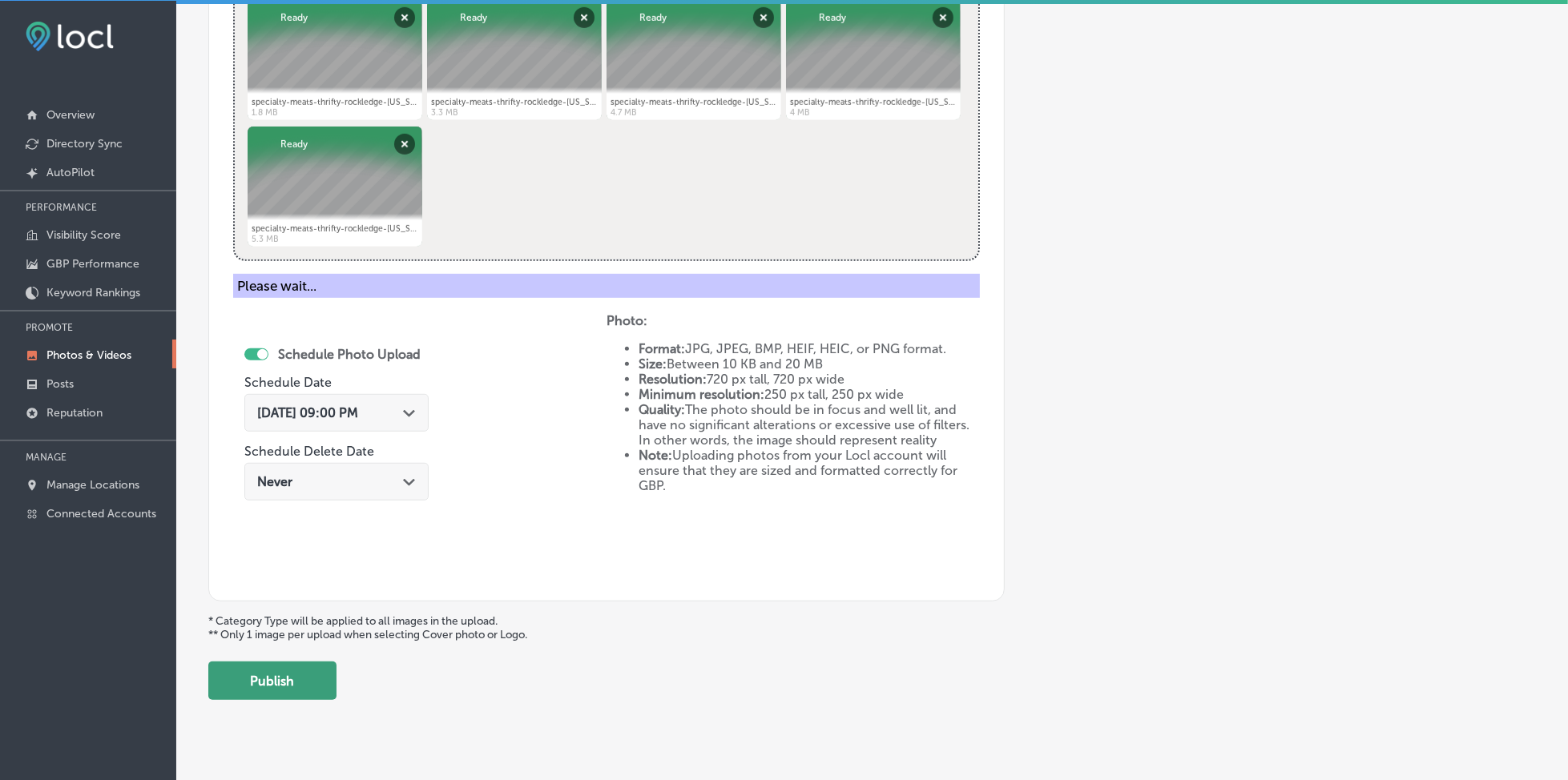
click at [278, 662] on button "Publish" at bounding box center [271, 681] width 128 height 39
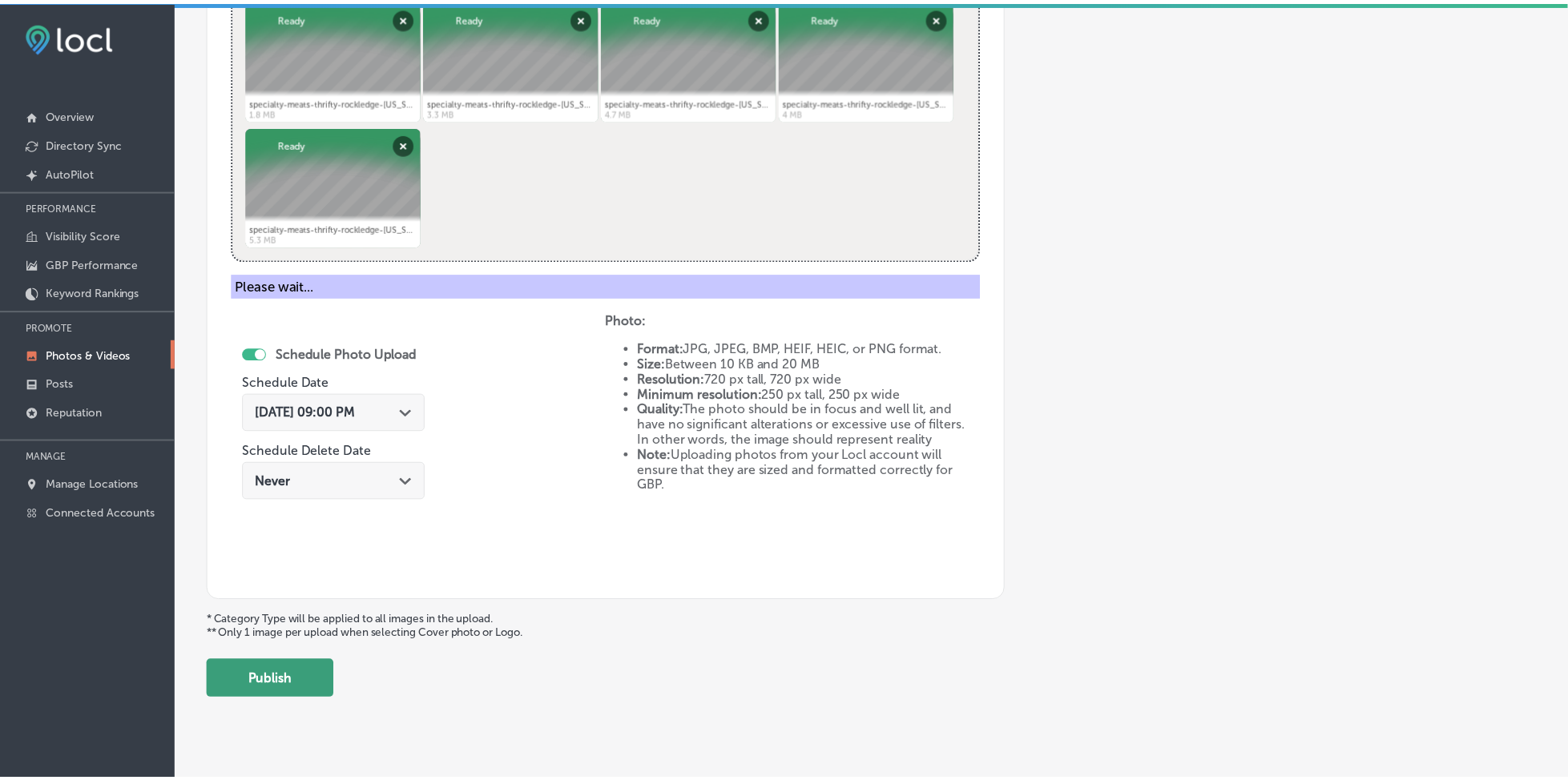
scroll to position [430, 0]
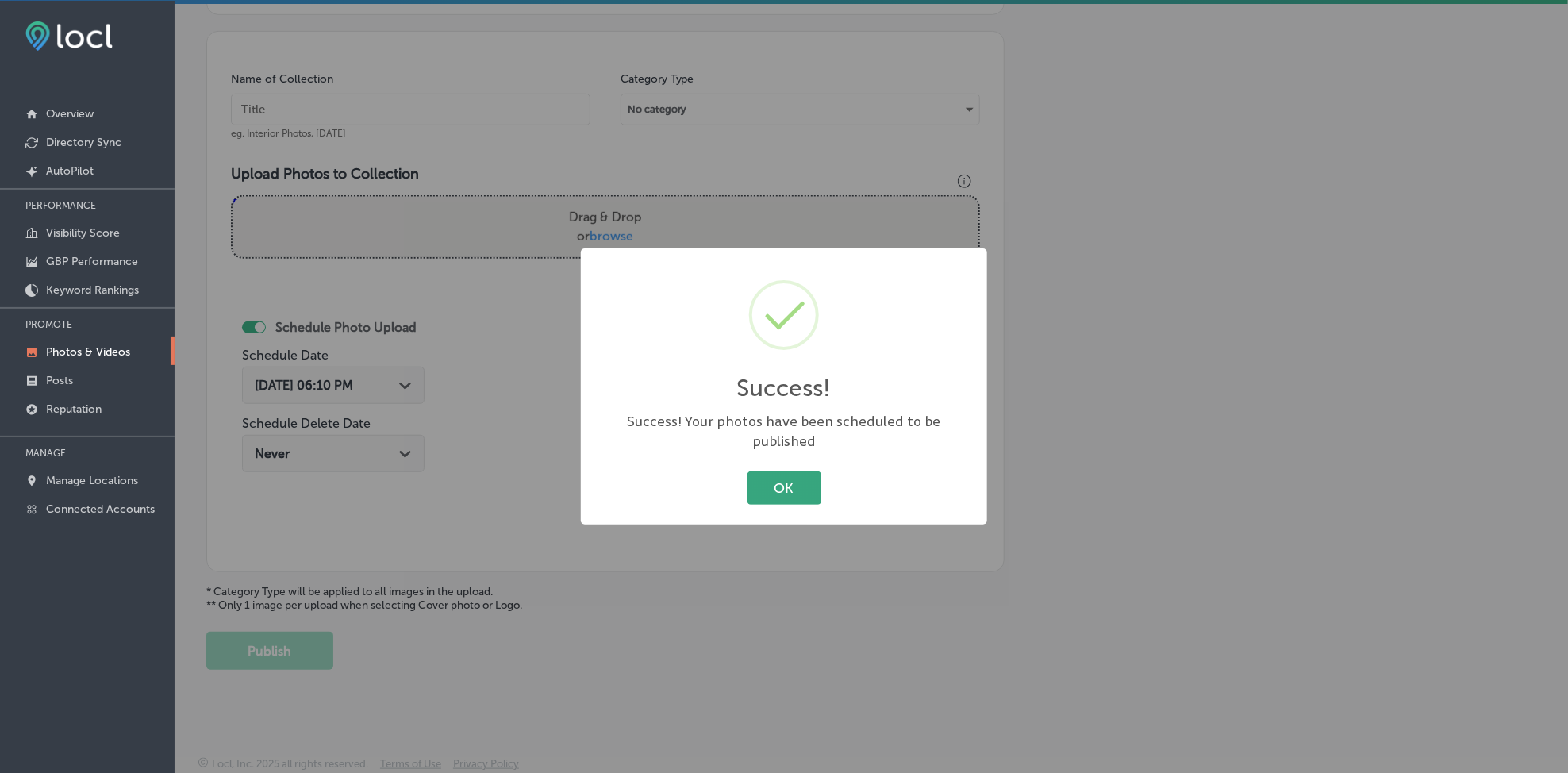
click at [808, 480] on button "OK" at bounding box center [784, 487] width 74 height 32
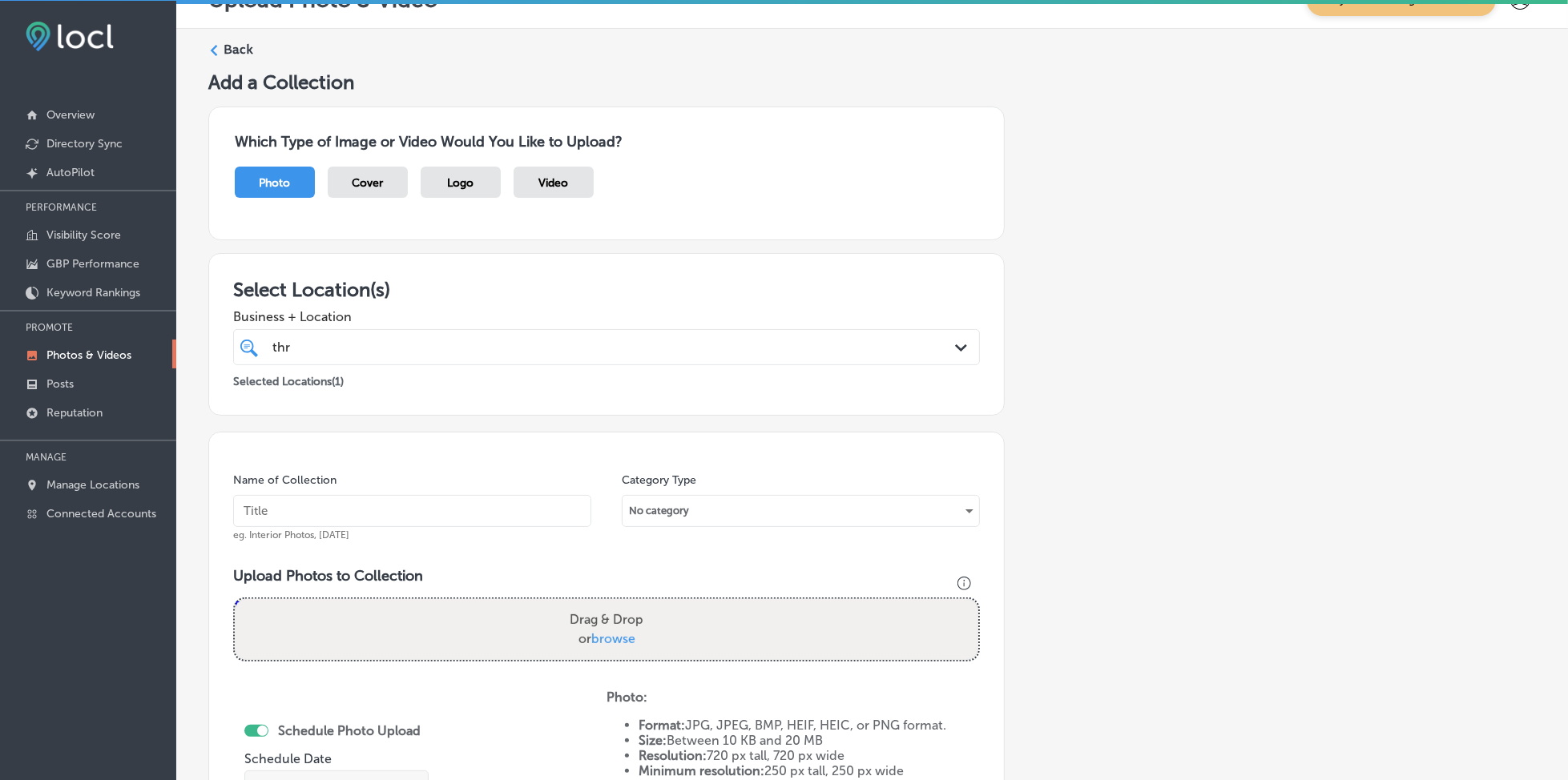
scroll to position [4, 0]
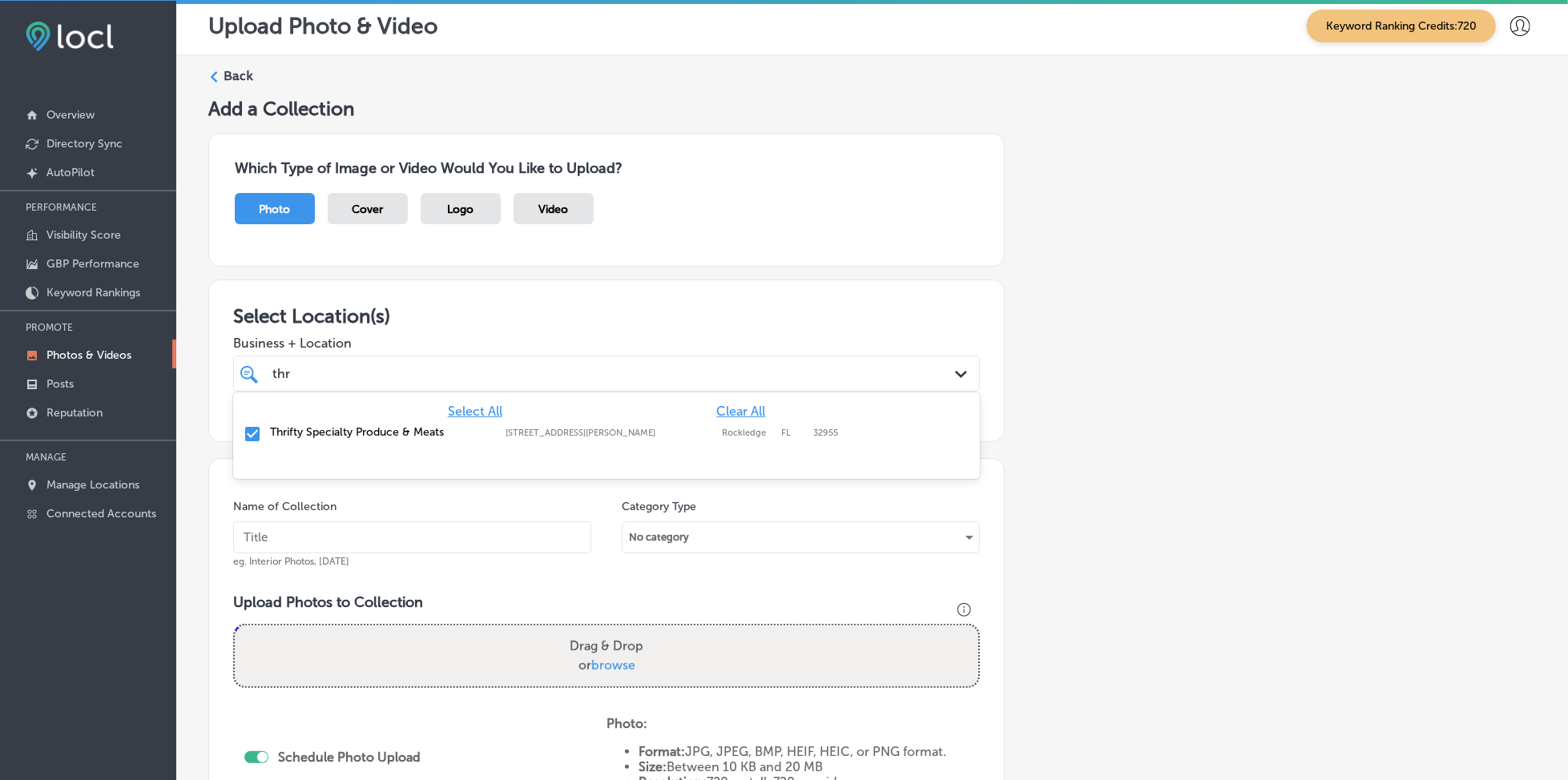
click at [505, 364] on div "thr thr" at bounding box center [572, 374] width 604 height 22
click at [369, 531] on input "text" at bounding box center [412, 538] width 358 height 32
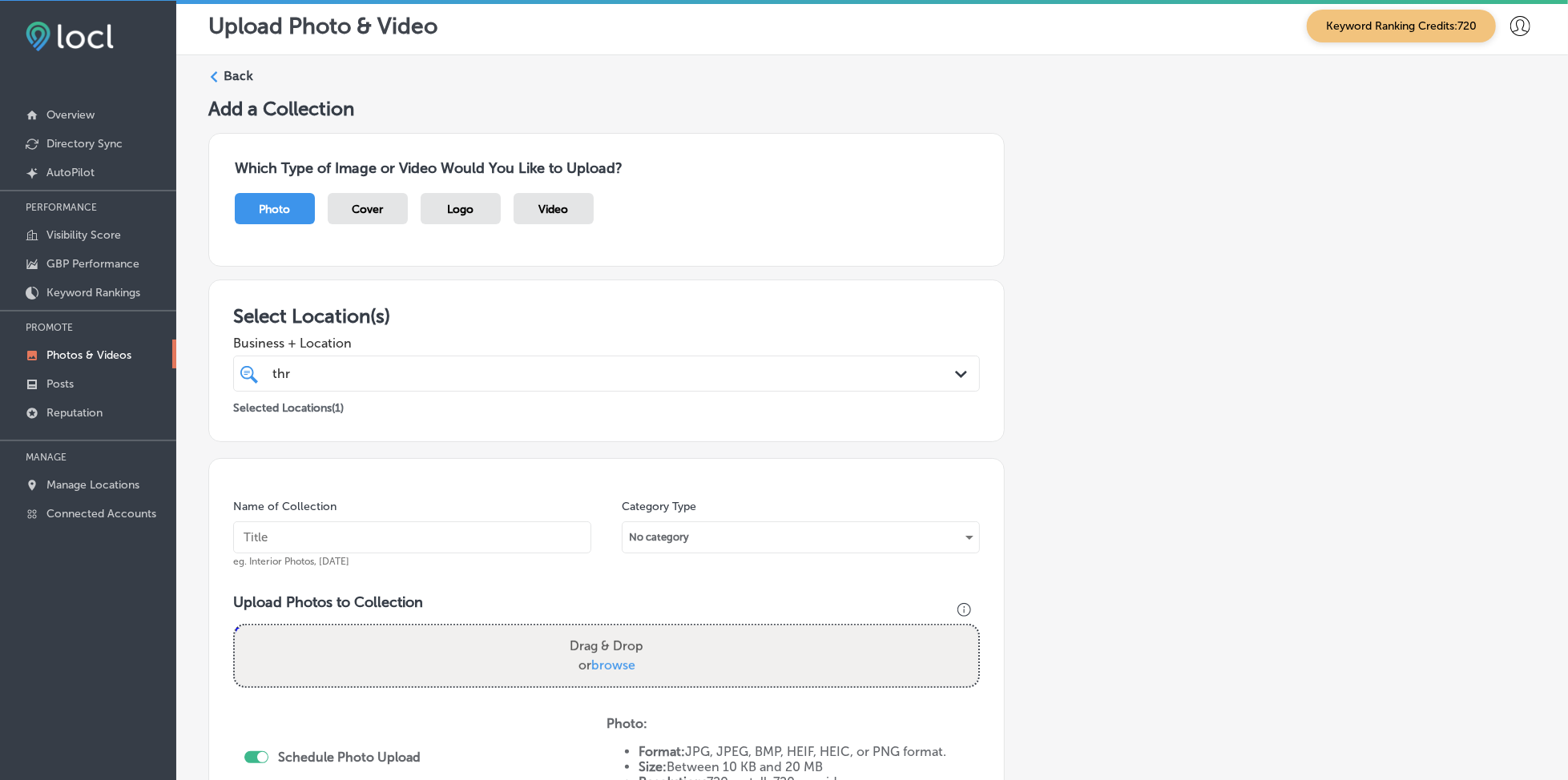
paste input "thrifty-specialty-rockledge-[DATE]"
click at [369, 531] on input "thrifty-specialty-rockledge-[DATE]" at bounding box center [412, 538] width 358 height 32
type input "thrifty-specialty-rockledge-[DATE]"
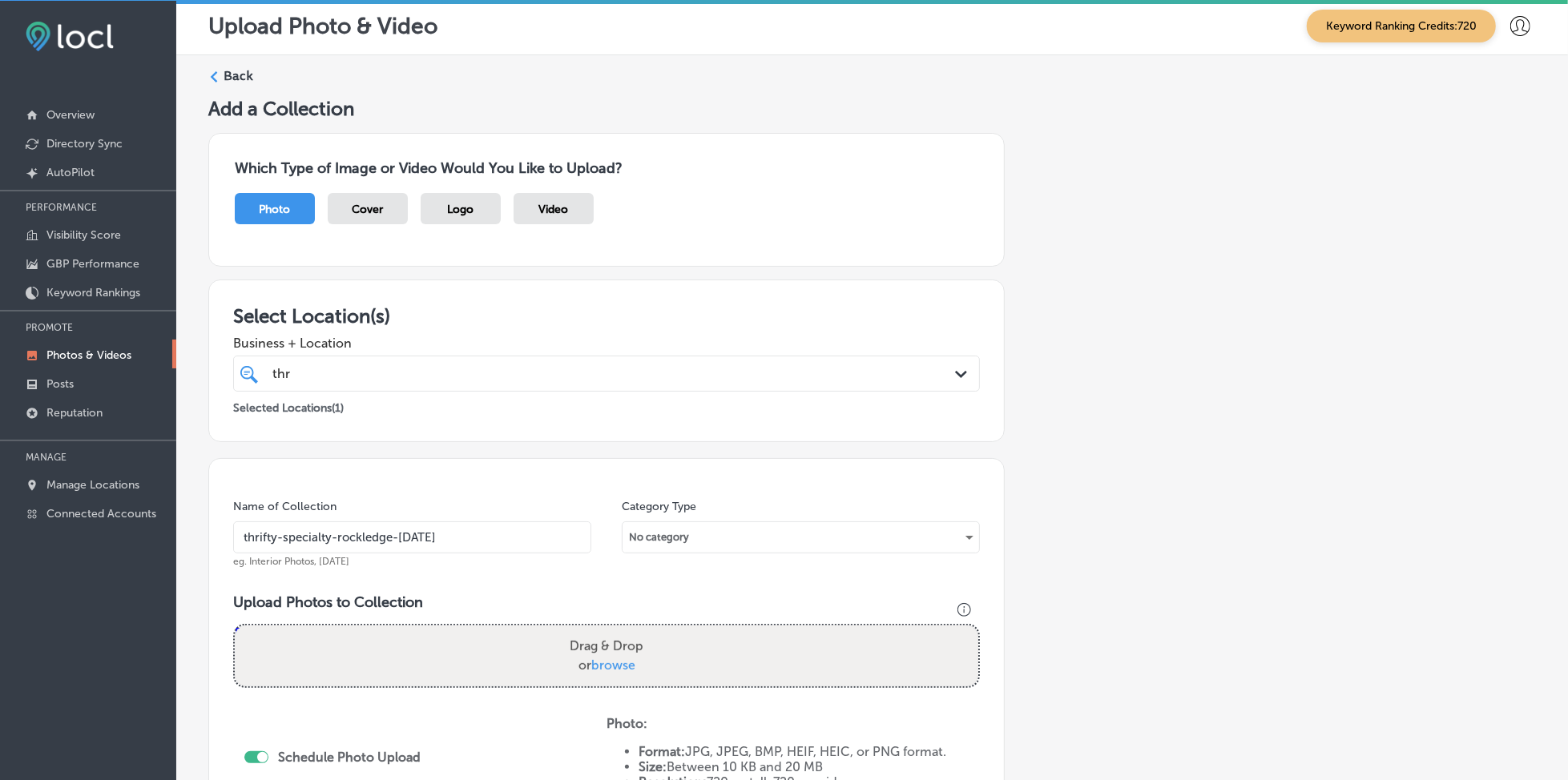
click at [600, 664] on span "browse" at bounding box center [613, 665] width 44 height 15
click at [600, 630] on input "Drag & Drop or browse" at bounding box center [606, 628] width 744 height 4
type input "C:\fakepath\local-grocery-thrifty-specialty-rockledge-fl (1).jpg"
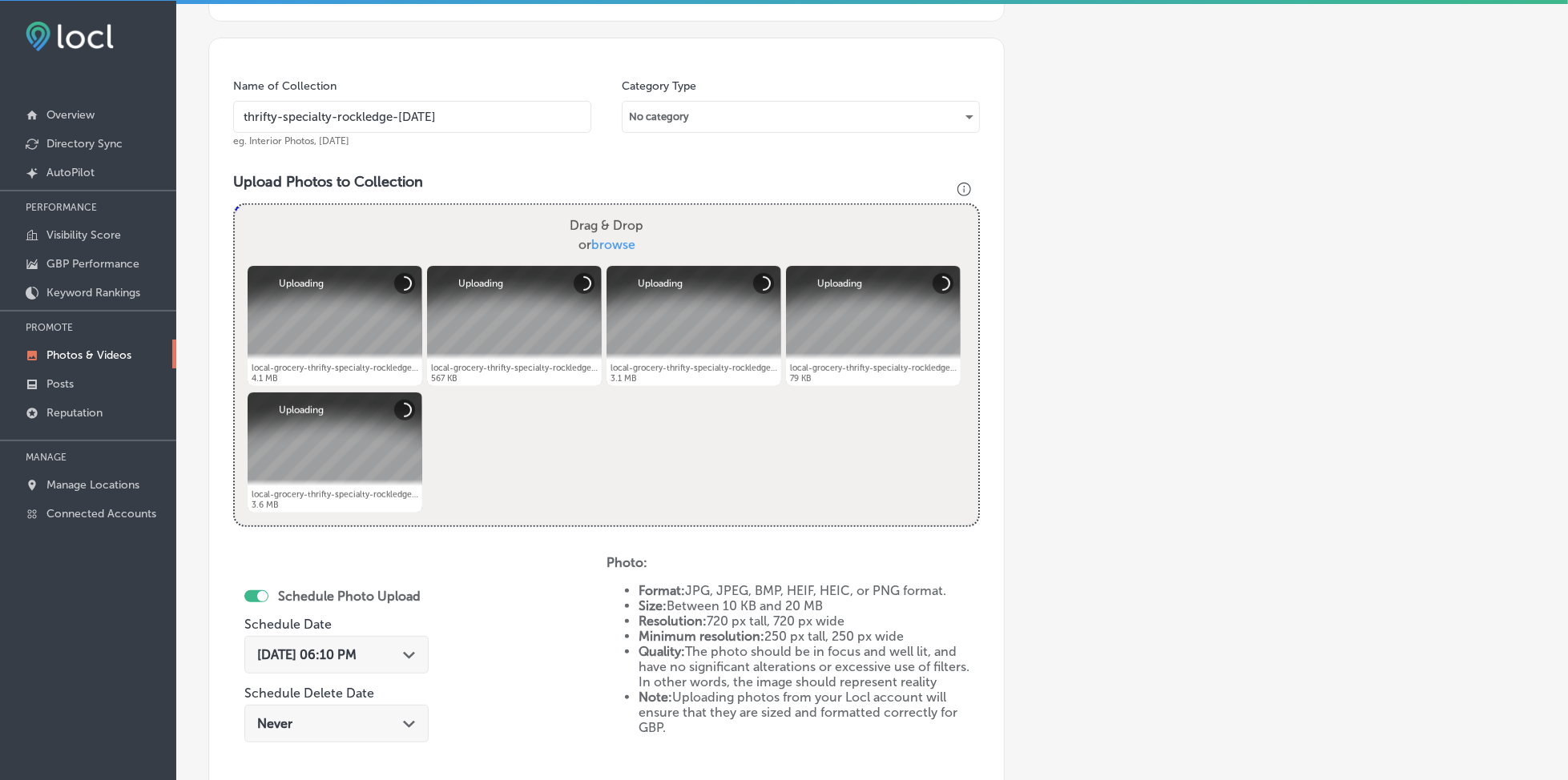
scroll to position [537, 0]
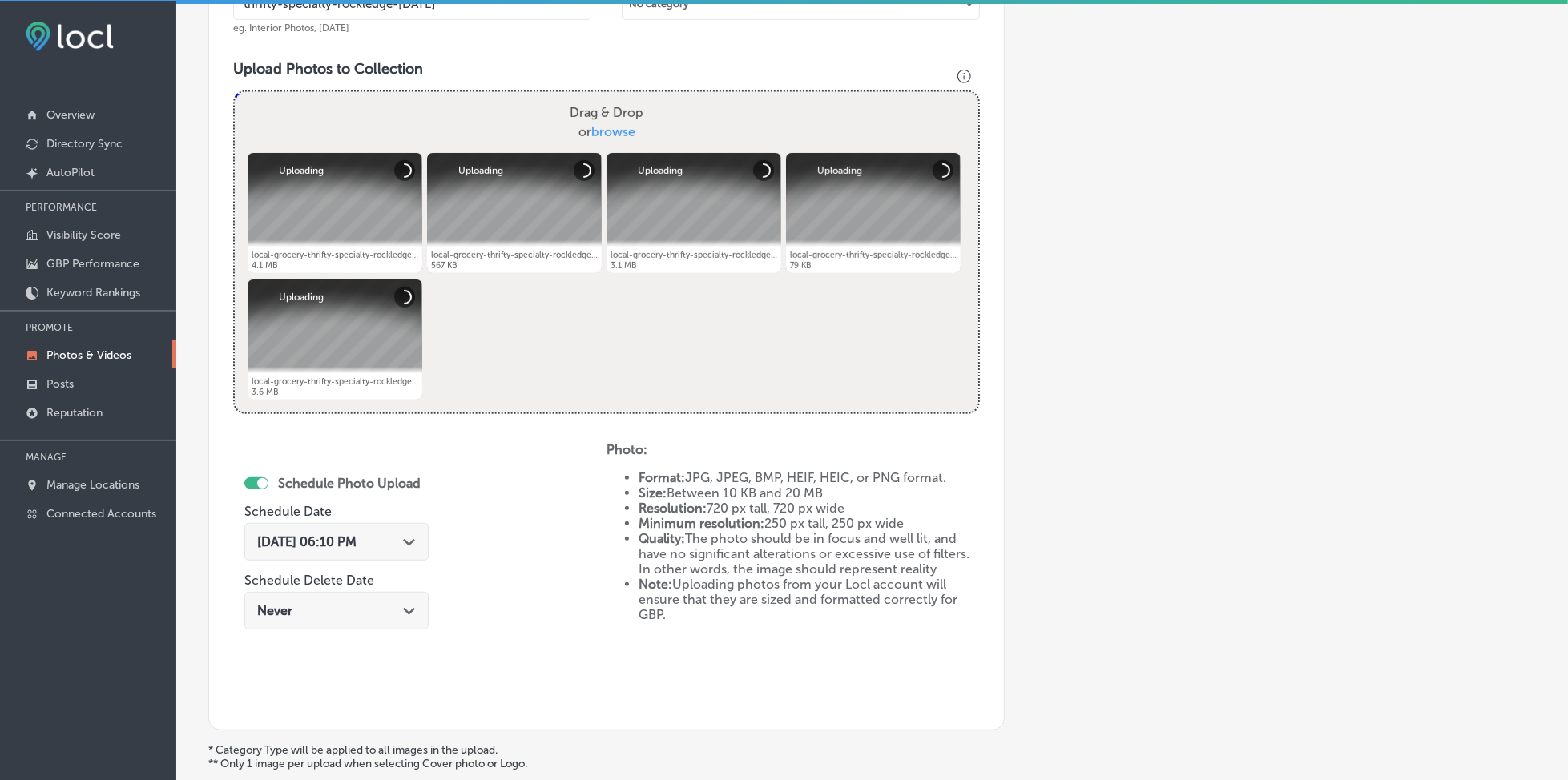
click at [357, 534] on span "[DATE] 06:10 PM" at bounding box center [307, 541] width 100 height 15
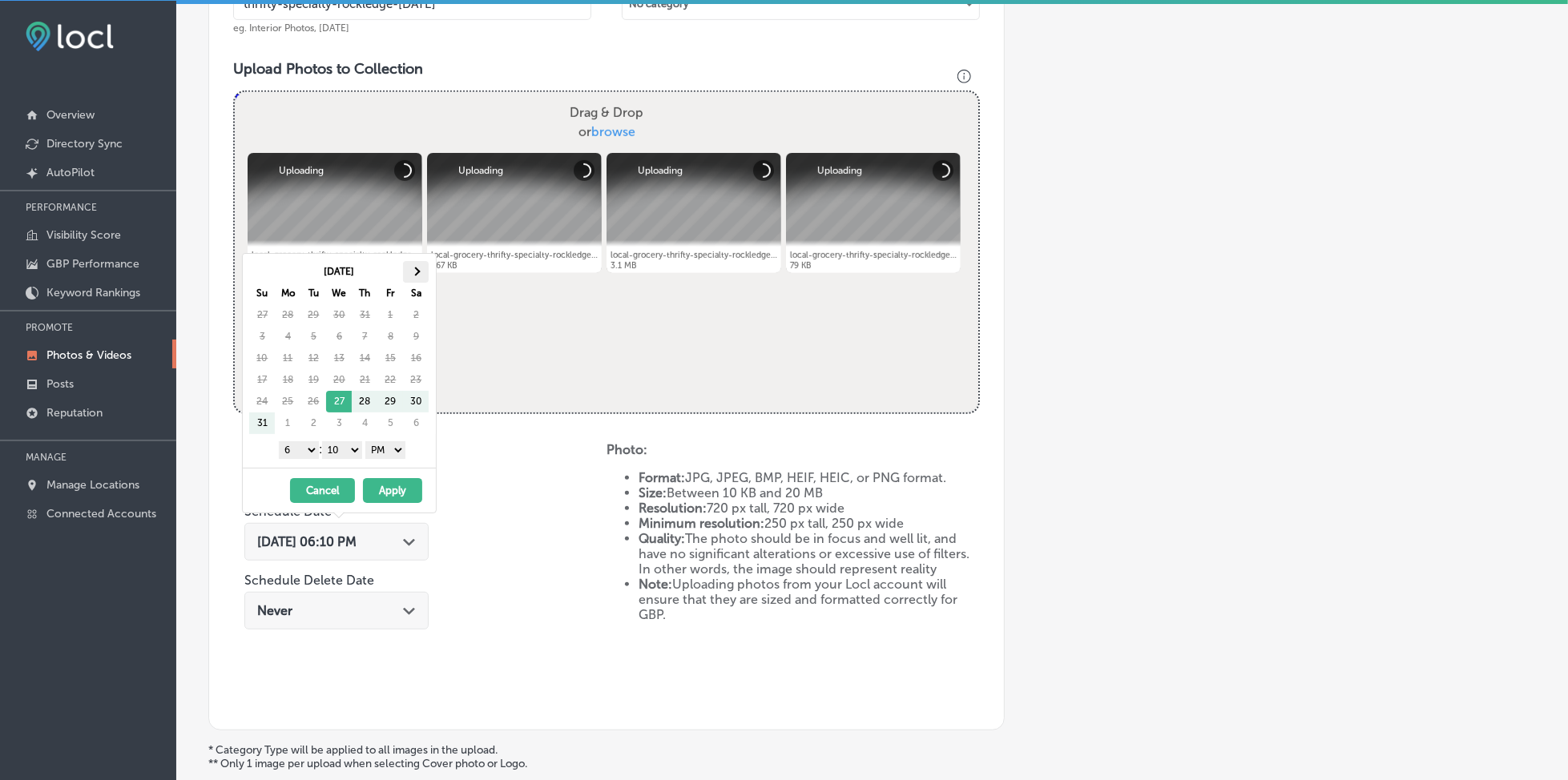
click at [405, 274] on th at bounding box center [415, 271] width 26 height 22
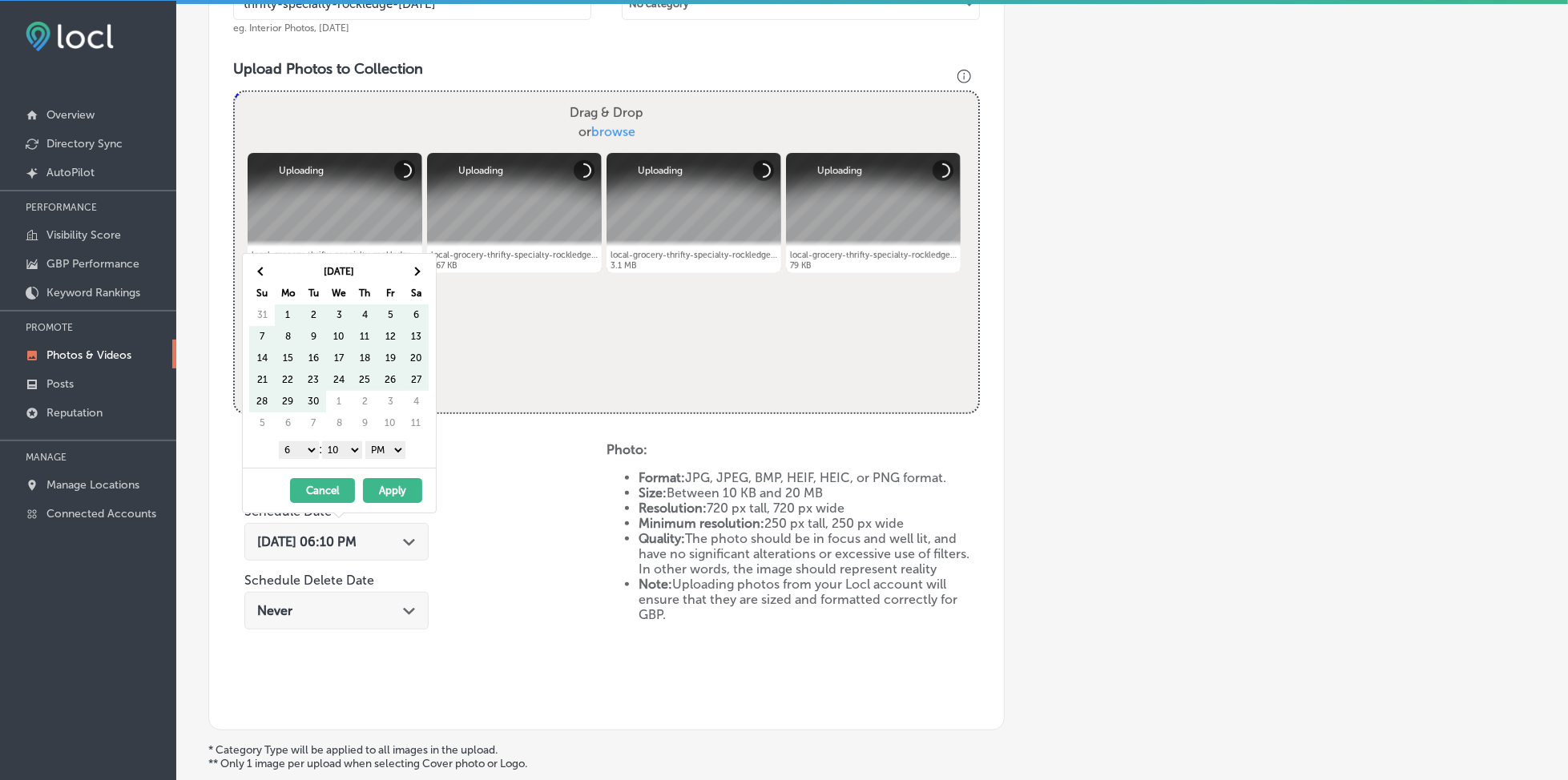
click at [405, 274] on th at bounding box center [415, 271] width 26 height 22
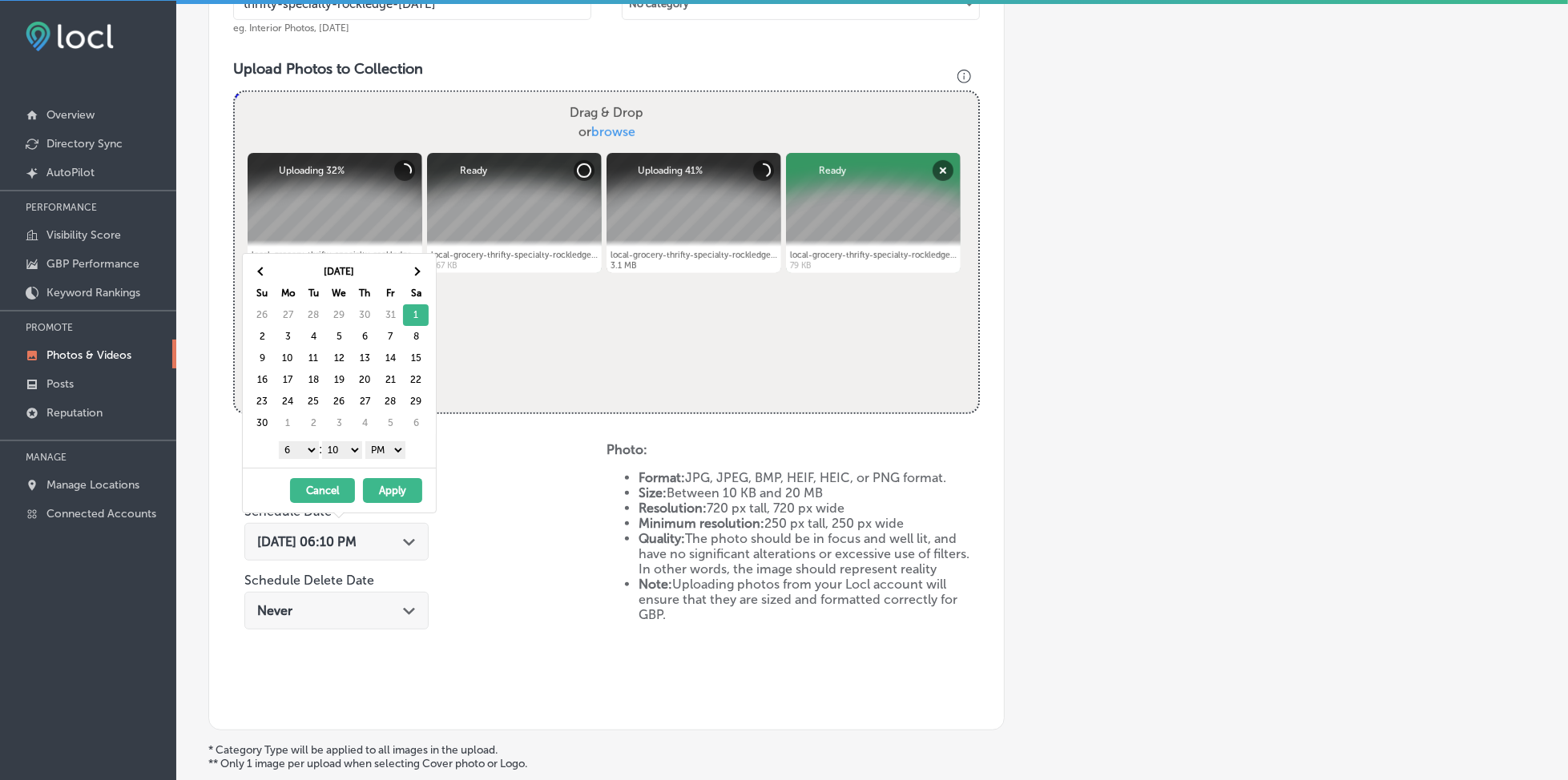
drag, startPoint x: 292, startPoint y: 442, endPoint x: 292, endPoint y: 456, distance: 14.0
click at [292, 442] on select "1 2 3 4 5 6 7 8 9 10 11 12" at bounding box center [298, 450] width 40 height 18
click at [342, 442] on select "00 10 20 30 40 50" at bounding box center [341, 450] width 40 height 18
click at [378, 484] on button "Apply" at bounding box center [392, 491] width 59 height 25
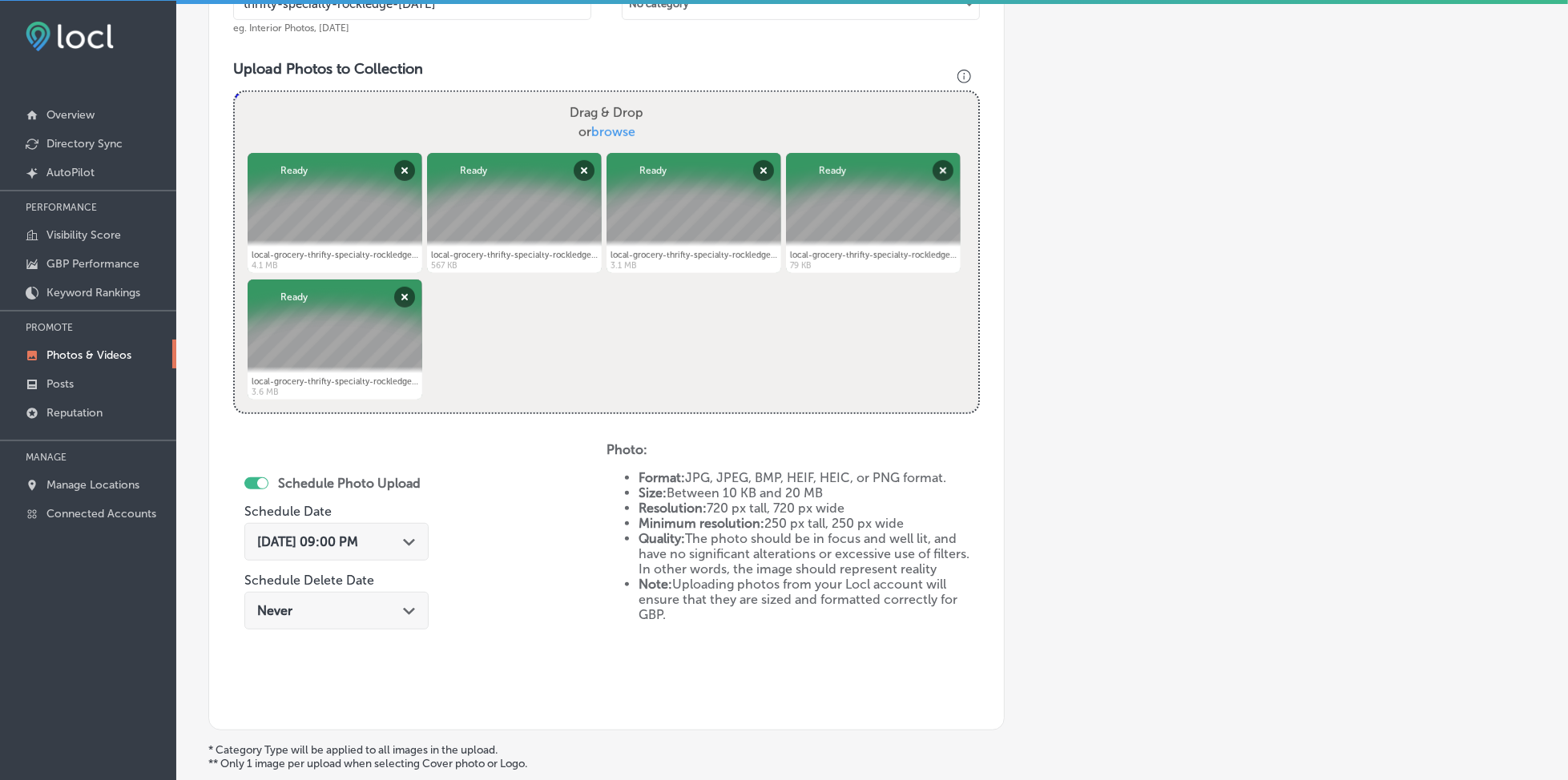
click at [404, 551] on div "[DATE] 09:00 PM Path Created with Sketch." at bounding box center [336, 542] width 184 height 38
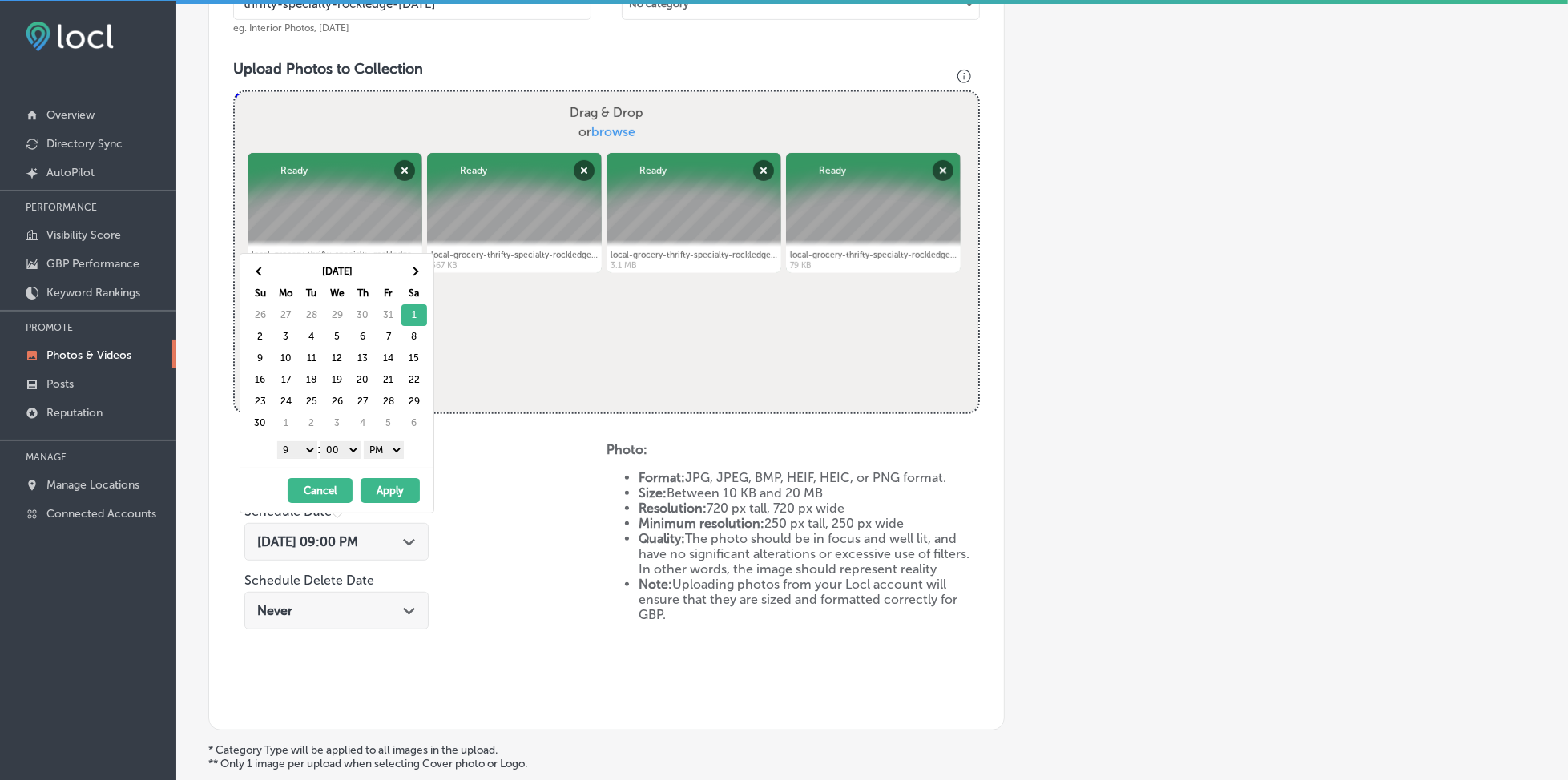
click at [404, 551] on div "[DATE] 09:00 PM Path Created with Sketch." at bounding box center [336, 542] width 184 height 38
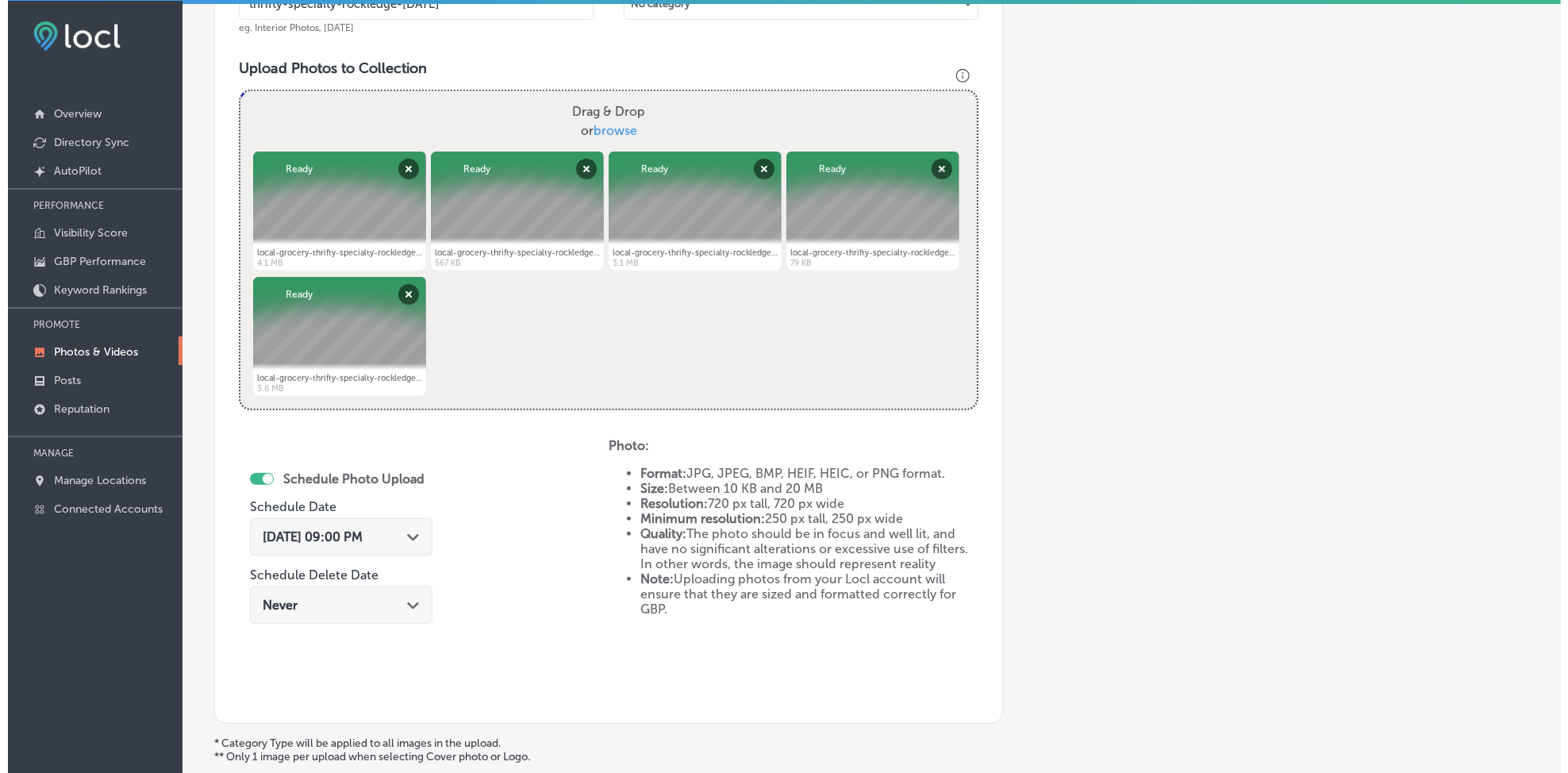
scroll to position [684, 0]
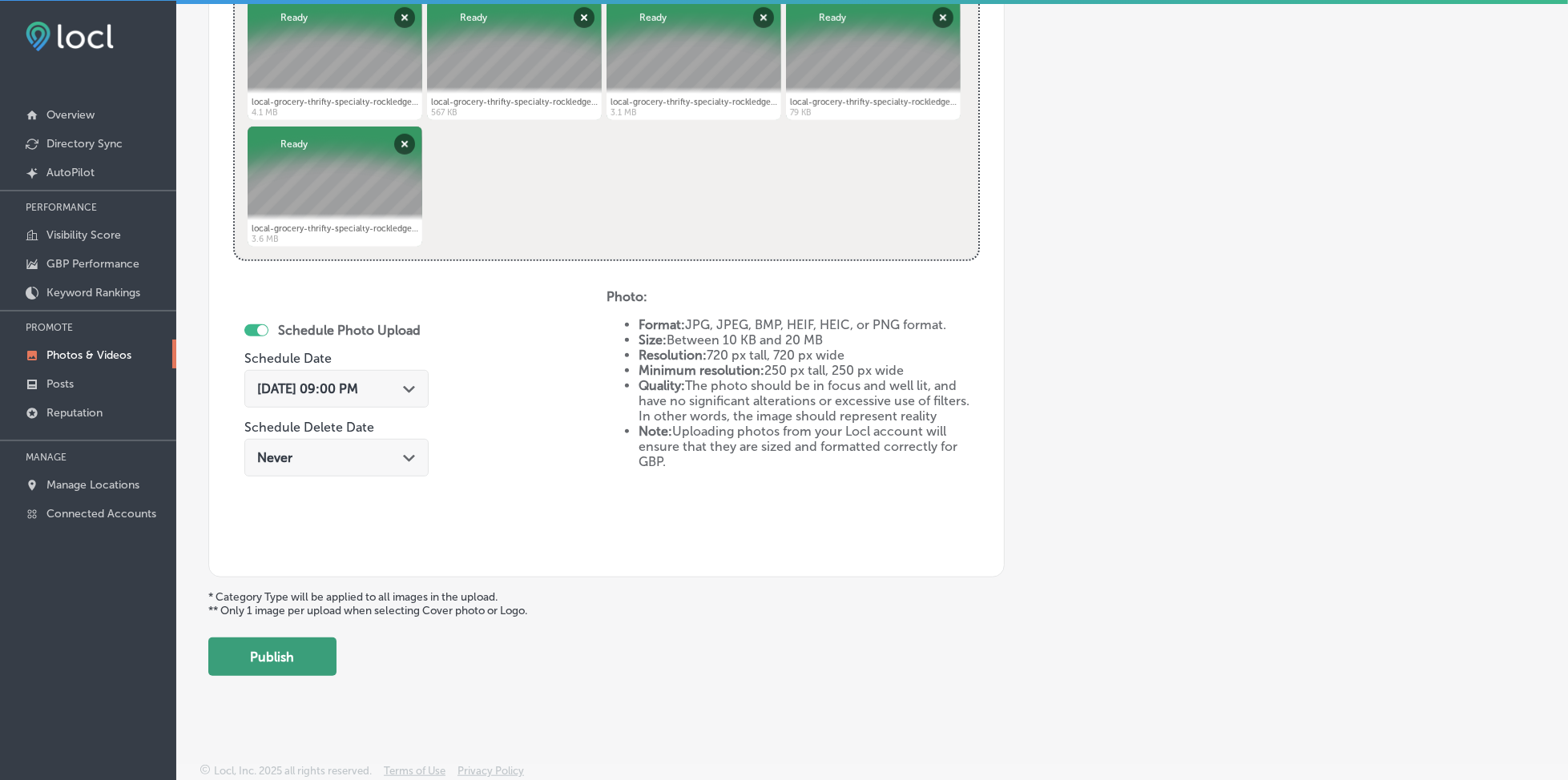
click at [320, 658] on button "Publish" at bounding box center [271, 657] width 128 height 39
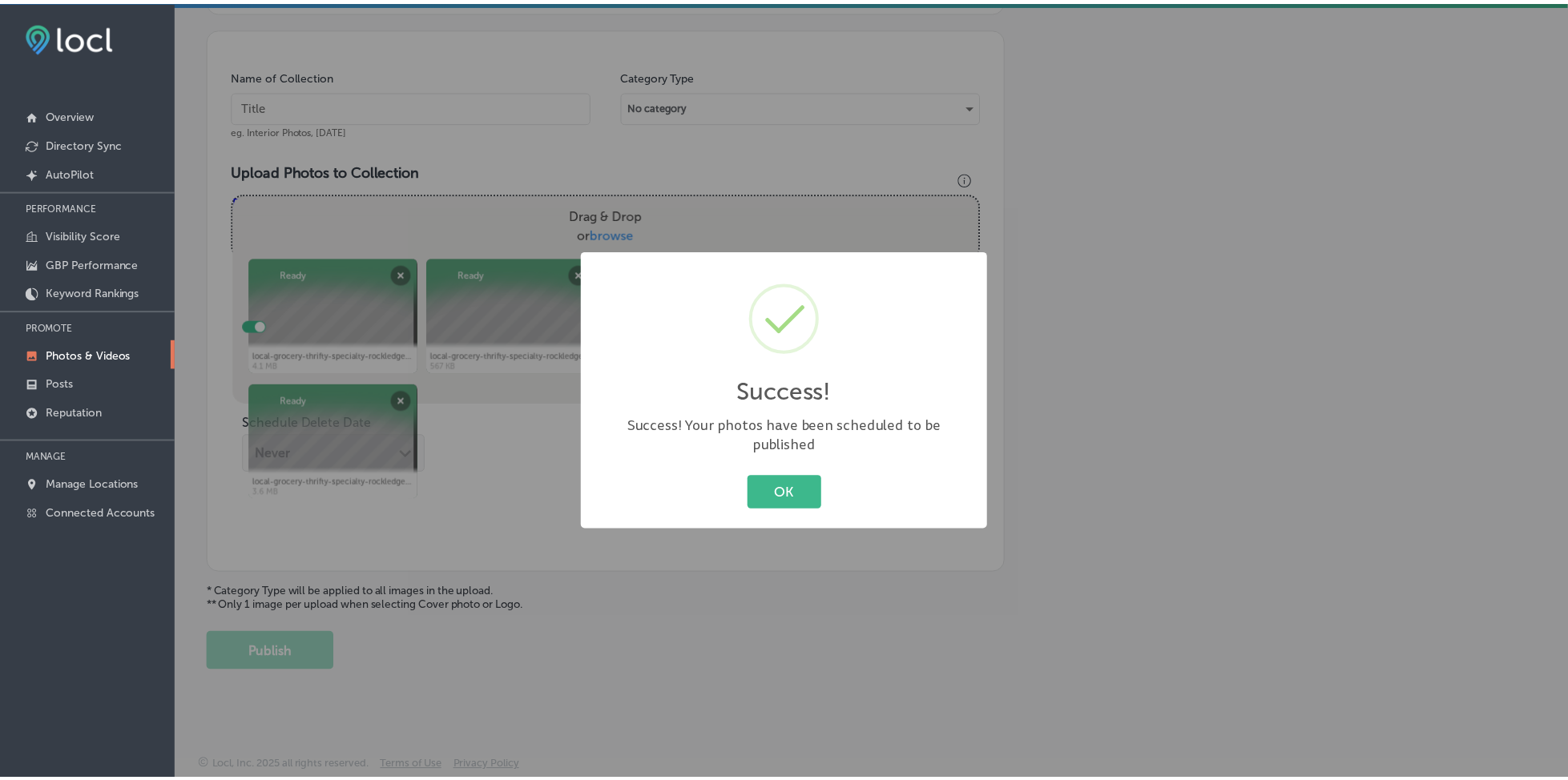
scroll to position [430, 0]
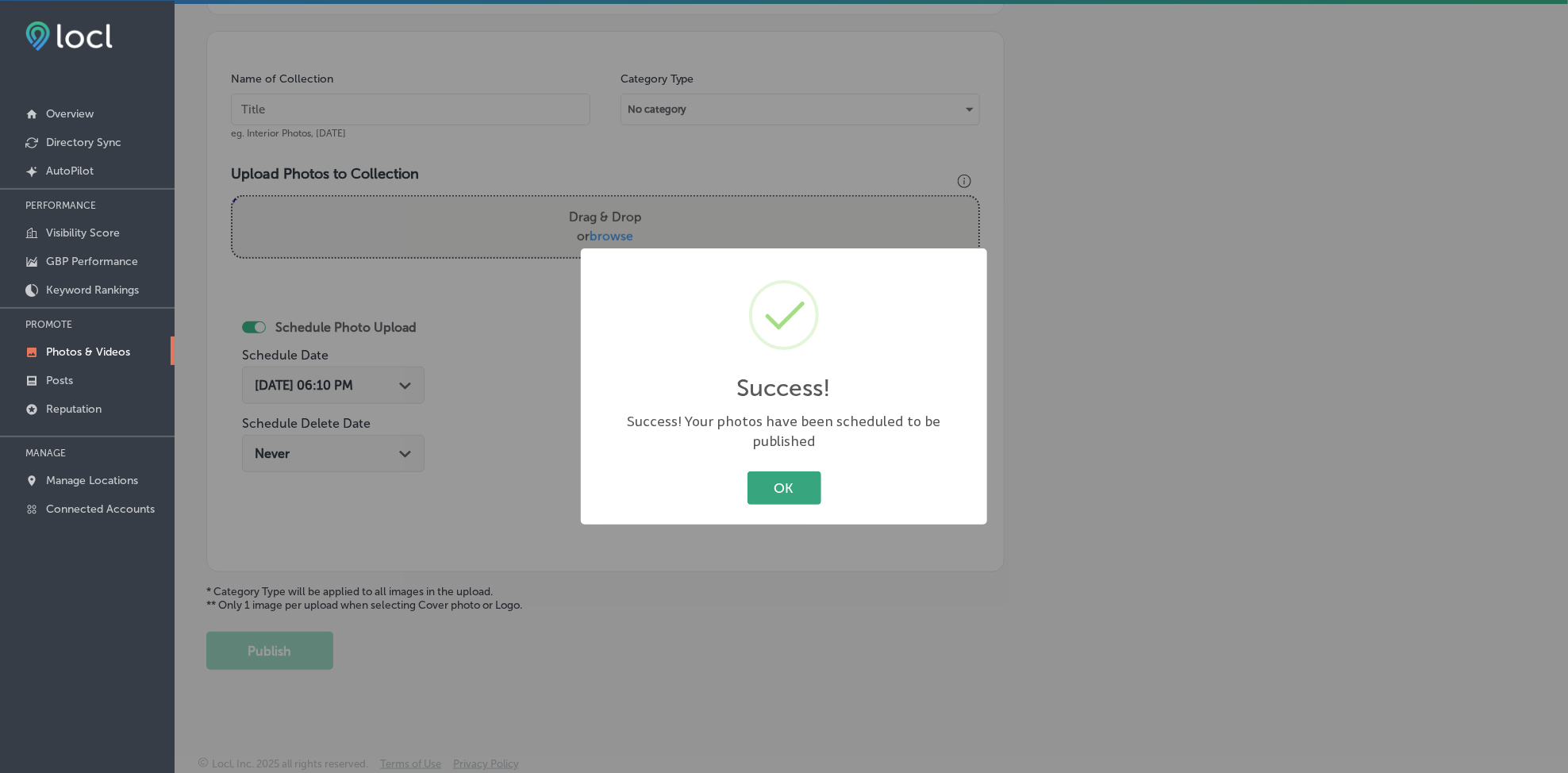
click at [759, 476] on button "OK" at bounding box center [784, 487] width 74 height 32
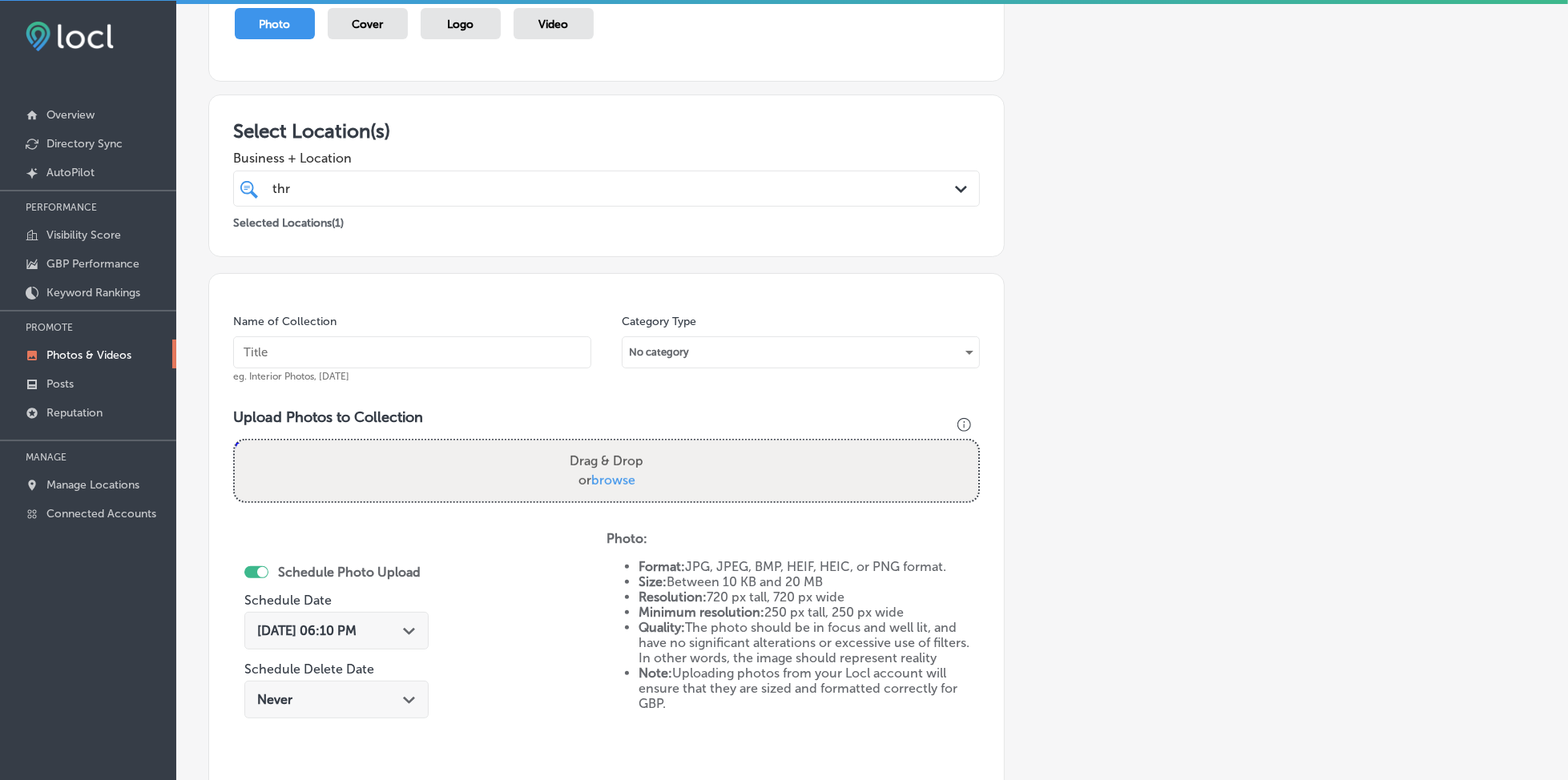
scroll to position [0, 0]
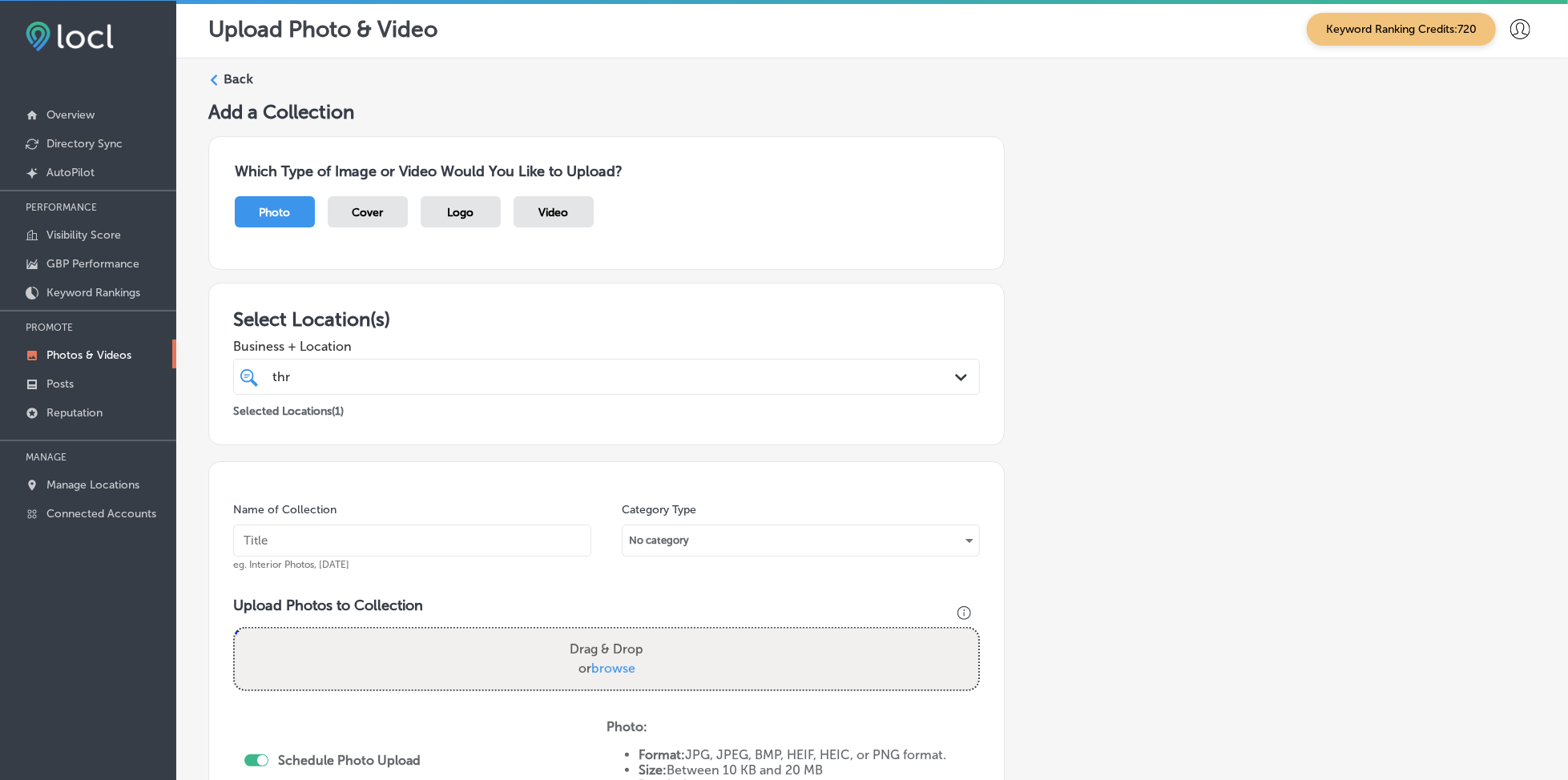
click at [360, 375] on div "thr thr" at bounding box center [572, 376] width 604 height 22
click at [313, 553] on input "text" at bounding box center [412, 540] width 358 height 32
paste input "thrifty-specialty-rockledge-[DATE]"
type input "thrifty-specialty-rockledge-[DATE]"
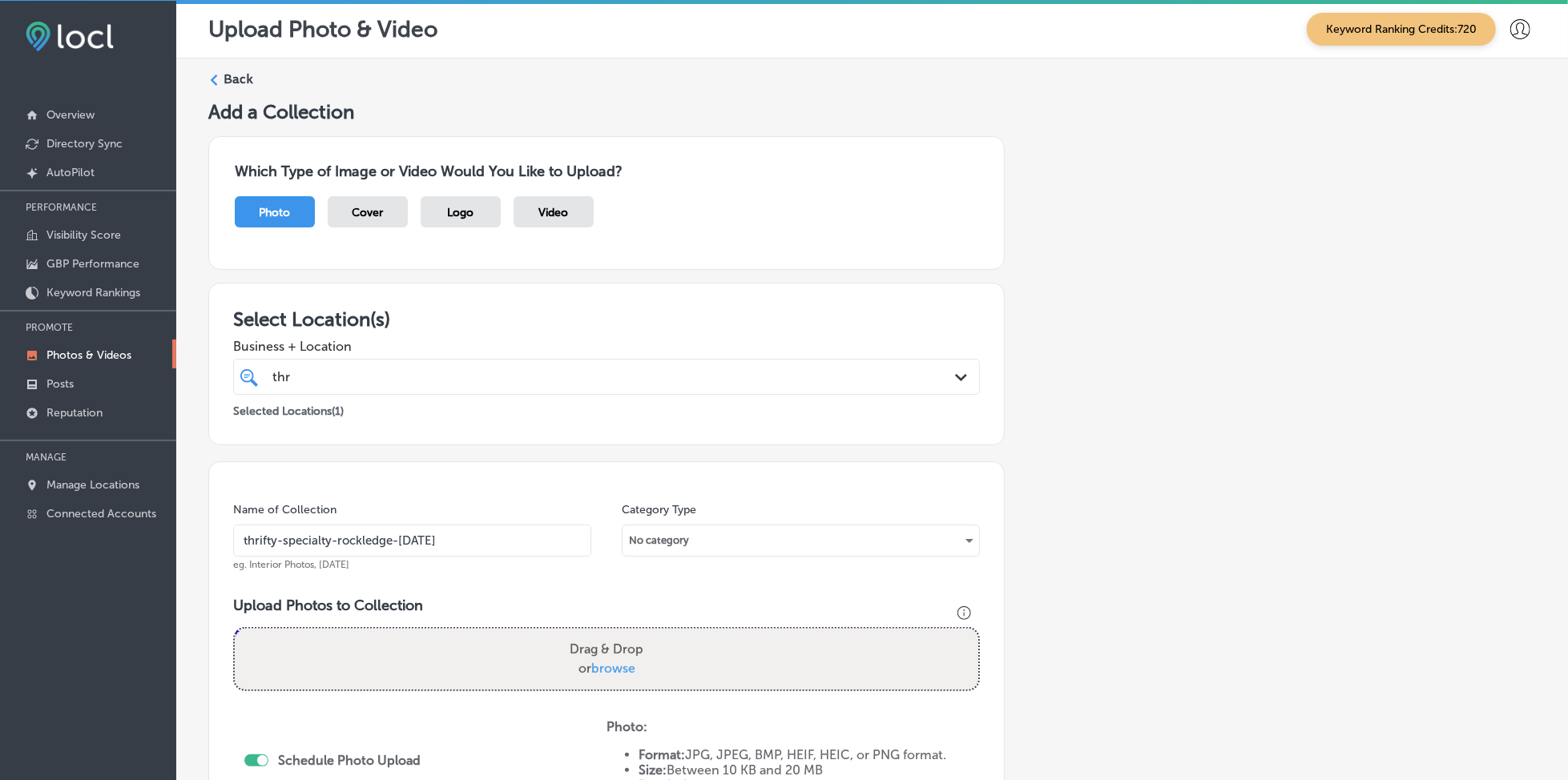
click at [603, 661] on span "browse" at bounding box center [613, 668] width 44 height 15
click at [603, 634] on input "Drag & Drop or browse" at bounding box center [606, 631] width 744 height 4
type input "C:\fakepath\local-grocery-thrifty-specialty-rockledge-fl (3).png"
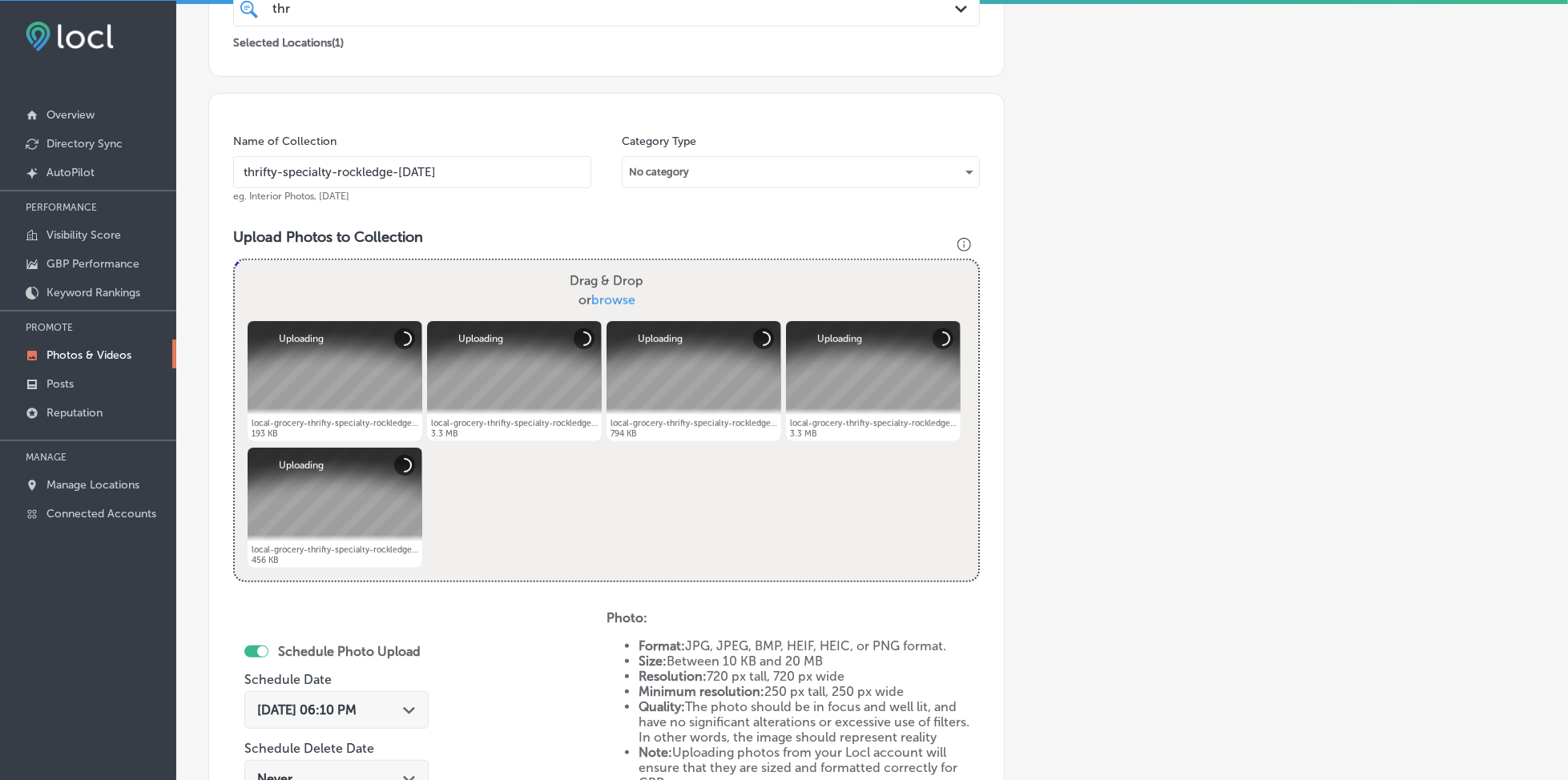
scroll to position [427, 0]
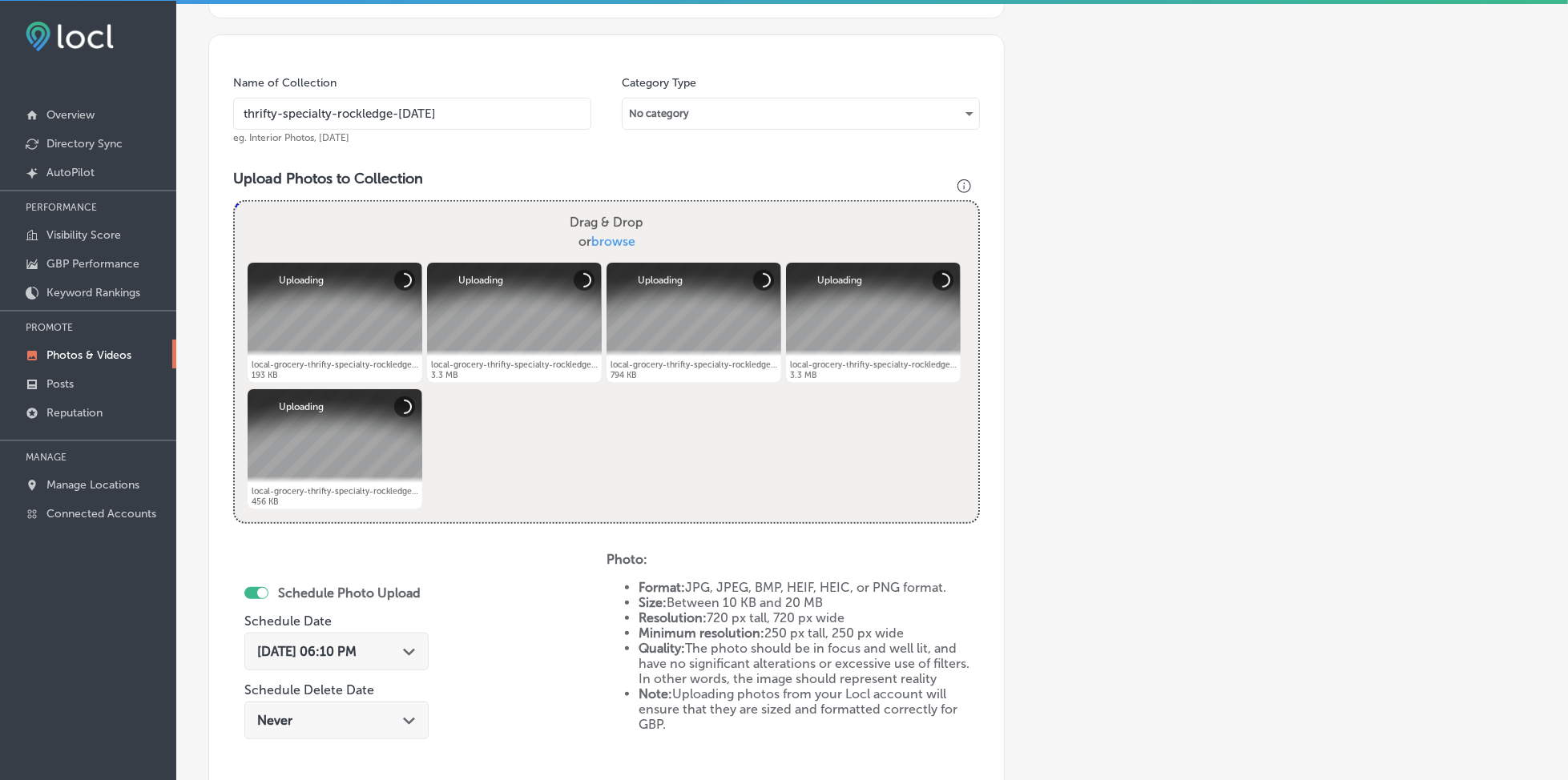
click at [318, 635] on div "[DATE] 06:10 PM Path Created with Sketch." at bounding box center [336, 651] width 184 height 38
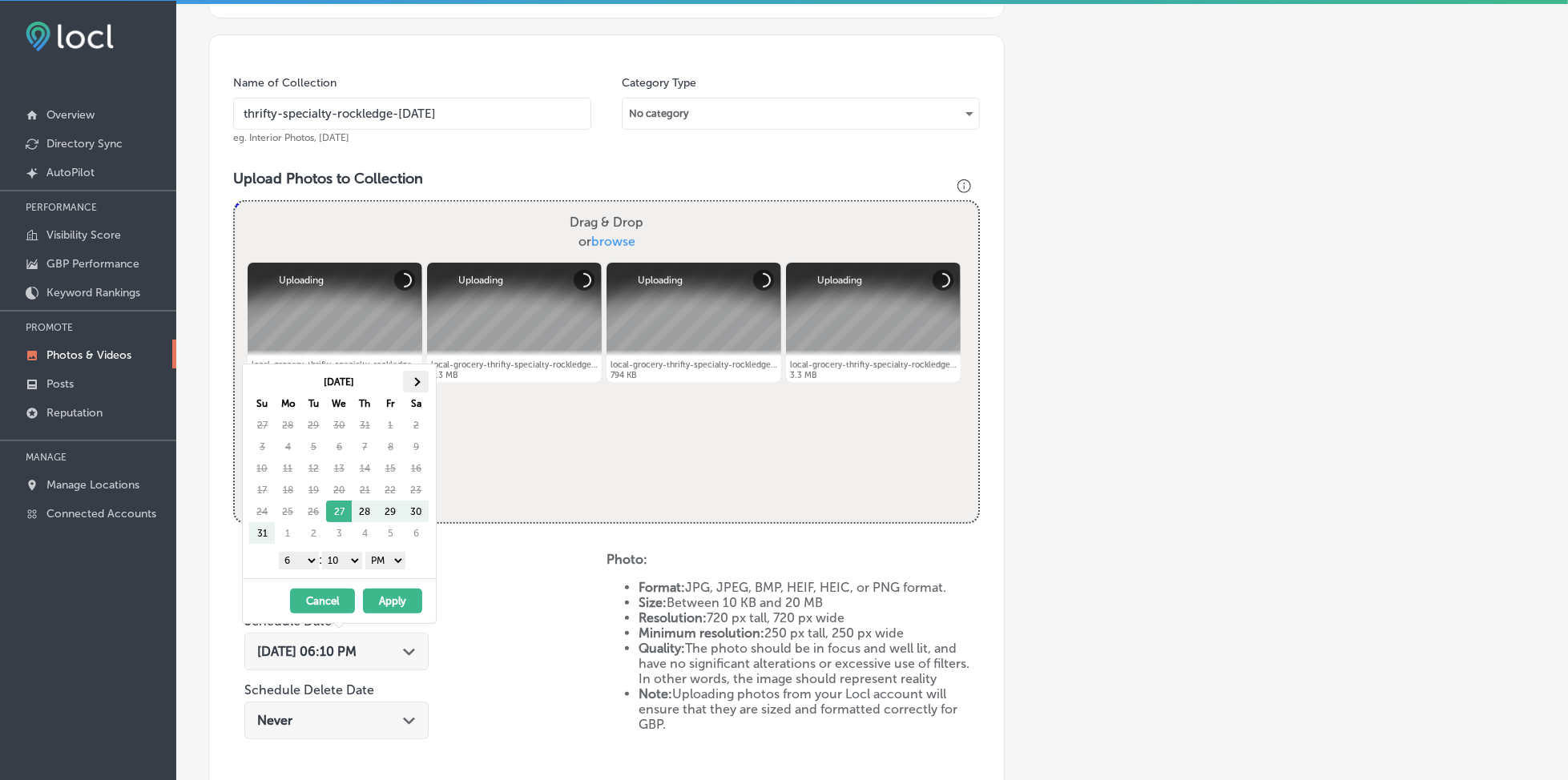
click at [419, 377] on th at bounding box center [415, 382] width 26 height 22
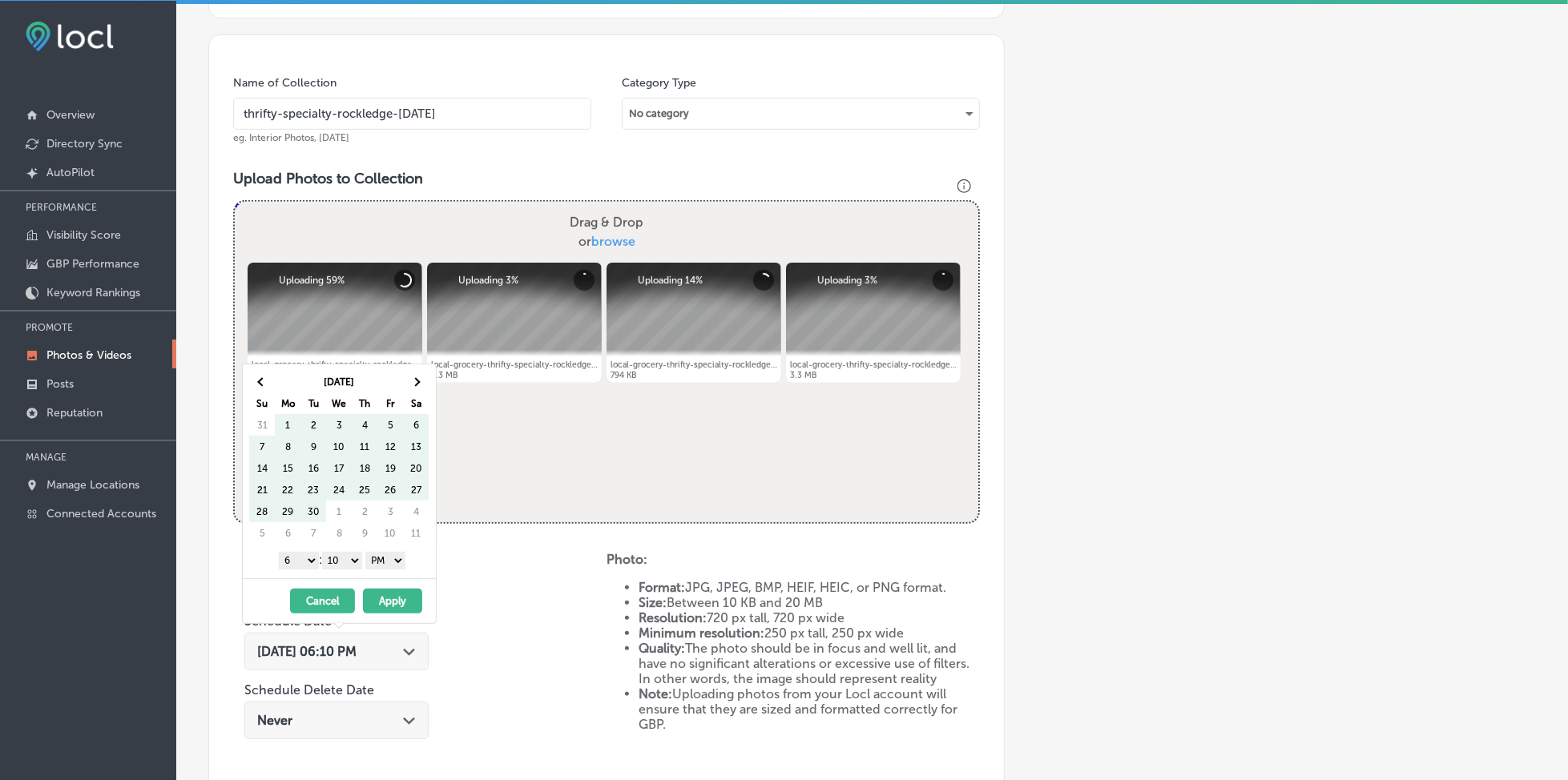
click at [419, 377] on th at bounding box center [415, 382] width 26 height 22
click at [417, 384] on span at bounding box center [416, 382] width 9 height 9
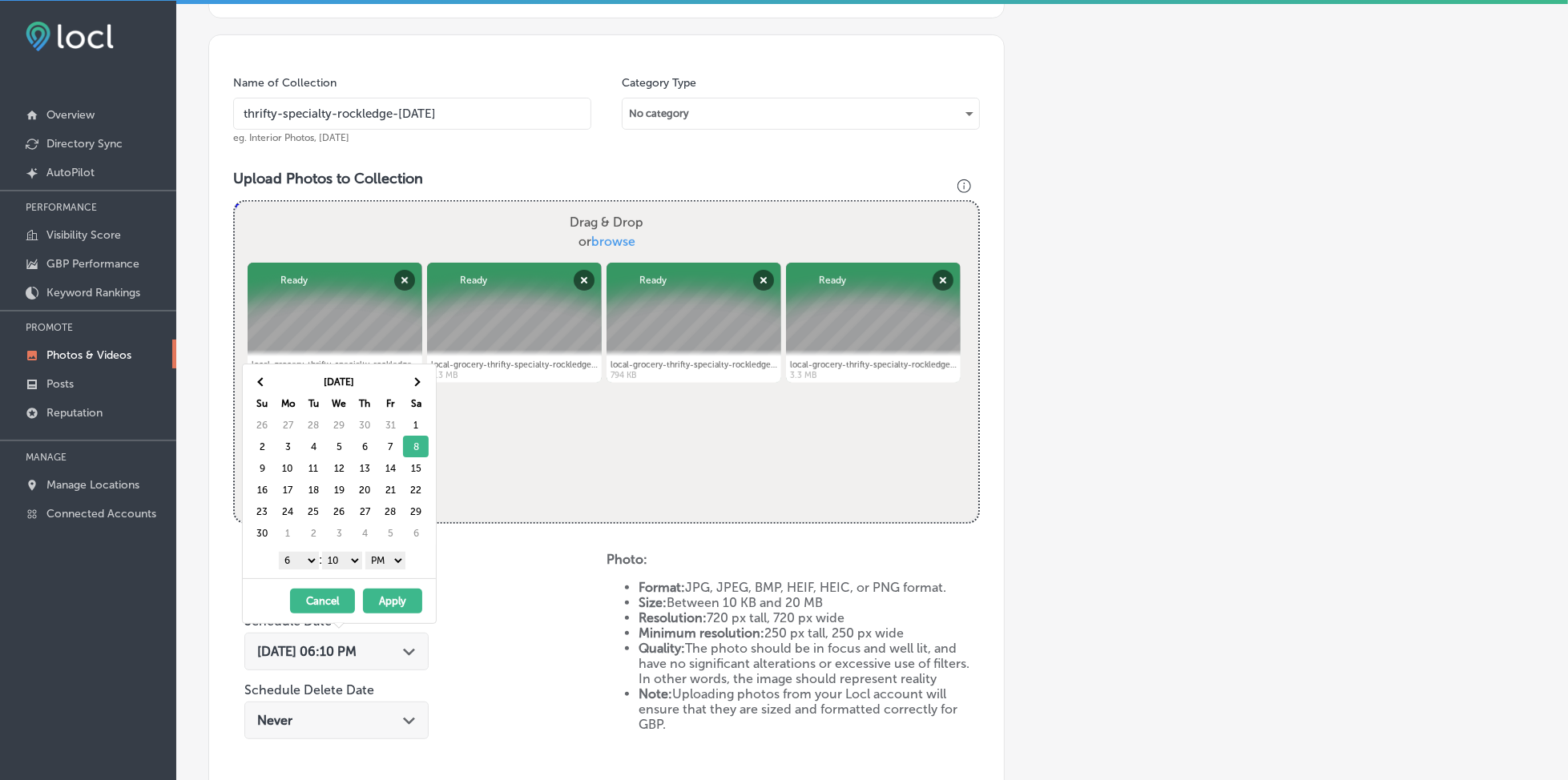
click at [290, 560] on select "1 2 3 4 5 6 7 8 9 10 11 12" at bounding box center [298, 561] width 40 height 18
click at [344, 568] on select "00 10 20 30 40 50" at bounding box center [341, 561] width 40 height 18
click at [391, 601] on button "Apply" at bounding box center [392, 601] width 59 height 25
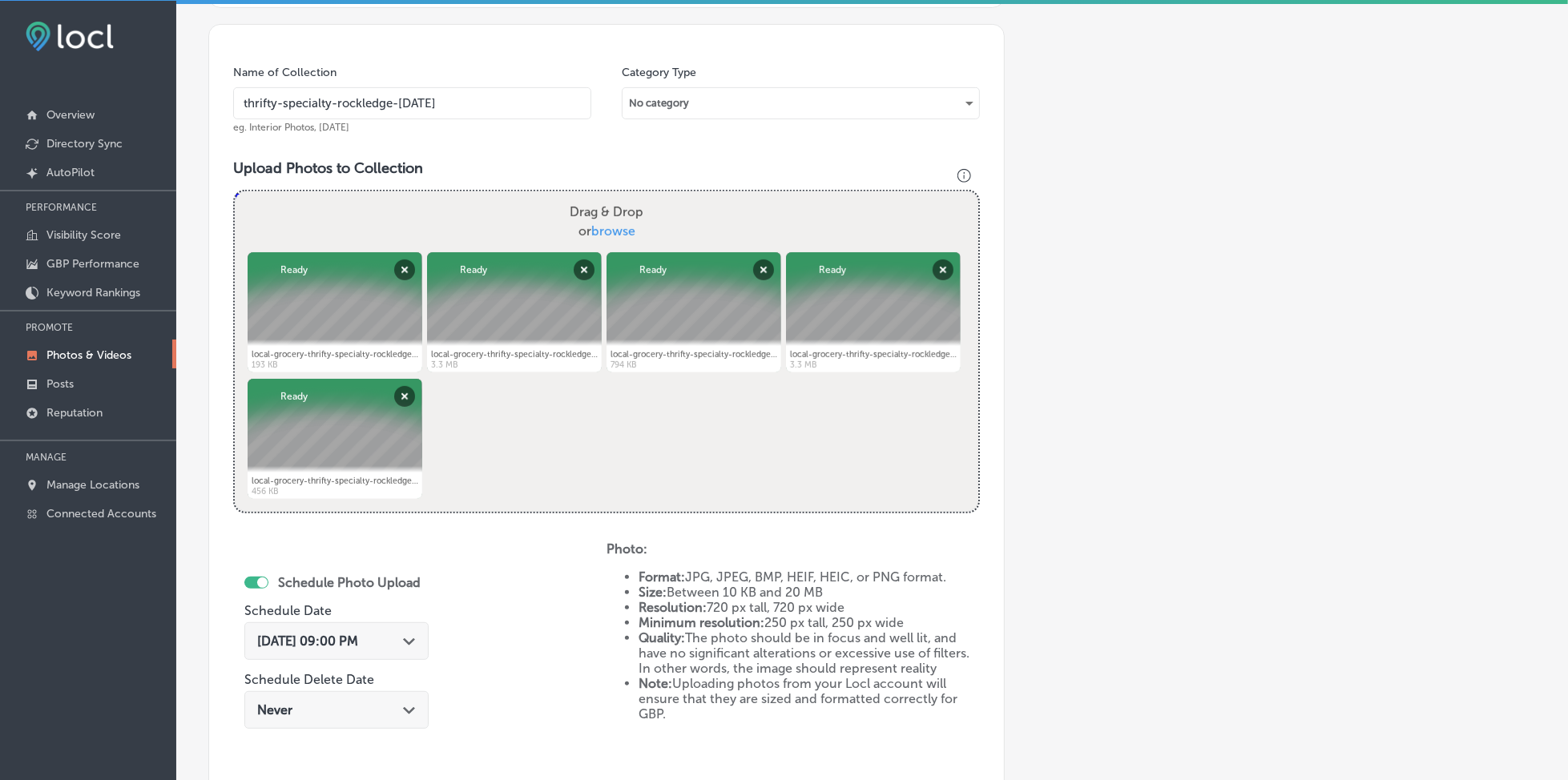
scroll to position [690, 0]
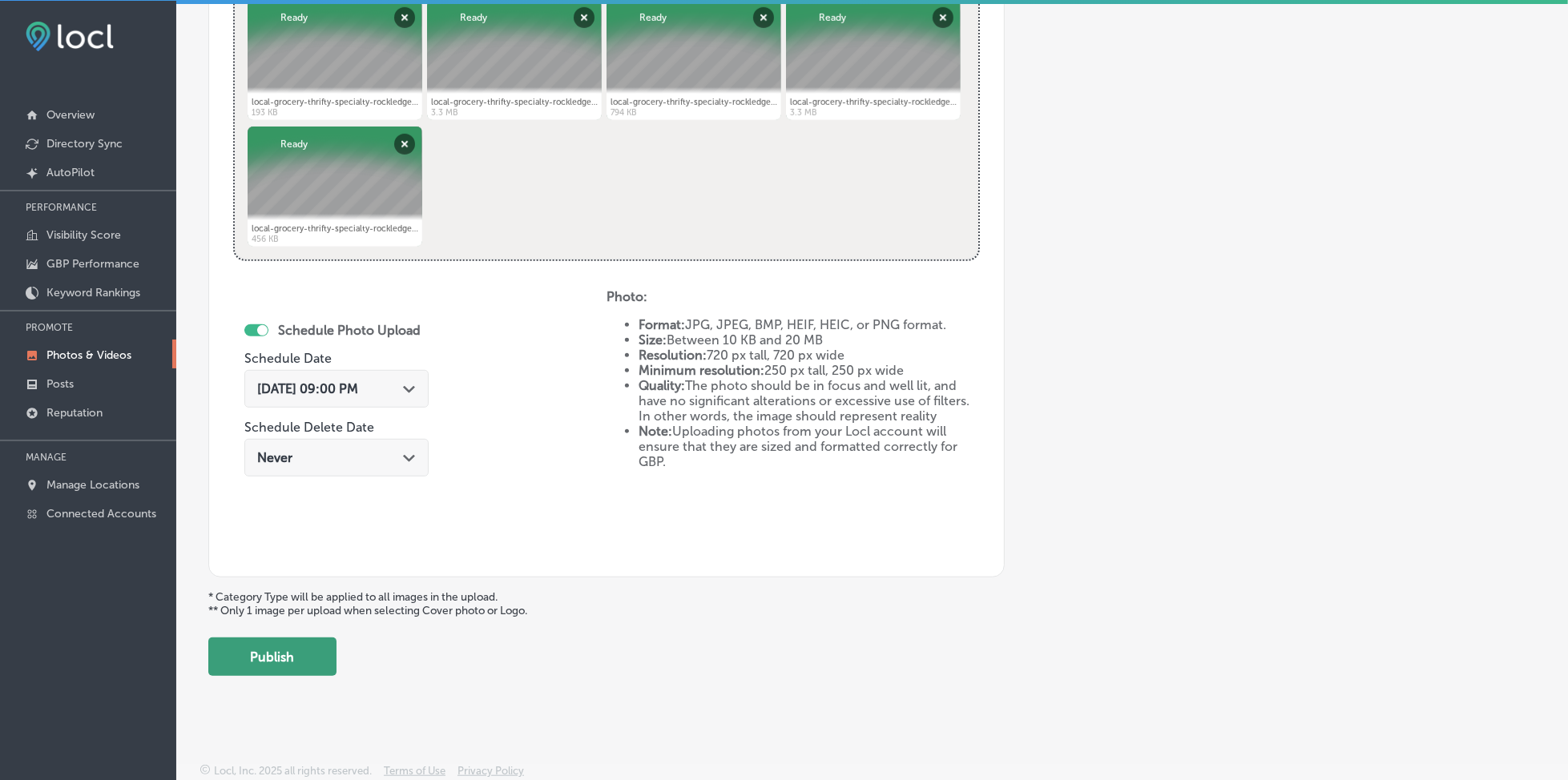
click at [304, 664] on button "Publish" at bounding box center [271, 657] width 128 height 39
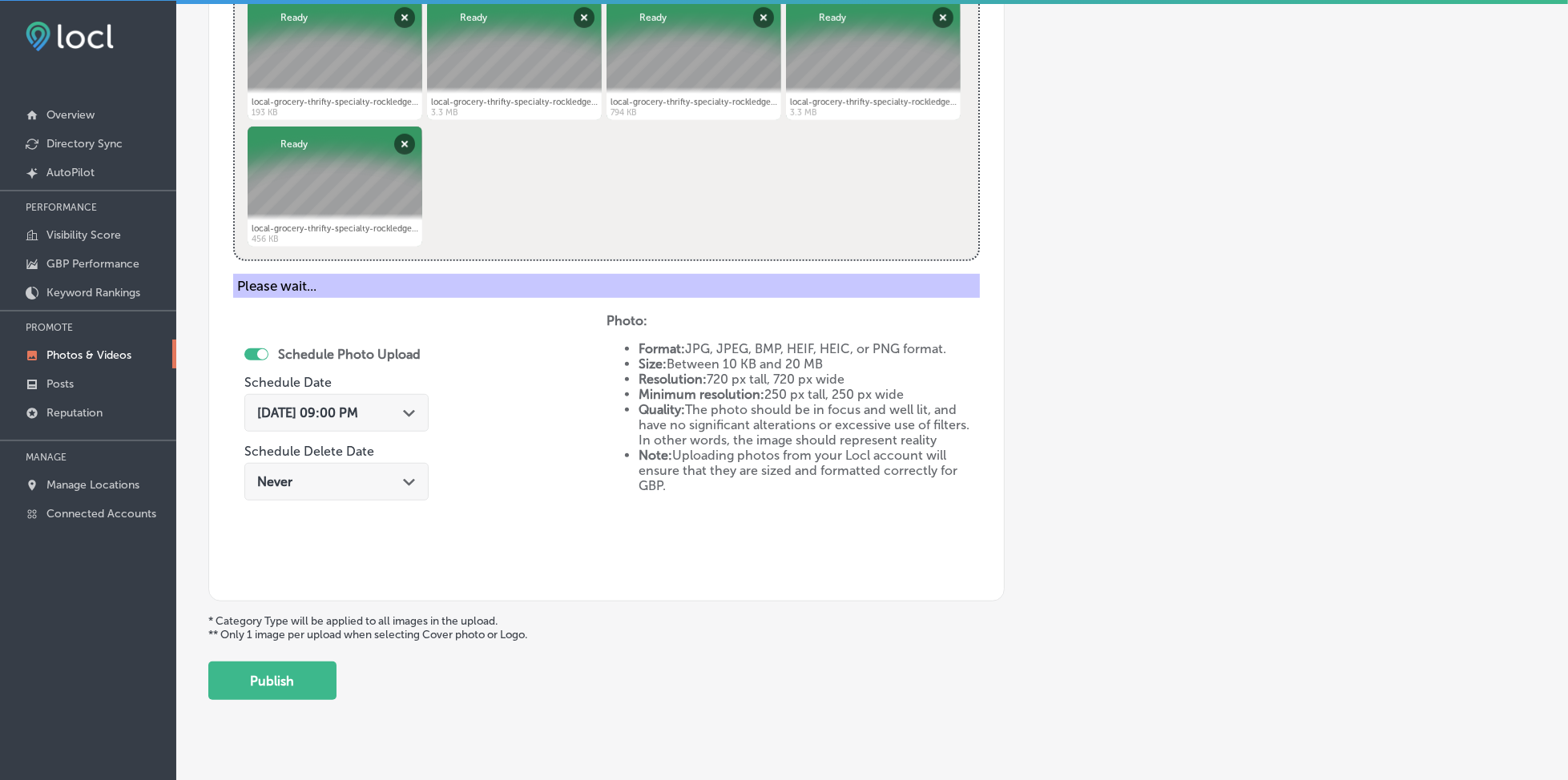
scroll to position [430, 0]
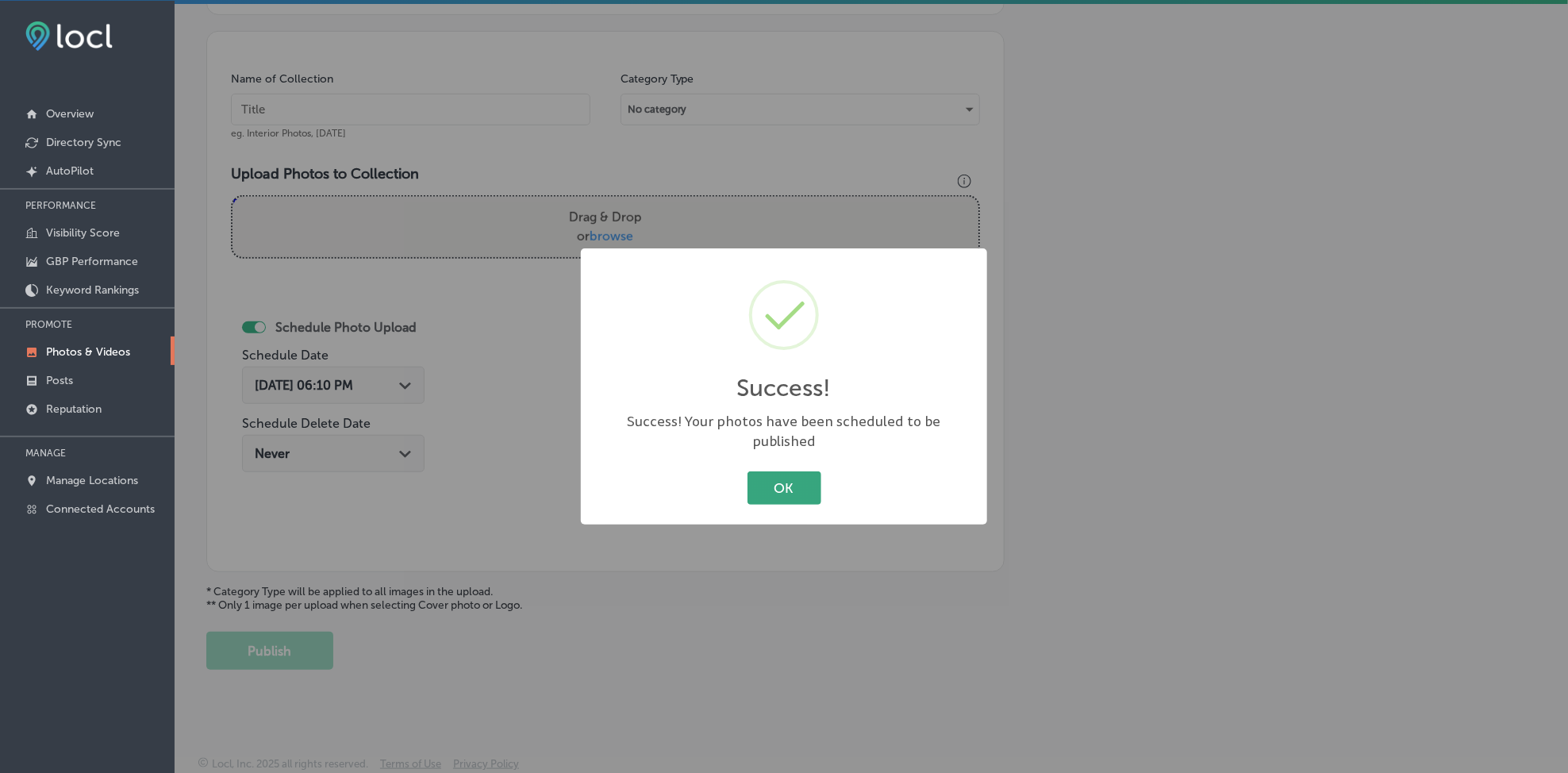
click at [769, 473] on button "OK" at bounding box center [784, 487] width 74 height 32
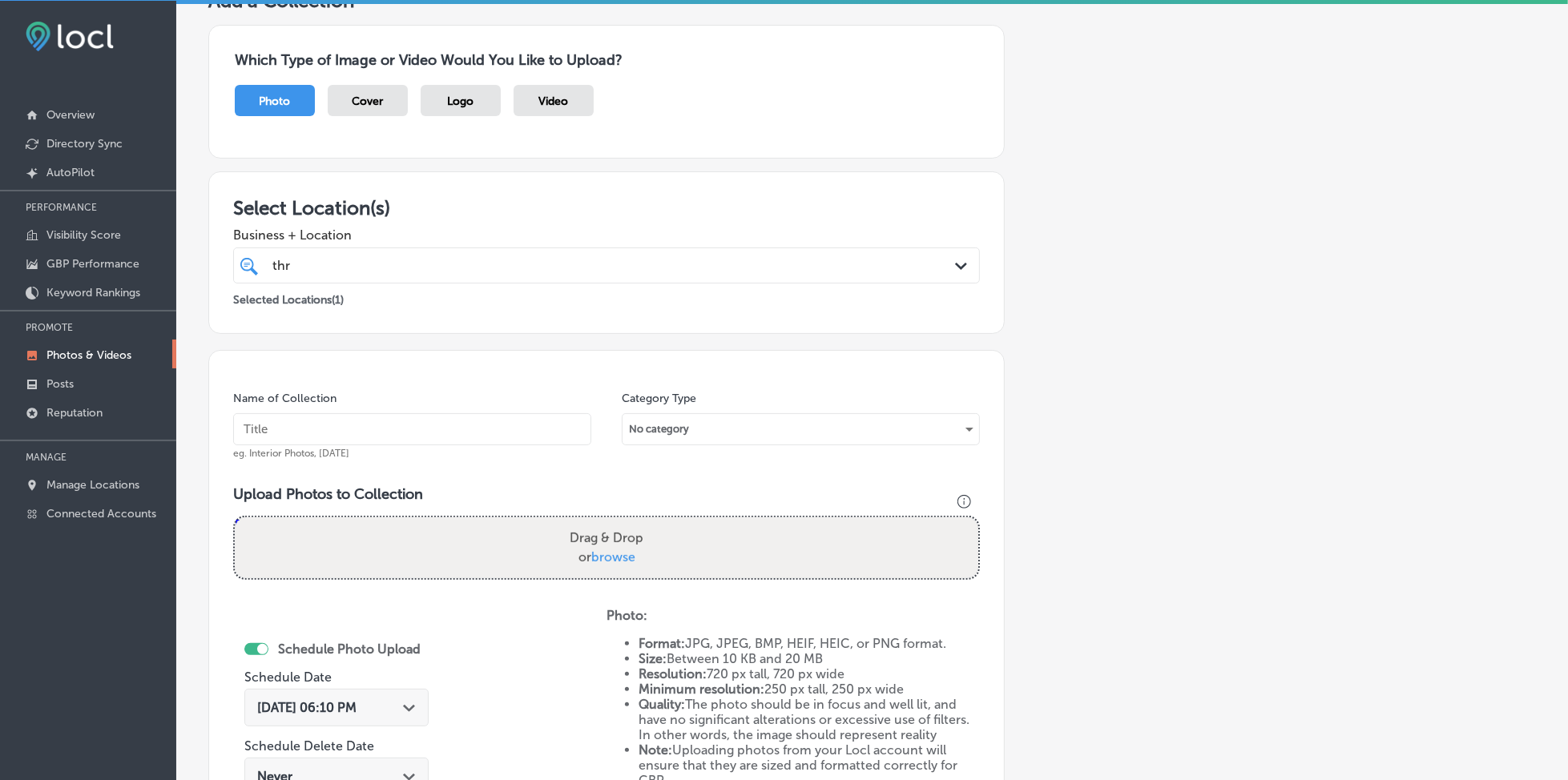
scroll to position [110, 0]
click at [392, 273] on div "thr thr" at bounding box center [572, 267] width 604 height 22
click at [352, 428] on input "text" at bounding box center [412, 431] width 358 height 32
paste input "thrifty-specialty-rockledge-[DATE]"
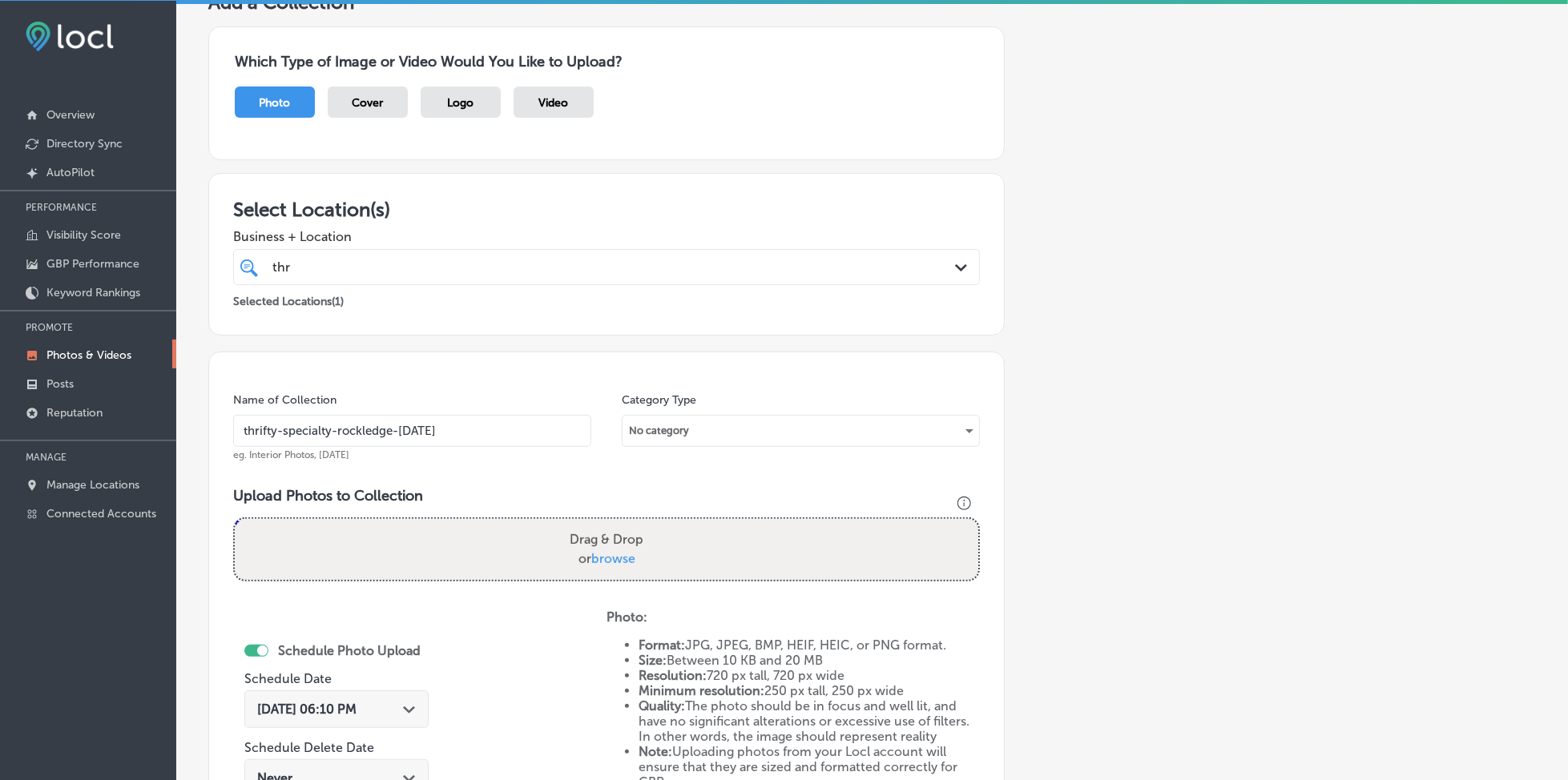
type input "thrifty-specialty-rockledge-[DATE]"
click at [609, 558] on span "browse" at bounding box center [613, 558] width 44 height 15
click at [609, 524] on input "Drag & Drop or browse" at bounding box center [606, 521] width 744 height 4
type input "C:\fakepath\local-grocery-thrifty-specialty-rockledge-fl (6).jpg"
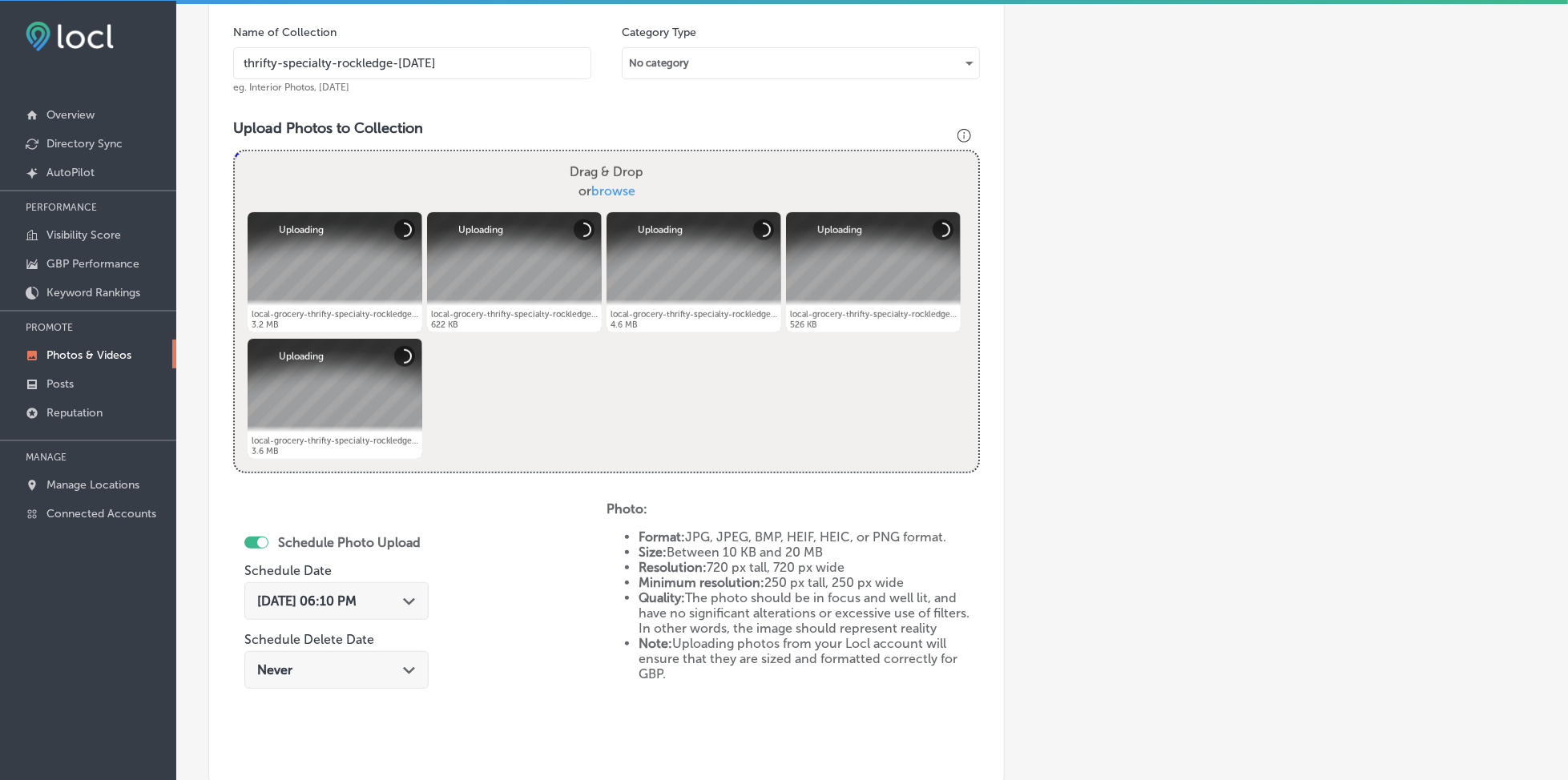
scroll to position [537, 0]
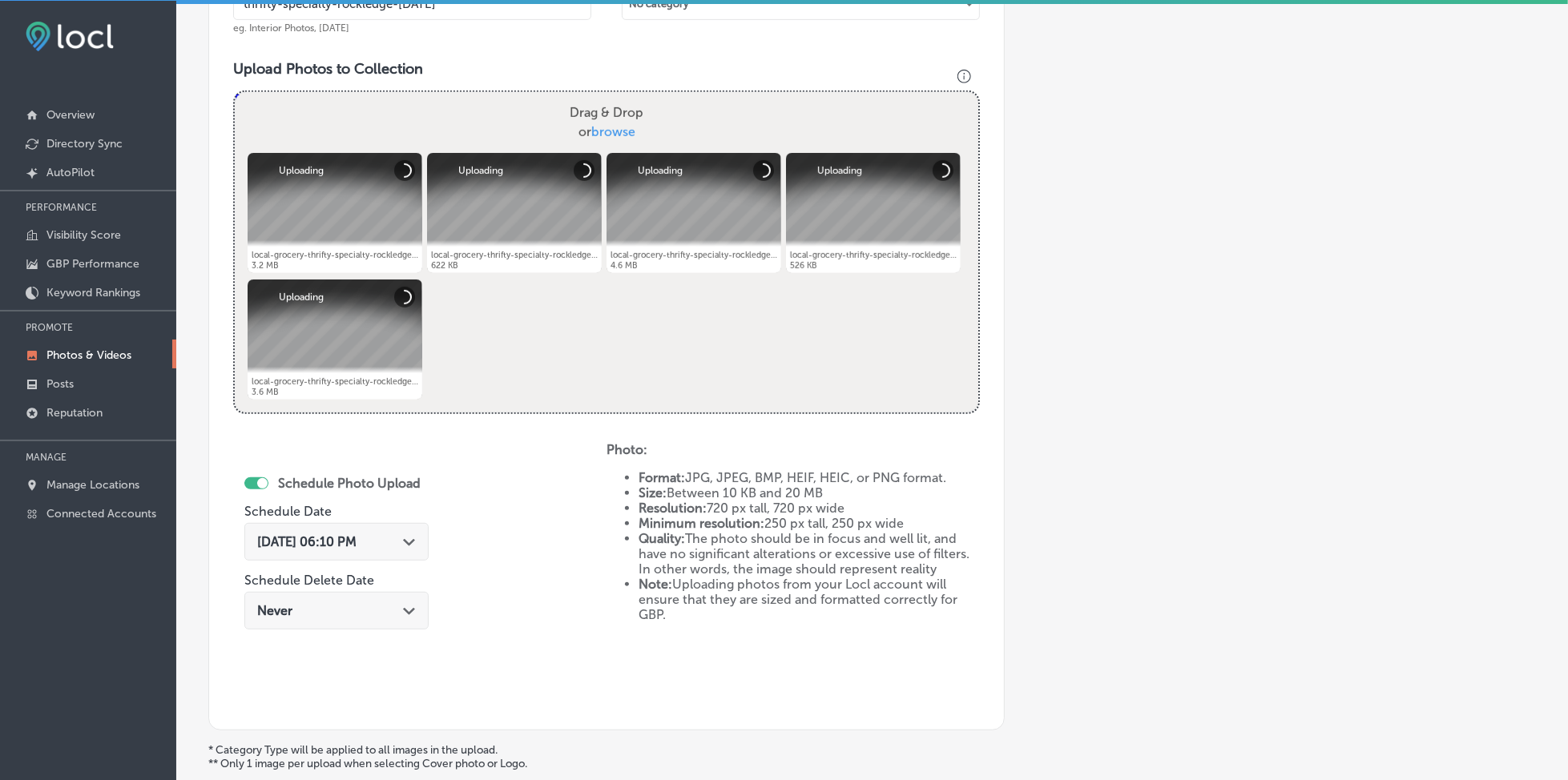
click at [313, 539] on span "[DATE] 06:10 PM" at bounding box center [307, 541] width 100 height 15
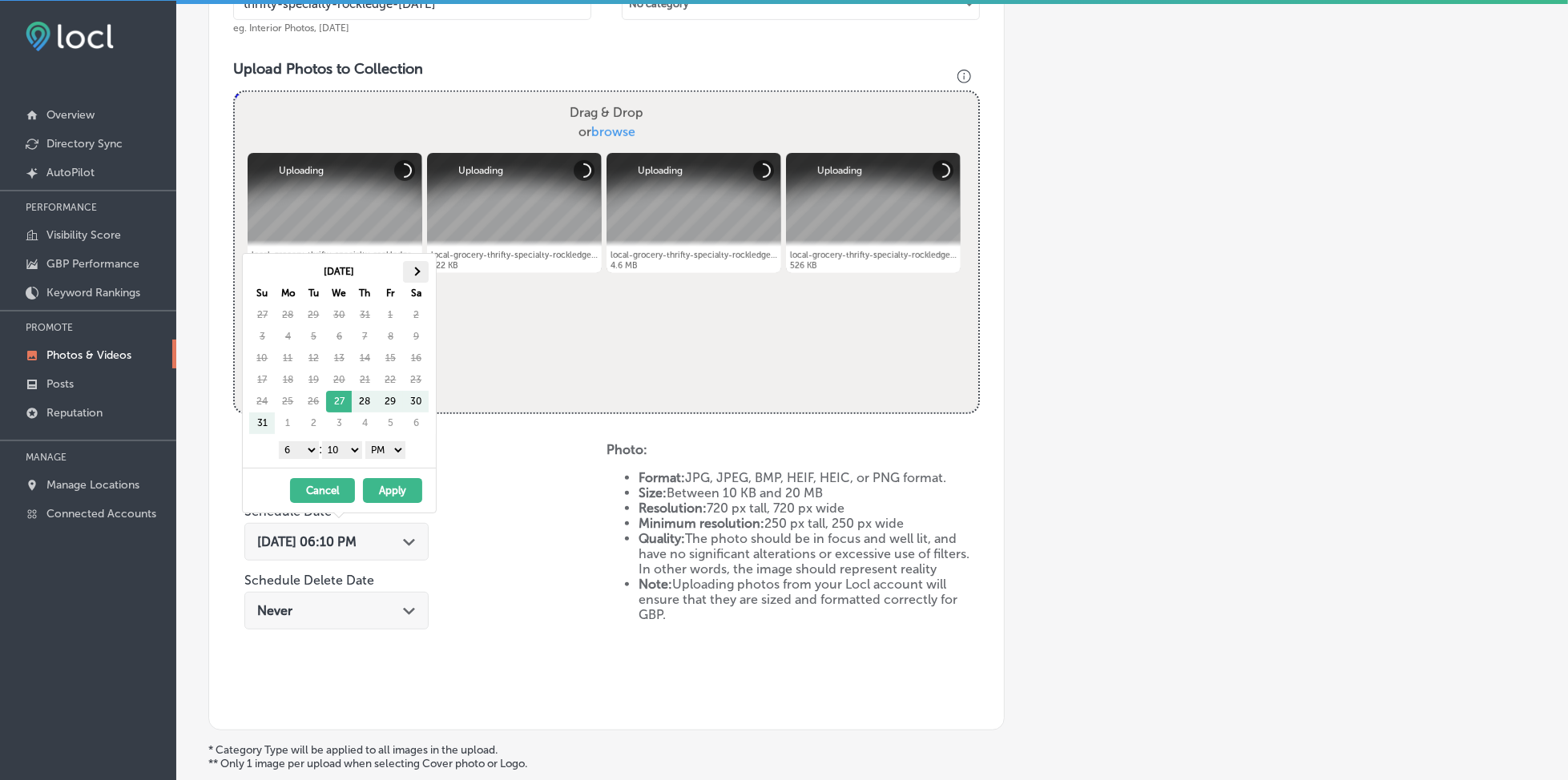
click at [421, 278] on th at bounding box center [415, 271] width 26 height 22
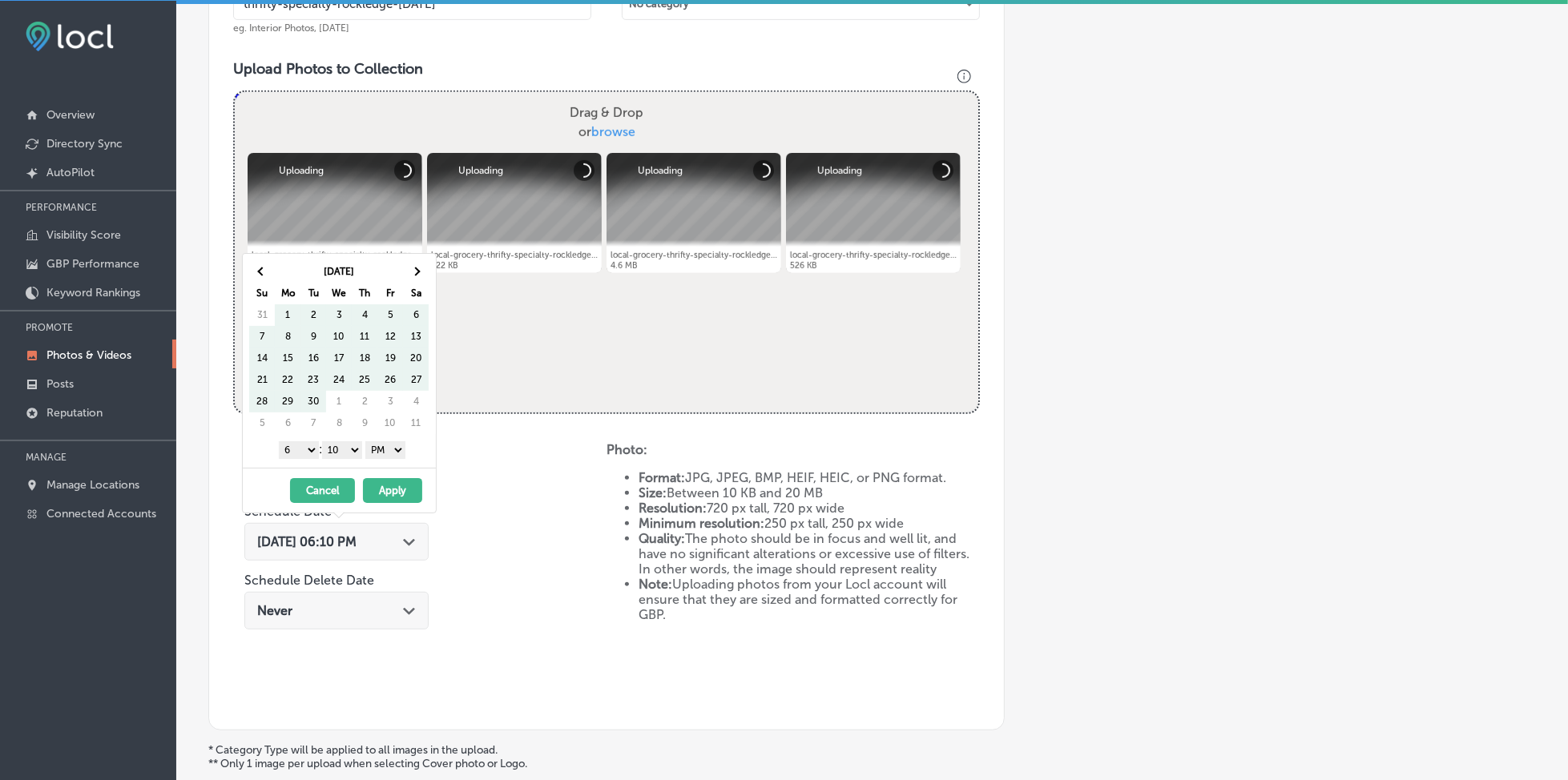
click at [421, 278] on th at bounding box center [415, 271] width 26 height 22
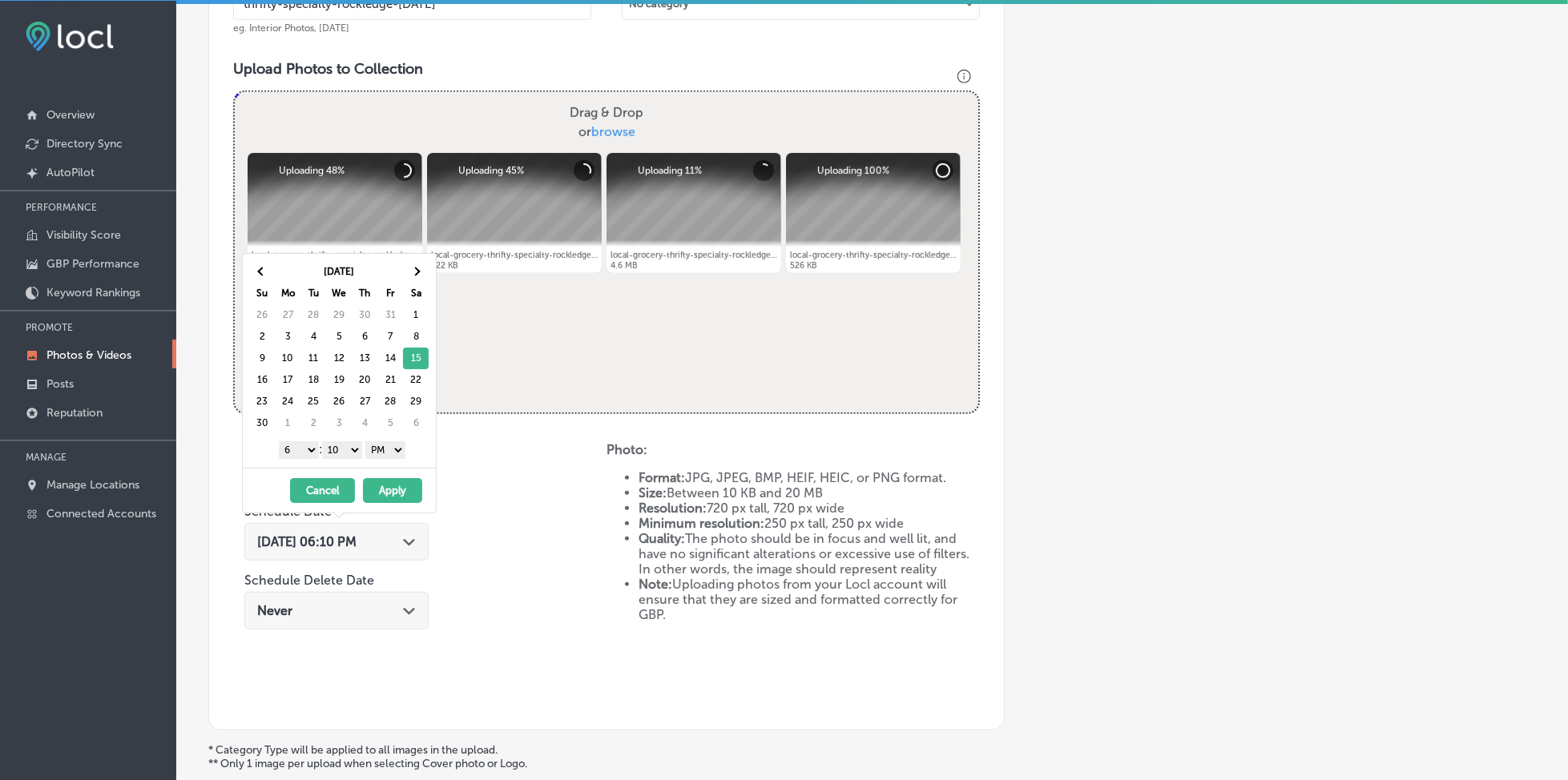
click at [299, 456] on select "1 2 3 4 5 6 7 8 9 10 11 12" at bounding box center [298, 450] width 40 height 18
click at [335, 443] on select "00 10 20 30 40 50" at bounding box center [341, 450] width 40 height 18
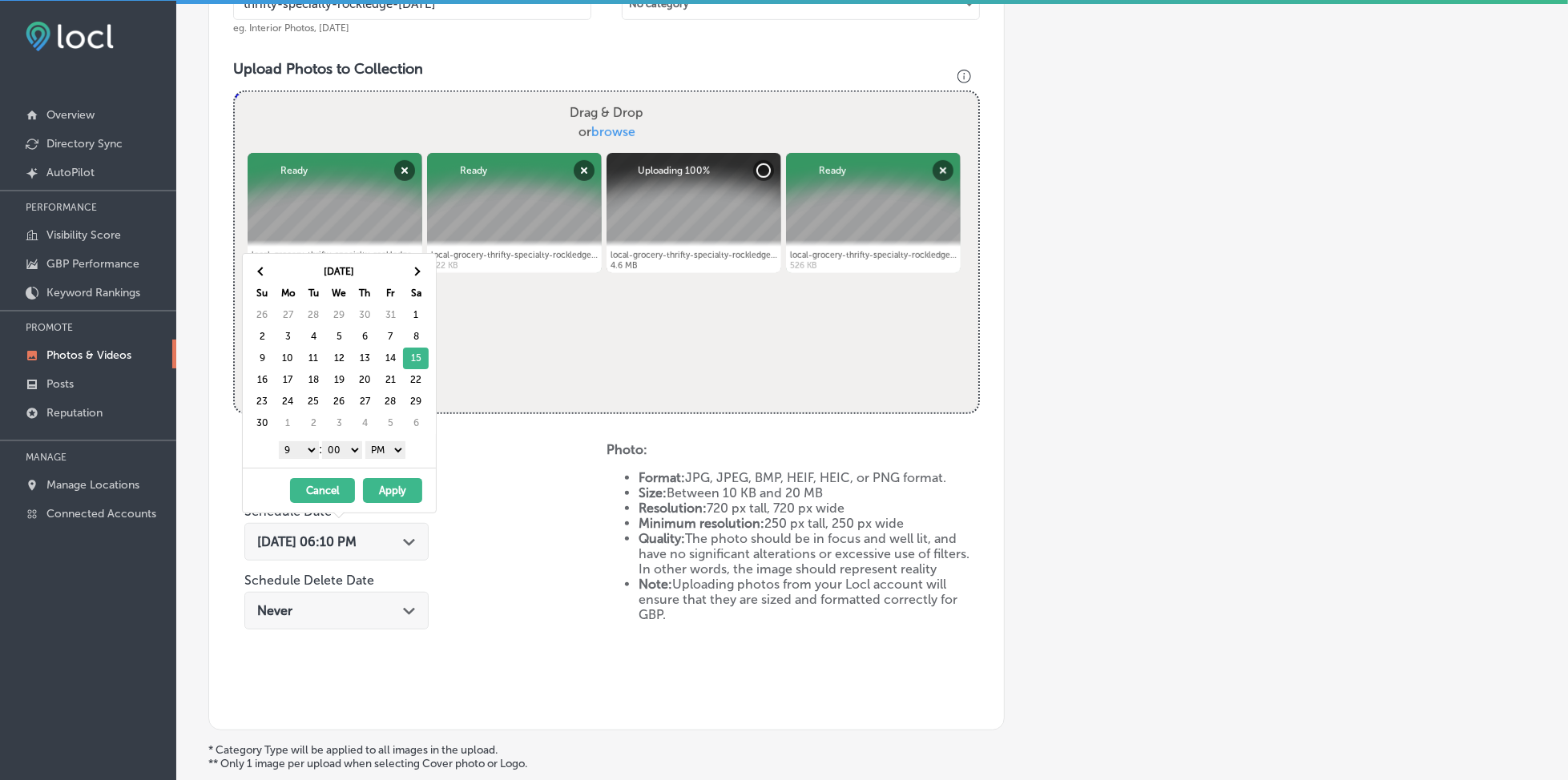
click at [390, 486] on button "Apply" at bounding box center [392, 491] width 59 height 25
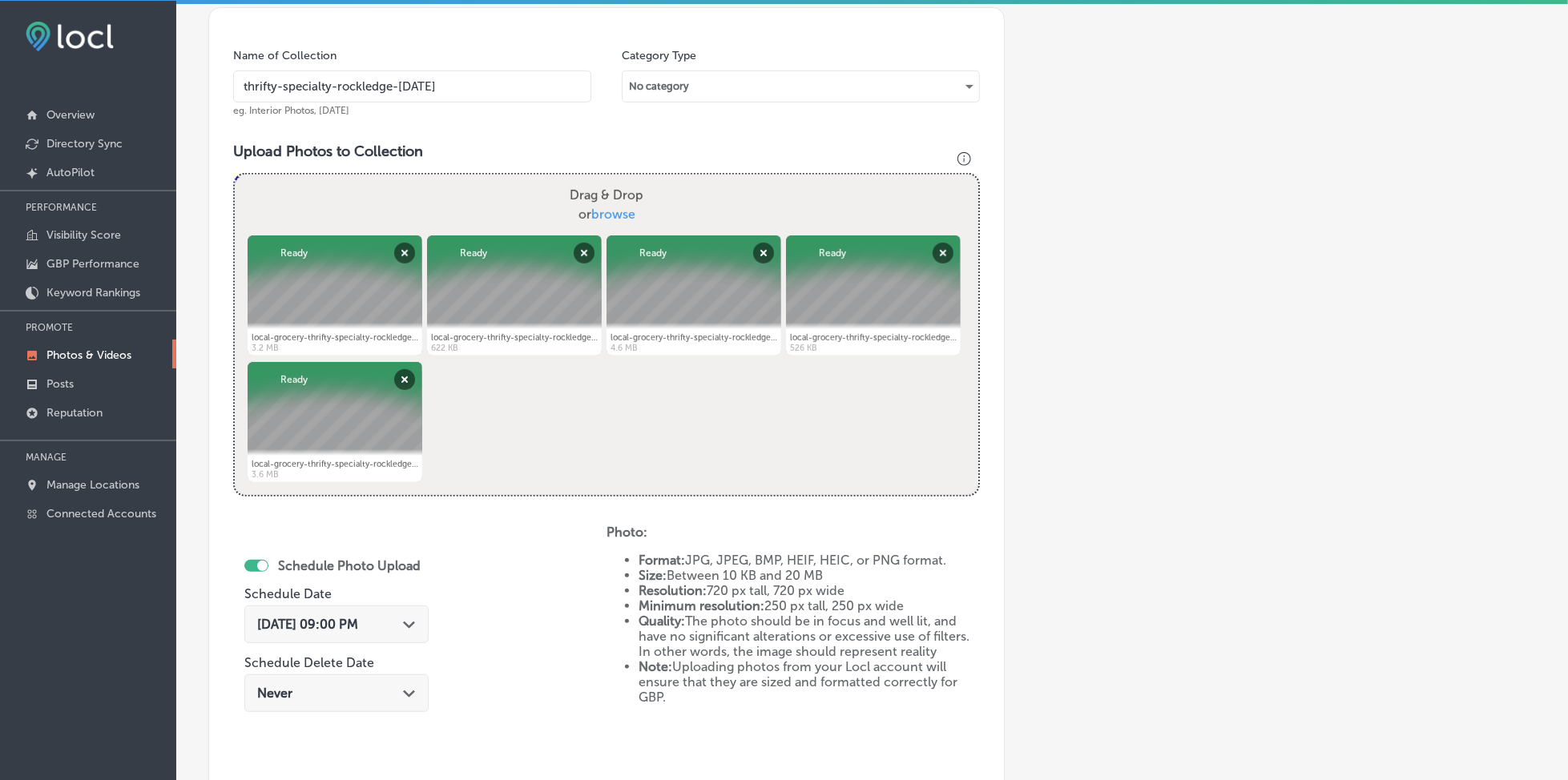
scroll to position [323, 0]
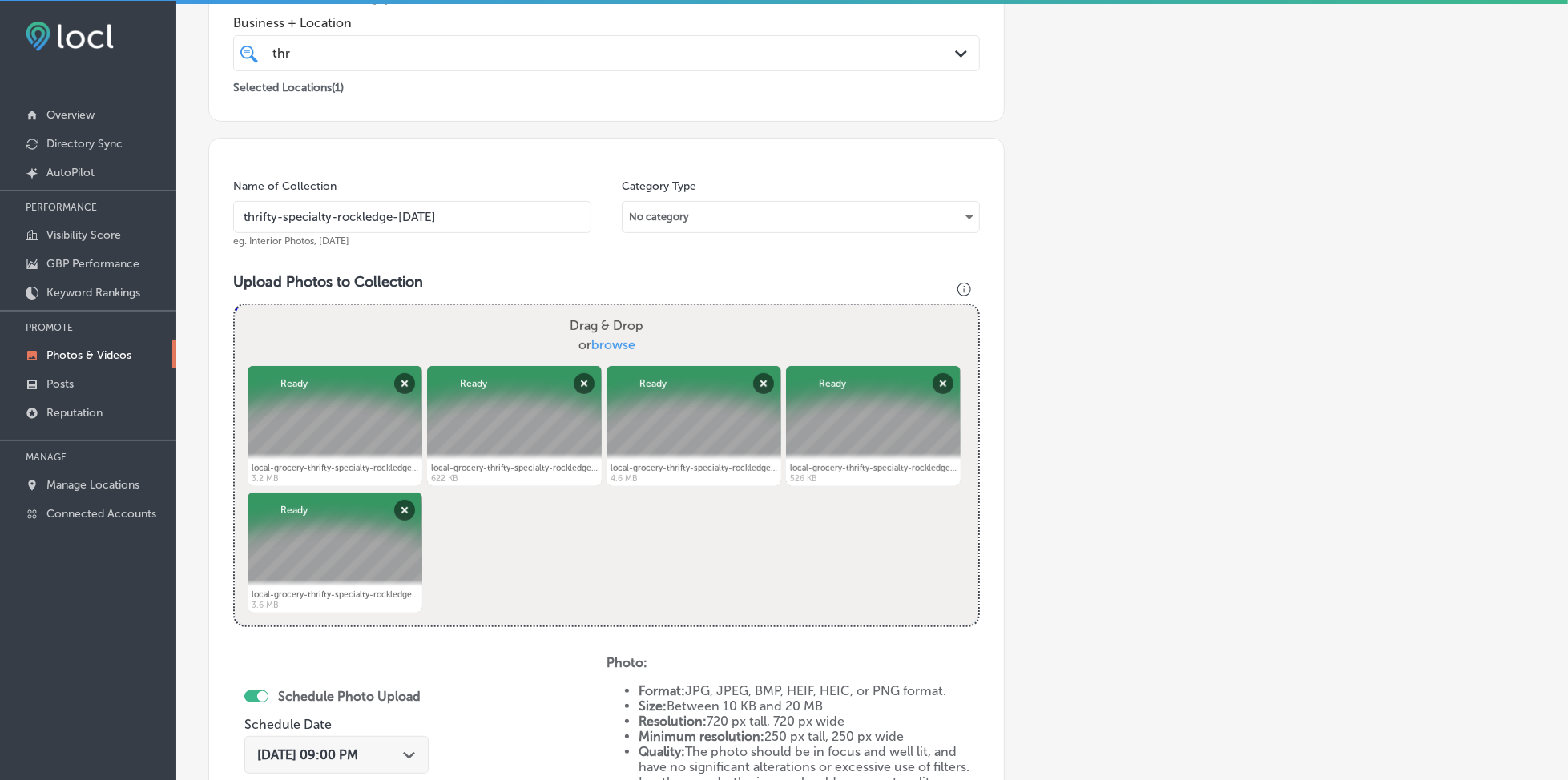
click at [465, 51] on div "thr thr" at bounding box center [572, 53] width 604 height 22
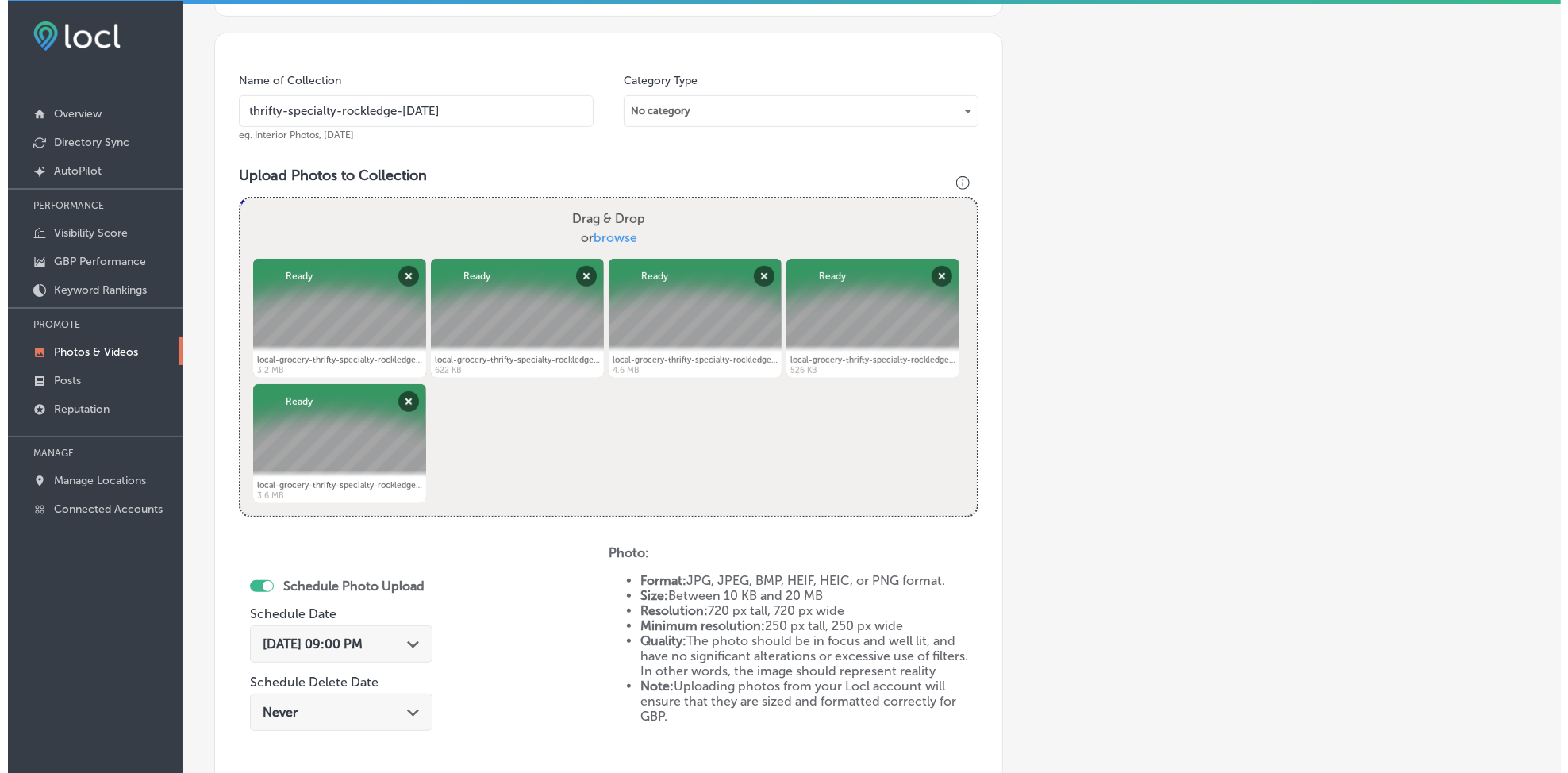
scroll to position [684, 0]
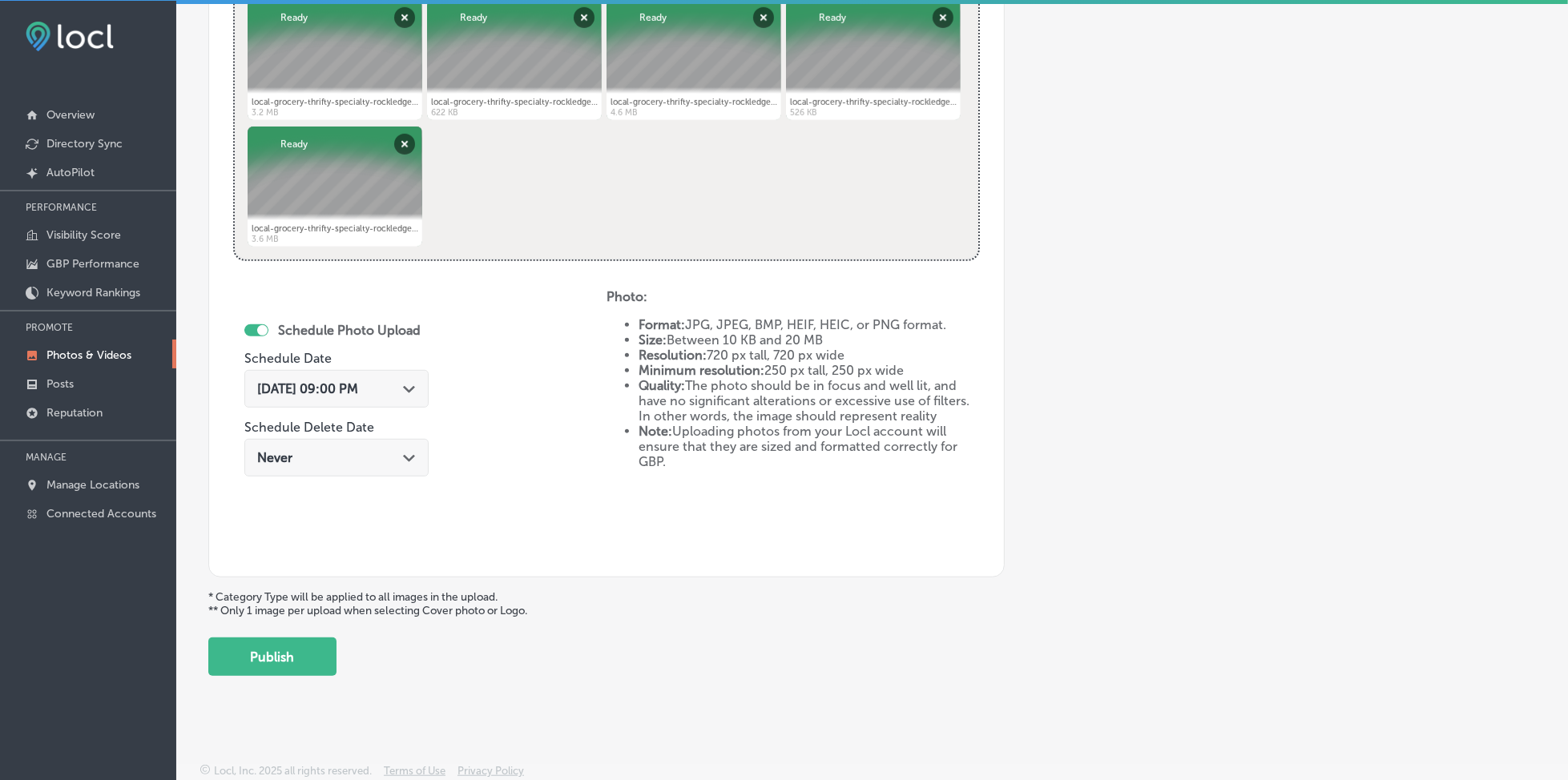
click at [344, 399] on div "[DATE] 09:00 PM Path Created with Sketch." at bounding box center [336, 389] width 184 height 38
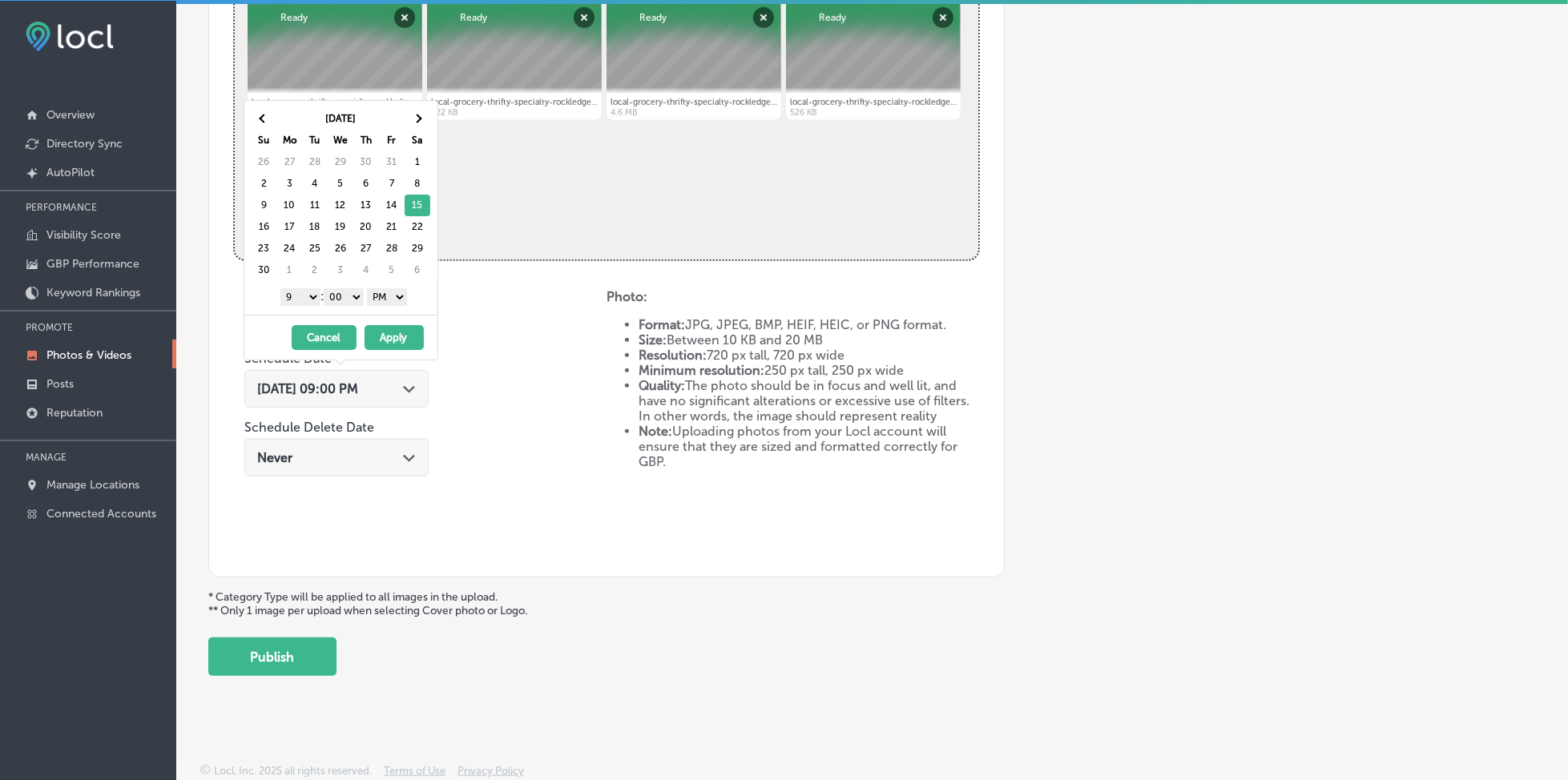
click at [344, 399] on div "[DATE] 09:00 PM Path Created with Sketch." at bounding box center [336, 389] width 184 height 38
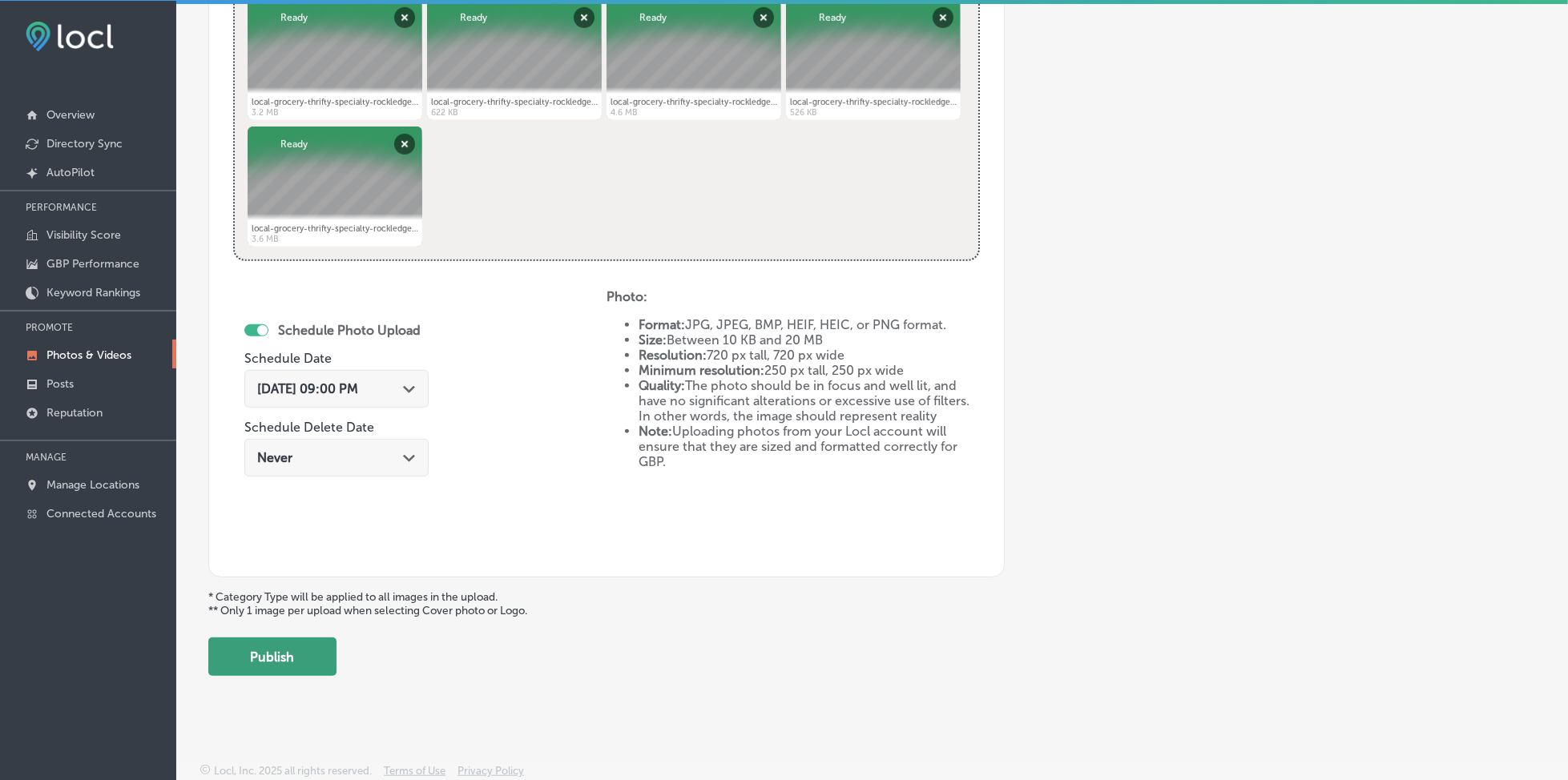
click at [268, 642] on button "Publish" at bounding box center [271, 657] width 128 height 39
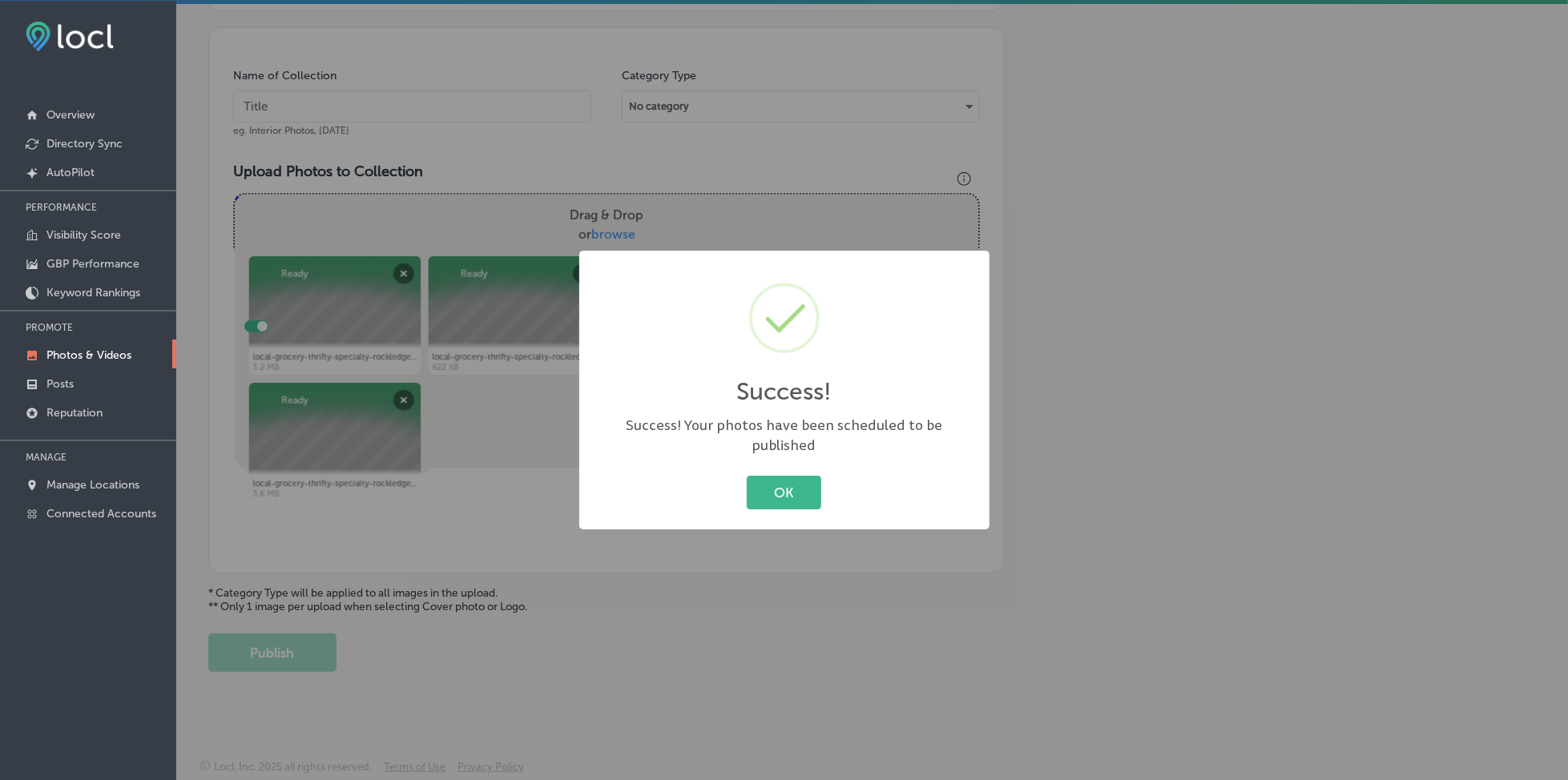
scroll to position [430, 0]
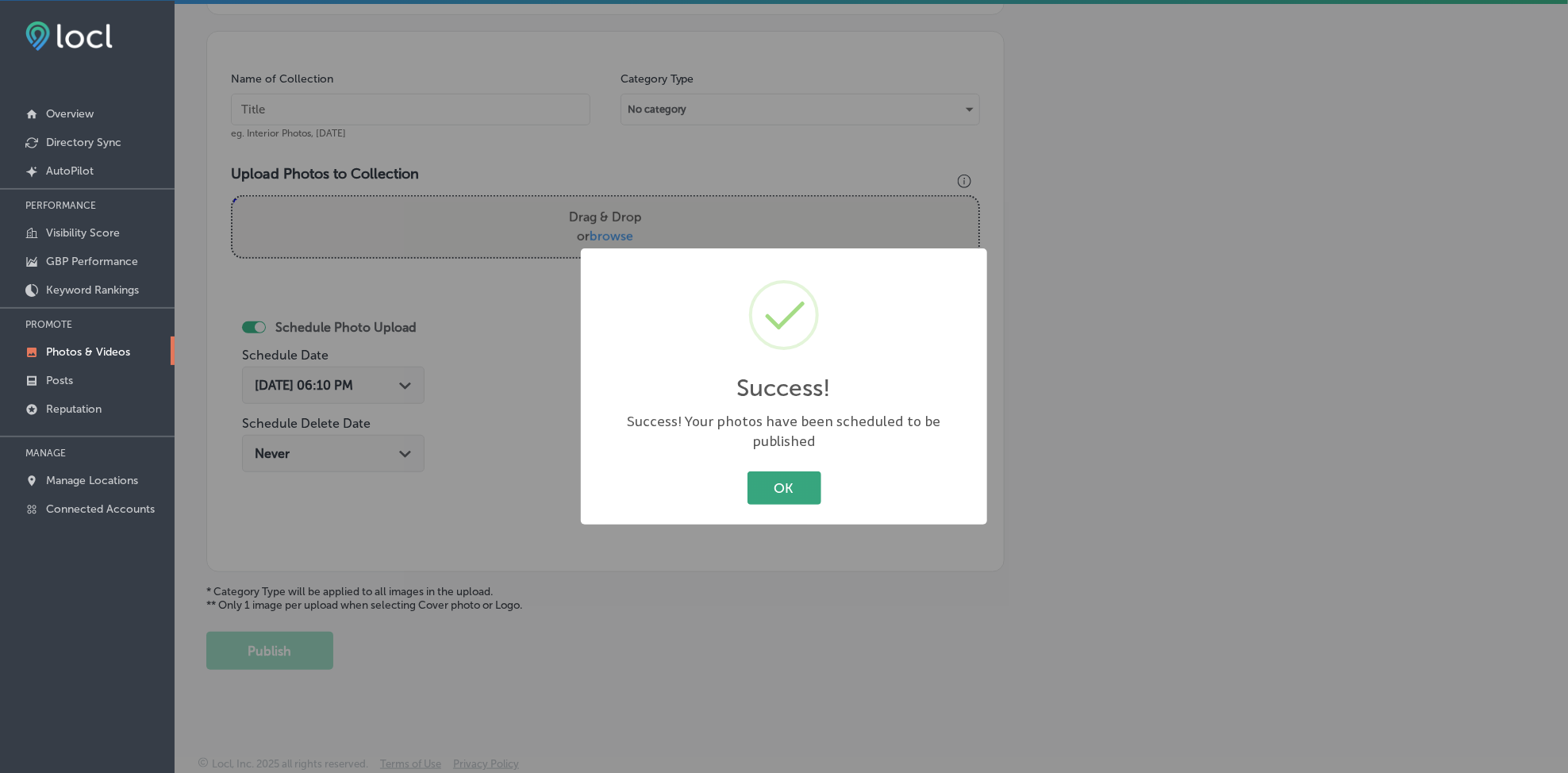
click at [783, 475] on button "OK" at bounding box center [784, 487] width 74 height 32
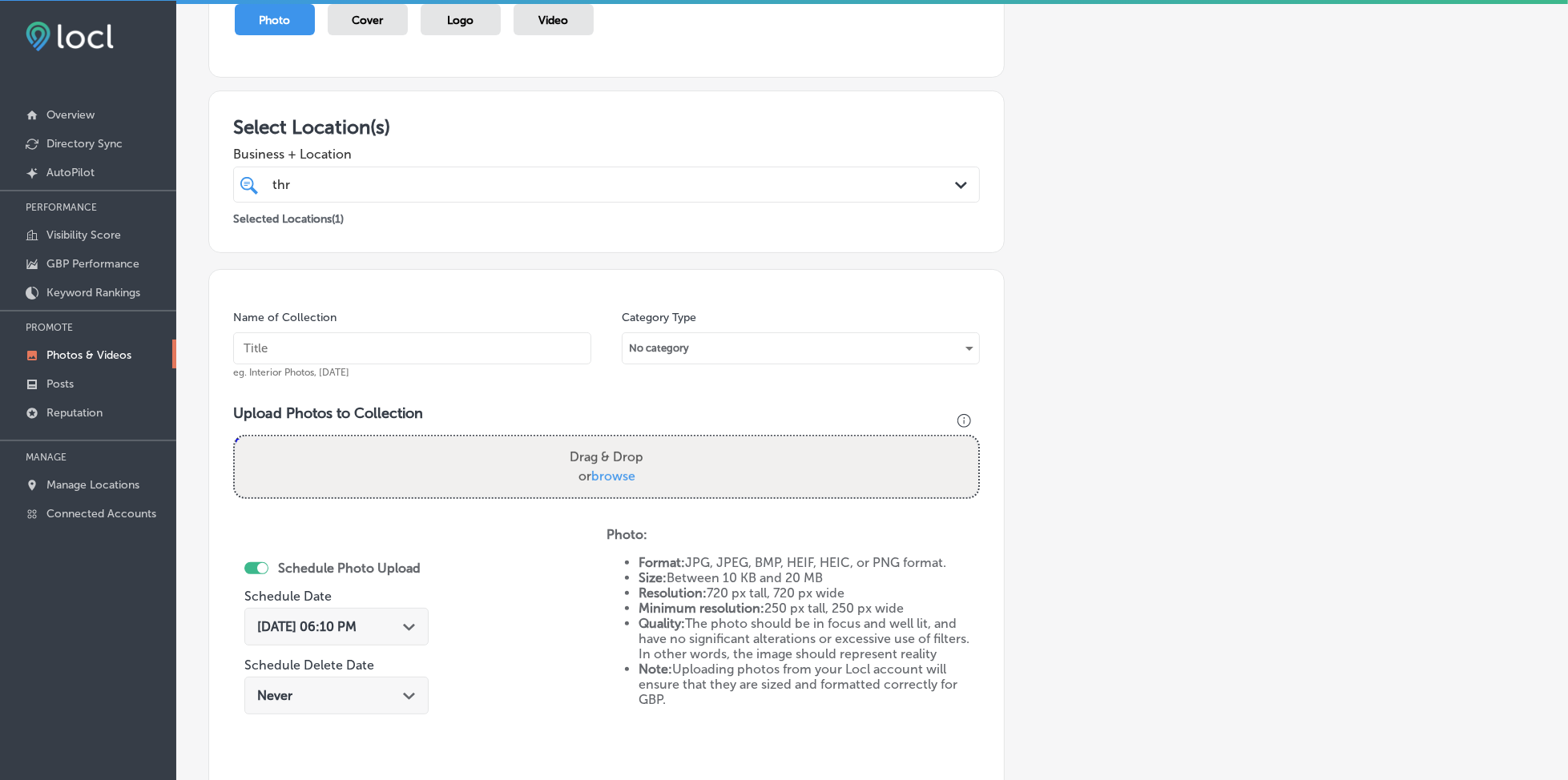
scroll to position [110, 0]
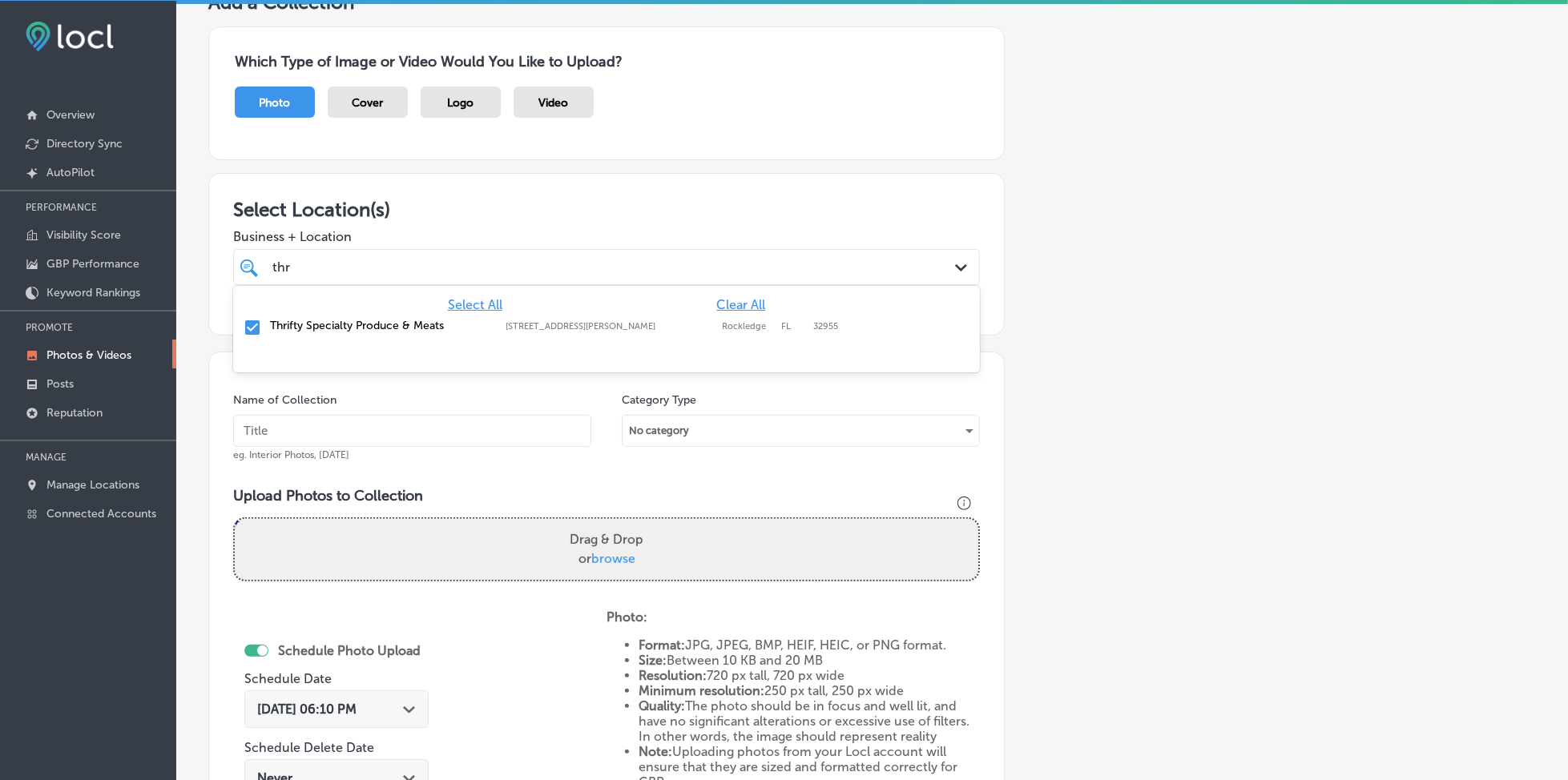
click at [339, 267] on div "thr thr" at bounding box center [572, 267] width 604 height 22
click at [327, 420] on input "text" at bounding box center [412, 431] width 358 height 32
paste input "thrifty-specialty-rockledge-[DATE]"
type input "thrifty-specialty-rockledge-[DATE]"
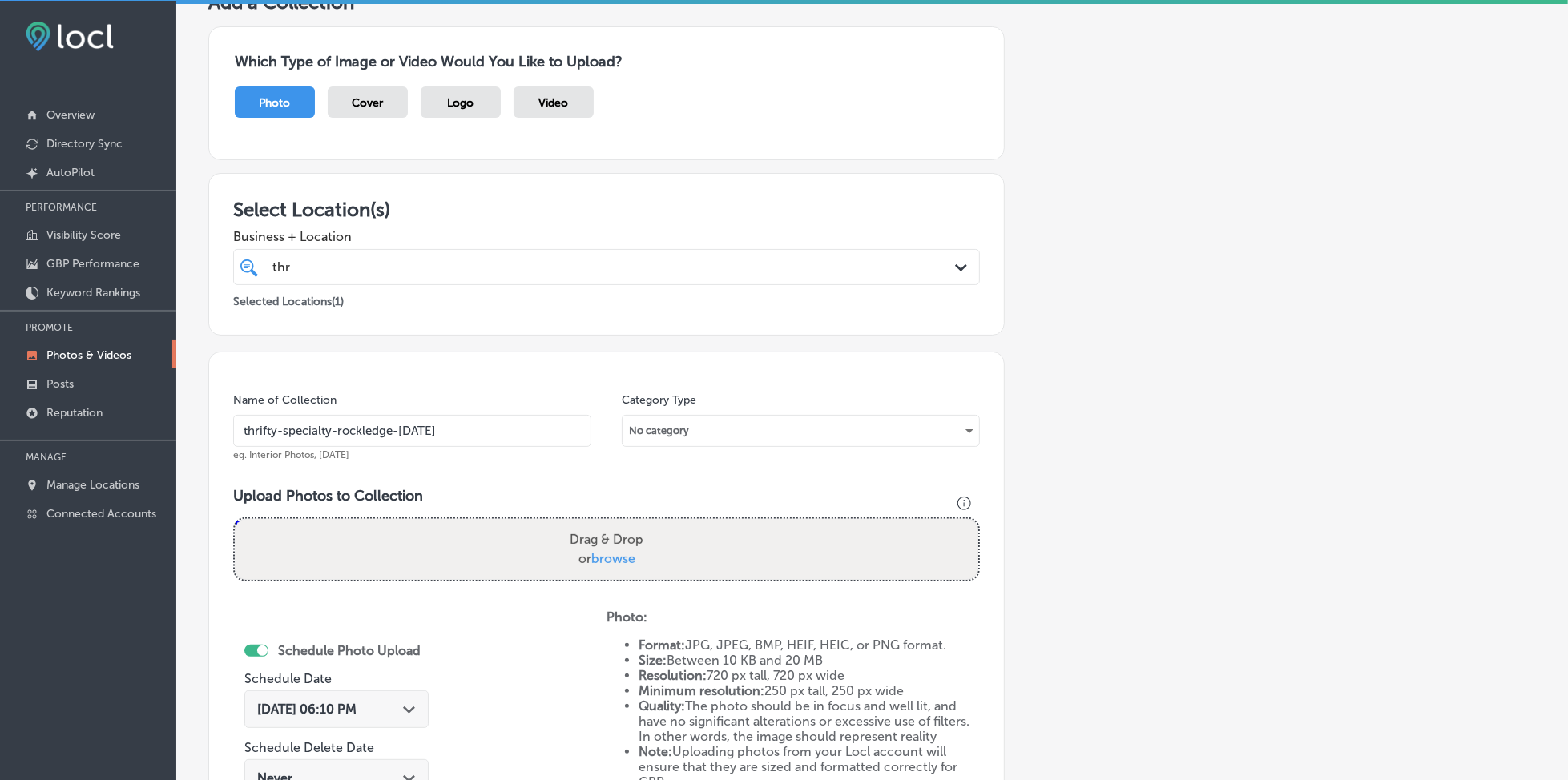
click at [613, 554] on span "browse" at bounding box center [613, 558] width 44 height 15
click at [613, 524] on input "Drag & Drop or browse" at bounding box center [606, 521] width 744 height 4
type input "C:\fakepath\local-grocery-thrifty-specialty-rockledge-fl (8).png"
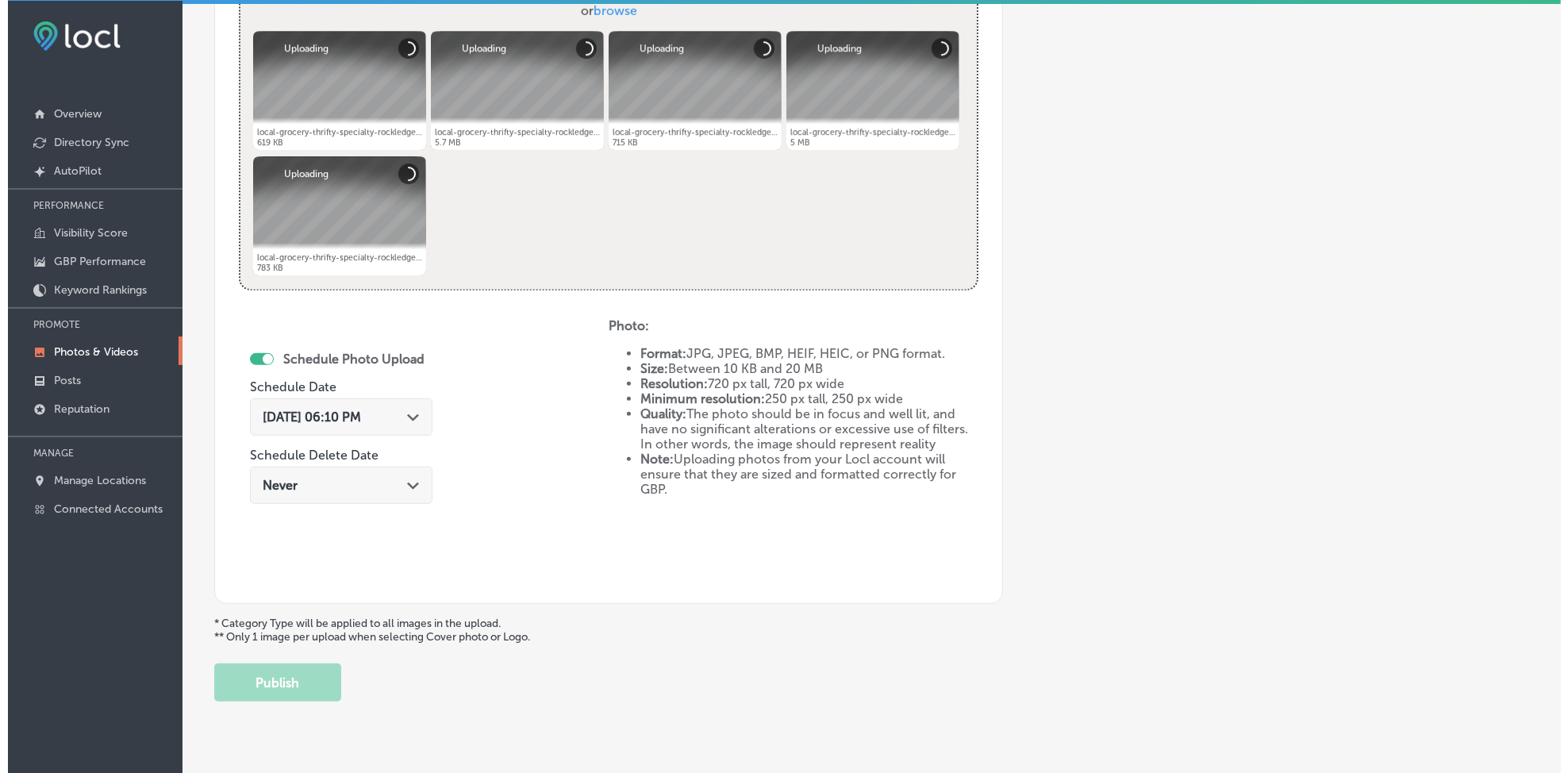
scroll to position [684, 0]
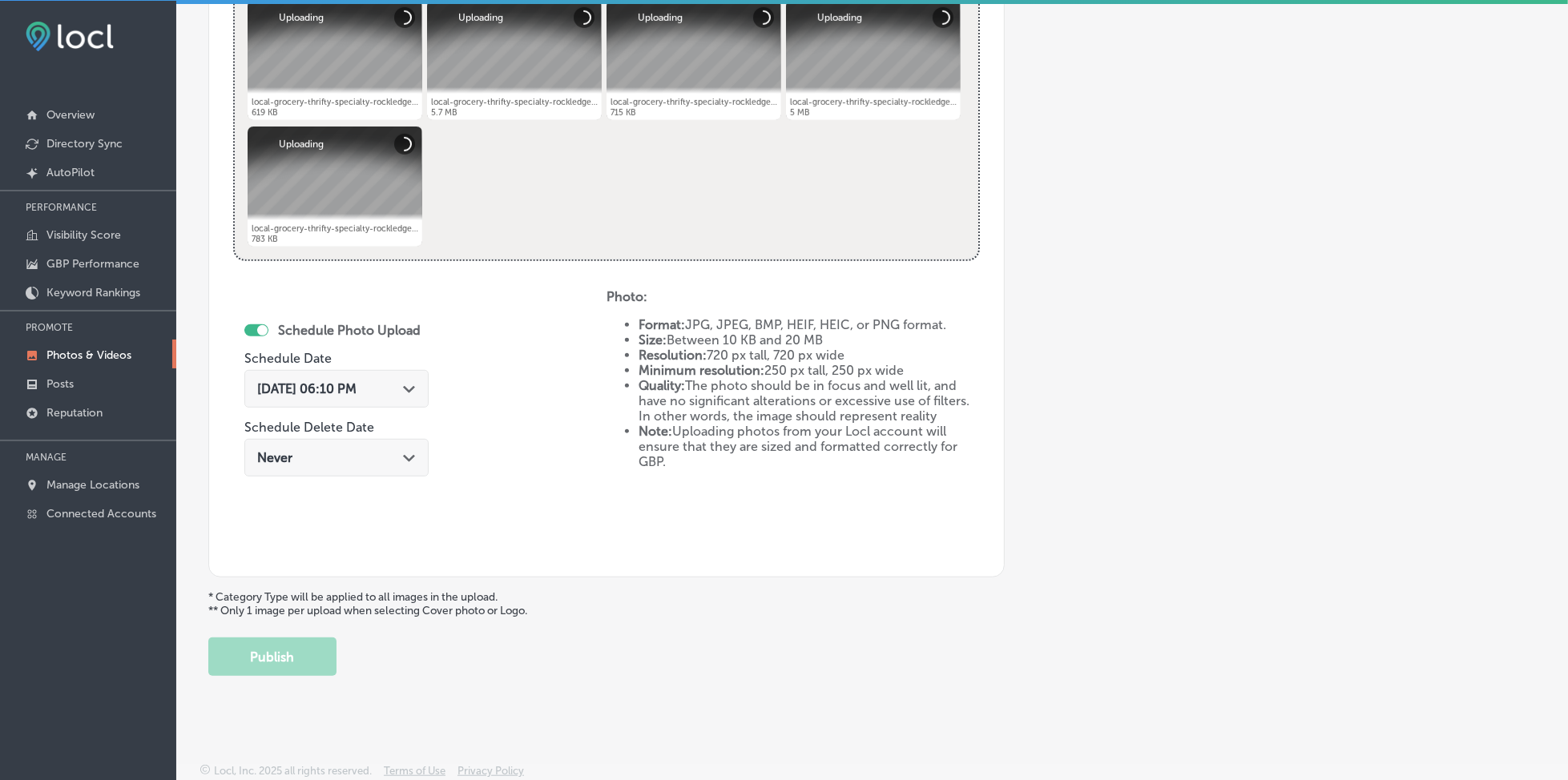
click at [349, 398] on div "[DATE] 06:10 PM Path Created with Sketch." at bounding box center [336, 389] width 184 height 38
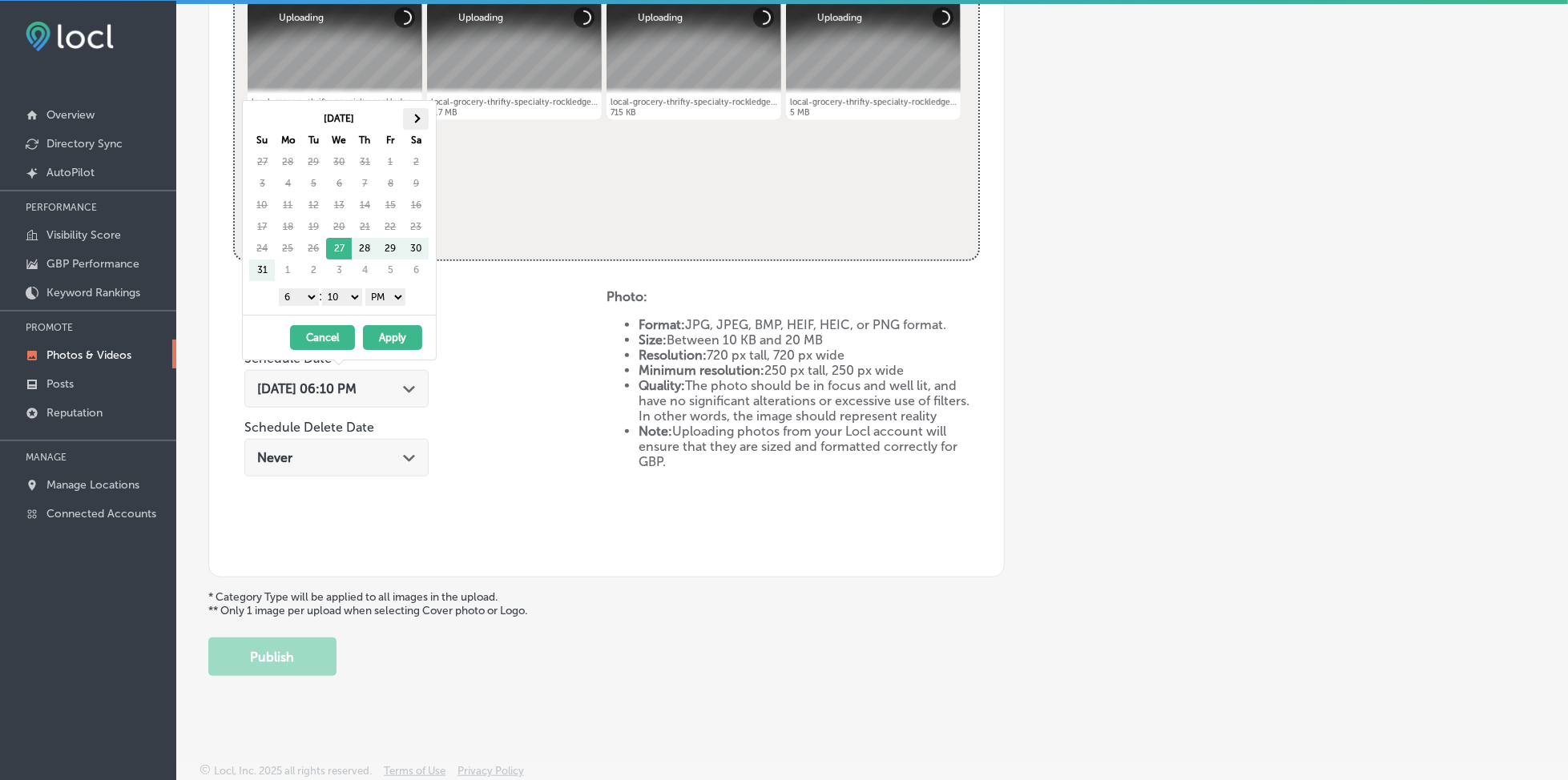
click at [417, 118] on span at bounding box center [416, 119] width 9 height 9
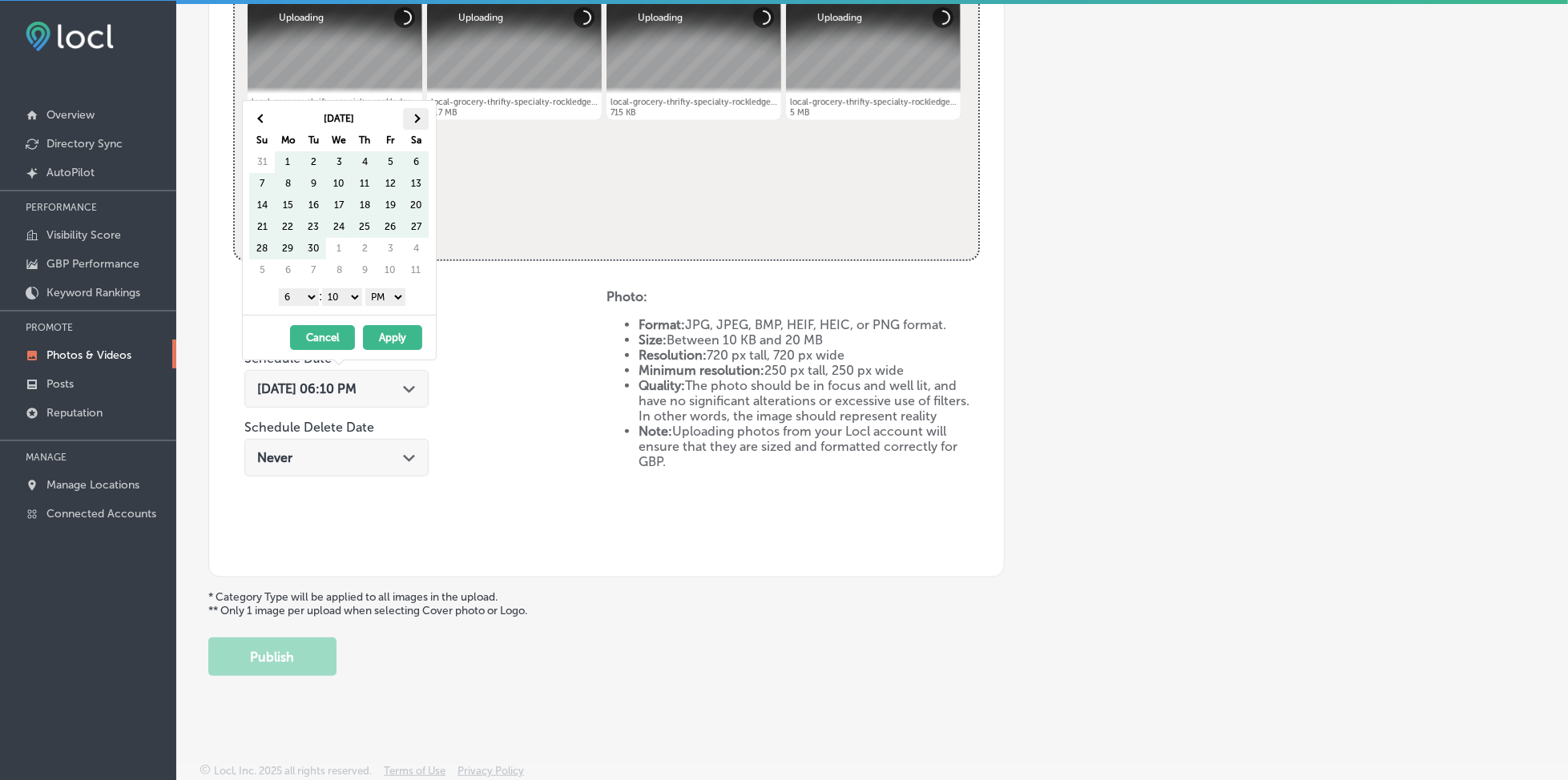
click at [413, 115] on th at bounding box center [415, 119] width 26 height 22
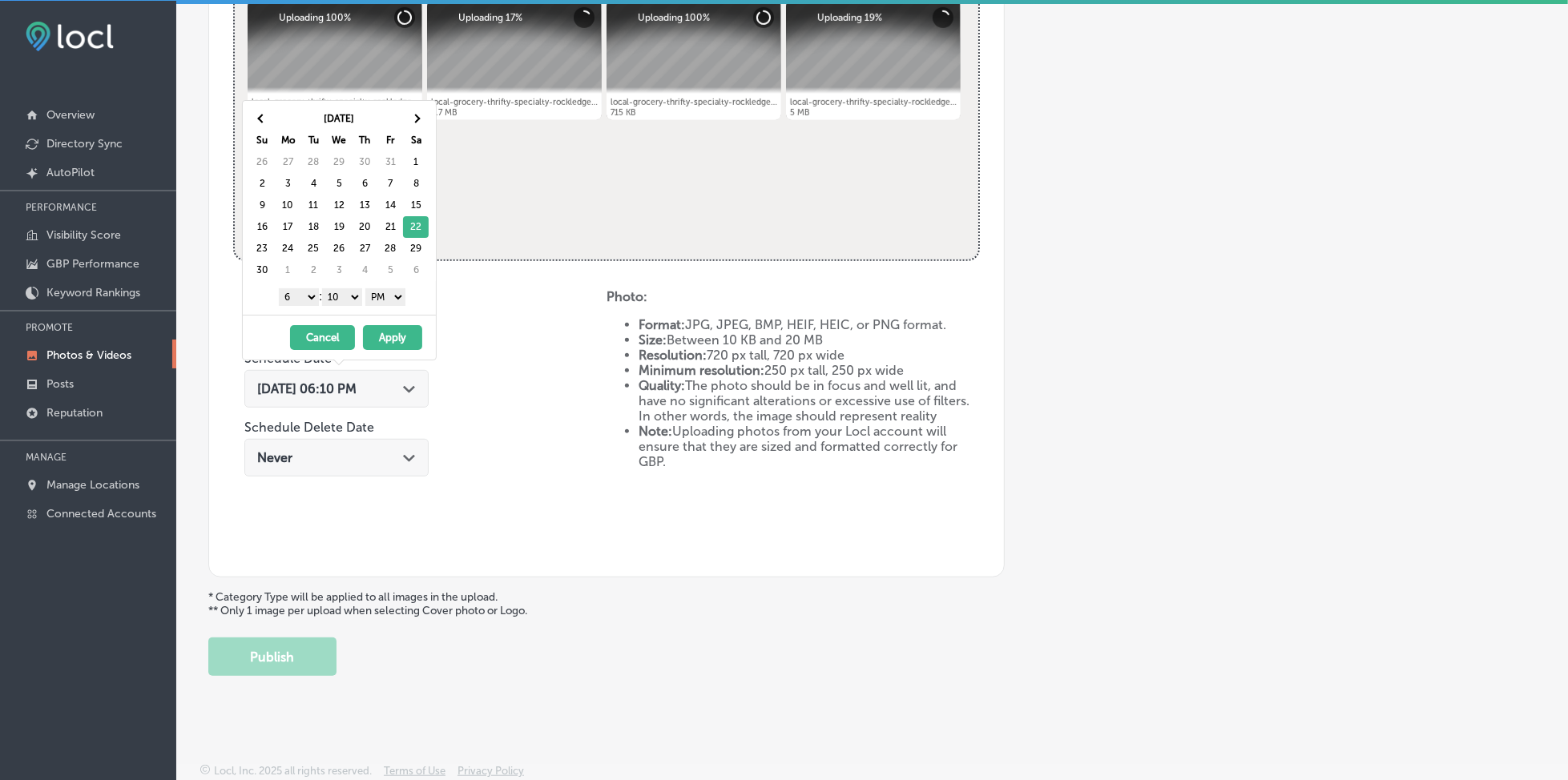
click at [283, 304] on select "1 2 3 4 5 6 7 8 9 10 11 12" at bounding box center [298, 297] width 40 height 18
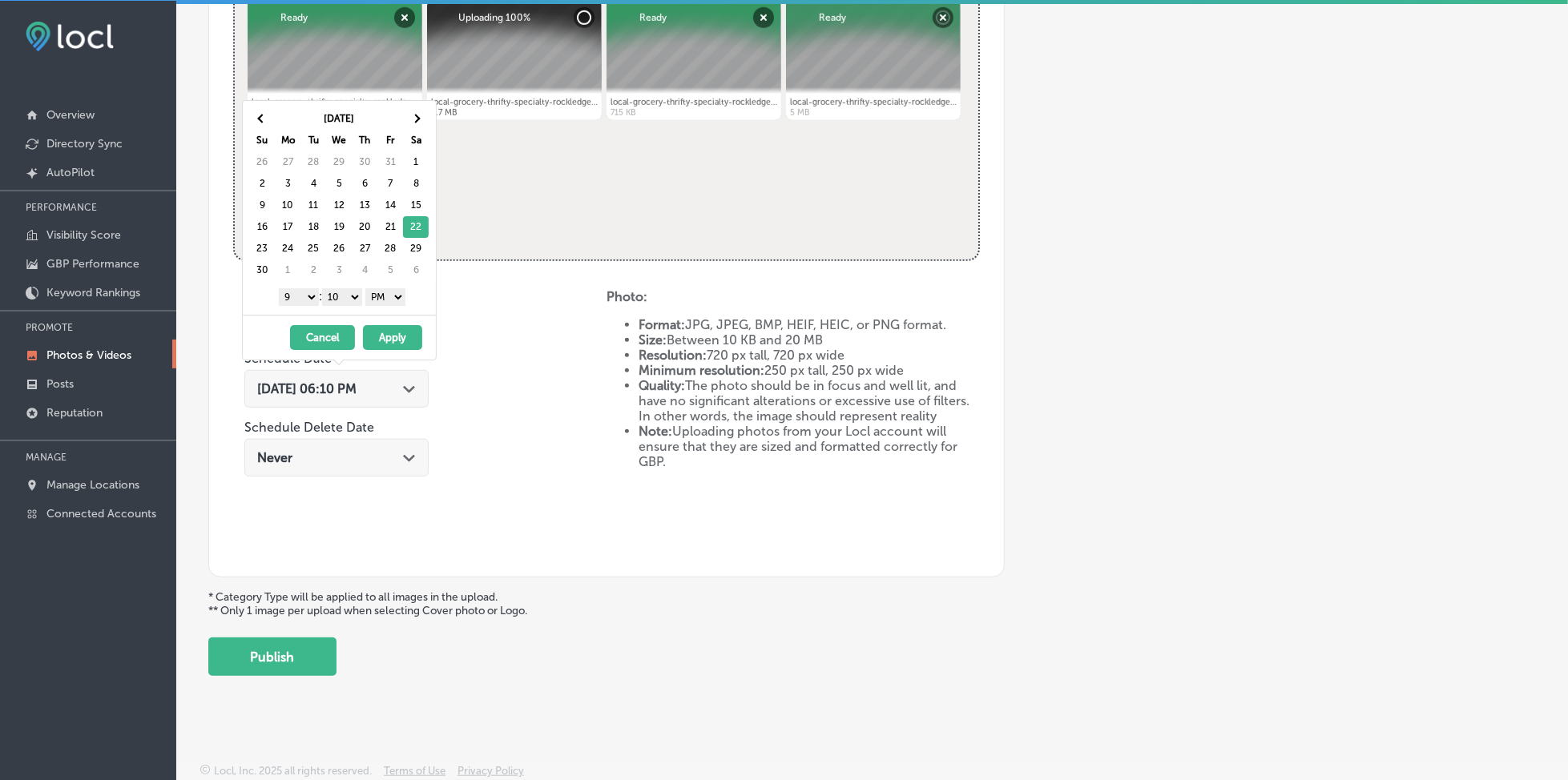
click at [354, 292] on select "00 10 20 30 40 50" at bounding box center [341, 297] width 40 height 18
click at [398, 335] on button "Apply" at bounding box center [392, 338] width 59 height 25
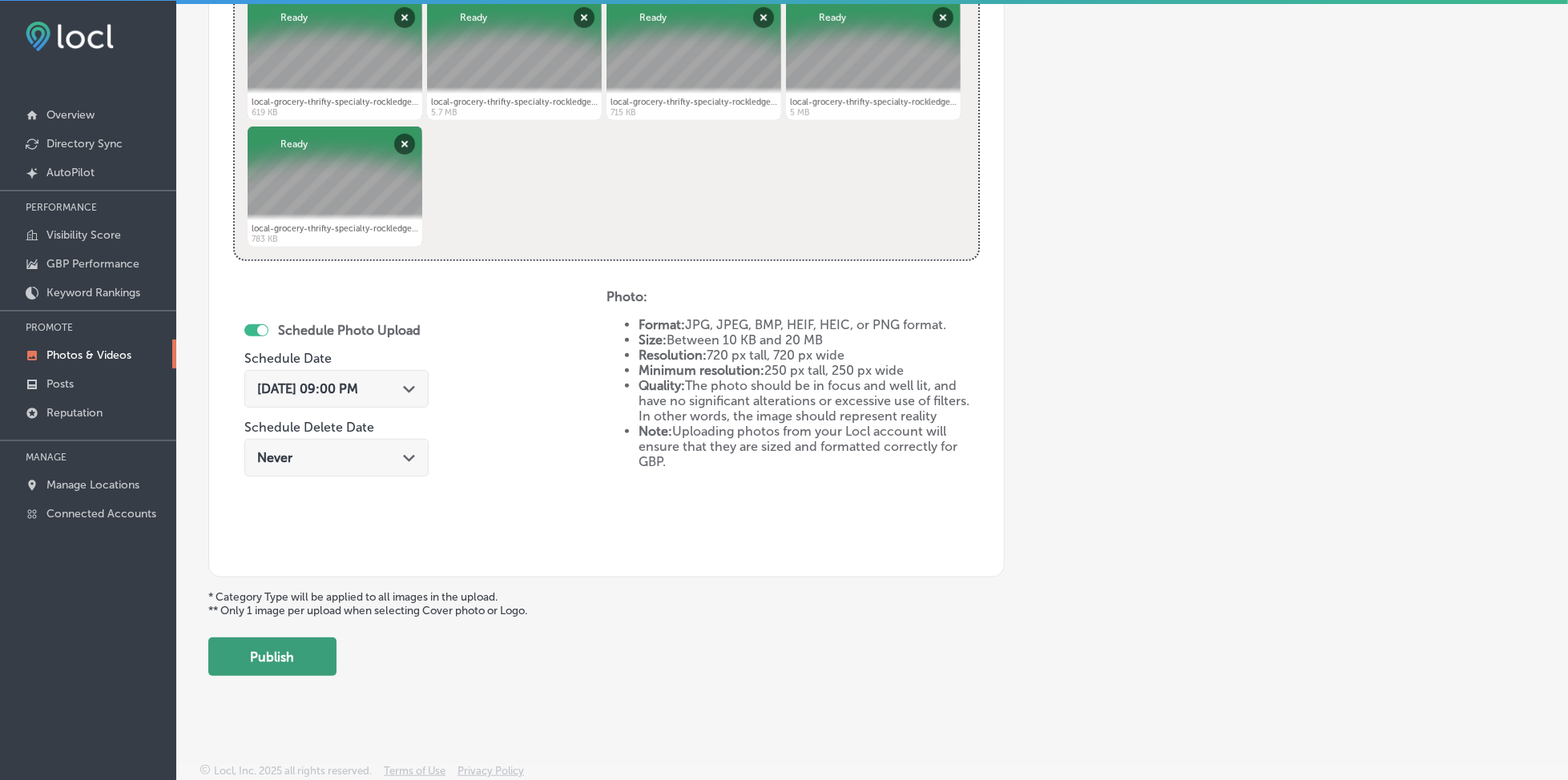
click at [295, 654] on button "Publish" at bounding box center [271, 657] width 128 height 39
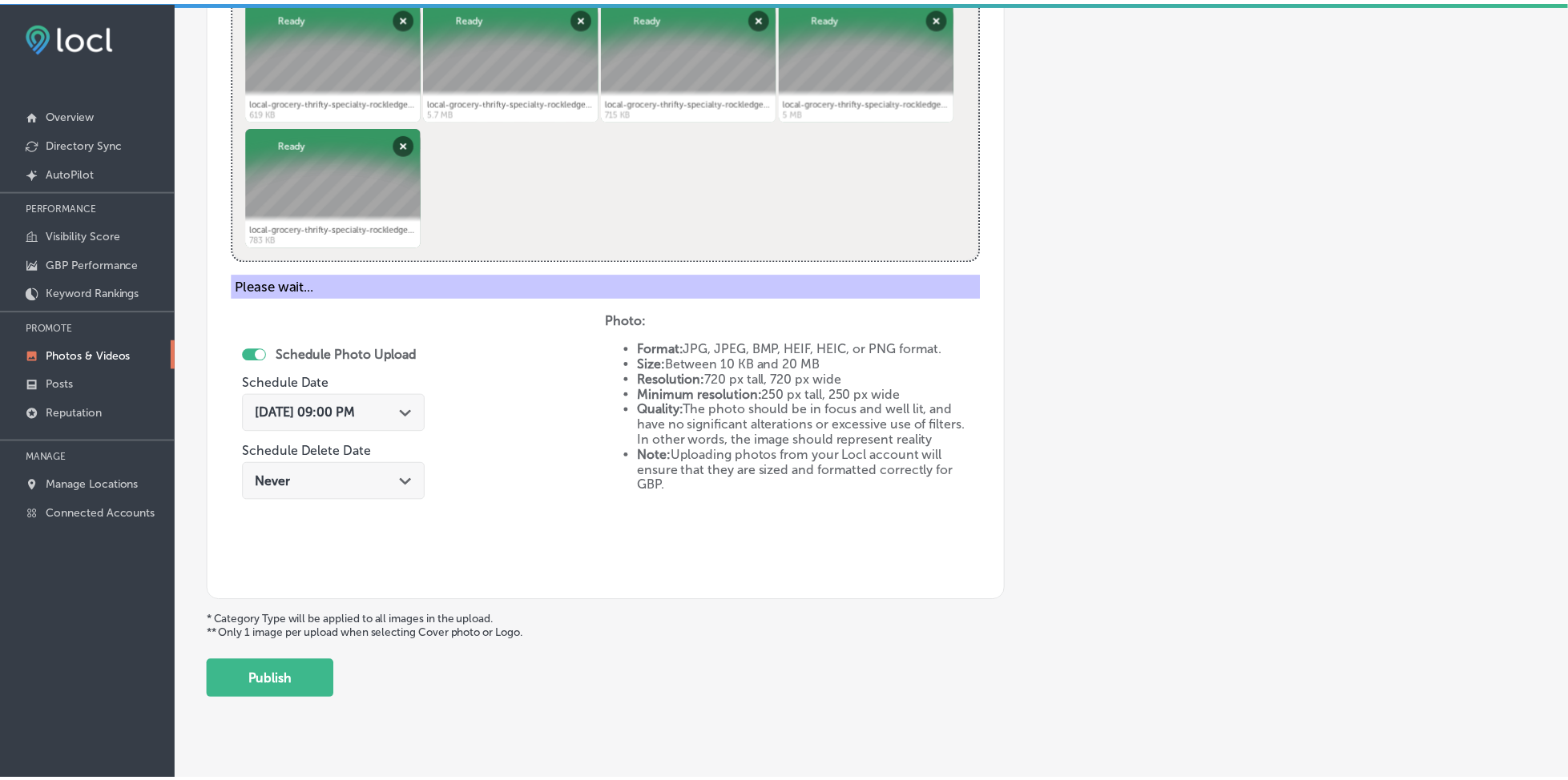
scroll to position [430, 0]
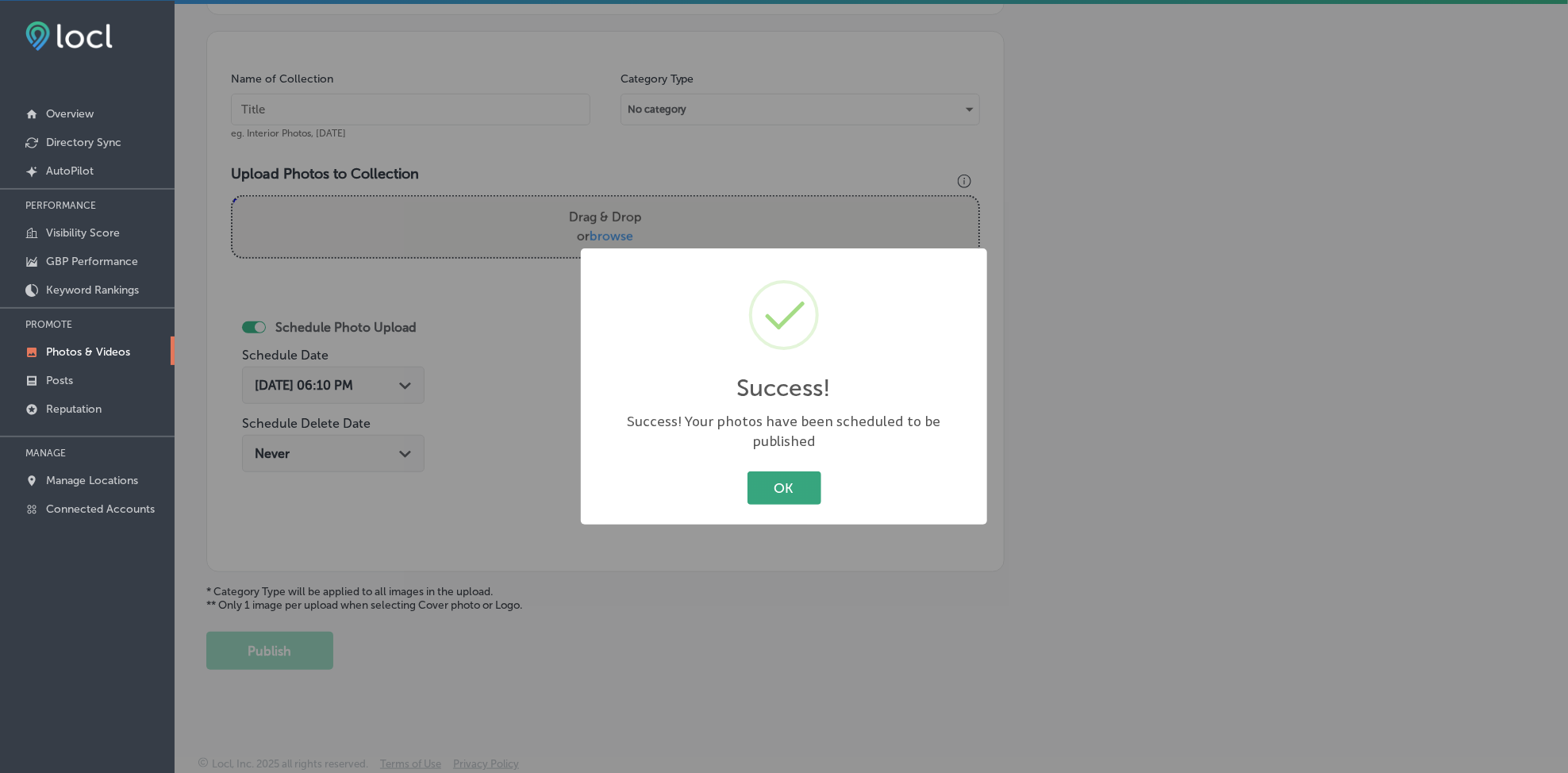
click at [767, 484] on button "OK" at bounding box center [784, 487] width 74 height 32
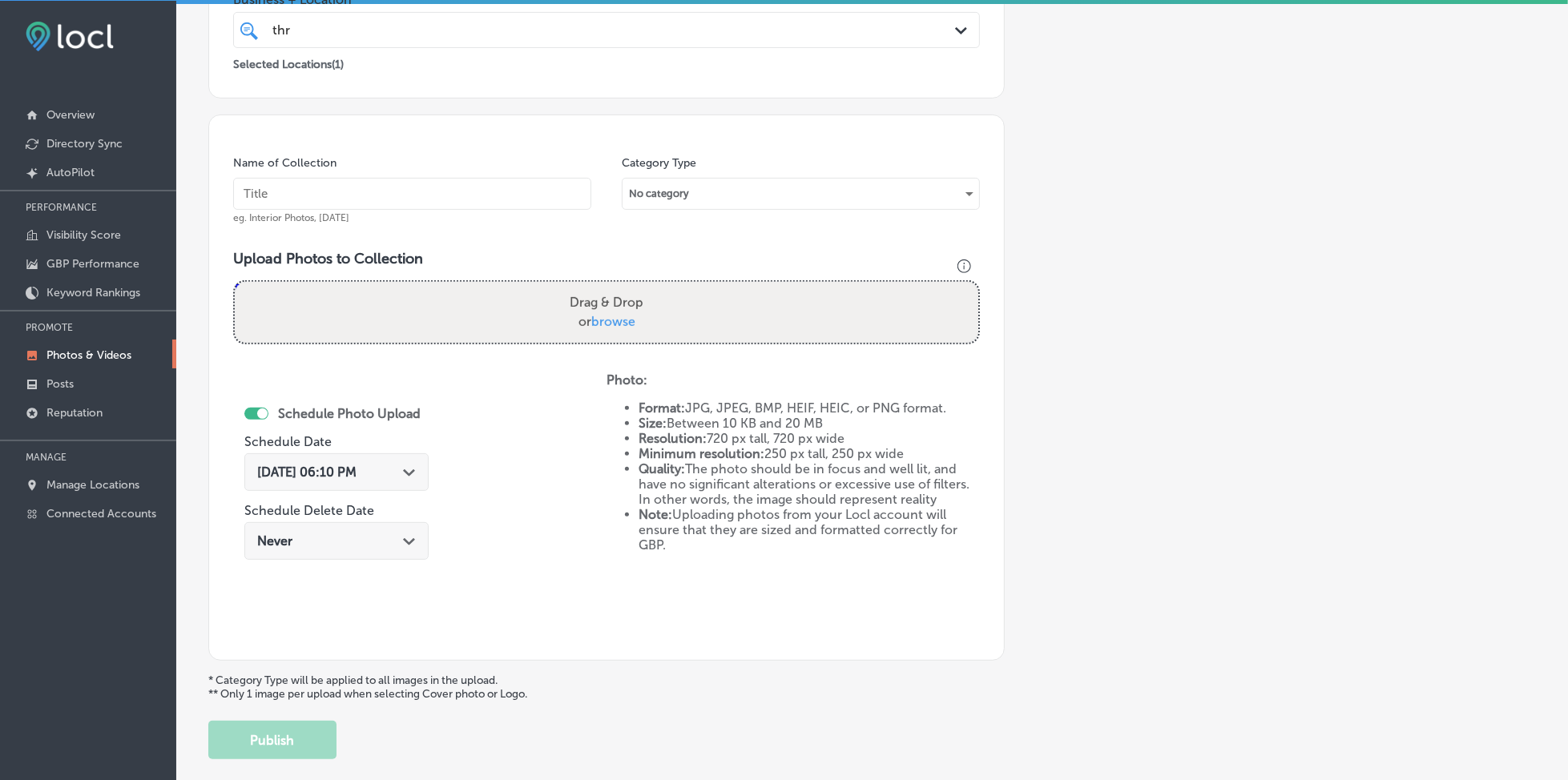
scroll to position [216, 0]
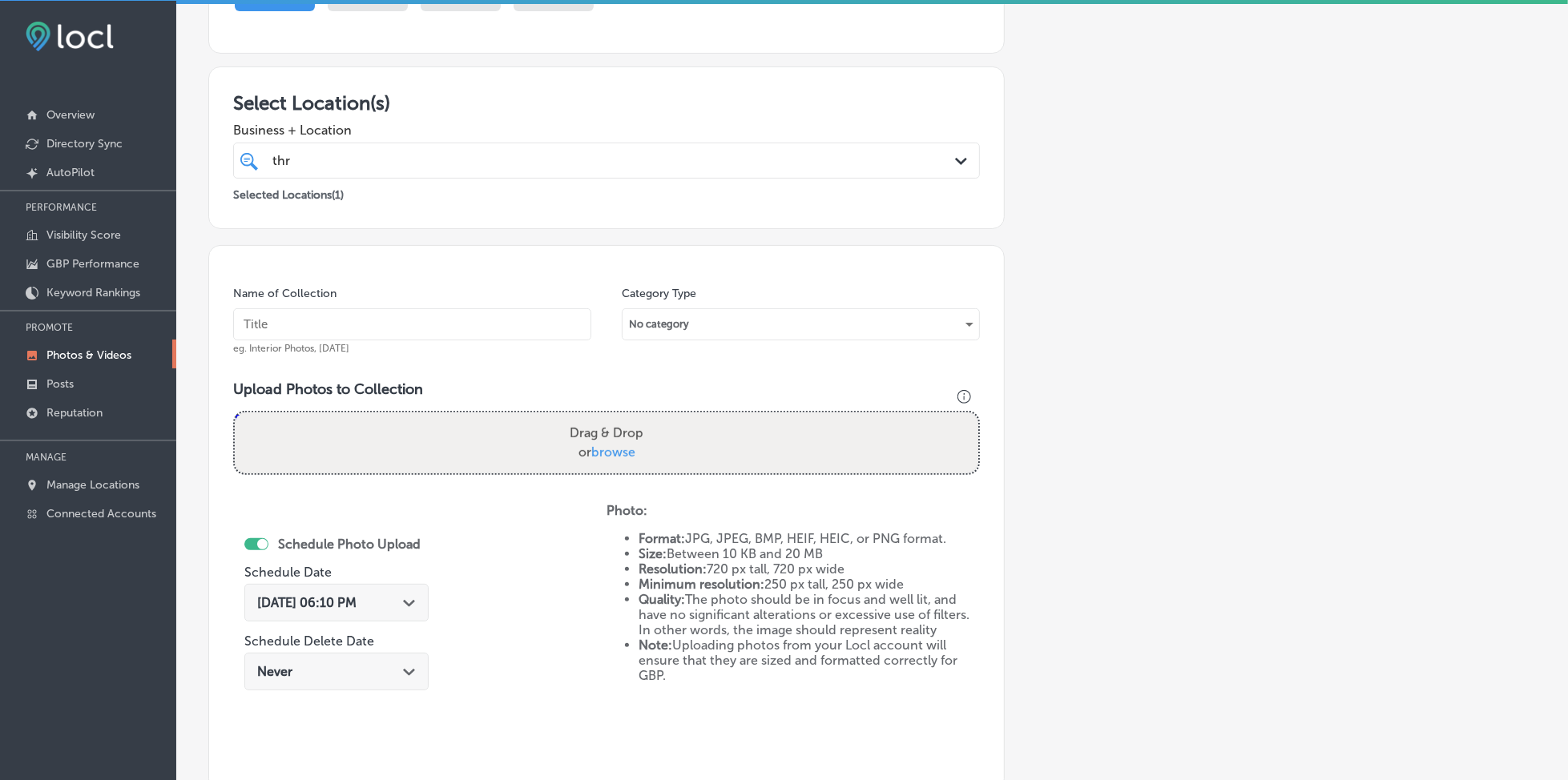
click at [423, 313] on input "text" at bounding box center [412, 324] width 358 height 32
paste input "thrifty-specialty-rockledge-[DATE]"
type input "thrifty-specialty-rockledge-[DATE]"
click at [596, 450] on span "browse" at bounding box center [613, 452] width 44 height 15
click at [596, 418] on input "Drag & Drop or browse" at bounding box center [606, 414] width 744 height 4
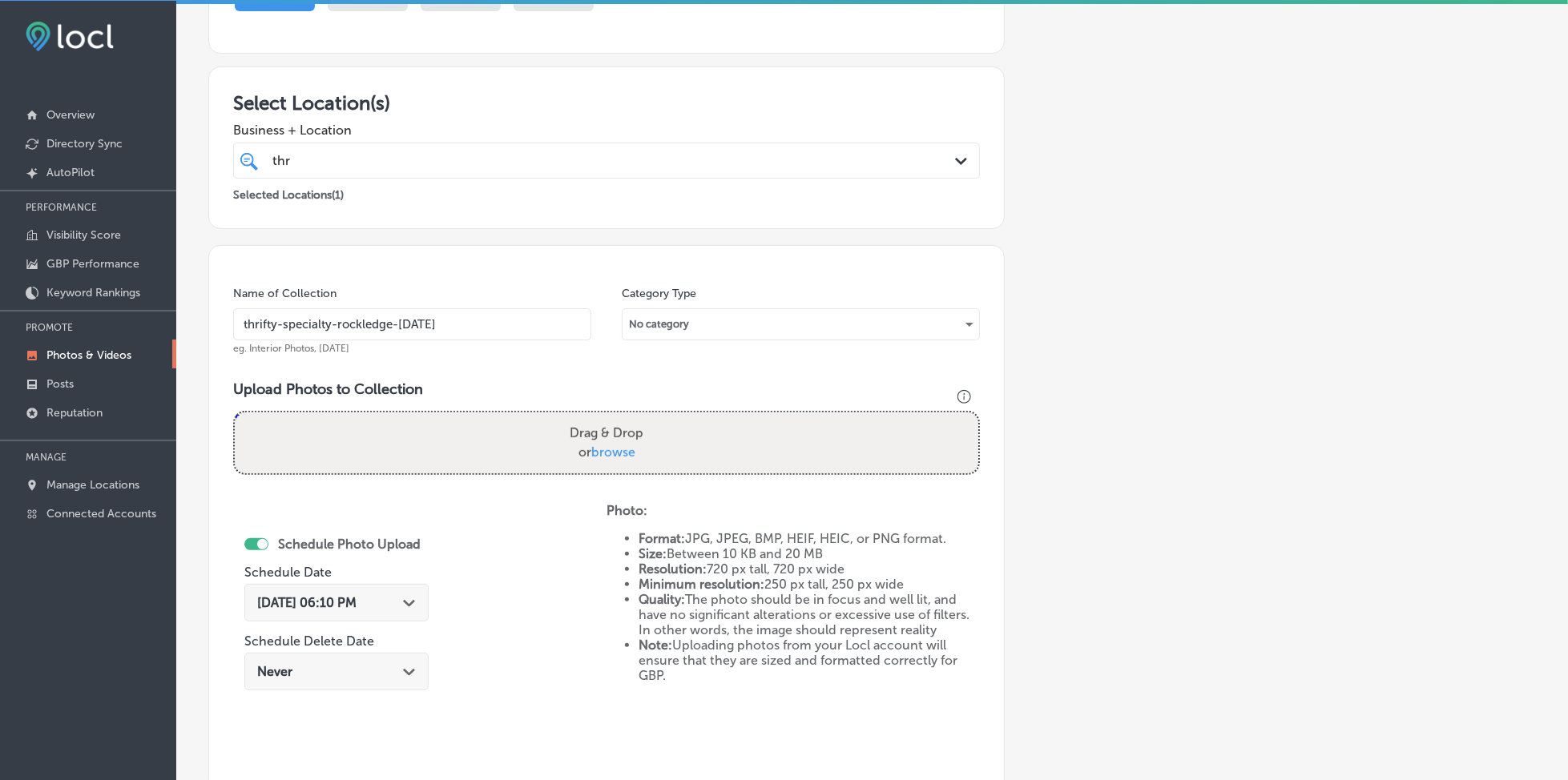
type input "C:\fakepath\local-grocery-thrifty-specialty-rockledge-fl (11).jpg"
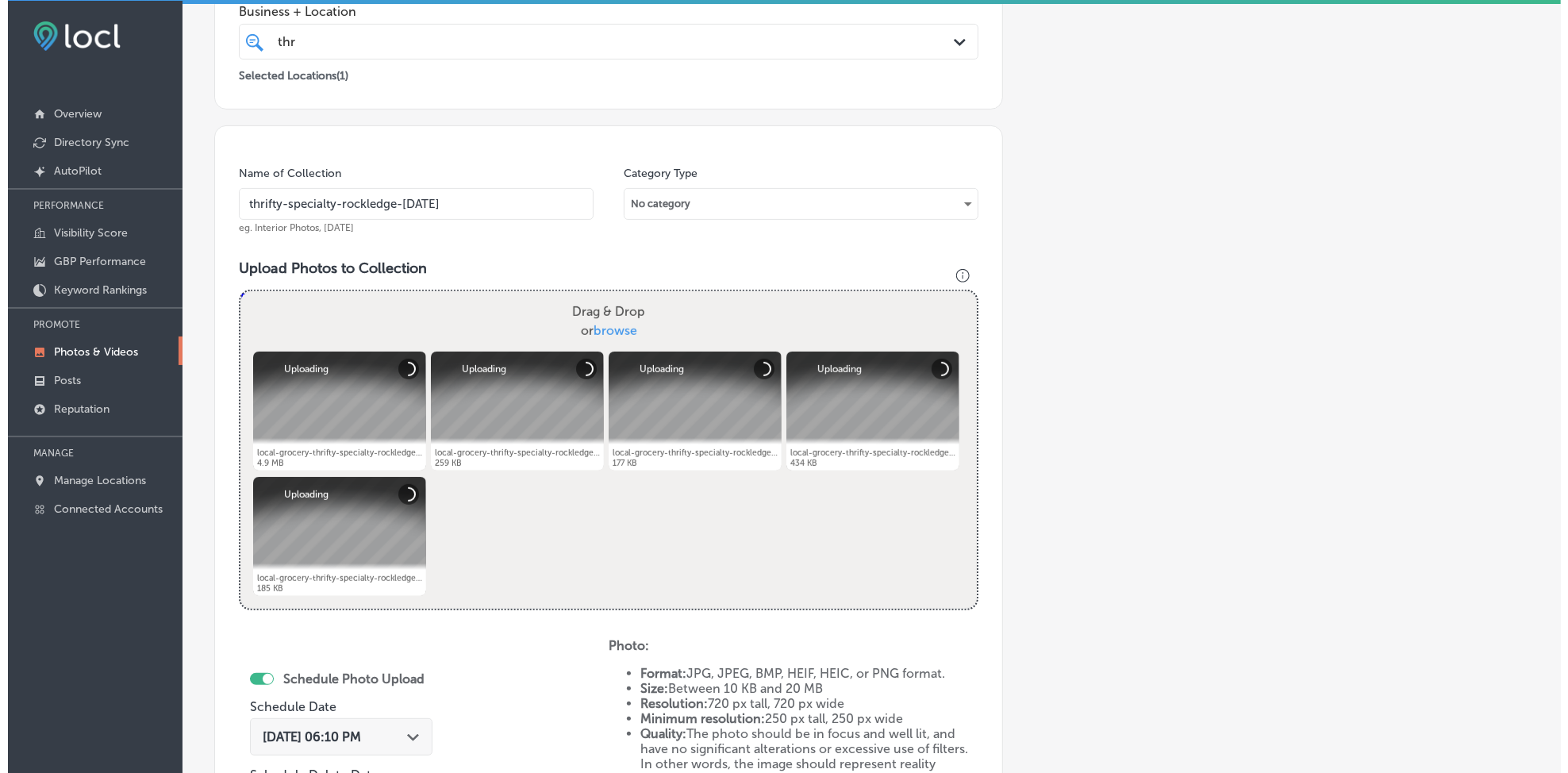
scroll to position [684, 0]
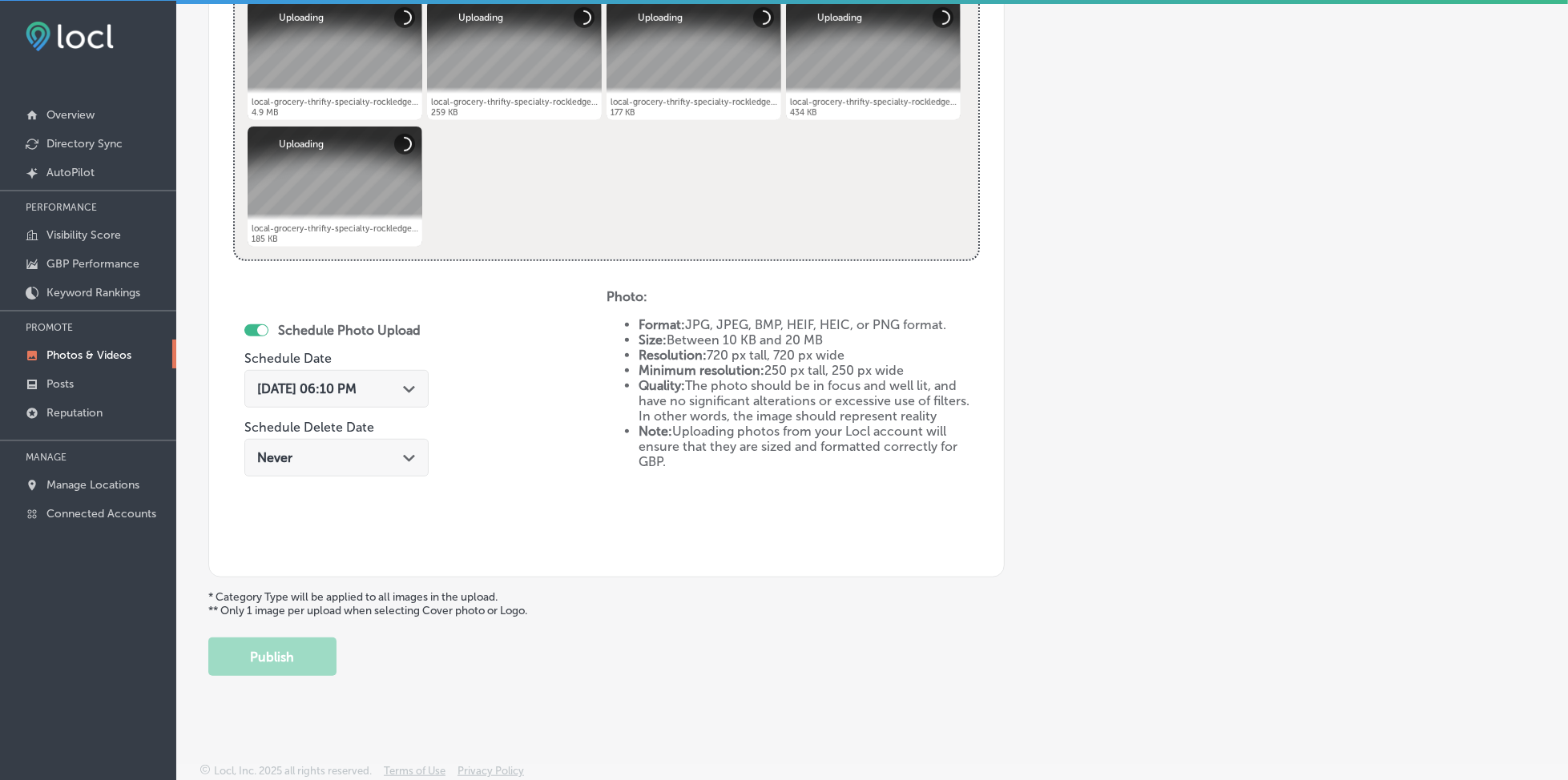
click at [344, 388] on span "[DATE] 06:10 PM" at bounding box center [307, 389] width 100 height 15
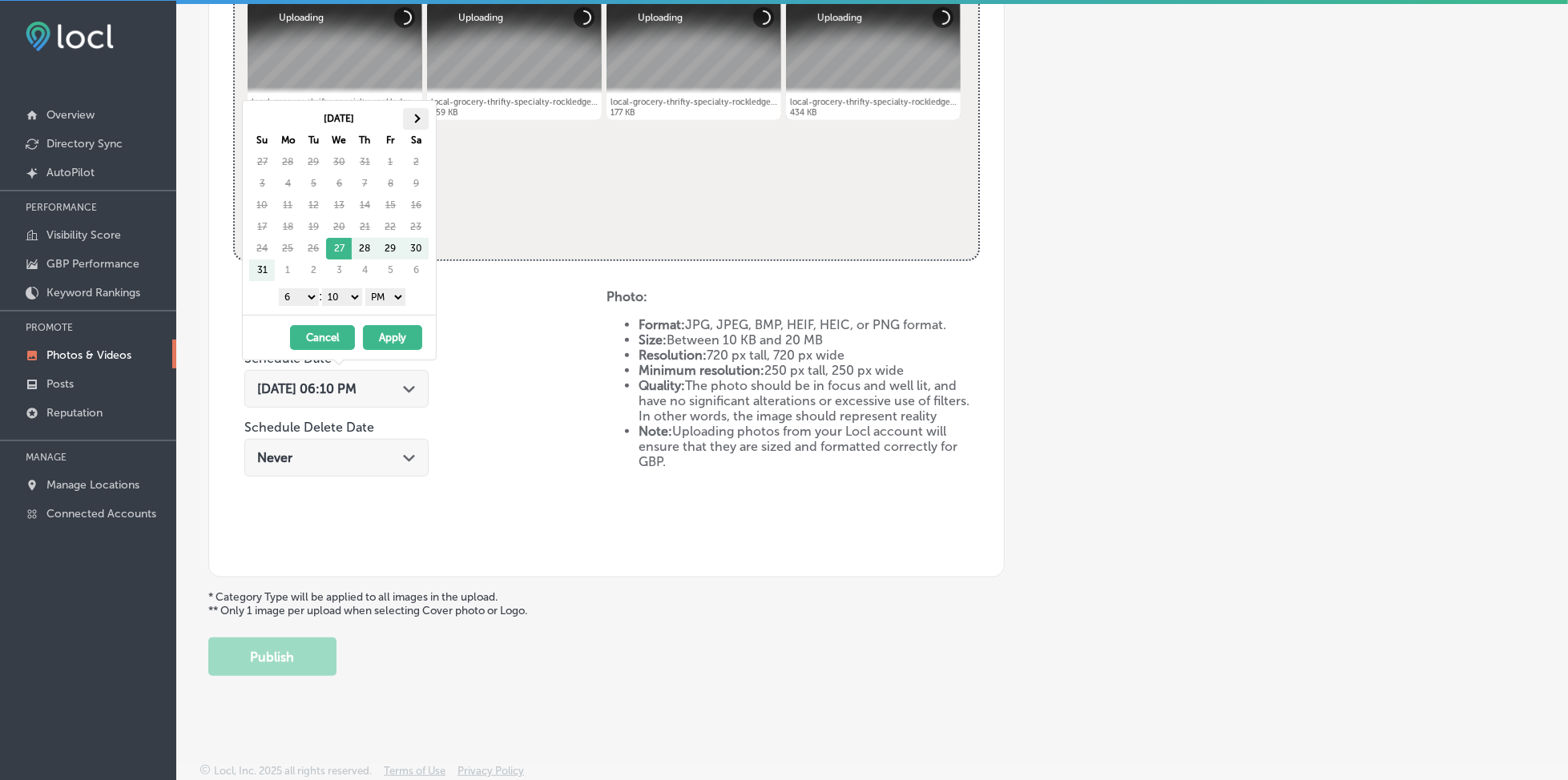
click at [416, 109] on th at bounding box center [415, 119] width 26 height 22
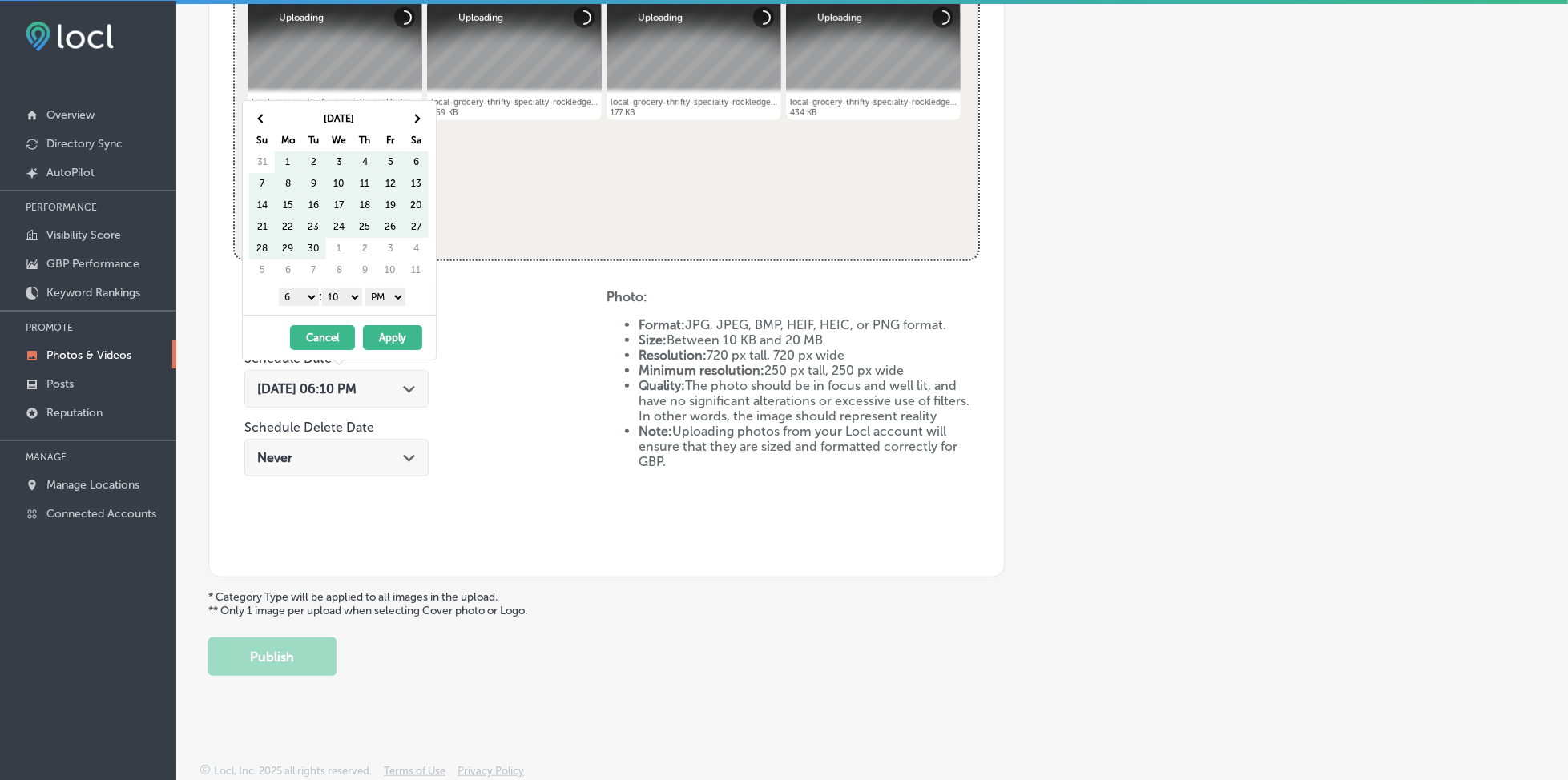
click at [416, 109] on th at bounding box center [415, 119] width 26 height 22
click at [416, 115] on span at bounding box center [416, 119] width 9 height 9
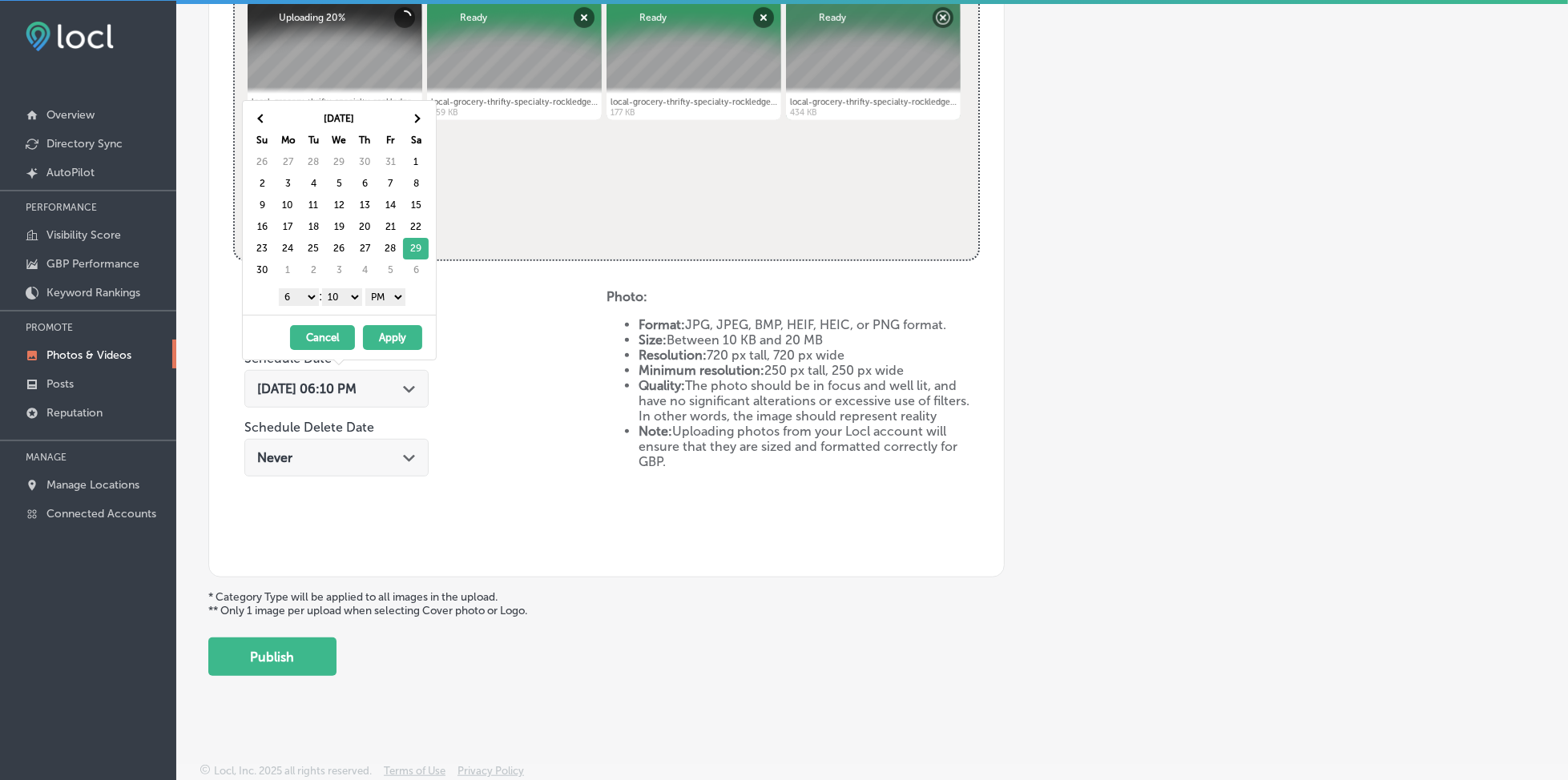
click at [290, 300] on select "1 2 3 4 5 6 7 8 9 10 11 12" at bounding box center [298, 297] width 40 height 18
click at [350, 304] on select "00 10 20 30 40 50" at bounding box center [341, 297] width 40 height 18
click at [383, 331] on button "Apply" at bounding box center [392, 338] width 59 height 25
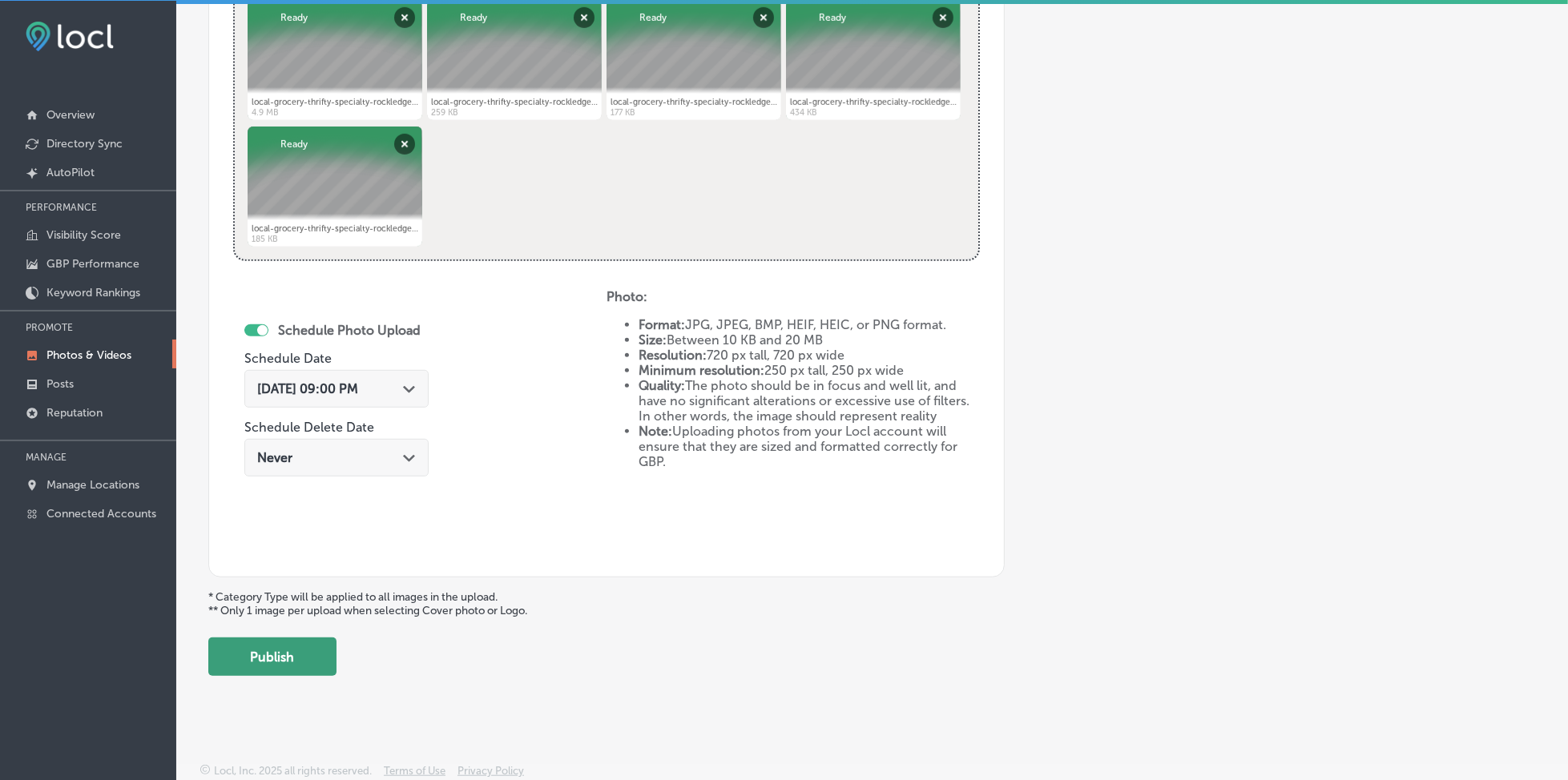
click at [294, 672] on button "Publish" at bounding box center [271, 657] width 128 height 39
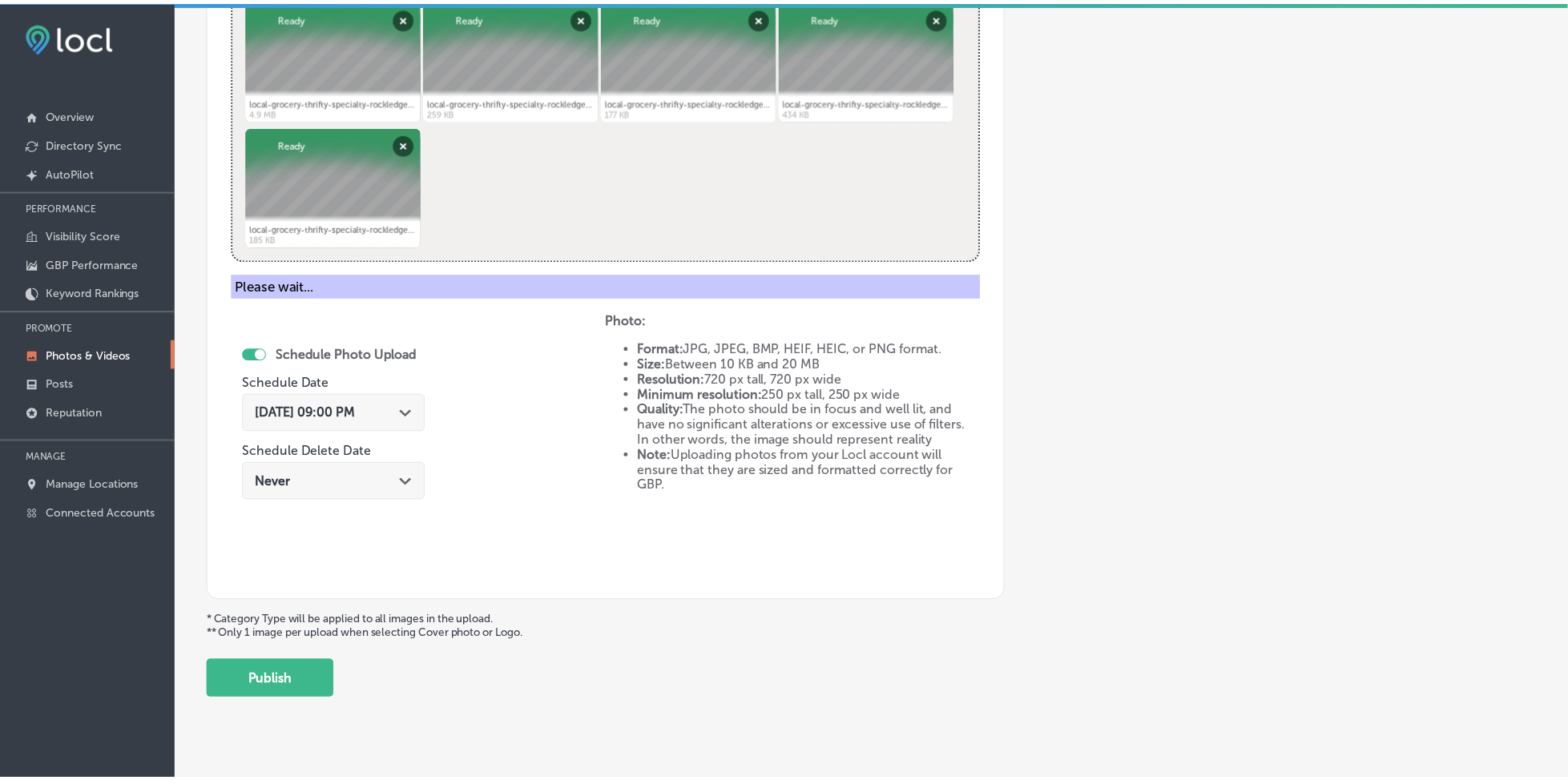
scroll to position [430, 0]
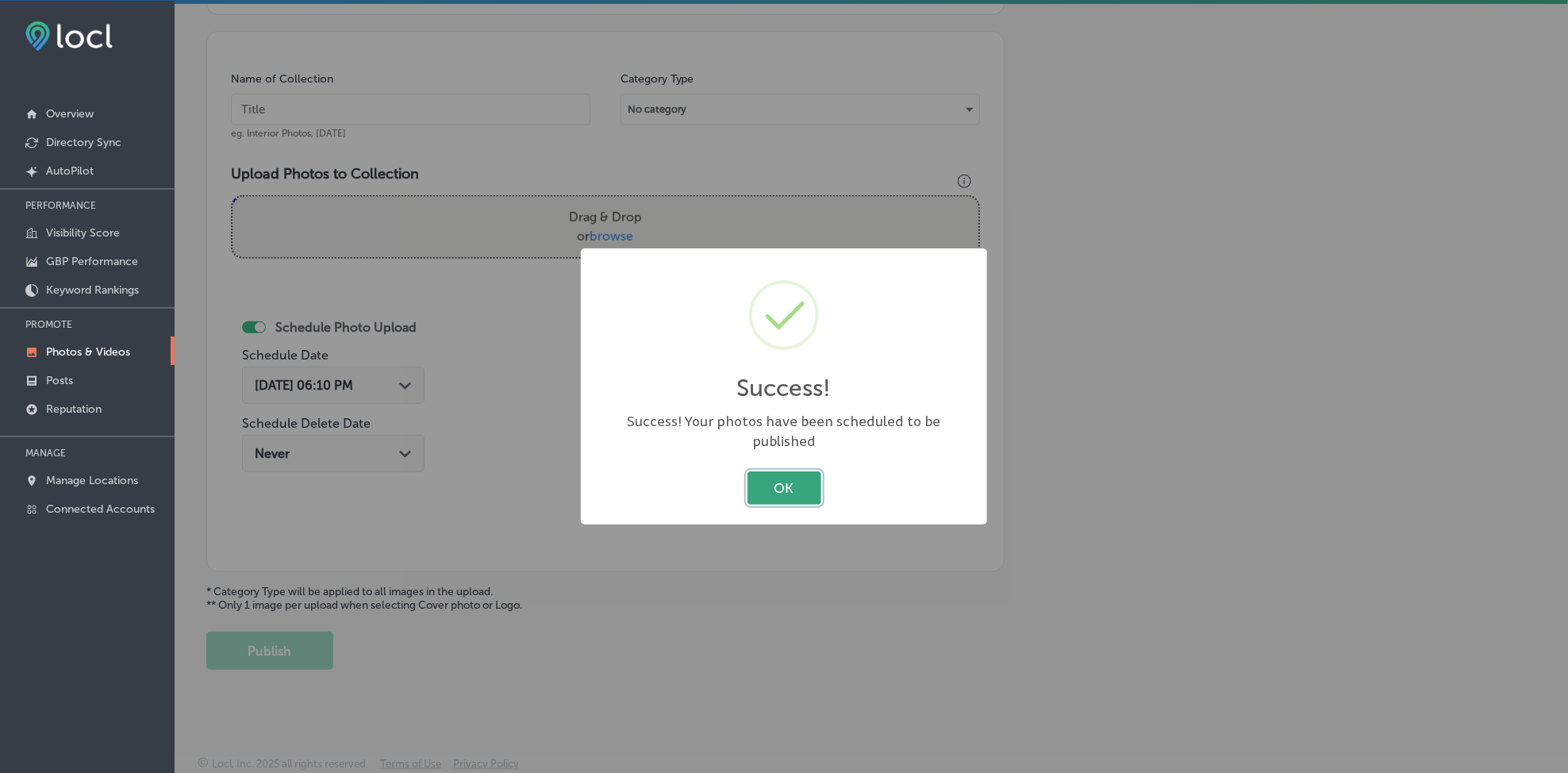
click at [753, 472] on button "OK" at bounding box center [784, 487] width 74 height 32
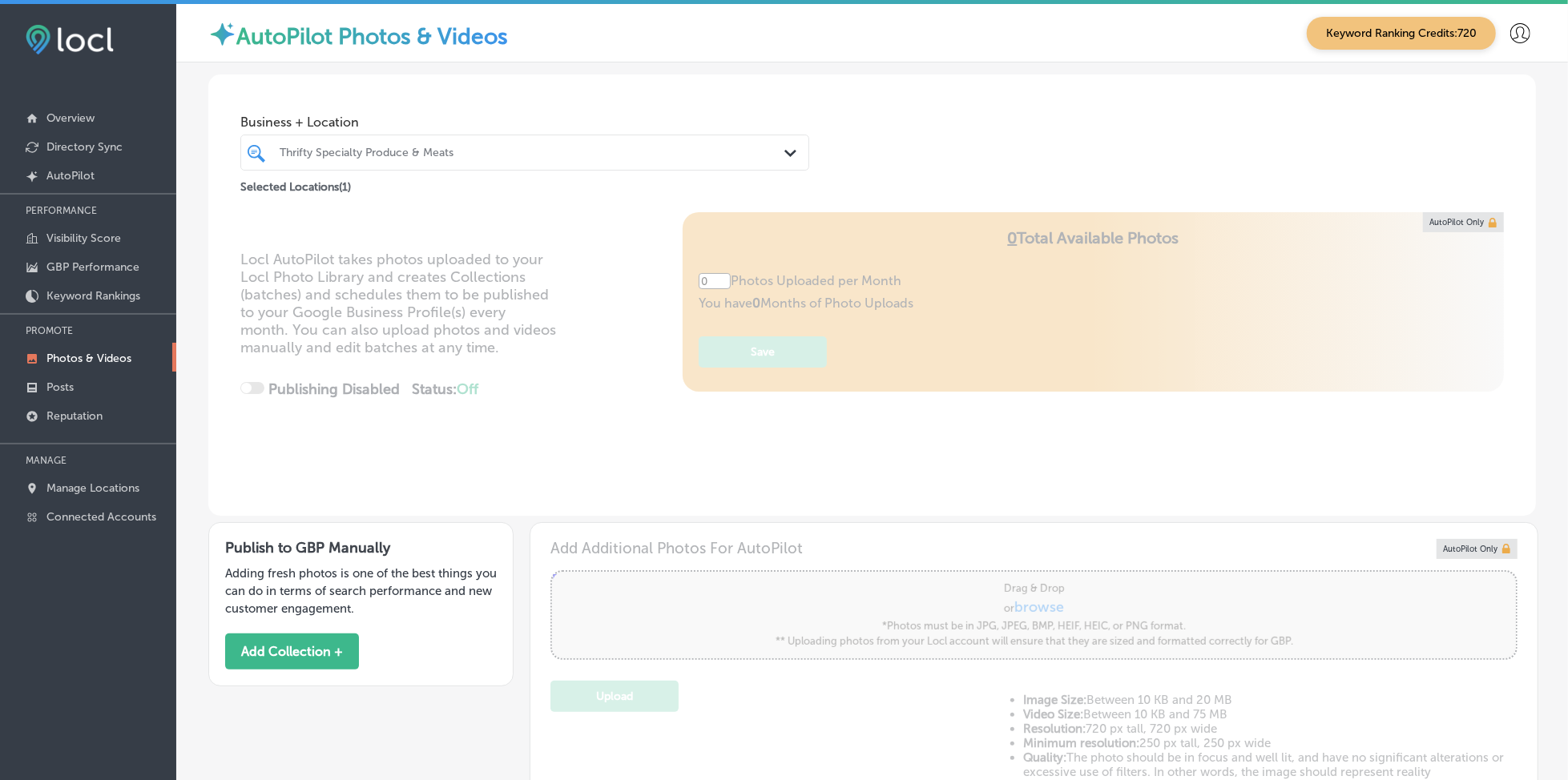
type input "5"
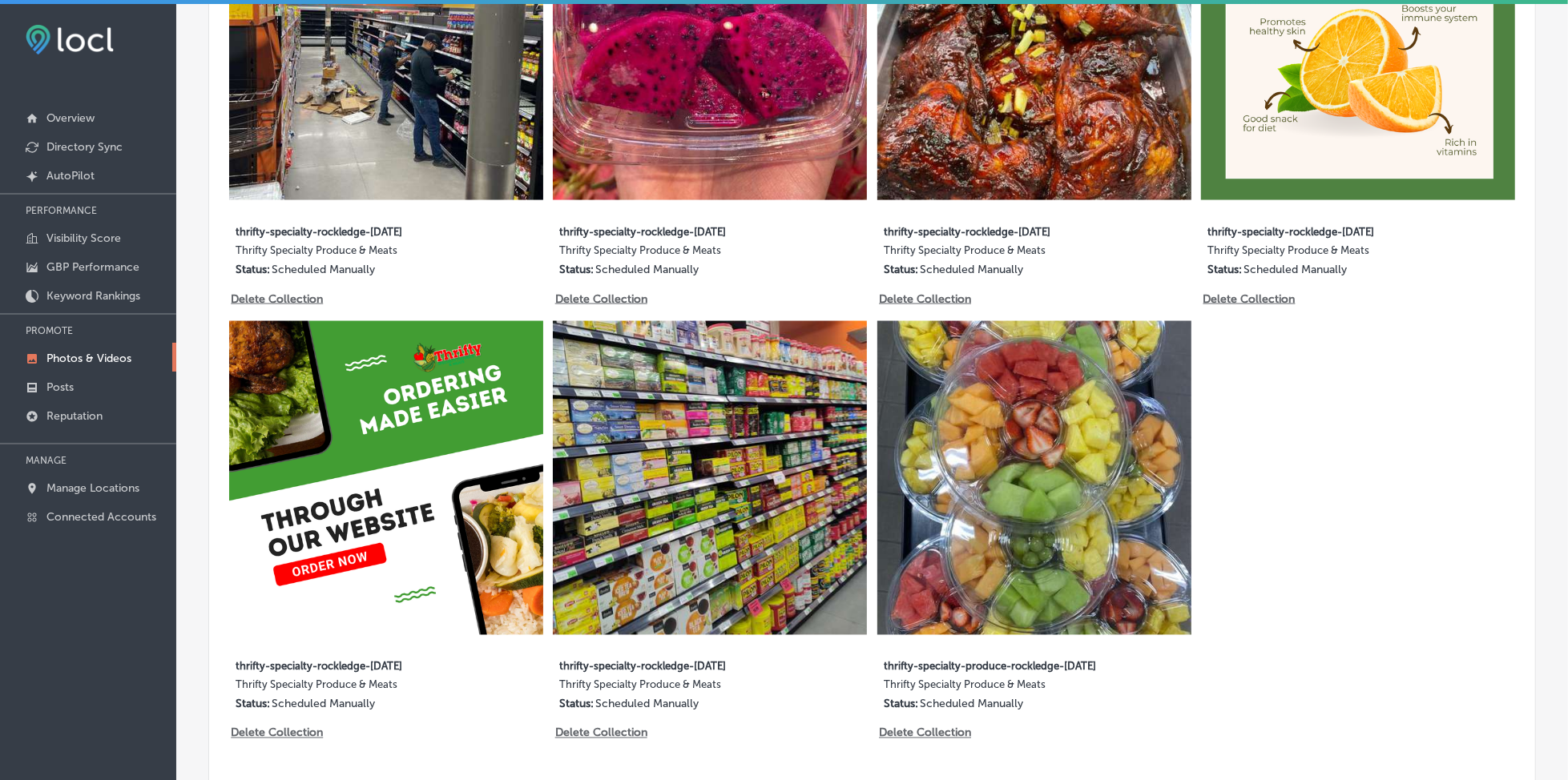
scroll to position [1995, 0]
